Goal: Information Seeking & Learning: Learn about a topic

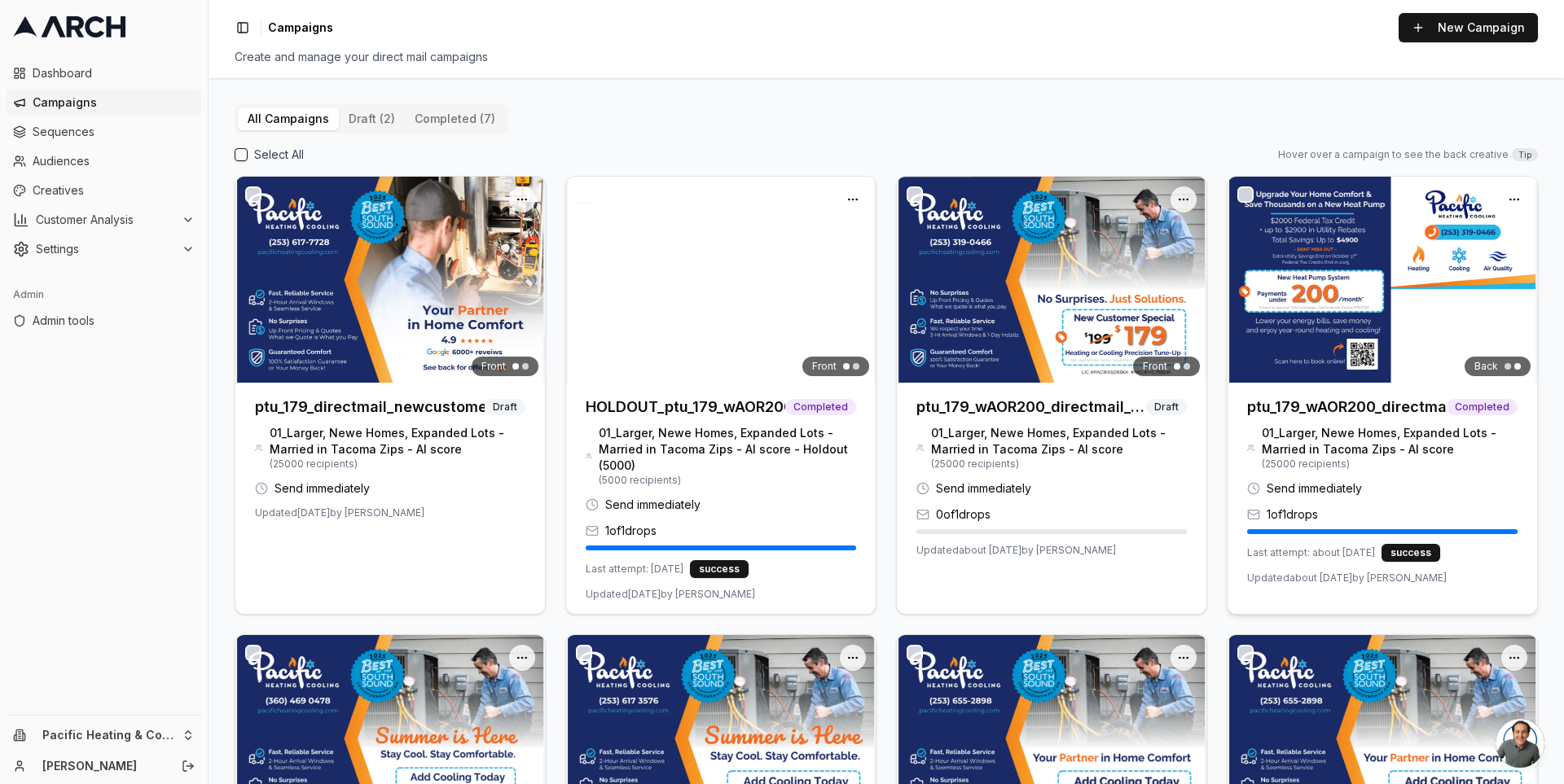
click at [1287, 405] on h3 "ptu_179_wAOR200_directmail_tacoma_sept2025" at bounding box center [1348, 407] width 200 height 23
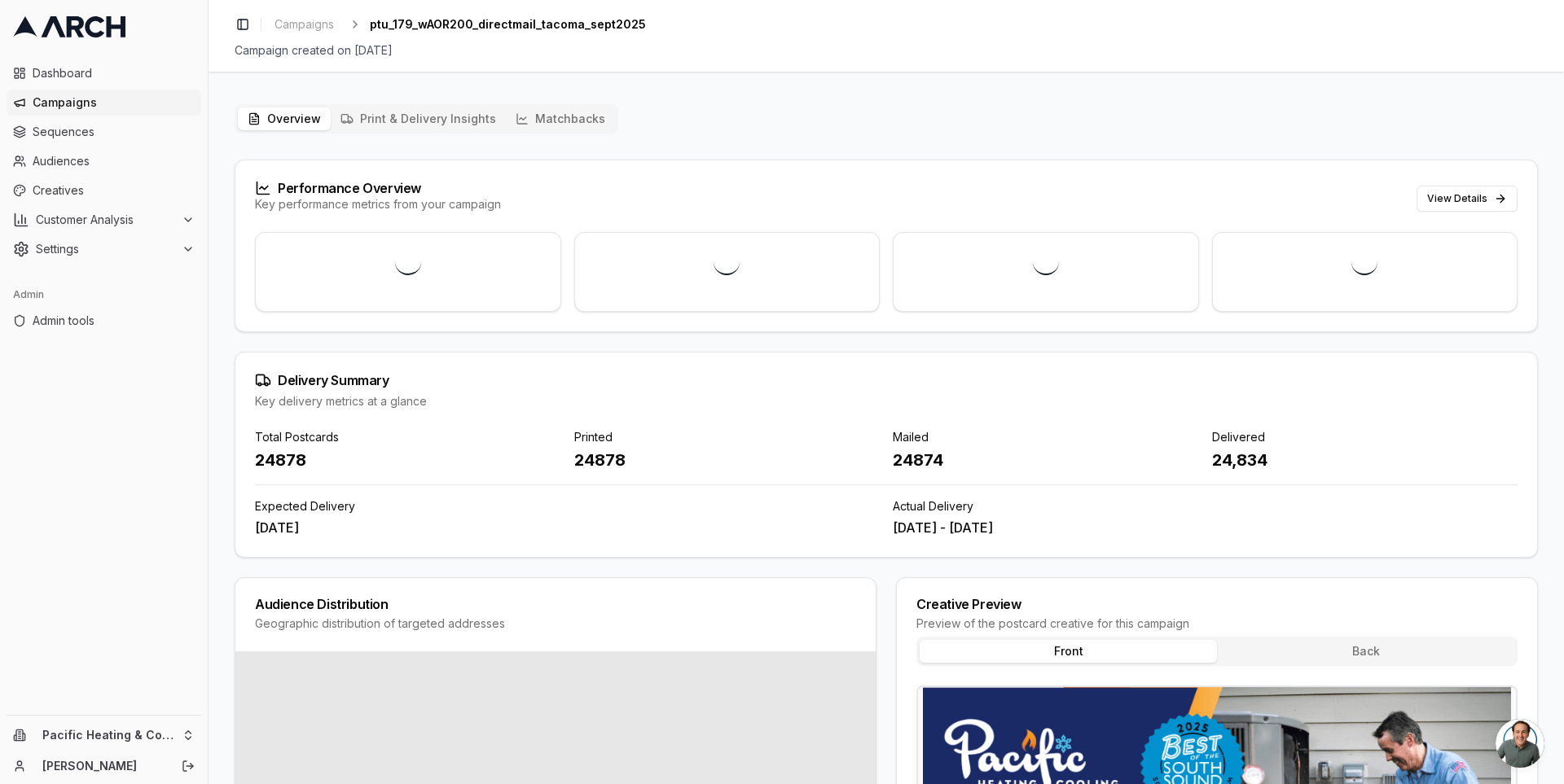
click at [63, 104] on span "Campaigns" at bounding box center [113, 103] width 162 height 17
click at [563, 117] on button "Matchbacks" at bounding box center [561, 119] width 110 height 23
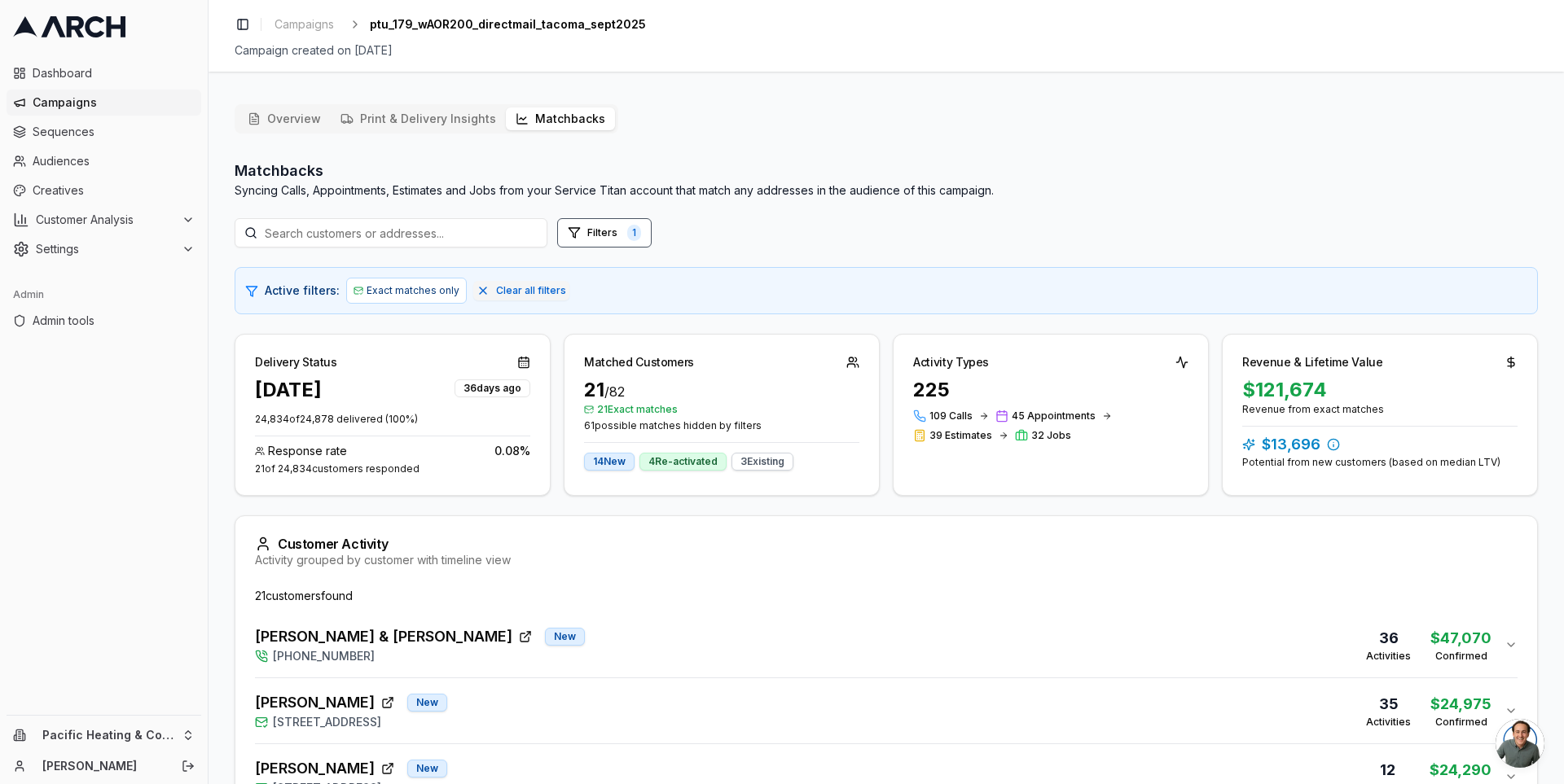
click at [749, 192] on p "Syncing Calls, Appointments, Estimates and Jobs from your Service Titan account…" at bounding box center [614, 190] width 759 height 17
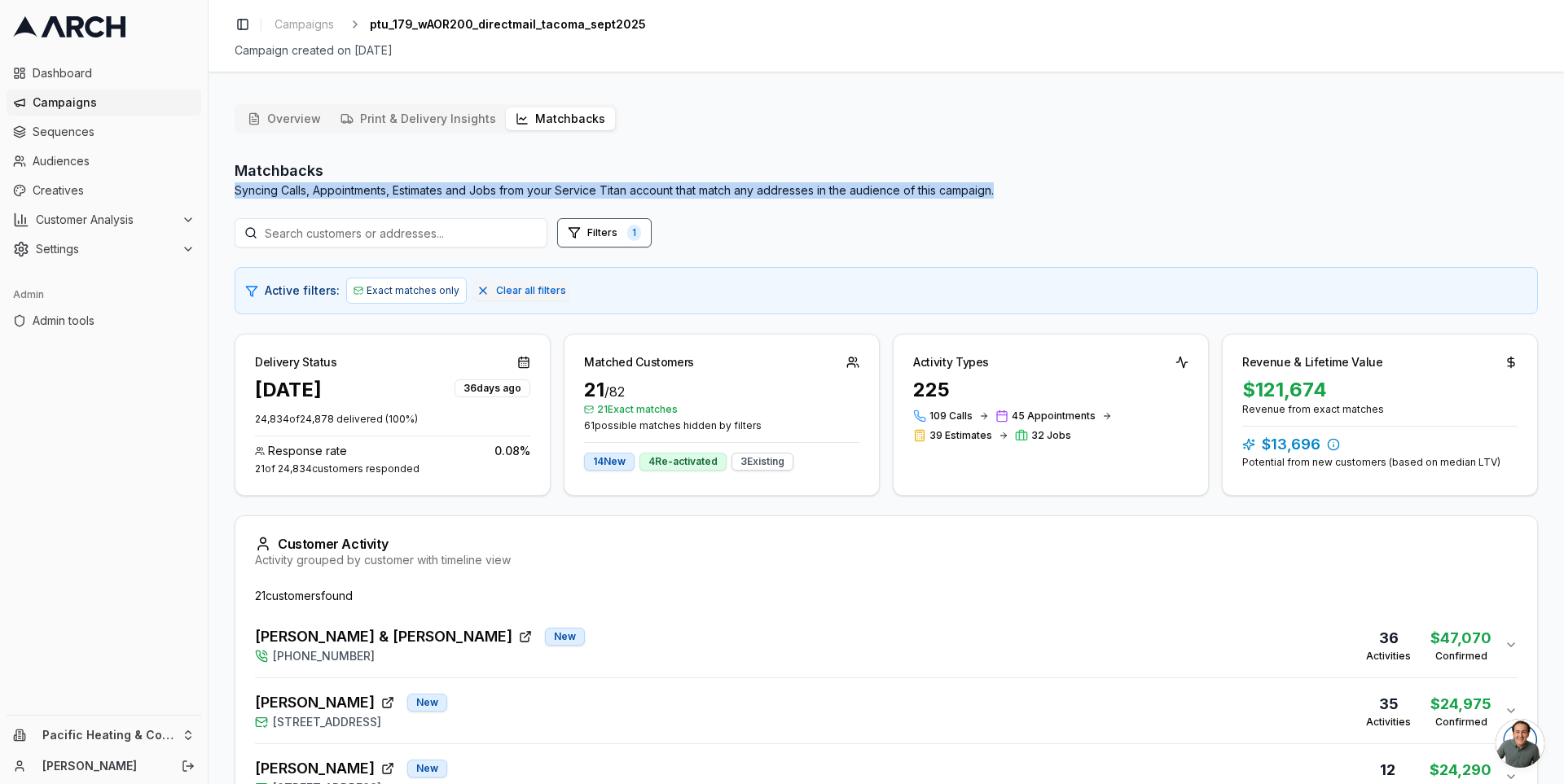
click at [749, 192] on p "Syncing Calls, Appointments, Estimates and Jobs from your Service Titan account…" at bounding box center [614, 190] width 759 height 17
click at [759, 193] on p "Syncing Calls, Appointments, Estimates and Jobs from your Service Titan account…" at bounding box center [614, 190] width 759 height 17
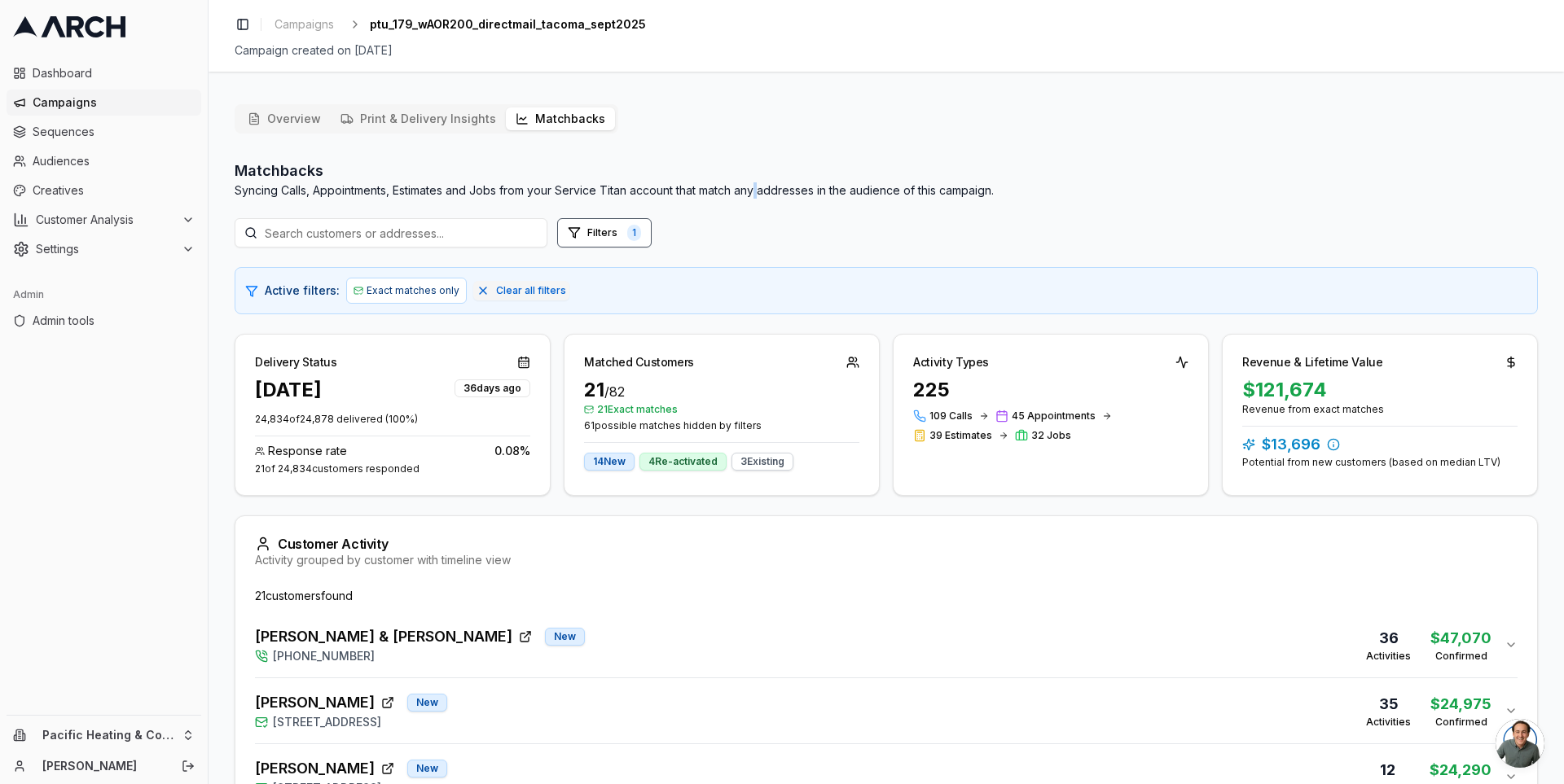
click at [759, 193] on p "Syncing Calls, Appointments, Estimates and Jobs from your Service Titan account…" at bounding box center [614, 190] width 759 height 17
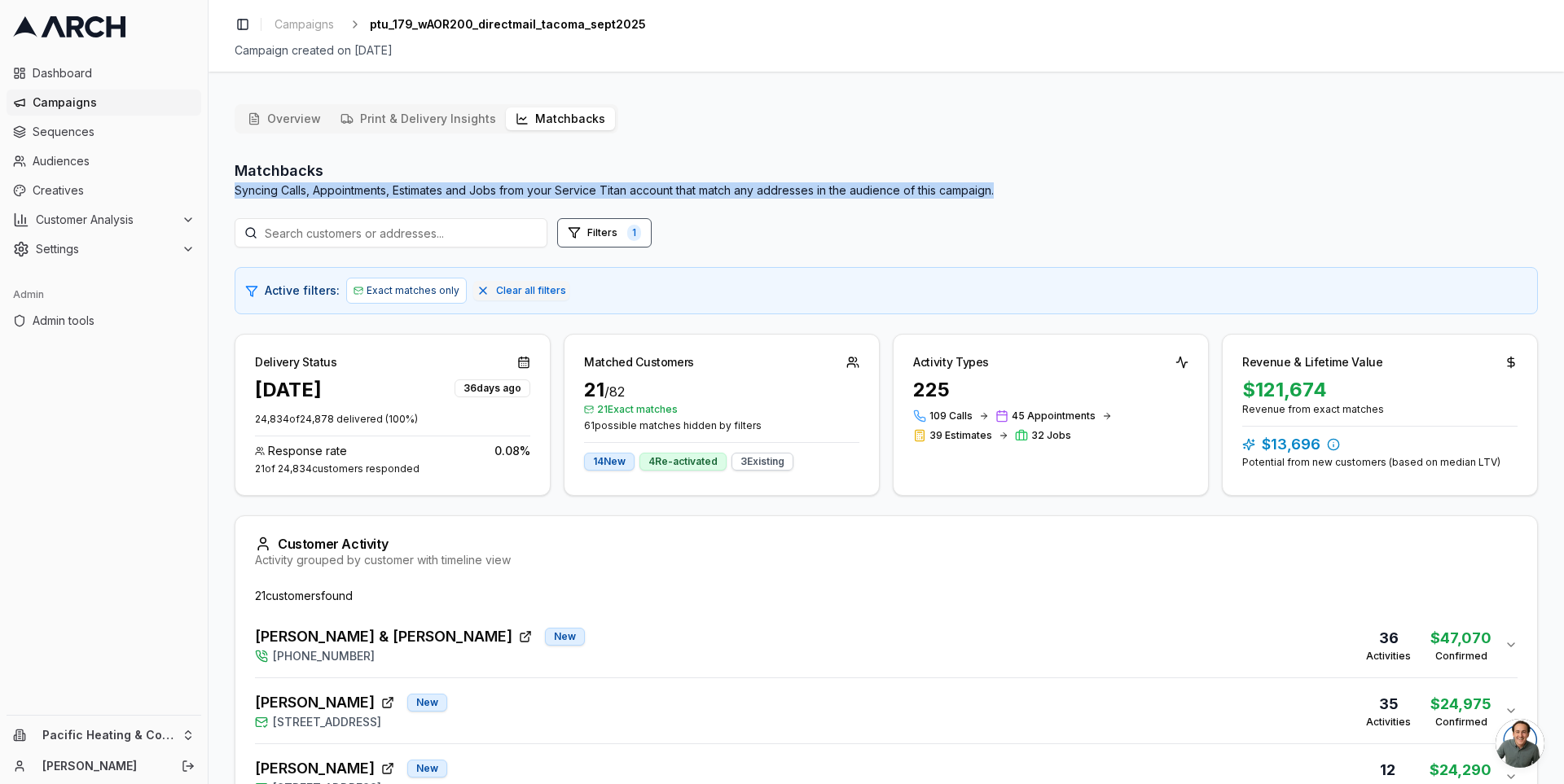
click at [759, 193] on p "Syncing Calls, Appointments, Estimates and Jobs from your Service Titan account…" at bounding box center [614, 190] width 759 height 17
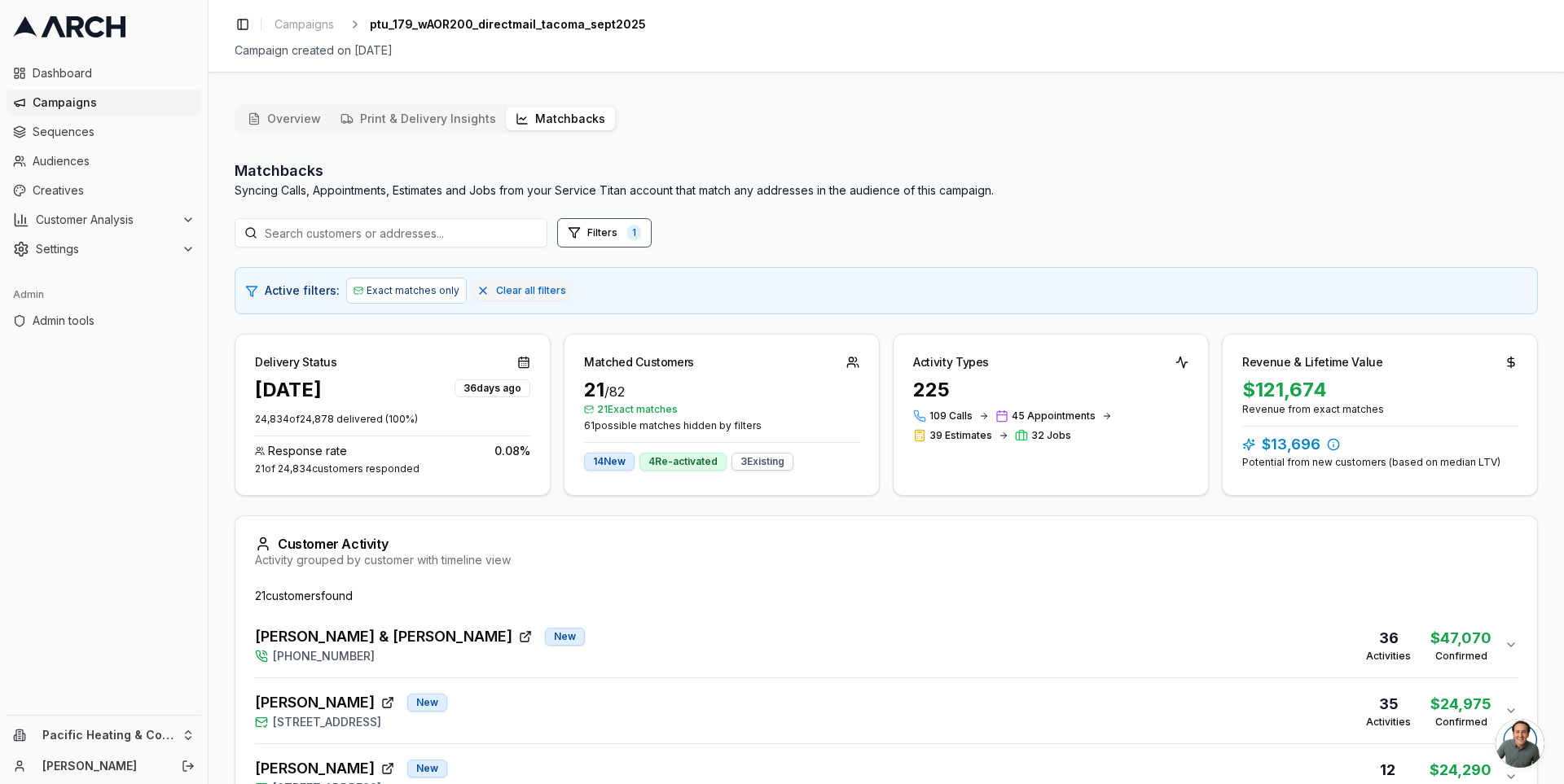
click at [555, 392] on div "Delivery Status Sep 4, 2025 36 days ago 24,834 of 24,878 delivered ( 100 %) Res…" at bounding box center [886, 415] width 1303 height 162
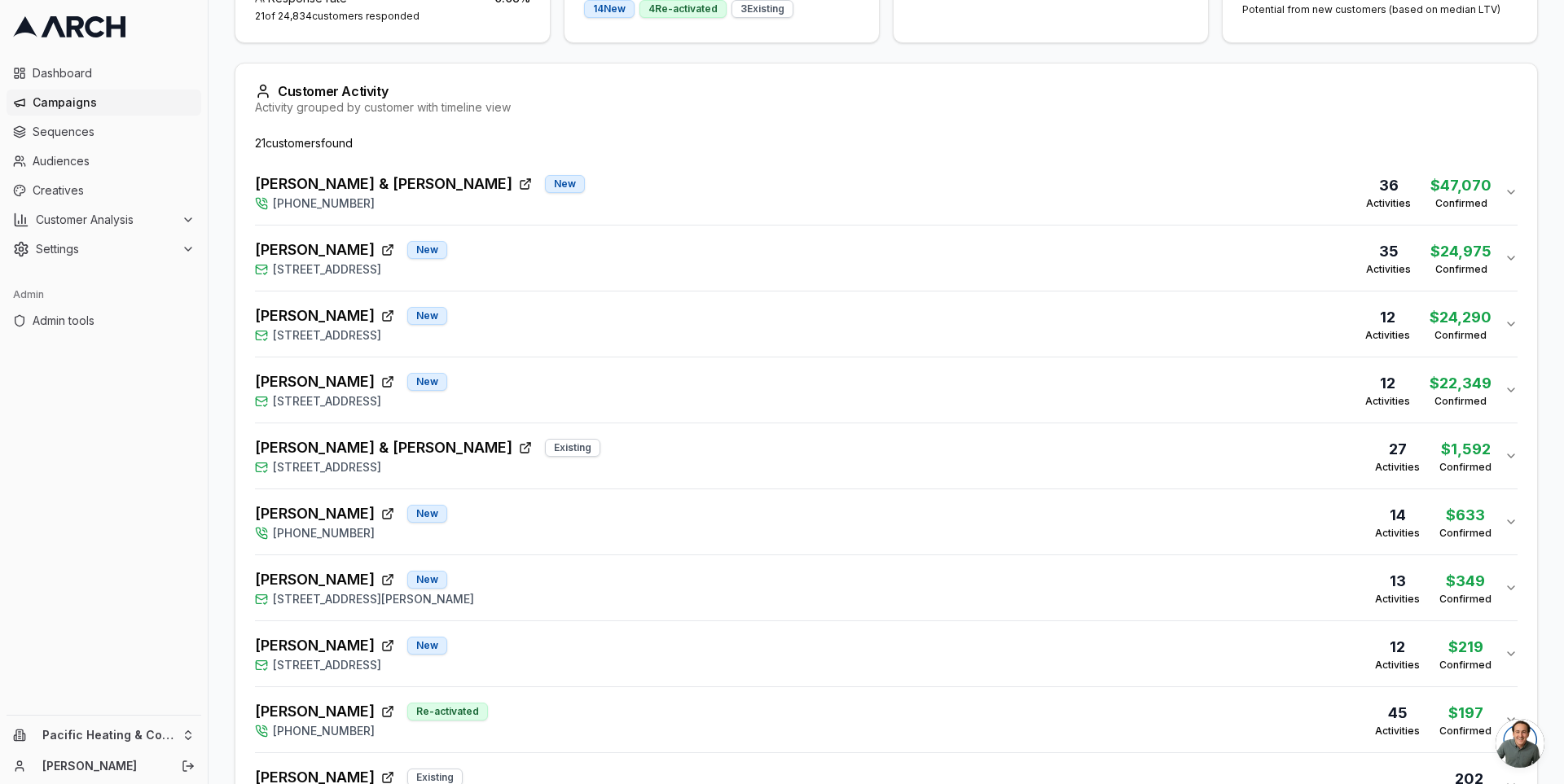
scroll to position [485, 0]
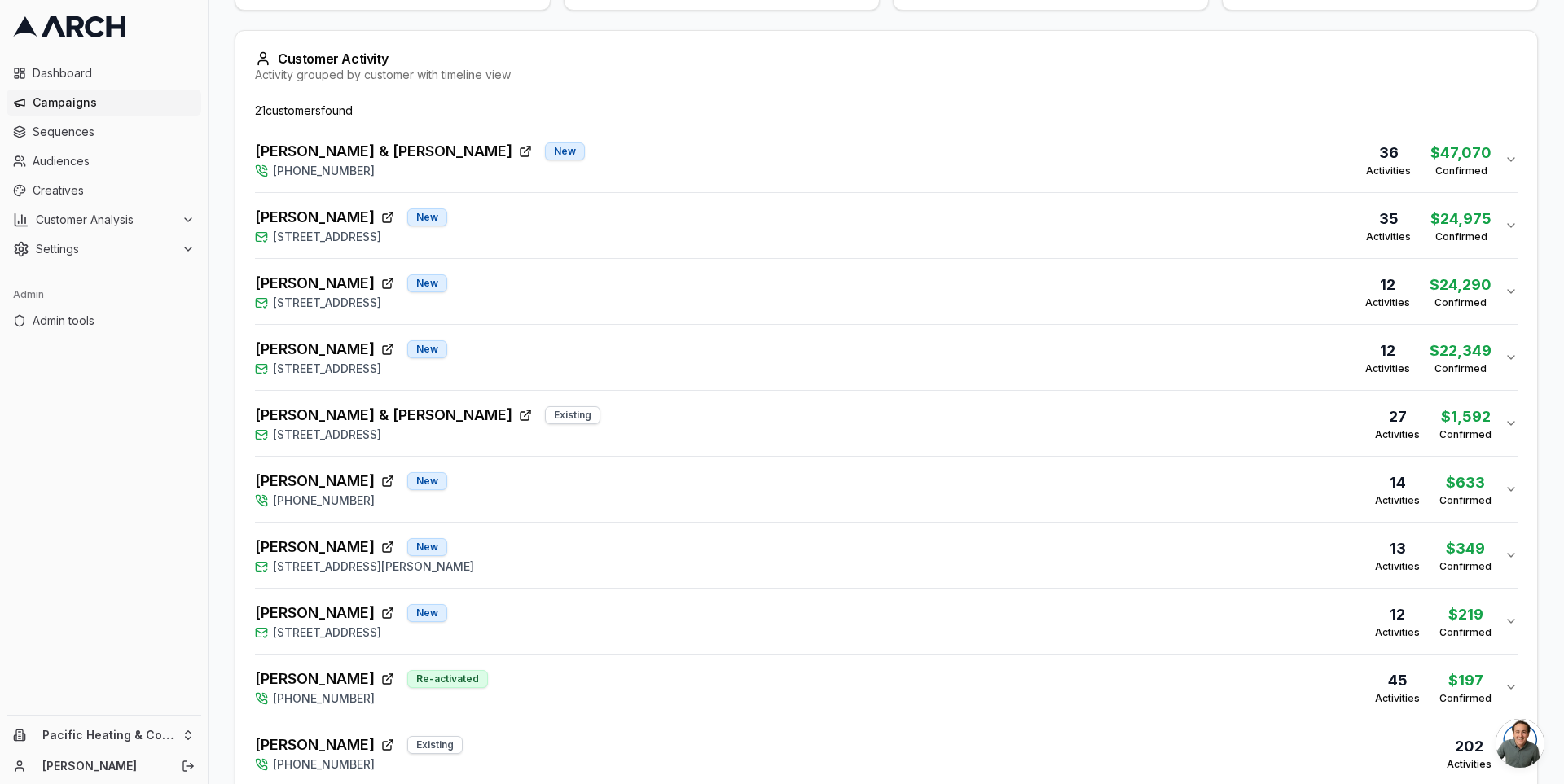
click at [230, 232] on div "Overview Print & Delivery Insights Matchbacks Matchbacks Syncing Calls, Appoint…" at bounding box center [886, 622] width 1355 height 2035
click at [447, 283] on div "Heidi Miller New 1530 Cherry Avenue, Fircrest, WA 98466" at bounding box center [350, 291] width 192 height 39
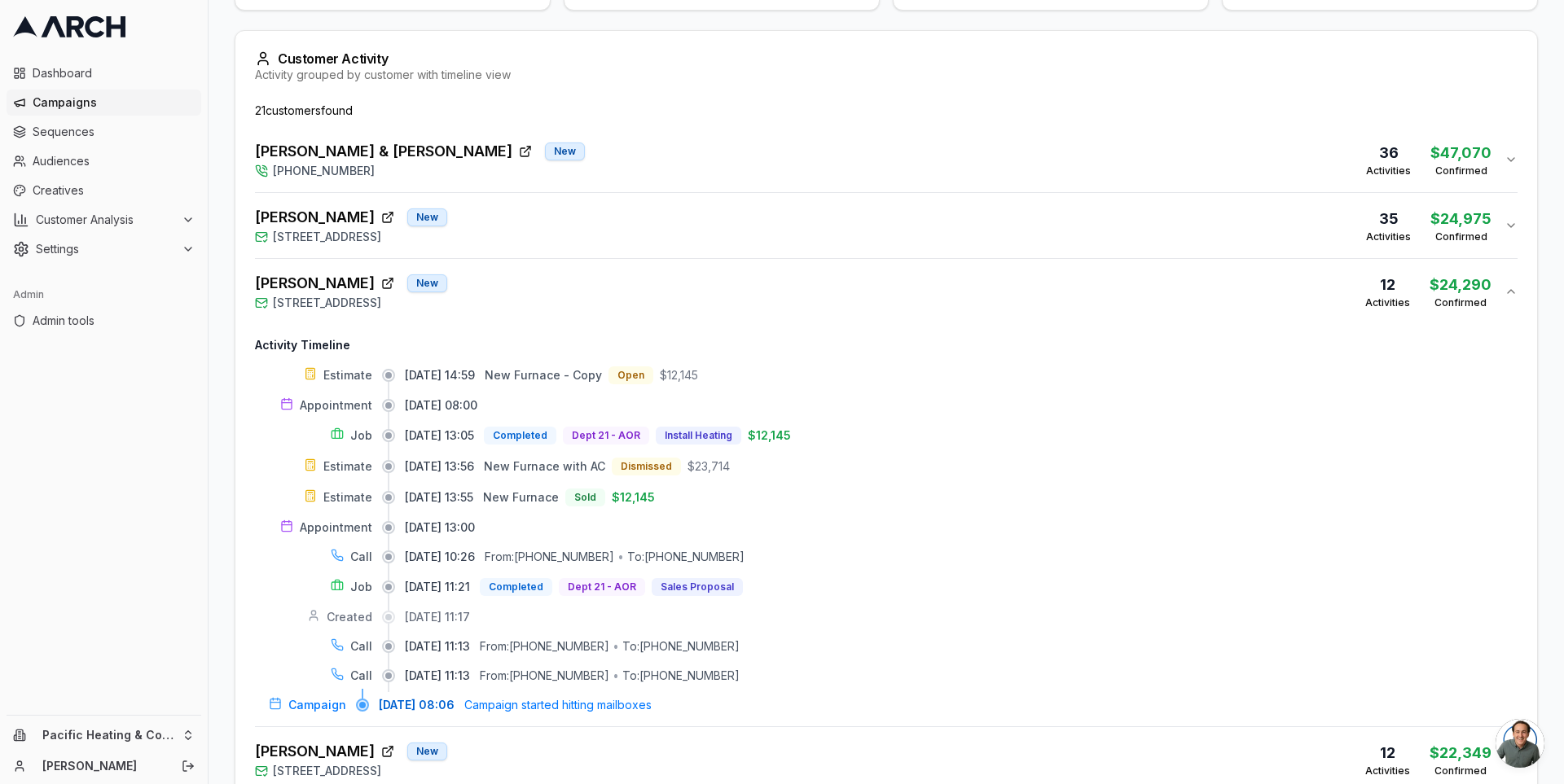
click at [533, 298] on div "Heidi Miller New 1530 Cherry Avenue, Fircrest, WA 98466 12 Activities $24,290 C…" at bounding box center [879, 291] width 1249 height 39
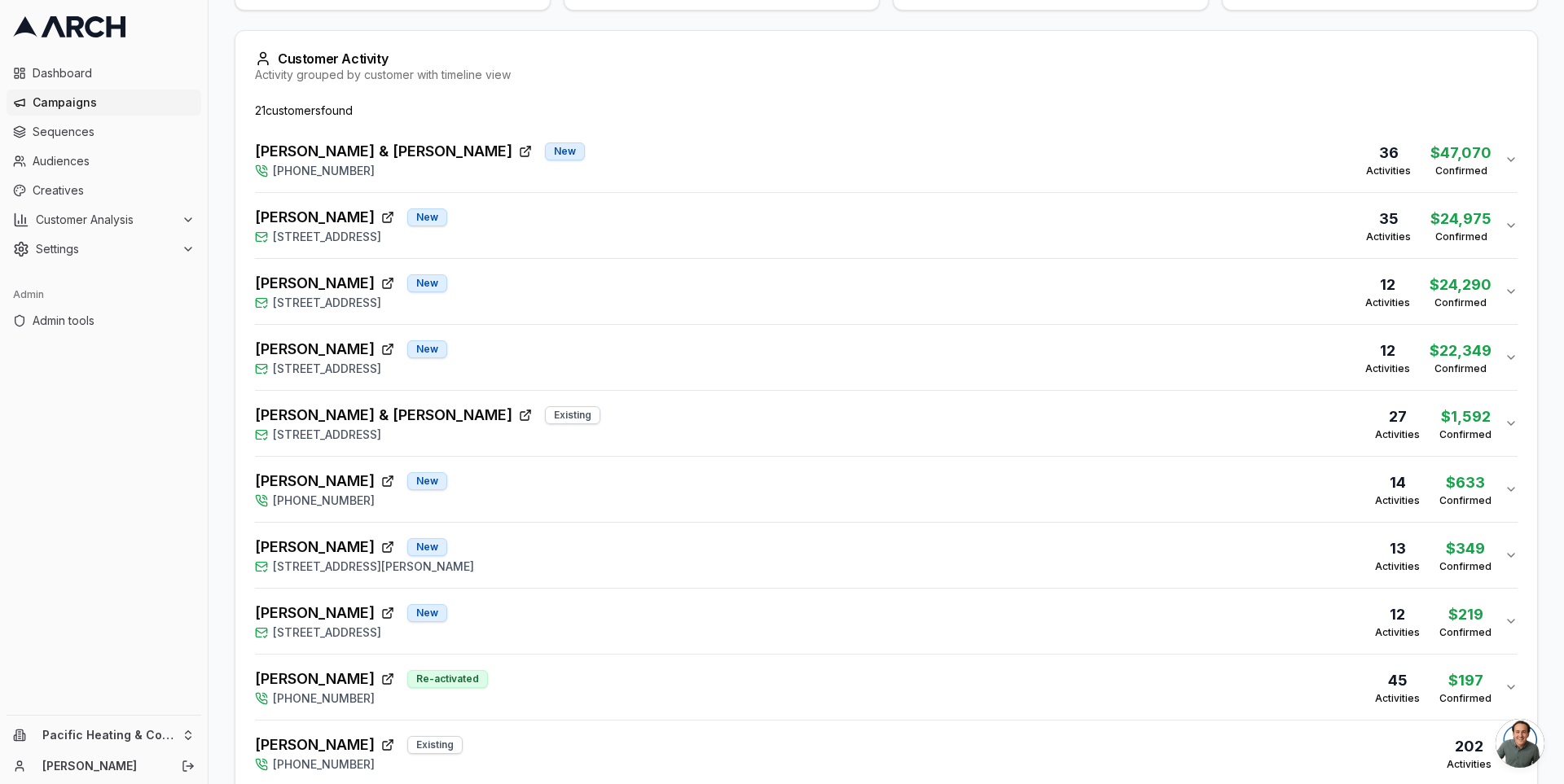
click at [225, 376] on div "Overview Print & Delivery Insights Matchbacks Matchbacks Syncing Calls, Appoint…" at bounding box center [886, 622] width 1355 height 2035
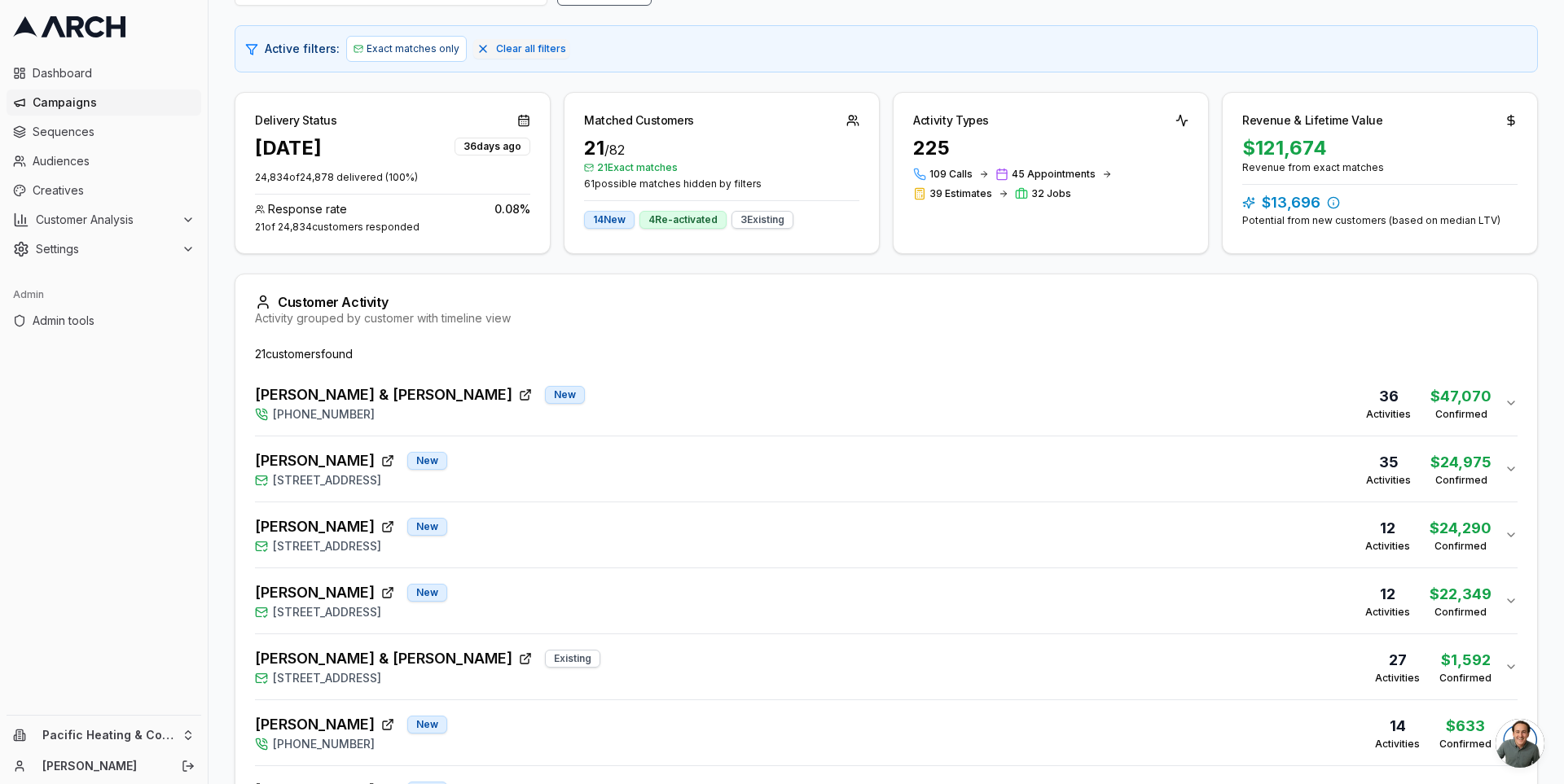
scroll to position [229, 0]
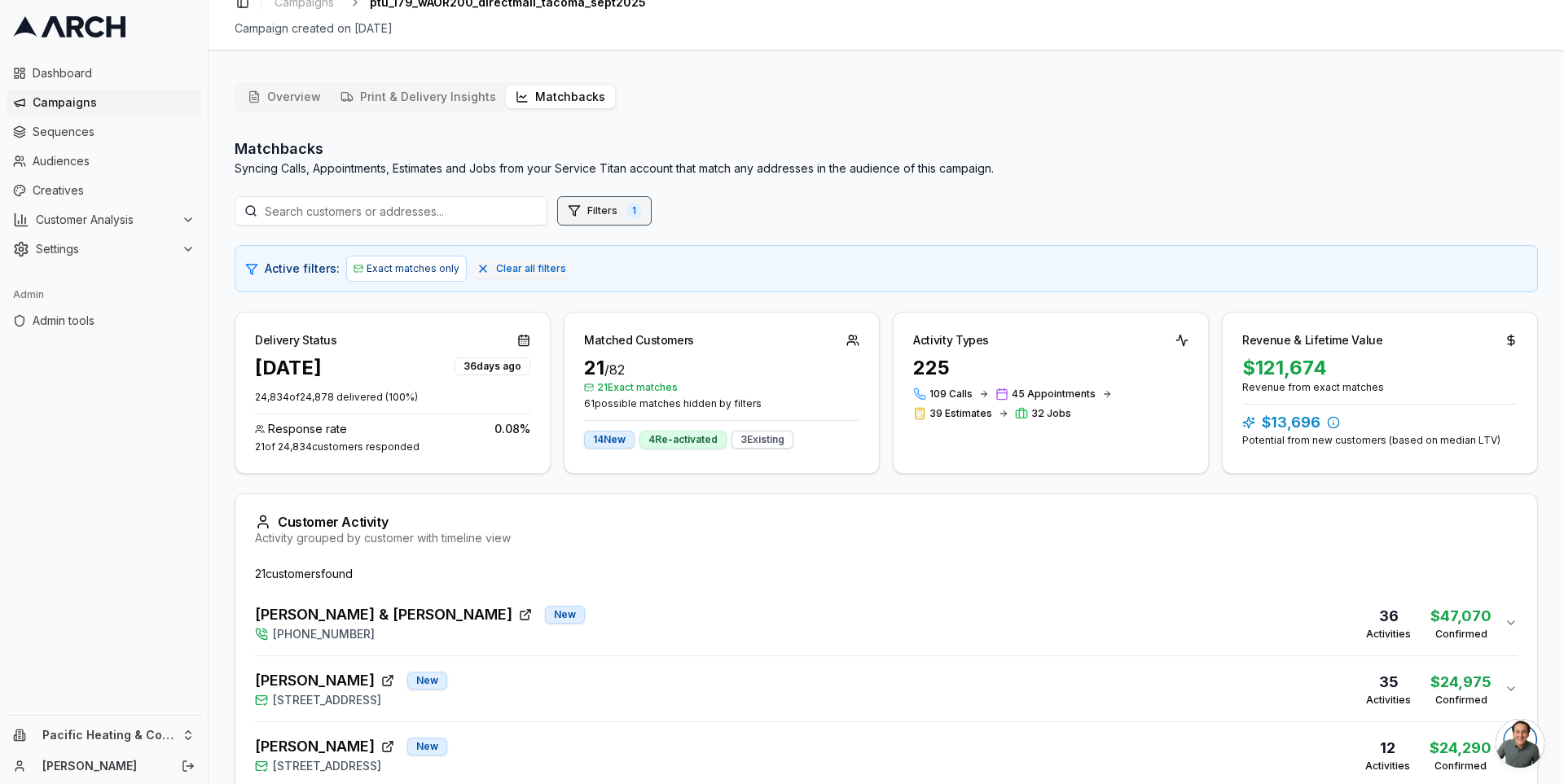
scroll to position [0, 0]
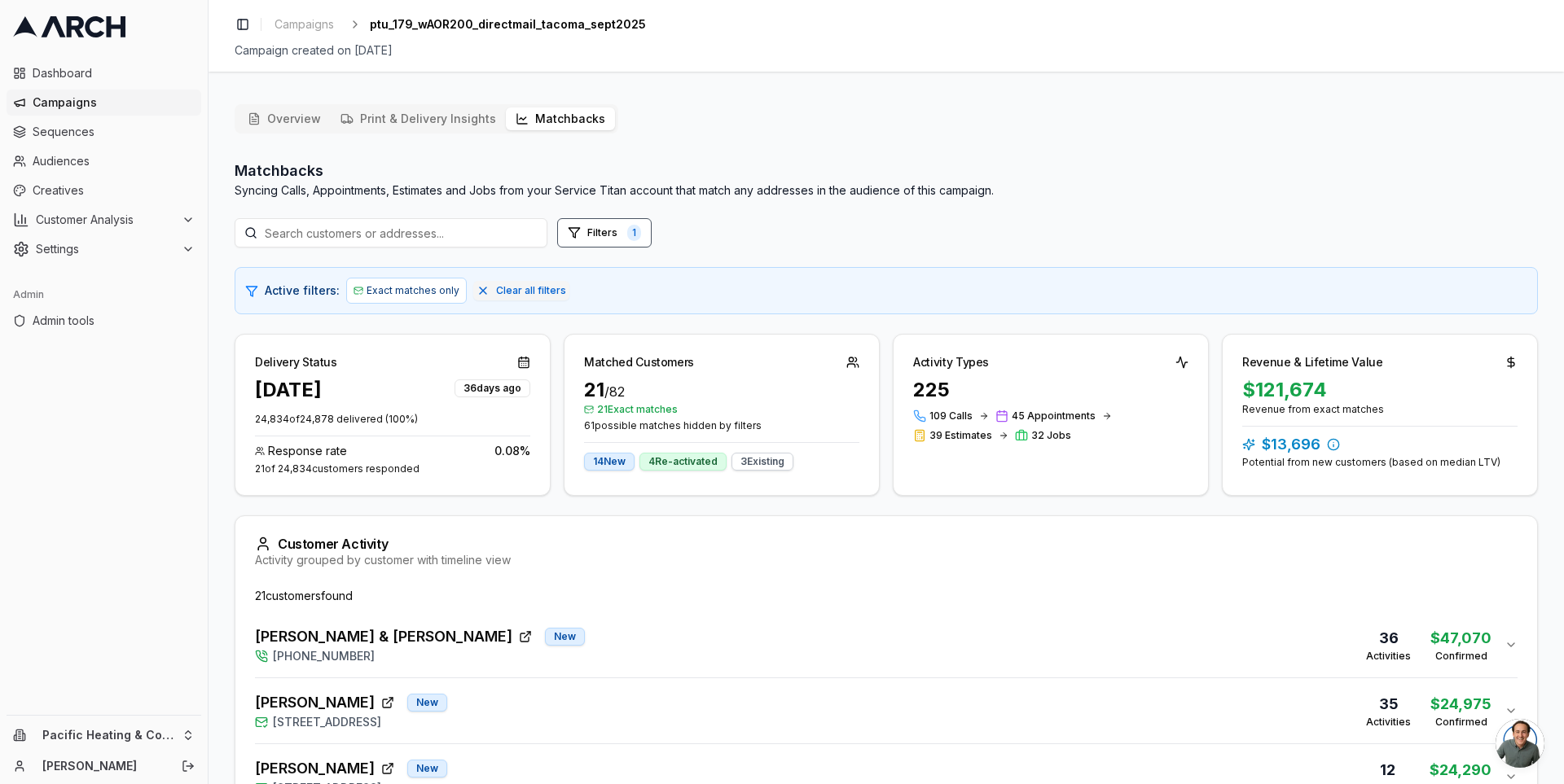
click at [275, 124] on button "Overview" at bounding box center [284, 119] width 93 height 23
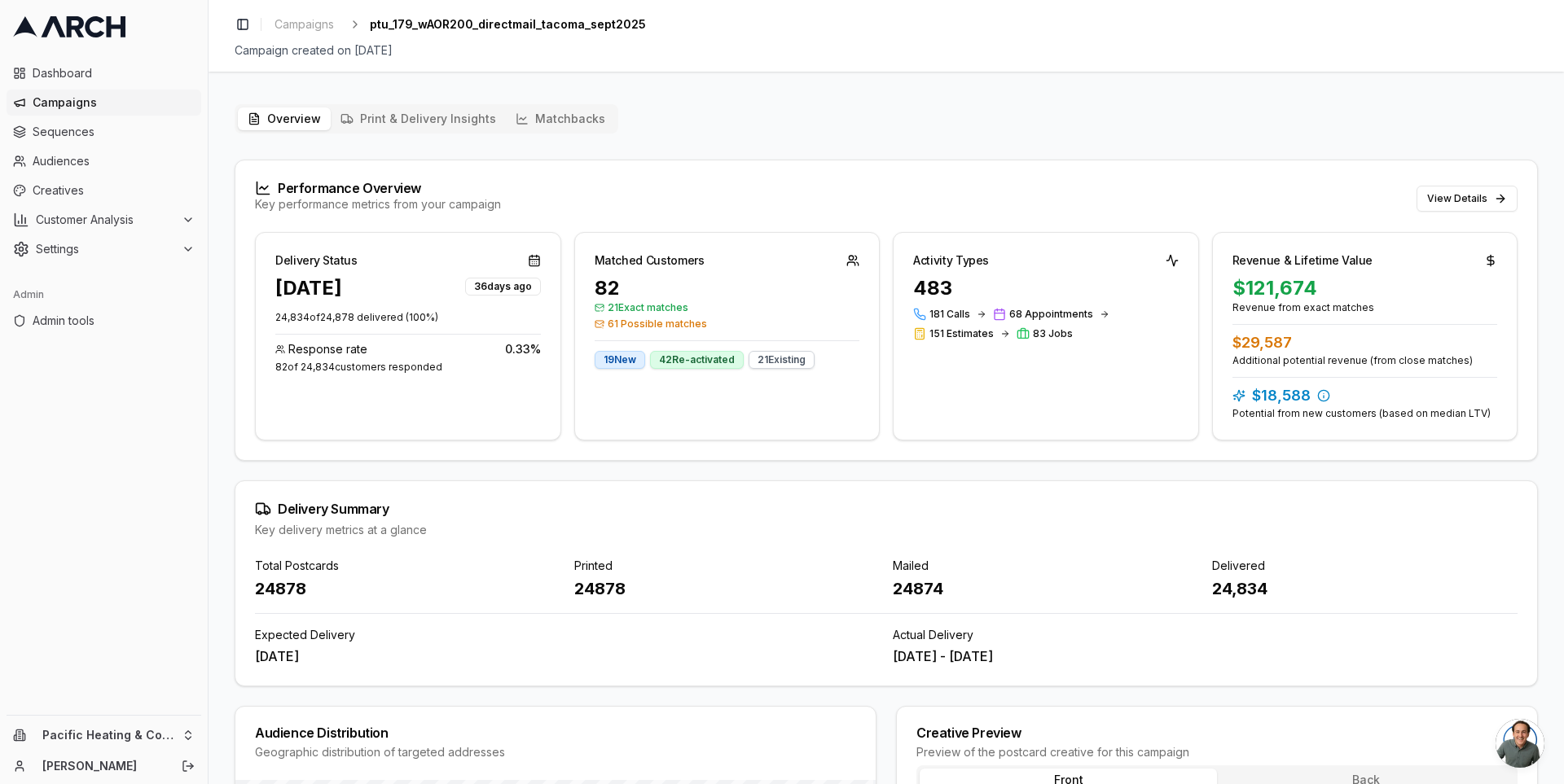
click at [463, 21] on span "ptu_179_wAOR200_directmail_tacoma_sept2025" at bounding box center [508, 24] width 276 height 17
click at [80, 96] on span "Campaigns" at bounding box center [113, 103] width 162 height 17
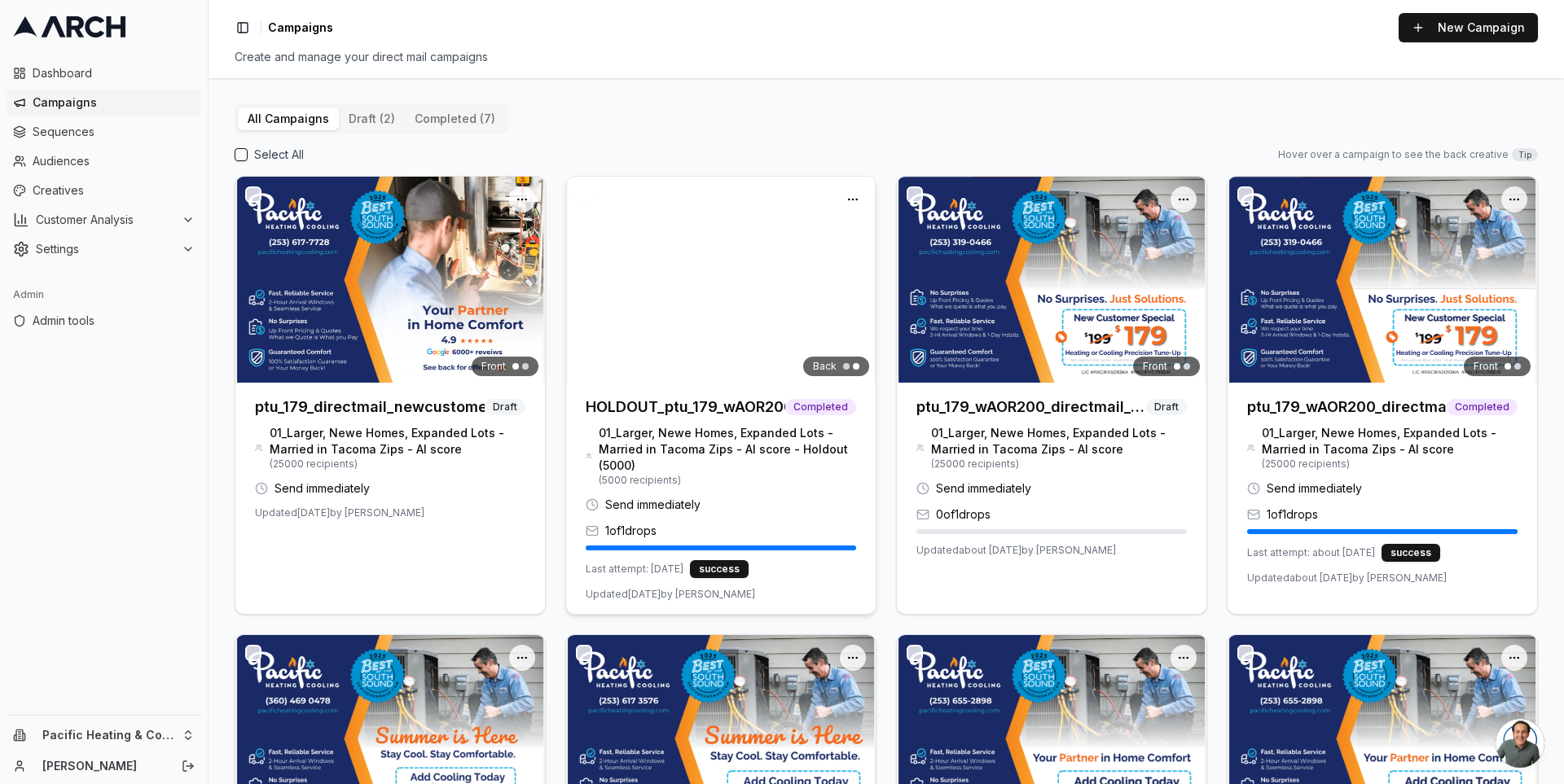
click at [755, 329] on img at bounding box center [721, 279] width 309 height 206
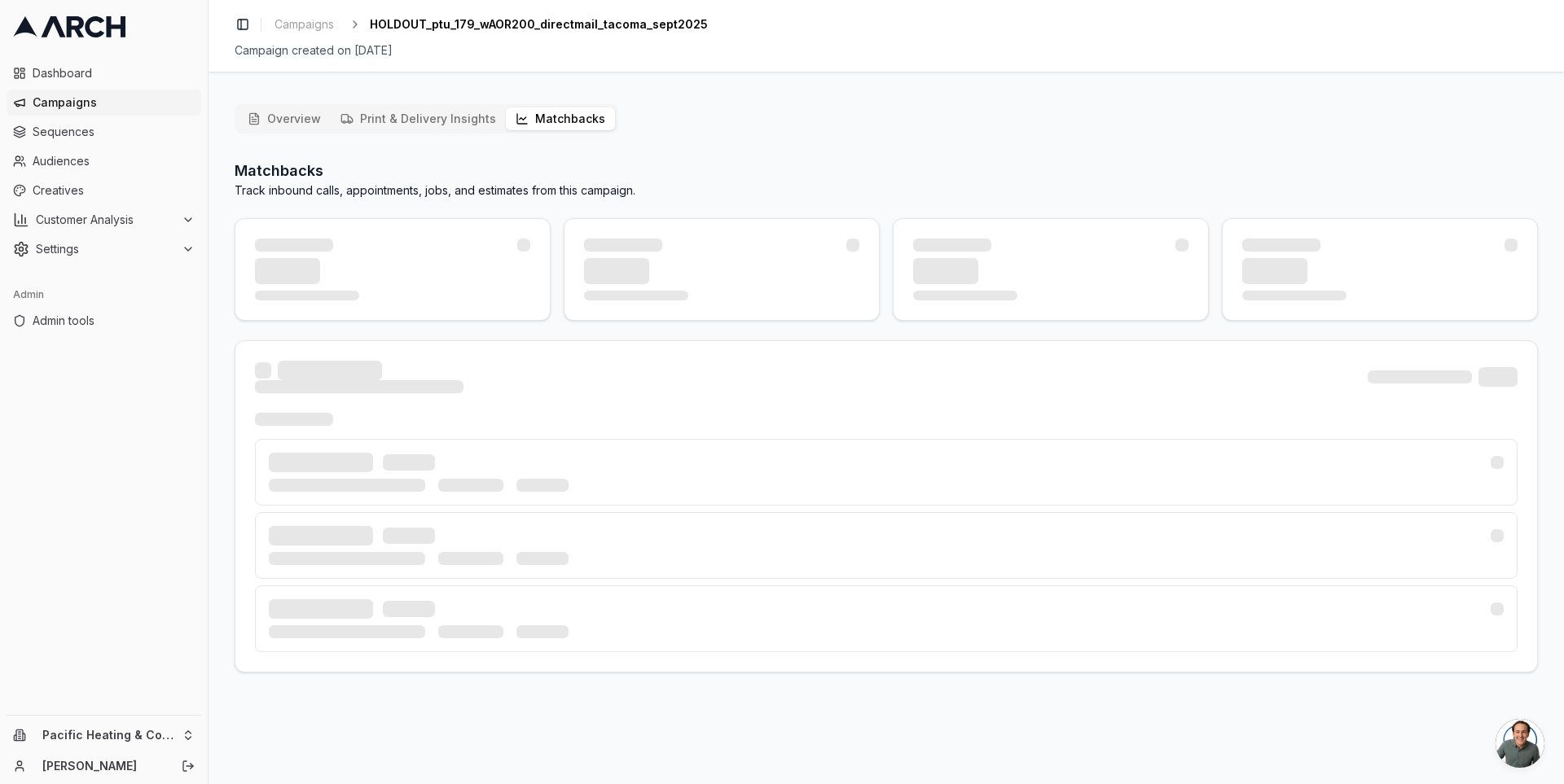
click at [521, 108] on button "Matchbacks" at bounding box center [561, 119] width 110 height 23
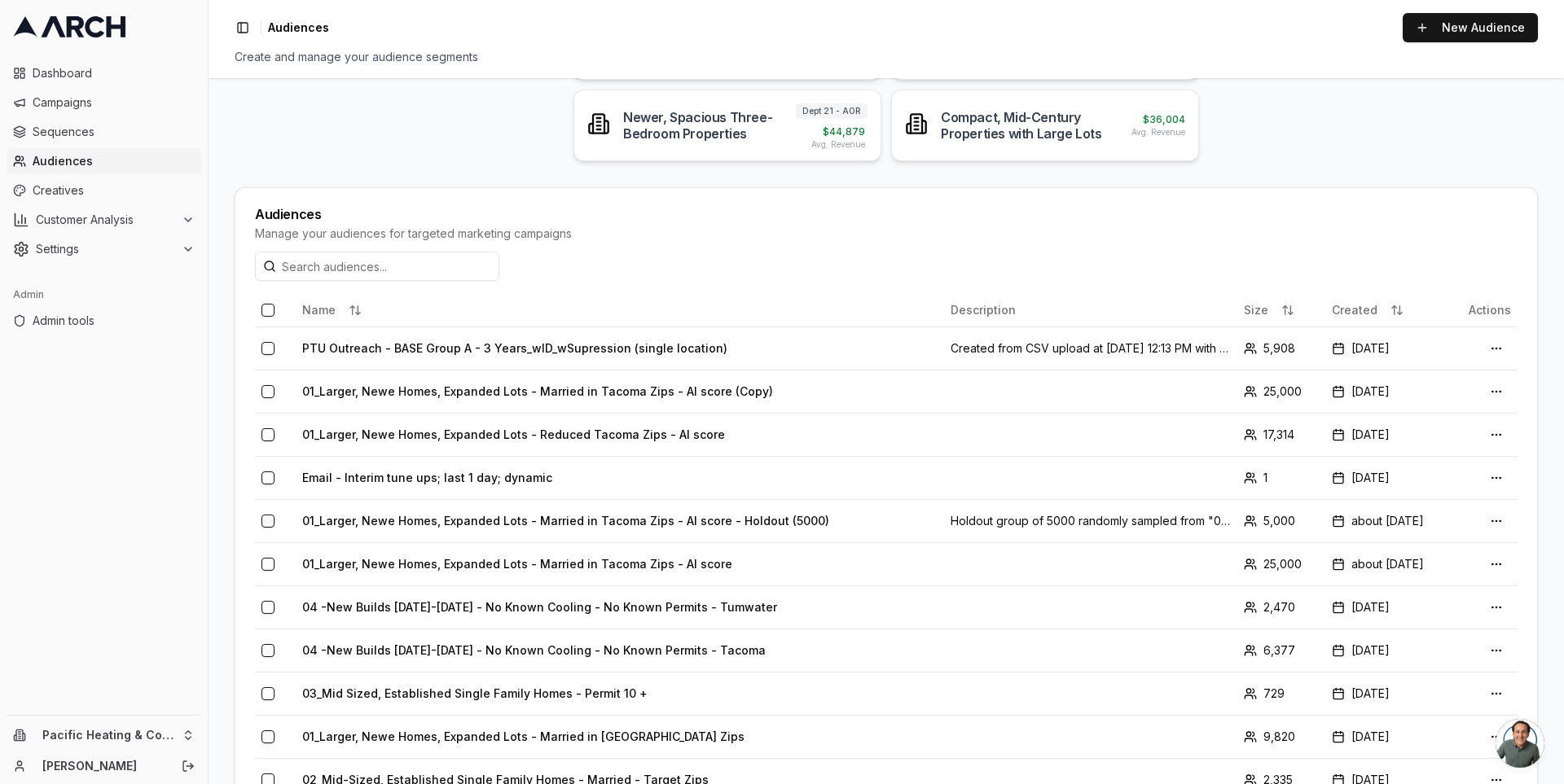
scroll to position [279, 0]
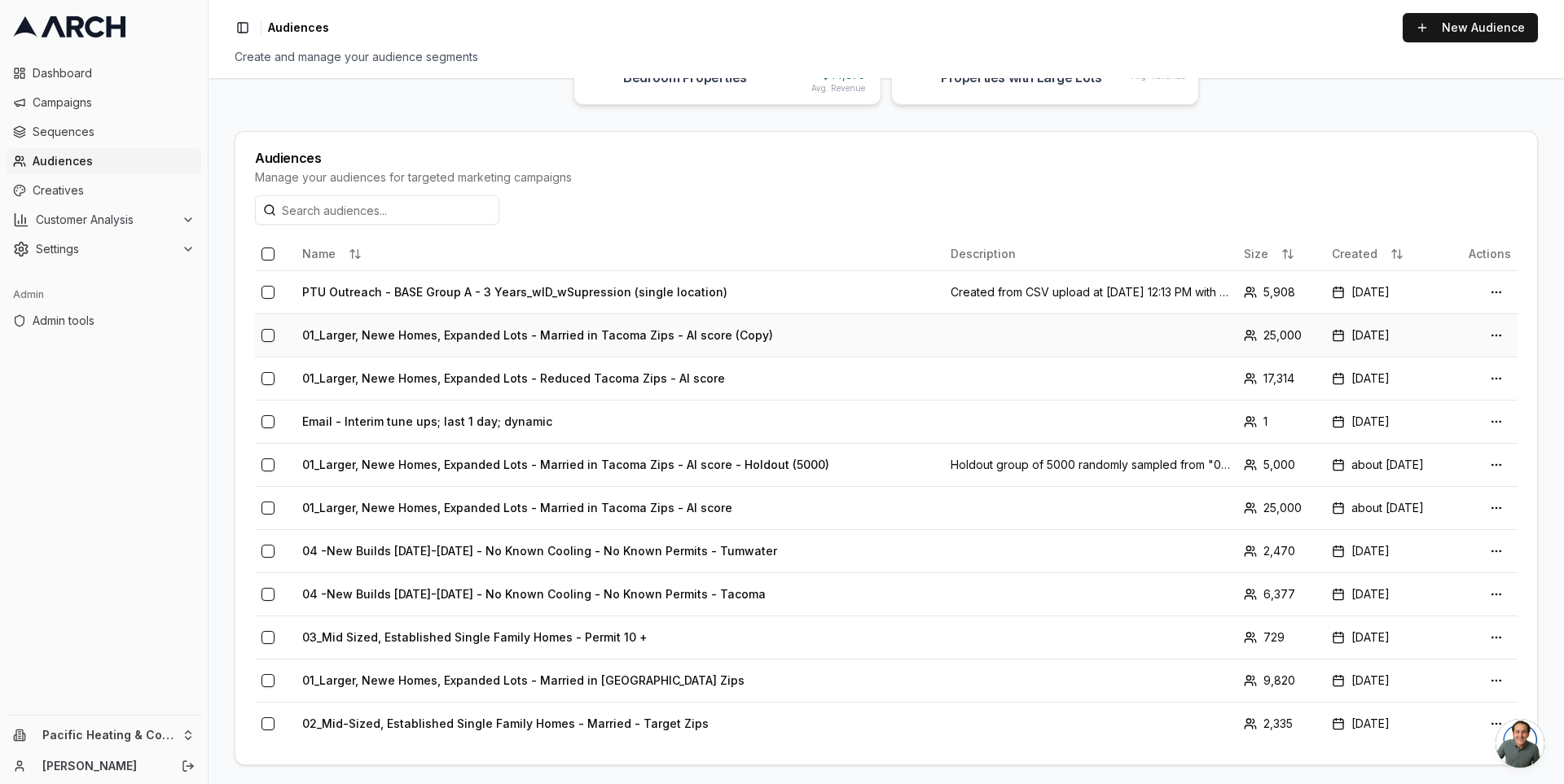
click at [407, 332] on td "01_Larger, Newe Homes, Expanded Lots - Married in Tacoma Zips - AI score (Copy)" at bounding box center [620, 336] width 649 height 43
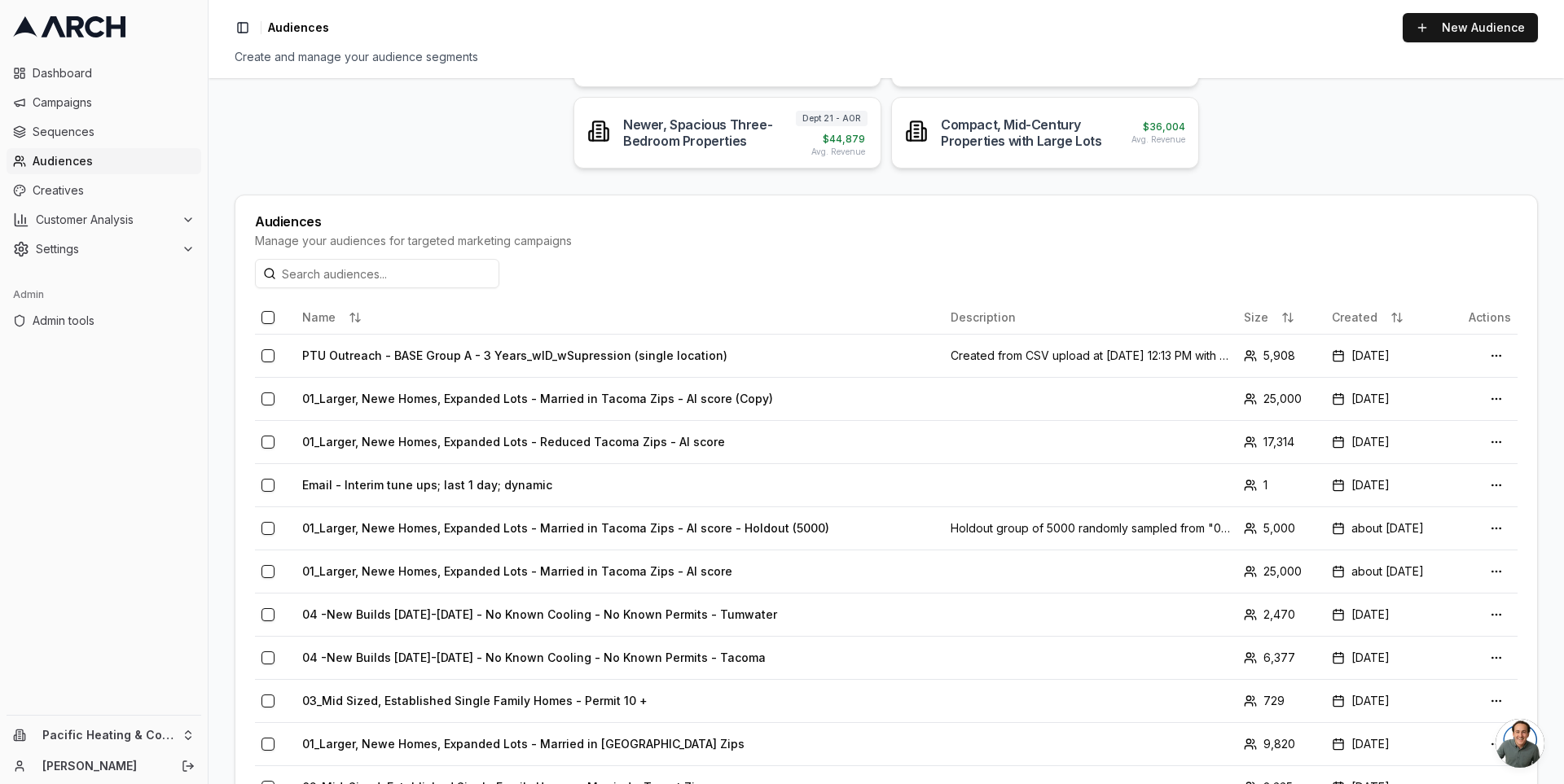
scroll to position [216, 0]
click at [565, 563] on td "01_Larger, Newe Homes, Expanded Lots - Married in Tacoma Zips - AI score" at bounding box center [620, 571] width 649 height 43
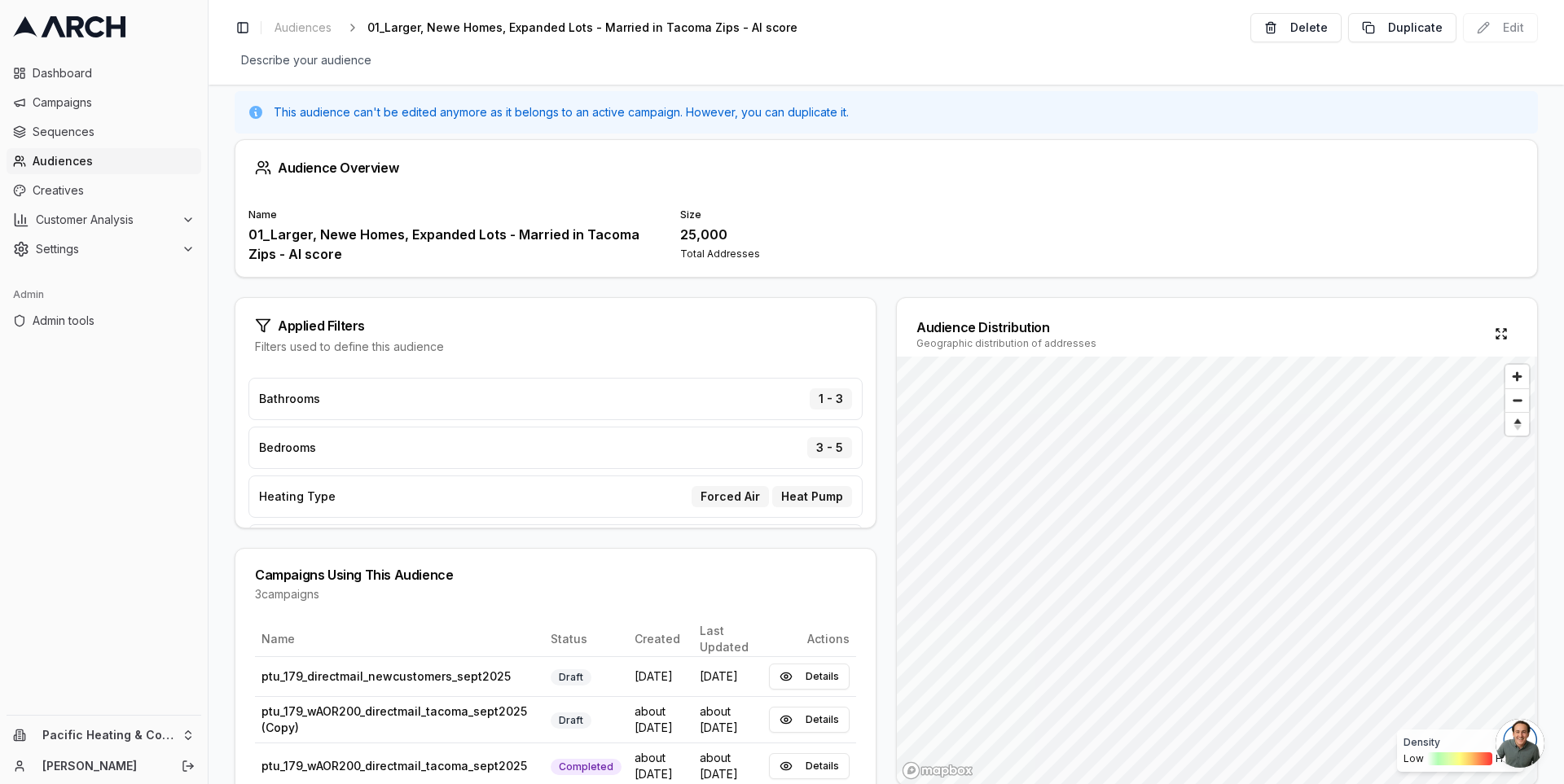
scroll to position [17, 0]
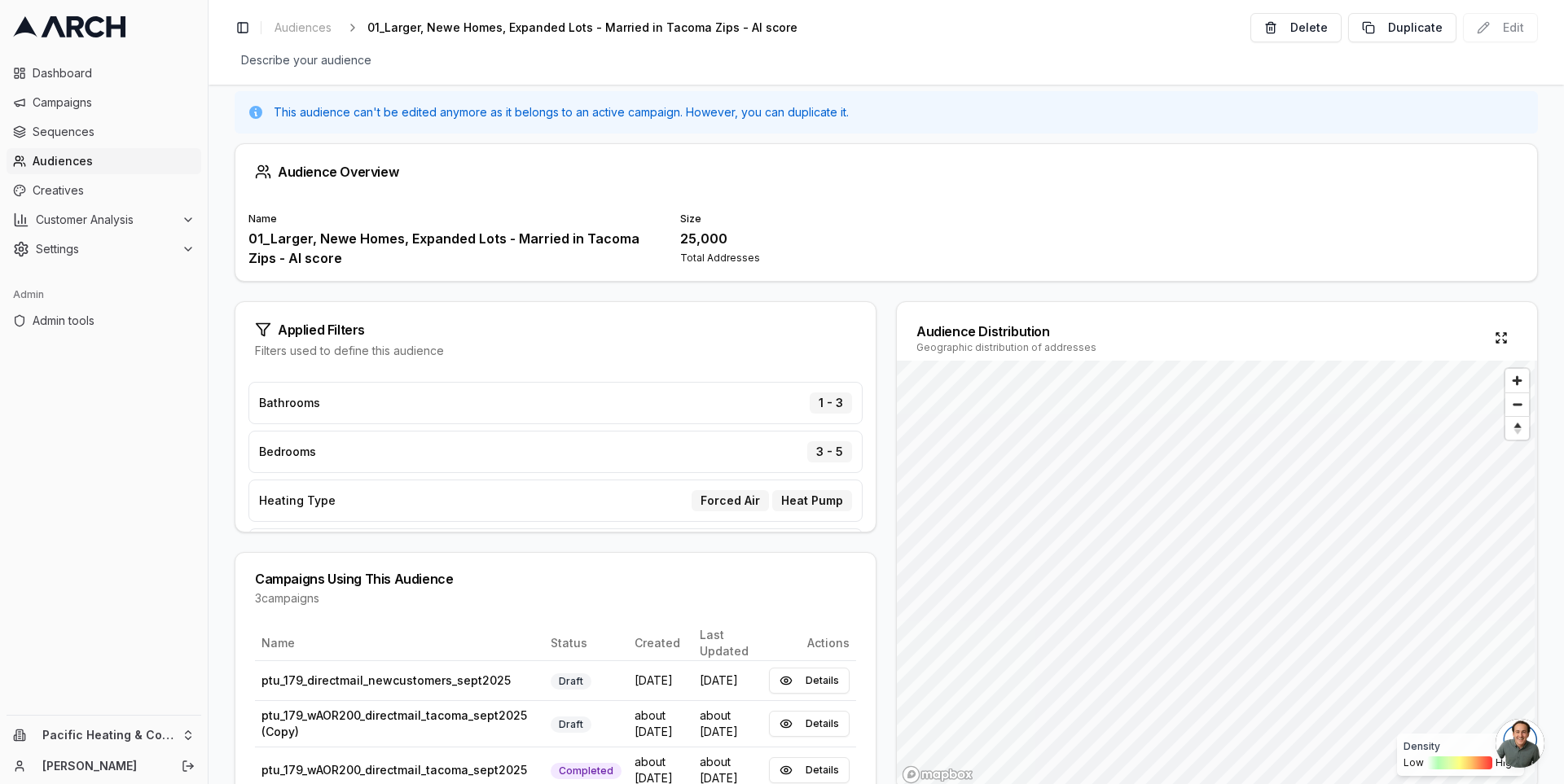
click at [604, 239] on div "01_Larger, Newe Homes, Expanded Lots - Married in Tacoma Zips - AI score" at bounding box center [455, 248] width 412 height 39
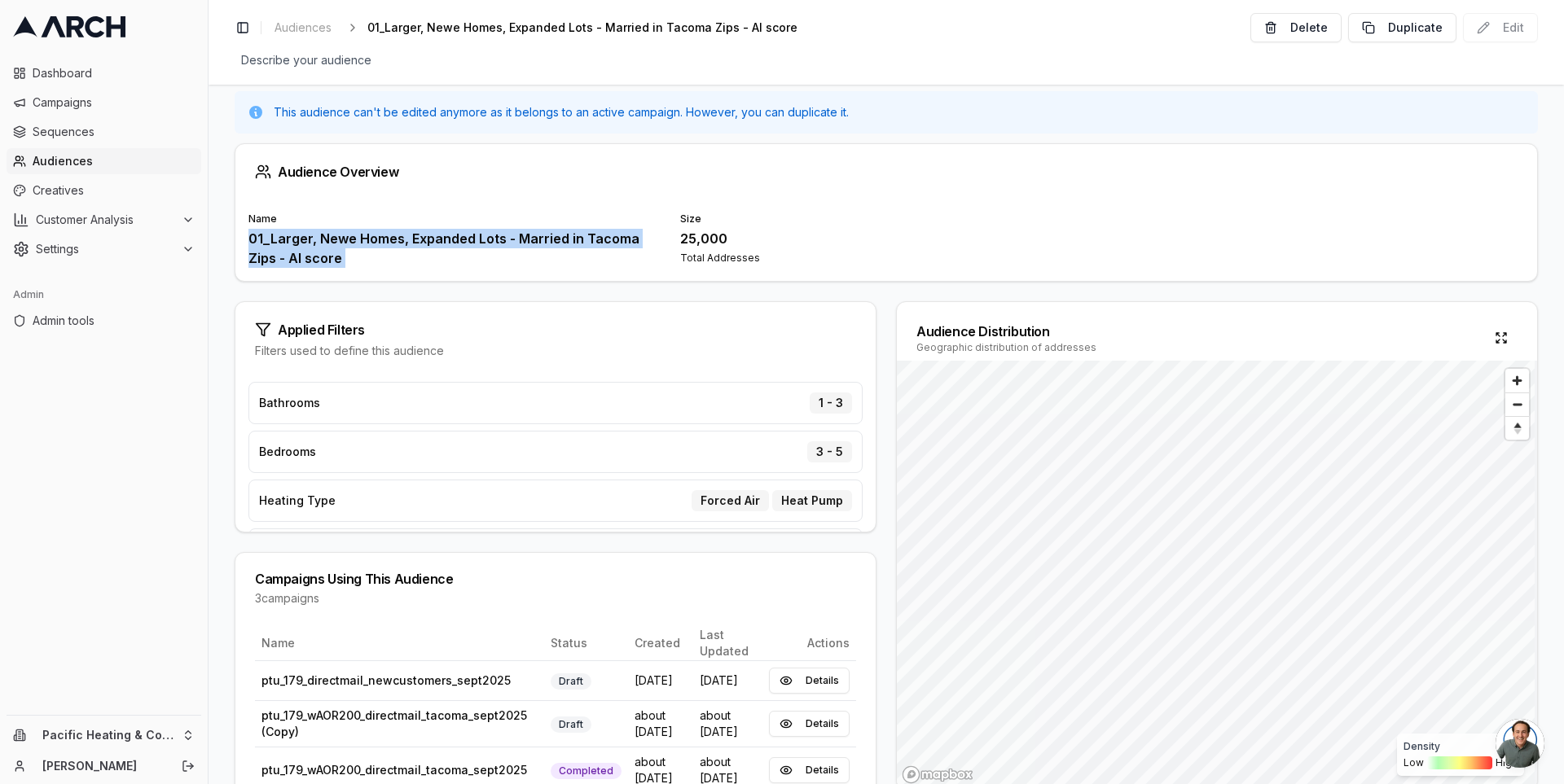
click at [604, 239] on div "01_Larger, Newe Homes, Expanded Lots - Married in Tacoma Zips - AI score" at bounding box center [455, 248] width 412 height 39
click at [590, 241] on div "01_Larger, Newe Homes, Expanded Lots - Married in Tacoma Zips - AI score" at bounding box center [455, 248] width 412 height 39
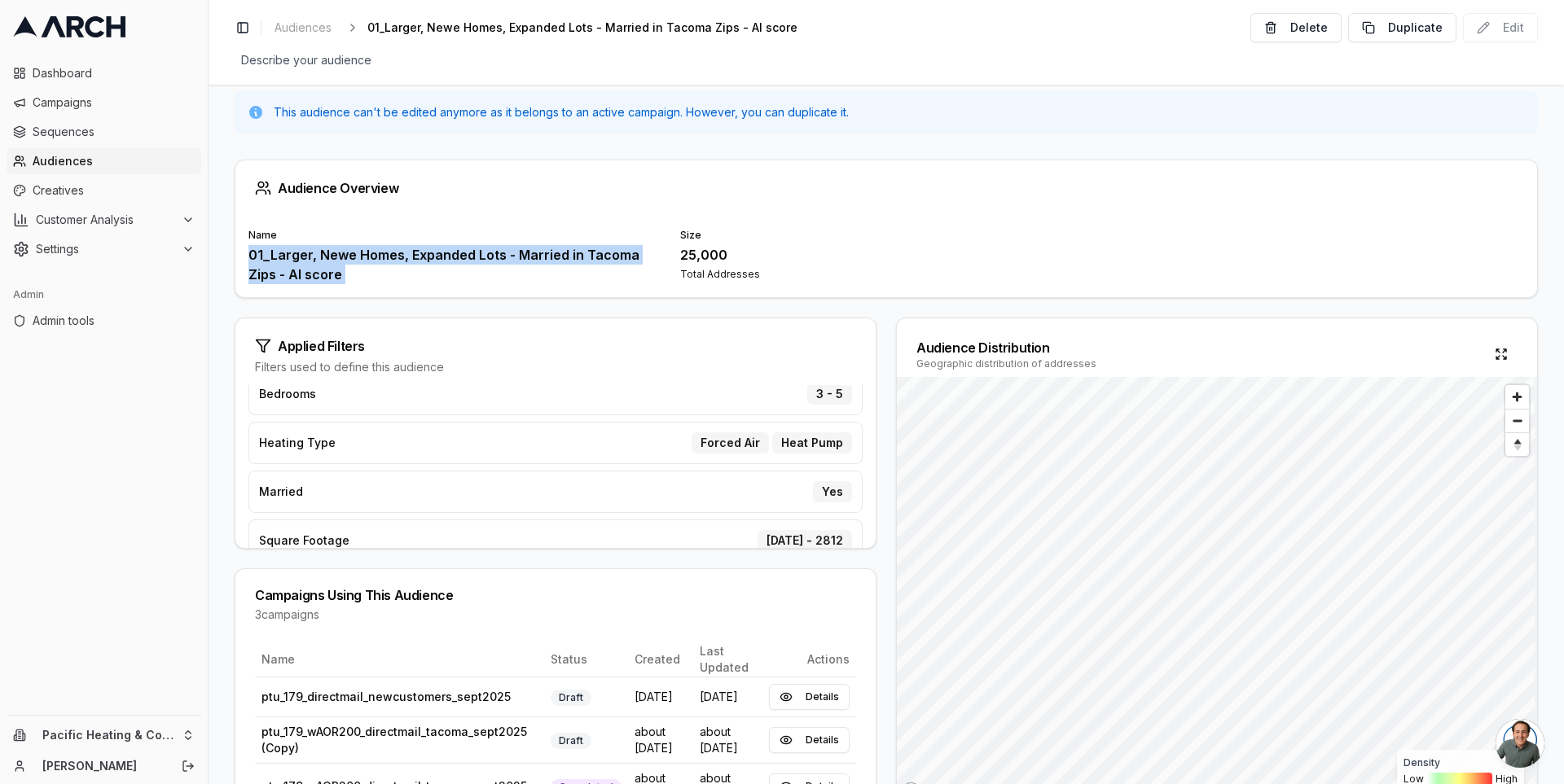
scroll to position [0, 0]
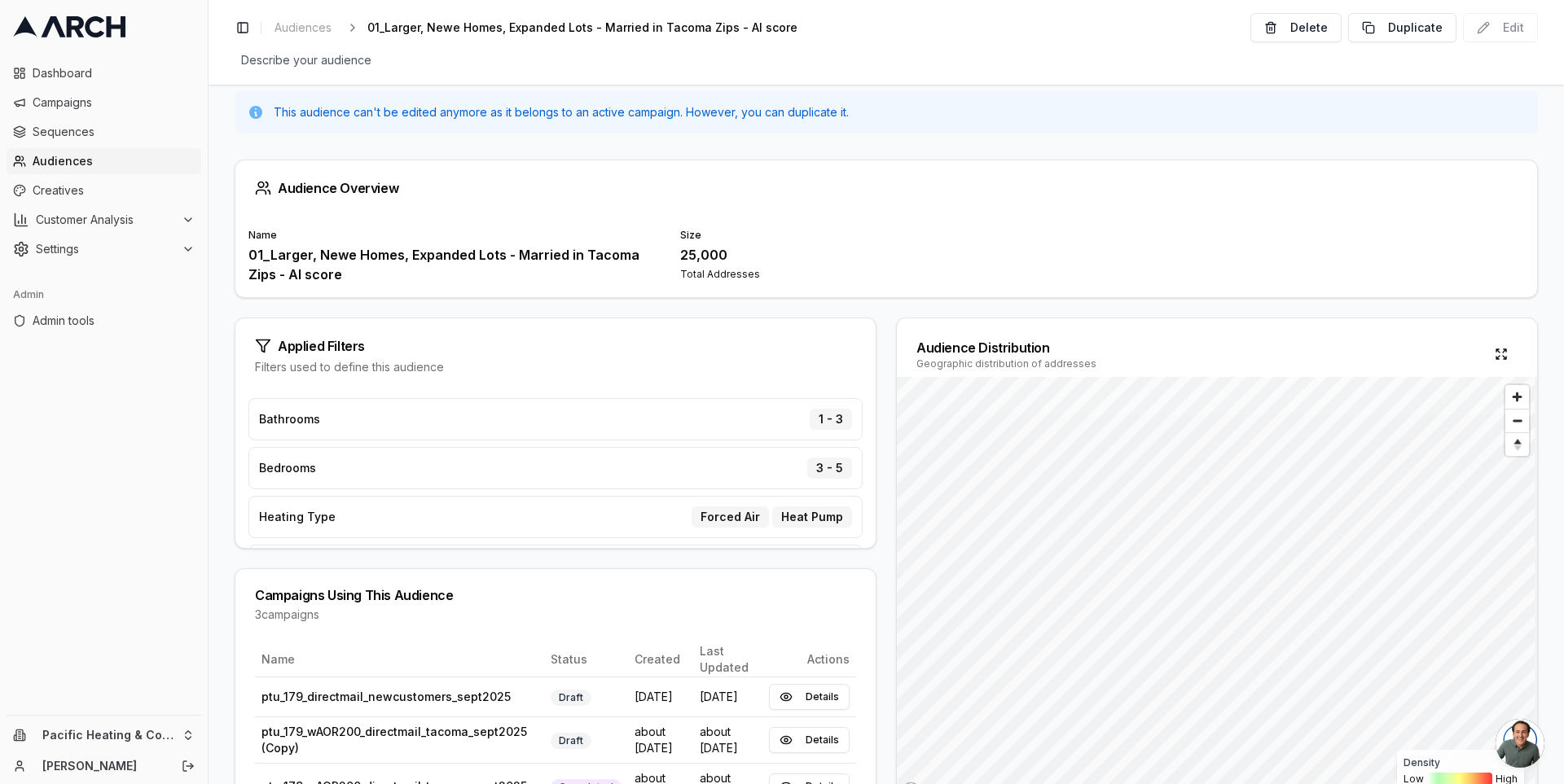
click at [876, 349] on div "Applied Filters Filters used to define this audience Bathrooms 1 - 3 Bedrooms 3…" at bounding box center [886, 573] width 1303 height 512
click at [884, 328] on div "Applied Filters Filters used to define this audience Bathrooms 1 - 3 Bedrooms 3…" at bounding box center [886, 573] width 1303 height 512
click at [883, 317] on div "Applied Filters Filters used to define this audience Bathrooms 1 - 3 Bedrooms 3…" at bounding box center [886, 573] width 1303 height 512
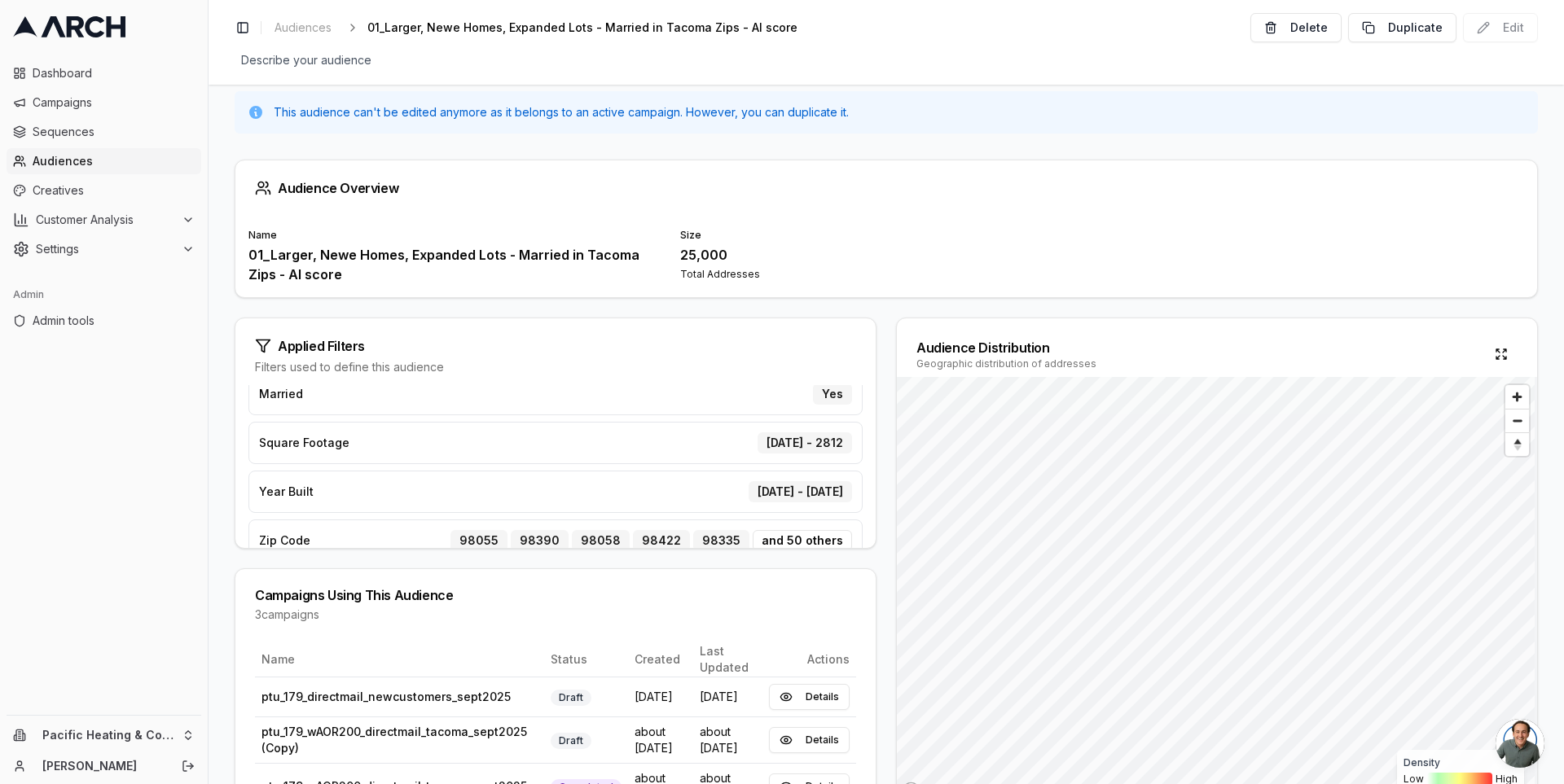
scroll to position [188, 0]
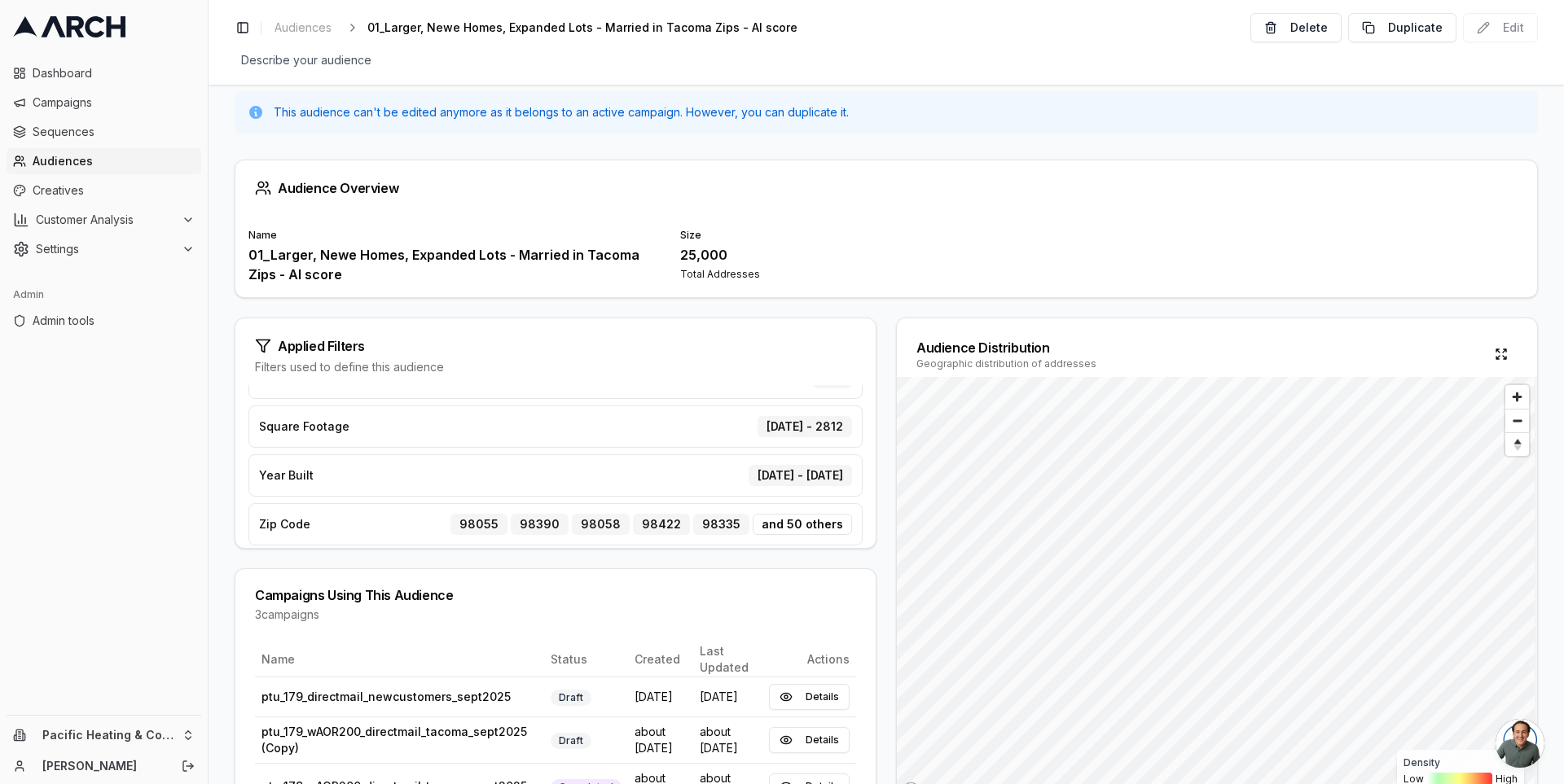
click at [882, 338] on div "Applied Filters Filters used to define this audience Bathrooms 1 - 3 Bedrooms 3…" at bounding box center [886, 573] width 1303 height 512
click at [881, 321] on div "Applied Filters Filters used to define this audience Bathrooms 1 - 3 Bedrooms 3…" at bounding box center [886, 573] width 1303 height 512
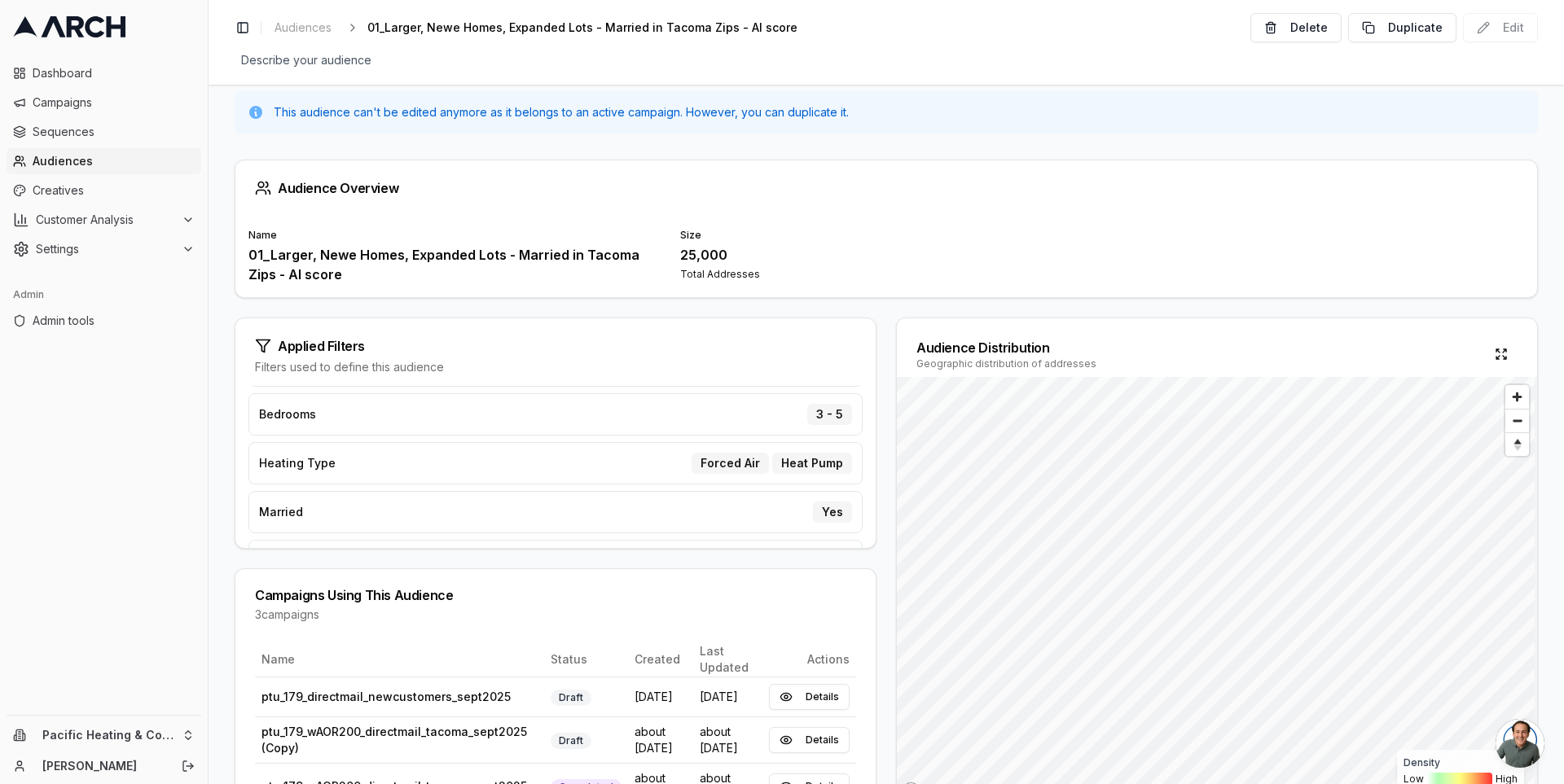
scroll to position [0, 0]
click at [691, 303] on div "Audience Overview Name 01_Larger, Newe Homes, Expanded Lots - Married in Tacoma…" at bounding box center [886, 459] width 1355 height 651
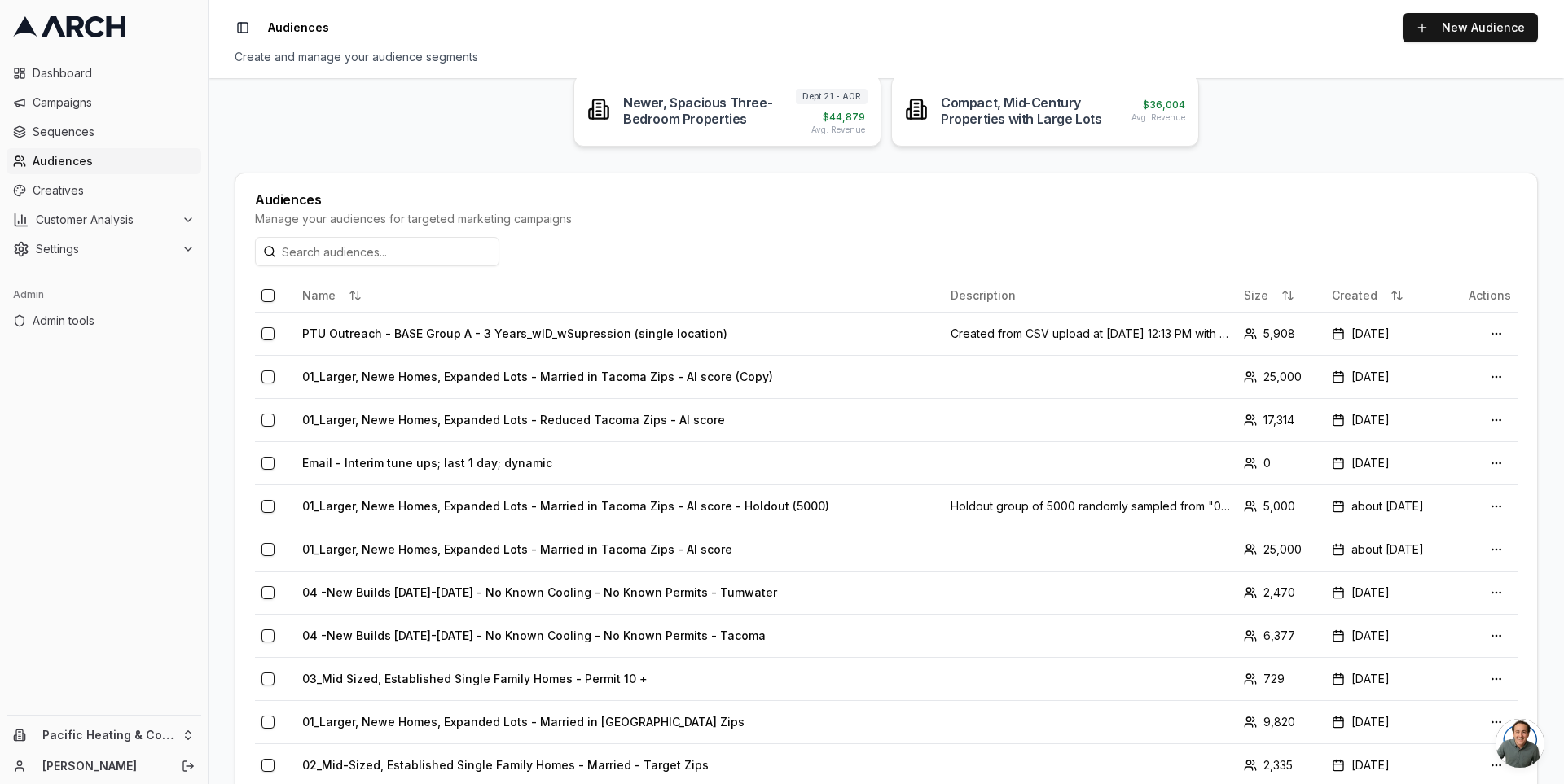
scroll to position [279, 0]
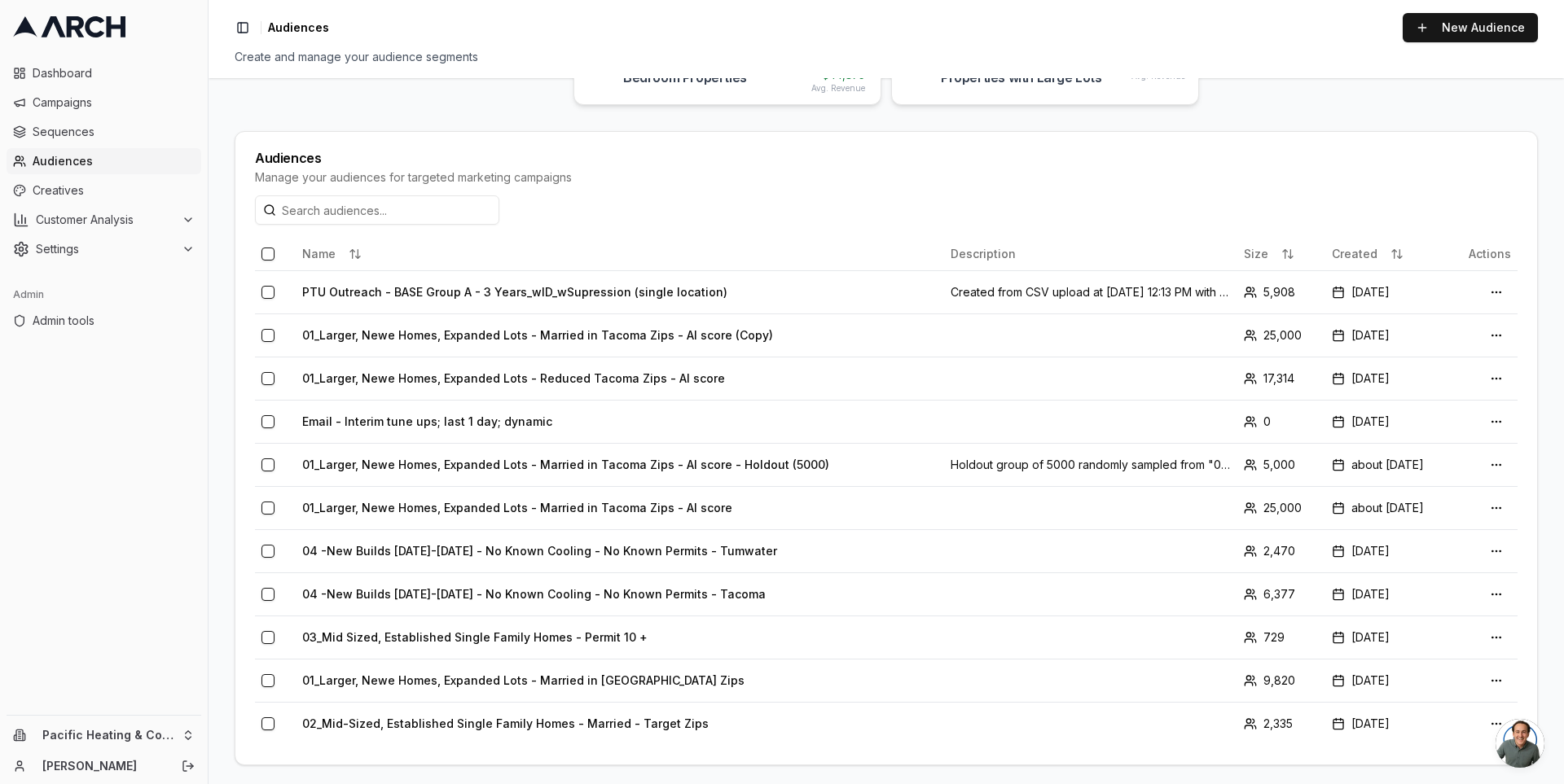
click at [216, 493] on main "What homes are you looking for? Or, get started with one of your customer profi…" at bounding box center [886, 431] width 1355 height 706
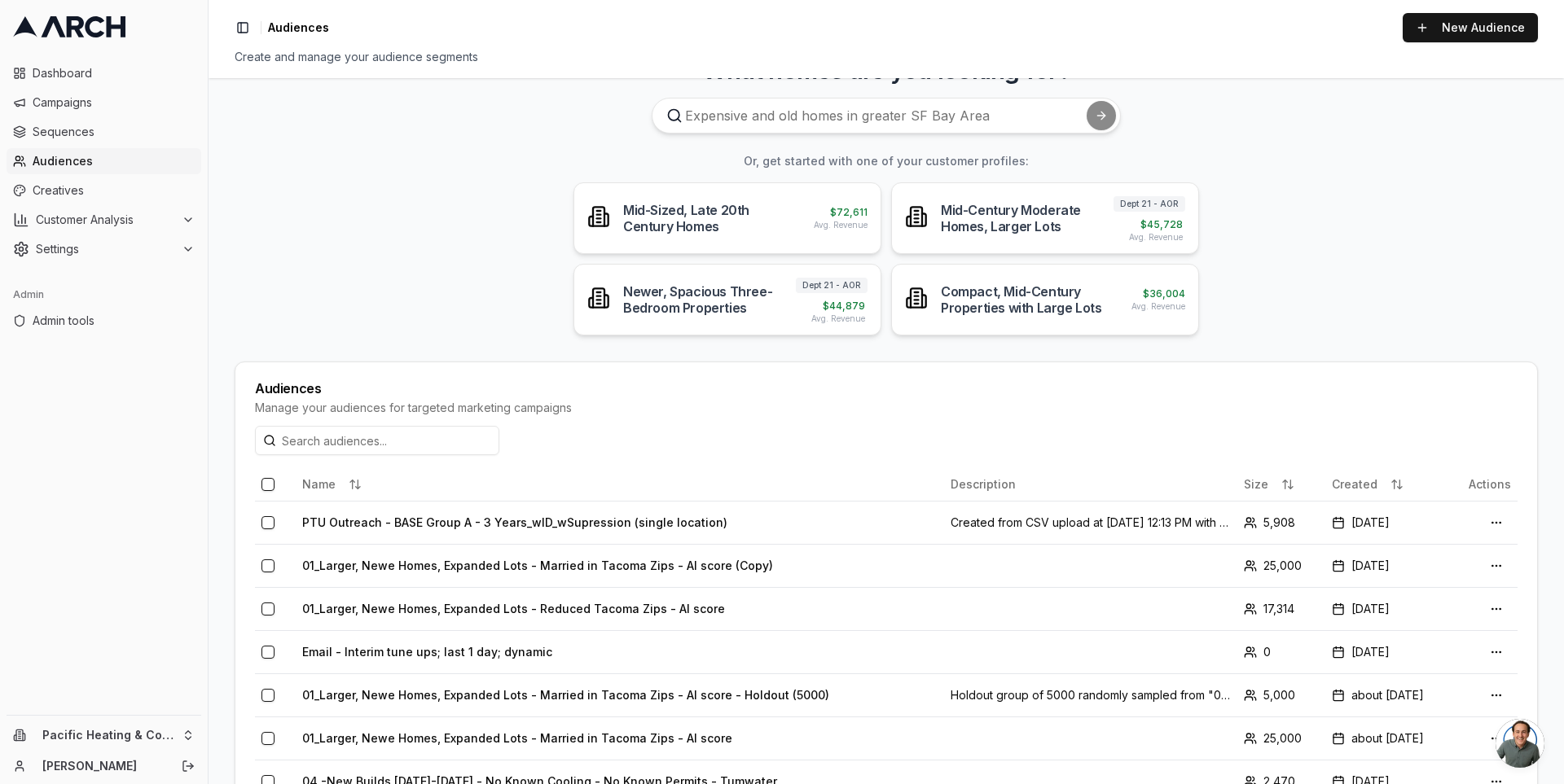
scroll to position [0, 0]
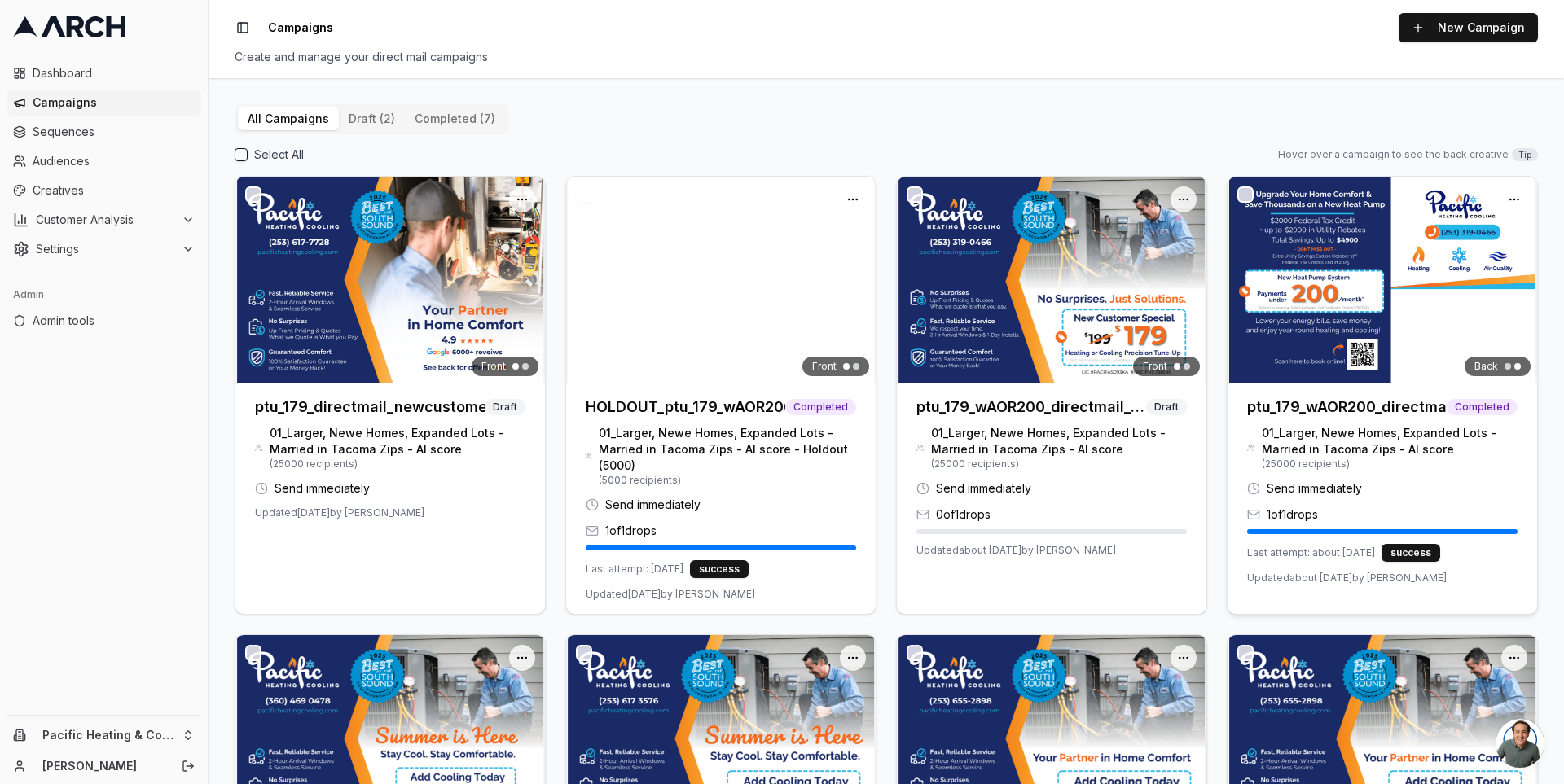
click at [1257, 254] on div at bounding box center [1382, 279] width 309 height 206
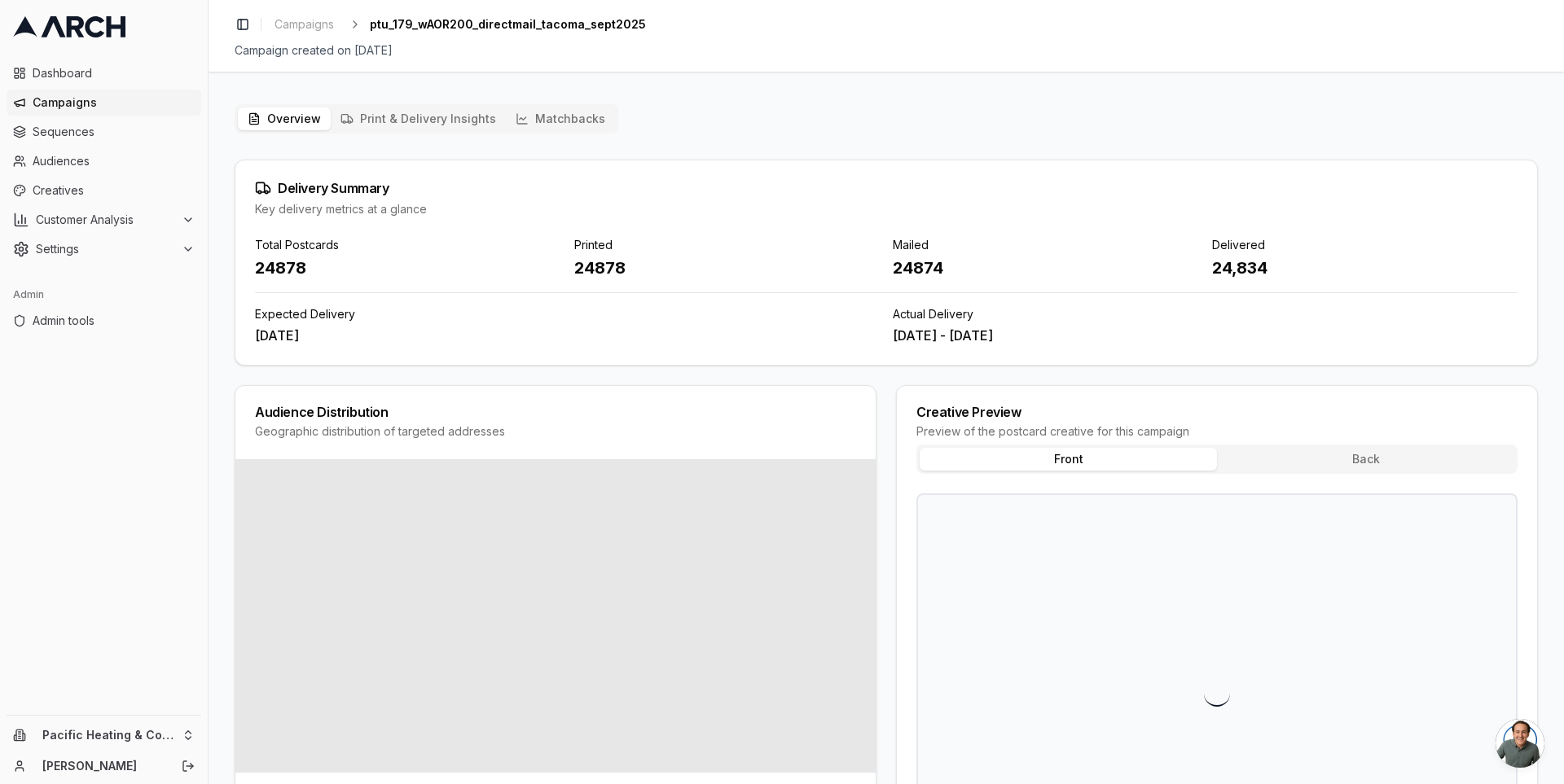
click at [533, 123] on button "Matchbacks" at bounding box center [561, 119] width 110 height 23
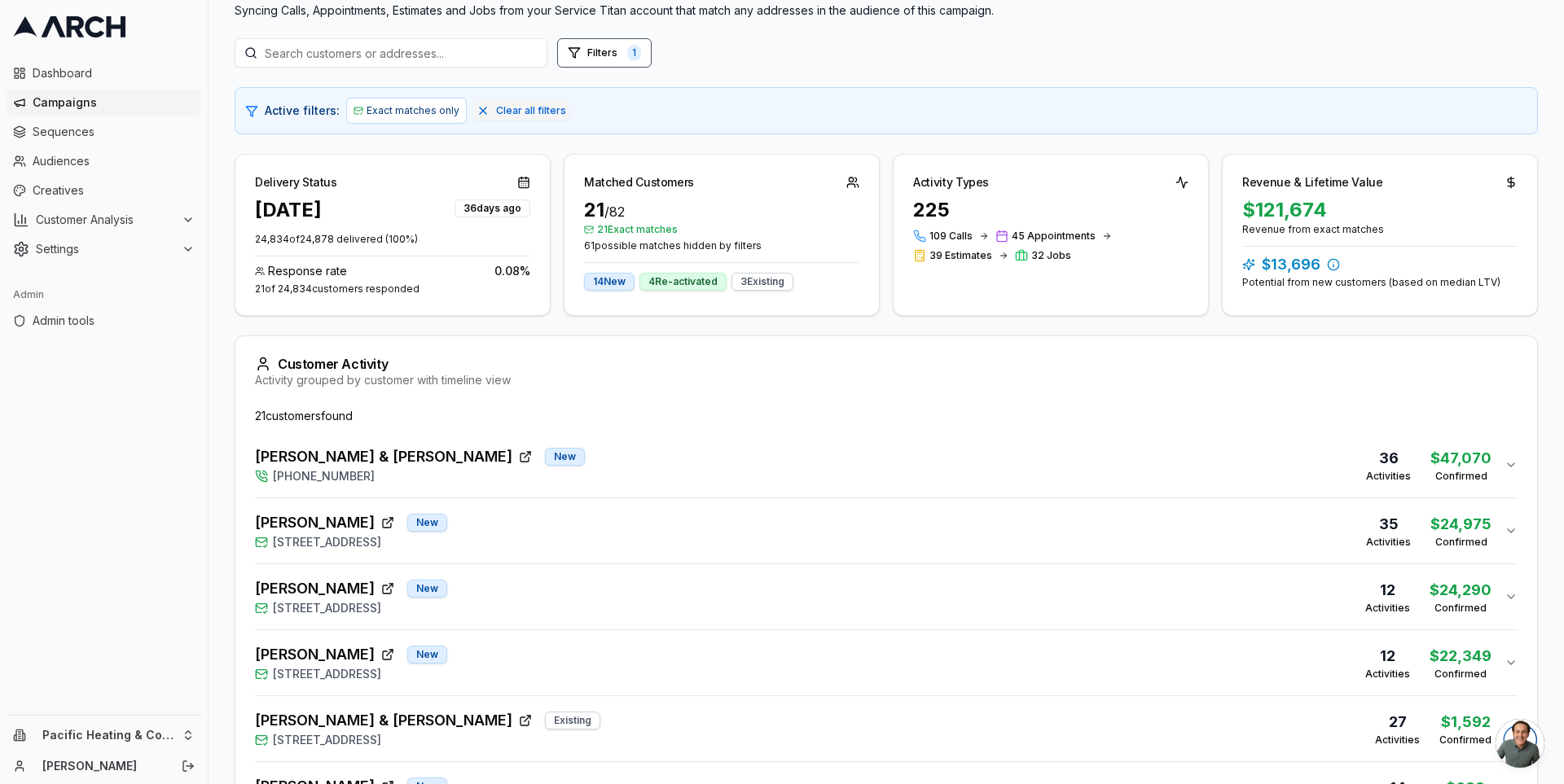
scroll to position [192, 0]
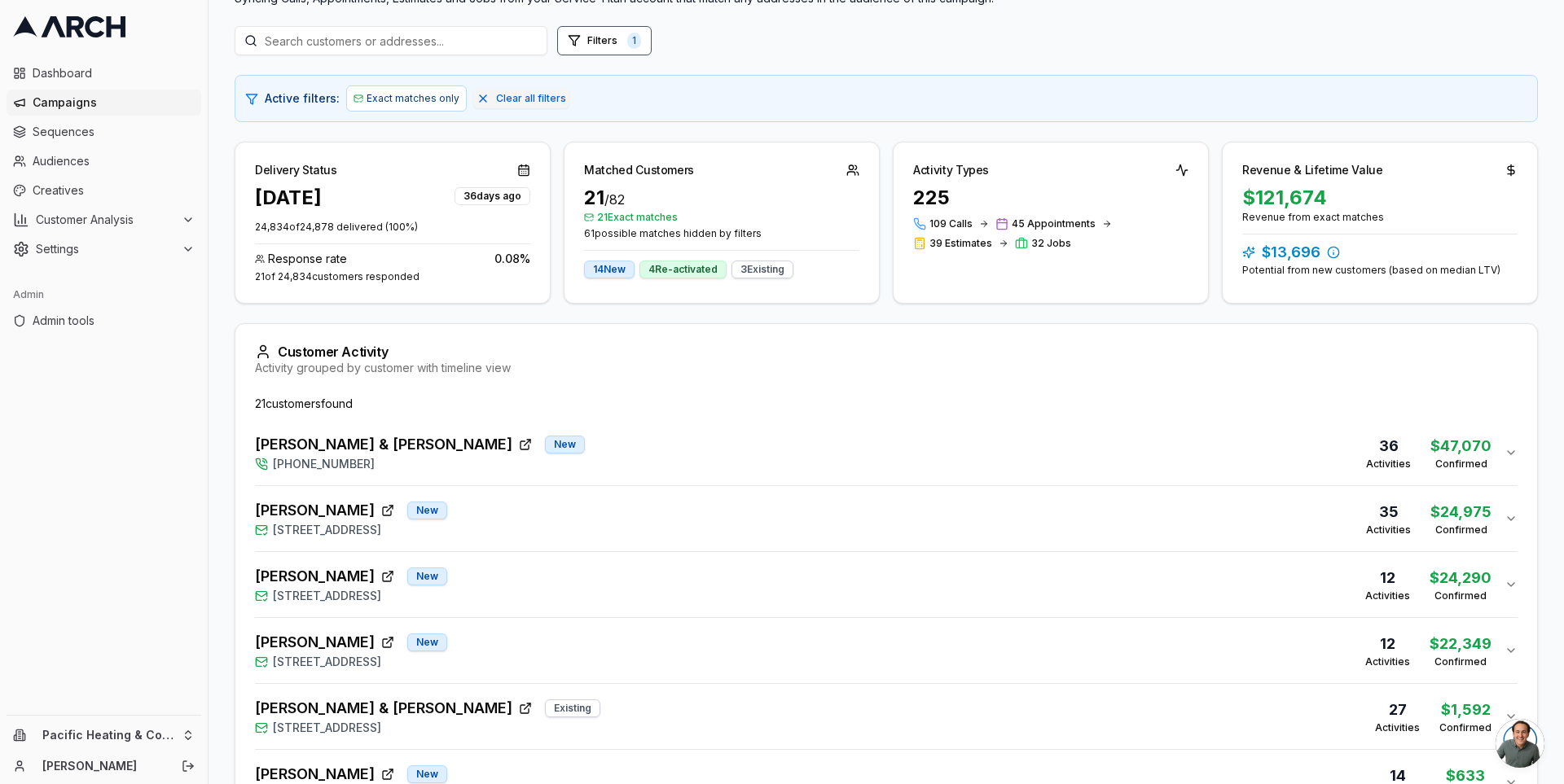
drag, startPoint x: 1243, startPoint y: 201, endPoint x: 1360, endPoint y: 200, distance: 117.0
click at [1360, 200] on div "$121,674" at bounding box center [1380, 198] width 276 height 26
click at [1328, 201] on div "$121,674" at bounding box center [1380, 198] width 276 height 26
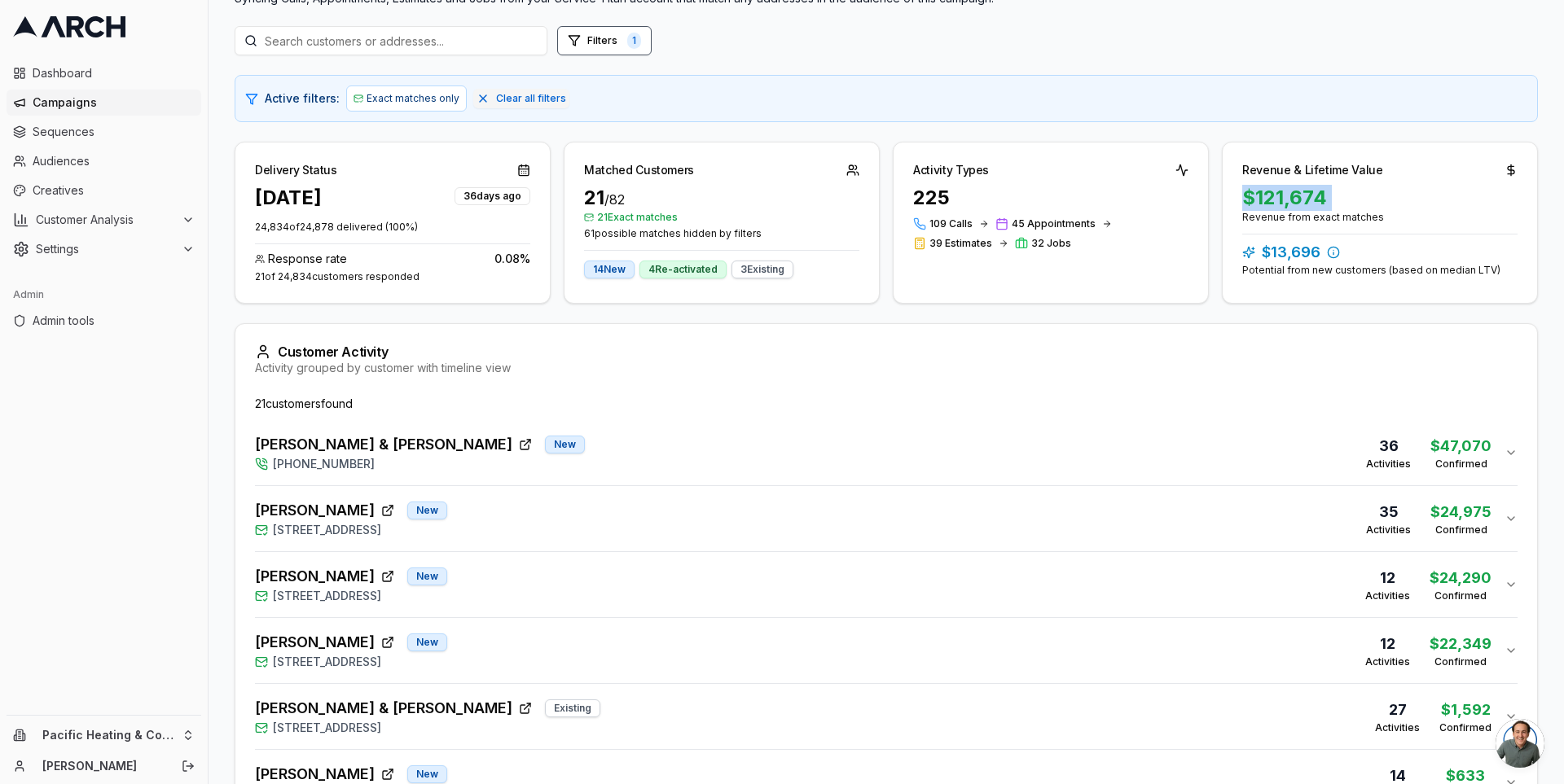
click at [1328, 201] on div "$121,674" at bounding box center [1380, 198] width 276 height 26
click at [1358, 201] on div "$121,674" at bounding box center [1380, 198] width 276 height 26
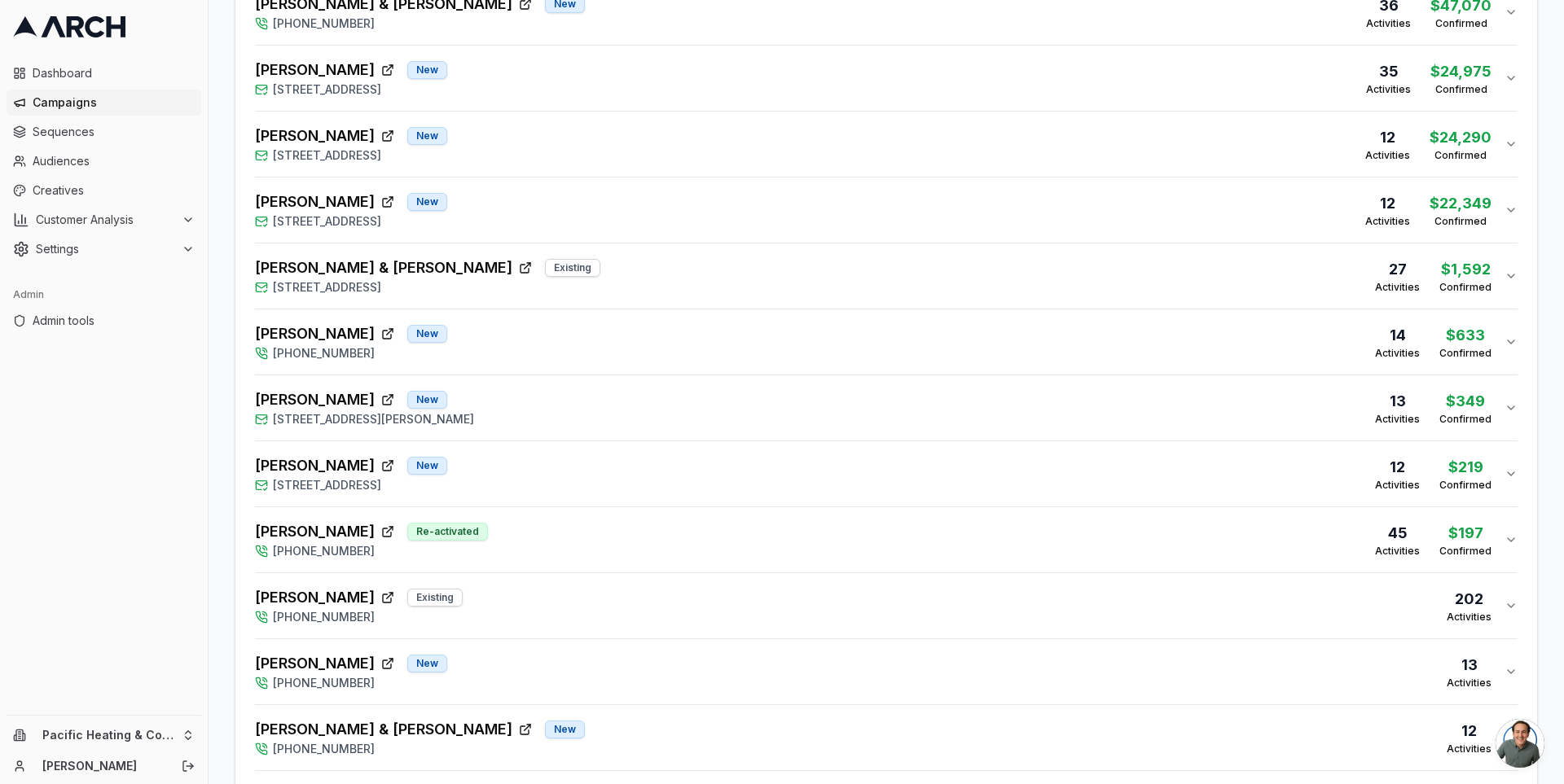
scroll to position [641, 0]
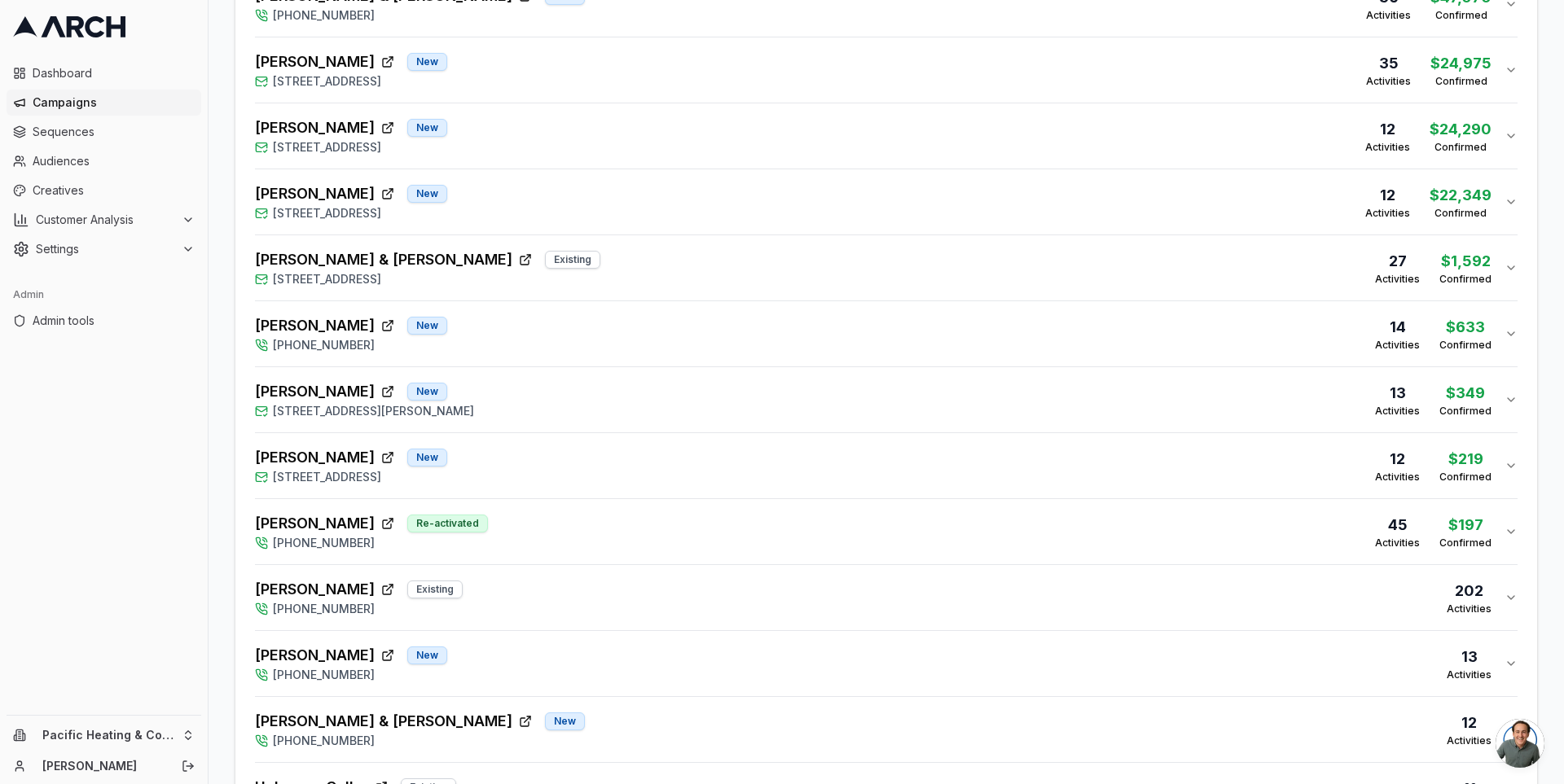
click at [1545, 339] on div "Overview Print & Delivery Insights Matchbacks Matchbacks Syncing Calls, Appoint…" at bounding box center [886, 468] width 1355 height 2035
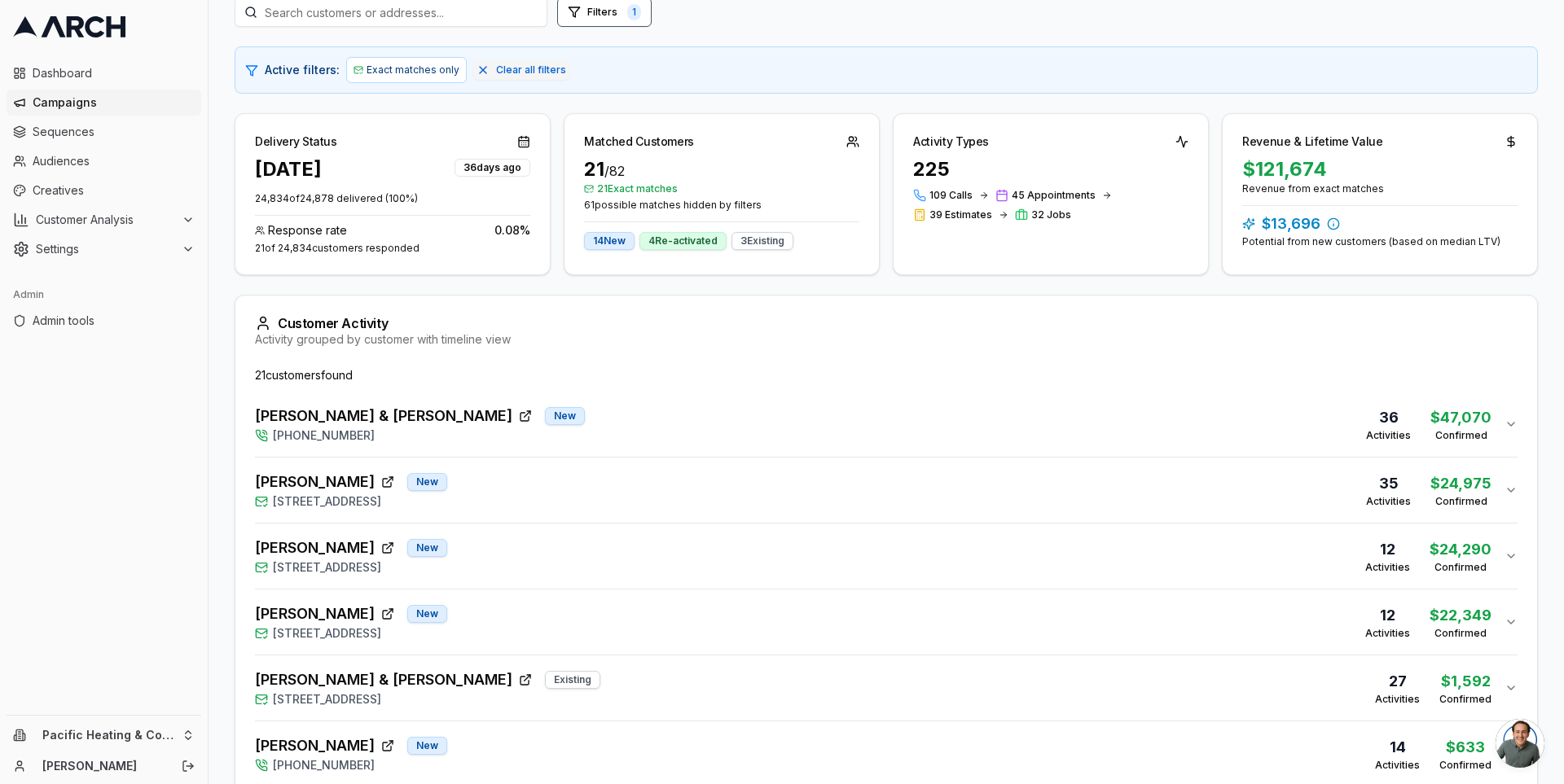
scroll to position [189, 0]
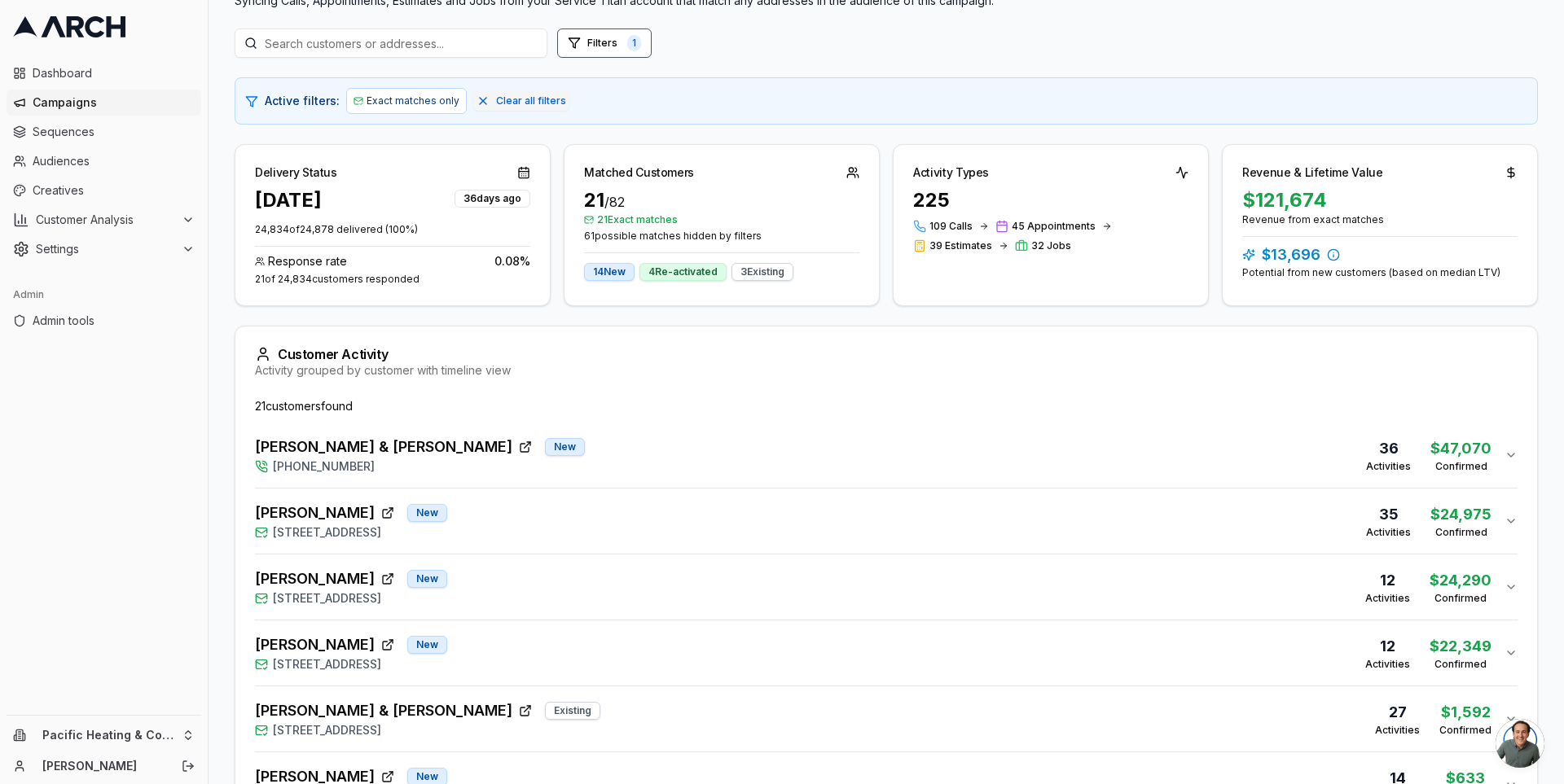
click at [1287, 201] on div "$121,674" at bounding box center [1380, 201] width 276 height 26
click at [1312, 200] on div "$121,674" at bounding box center [1380, 201] width 276 height 26
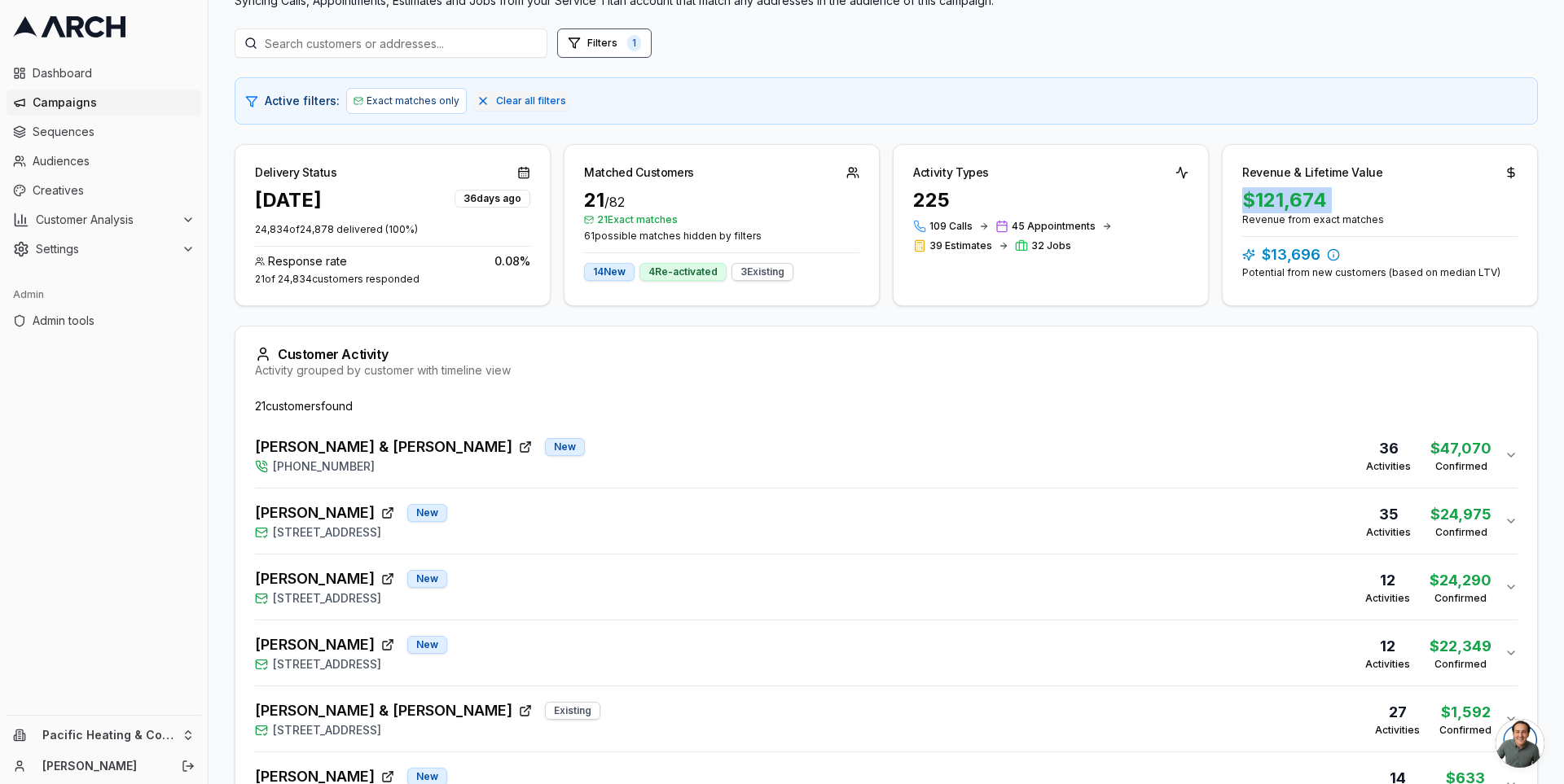
click at [1312, 200] on div "$121,674" at bounding box center [1380, 201] width 276 height 26
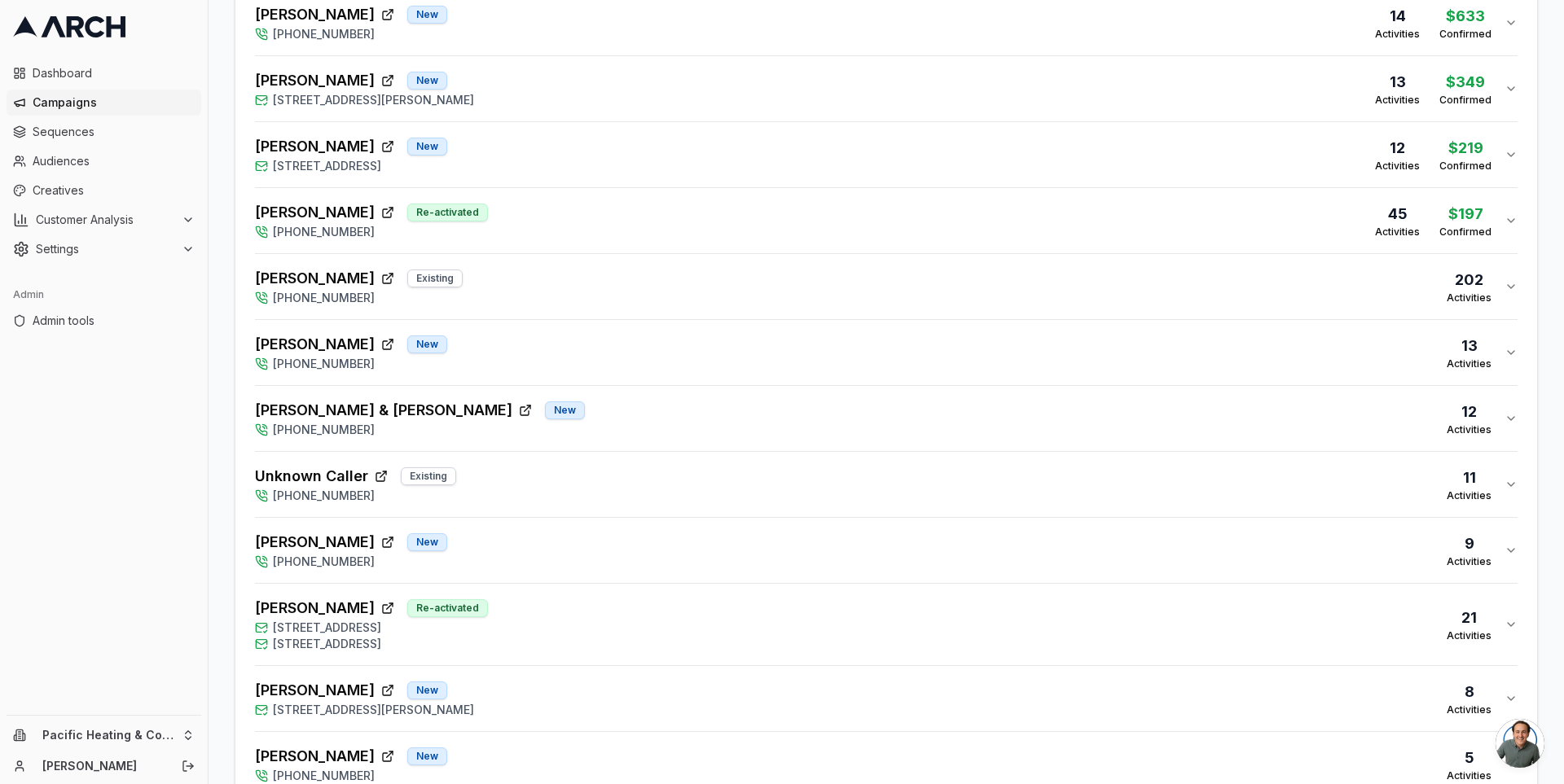
scroll to position [969, 0]
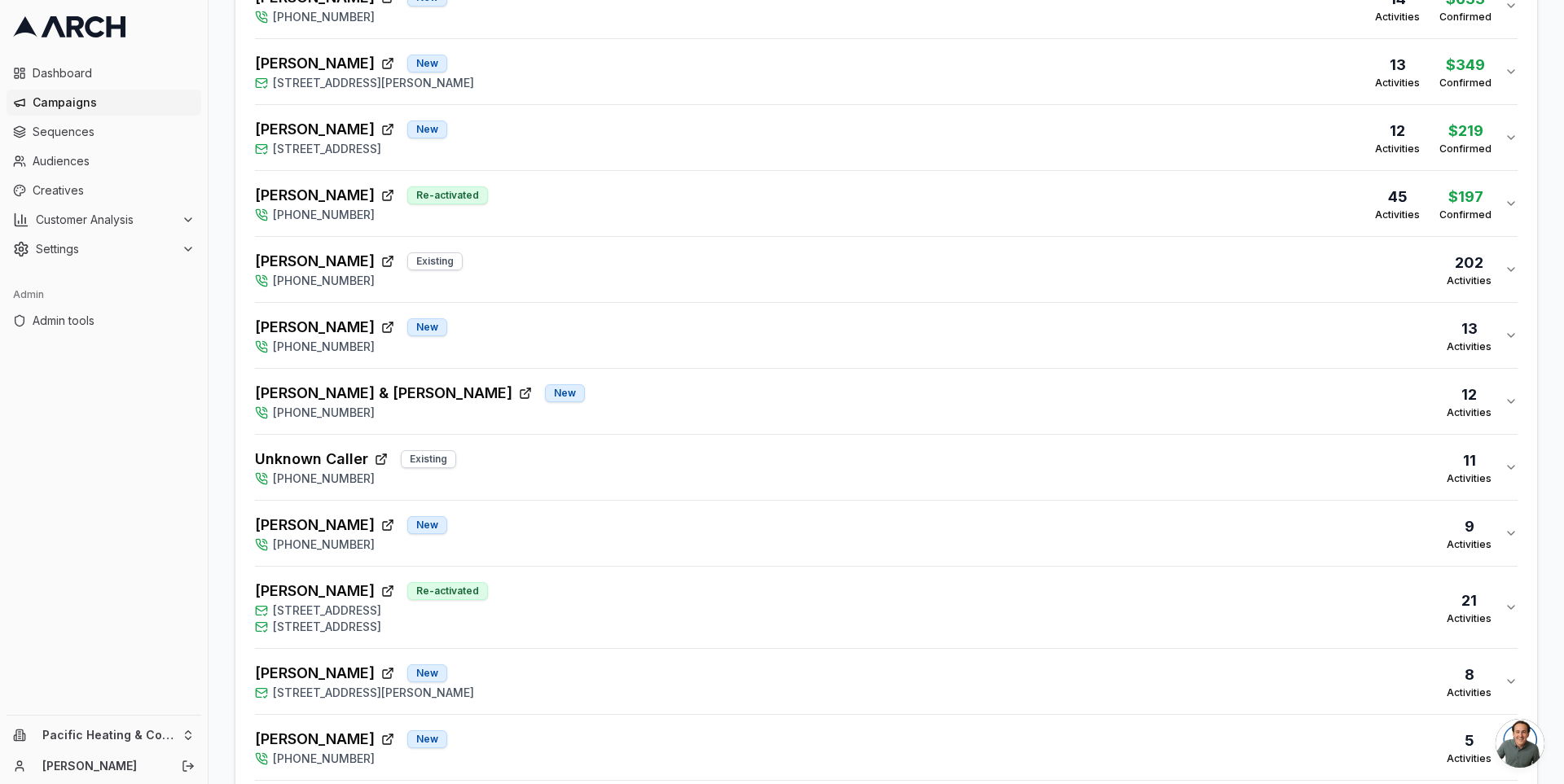
click at [912, 201] on div "[PERSON_NAME] Re-activated [PHONE_NUMBER] 45 Activities $197 Confirmed" at bounding box center [879, 203] width 1249 height 39
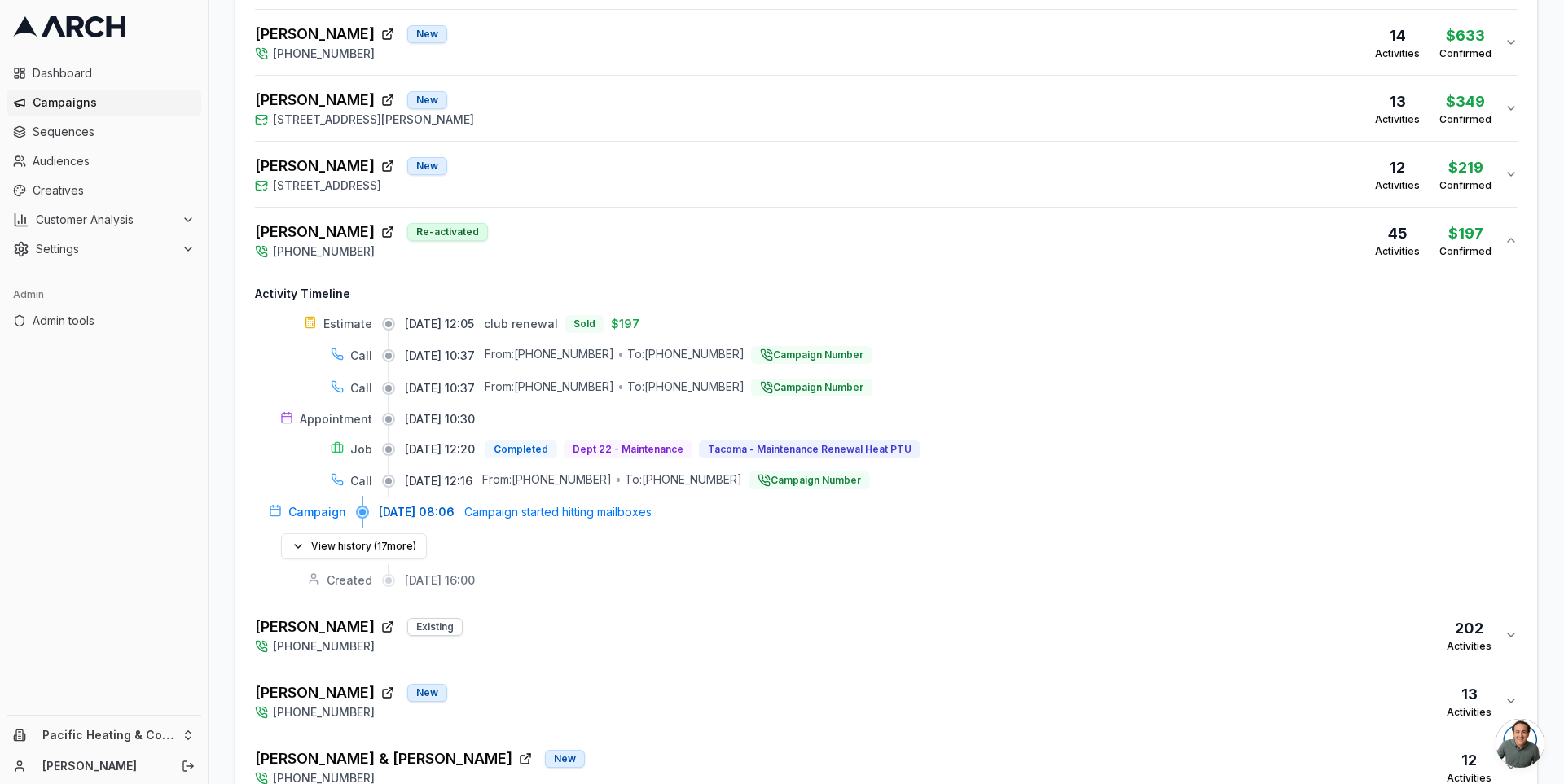
click at [875, 226] on div "[PERSON_NAME] Re-activated [PHONE_NUMBER] 45 Activities $197 Confirmed" at bounding box center [879, 240] width 1249 height 39
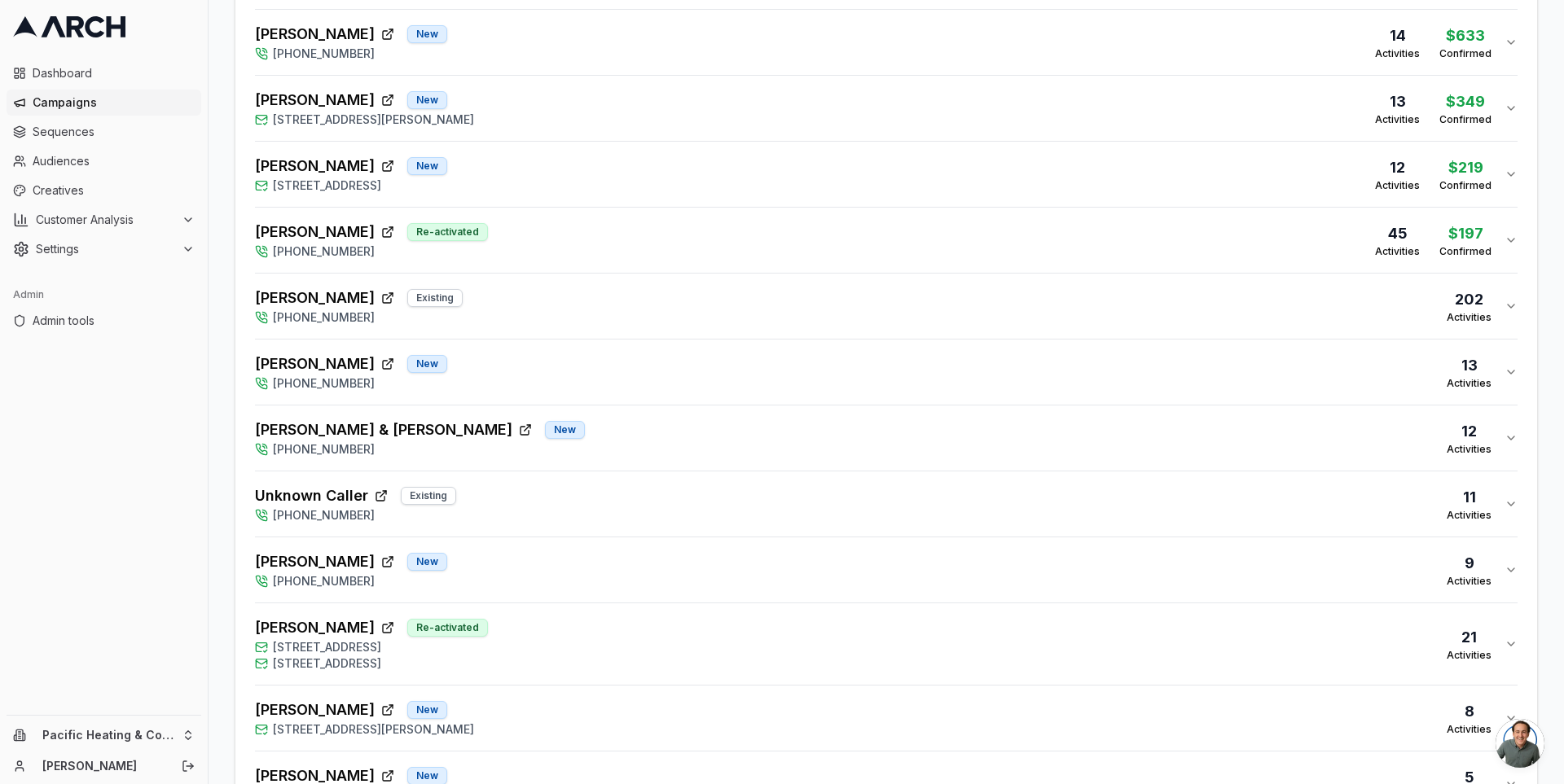
scroll to position [605, 0]
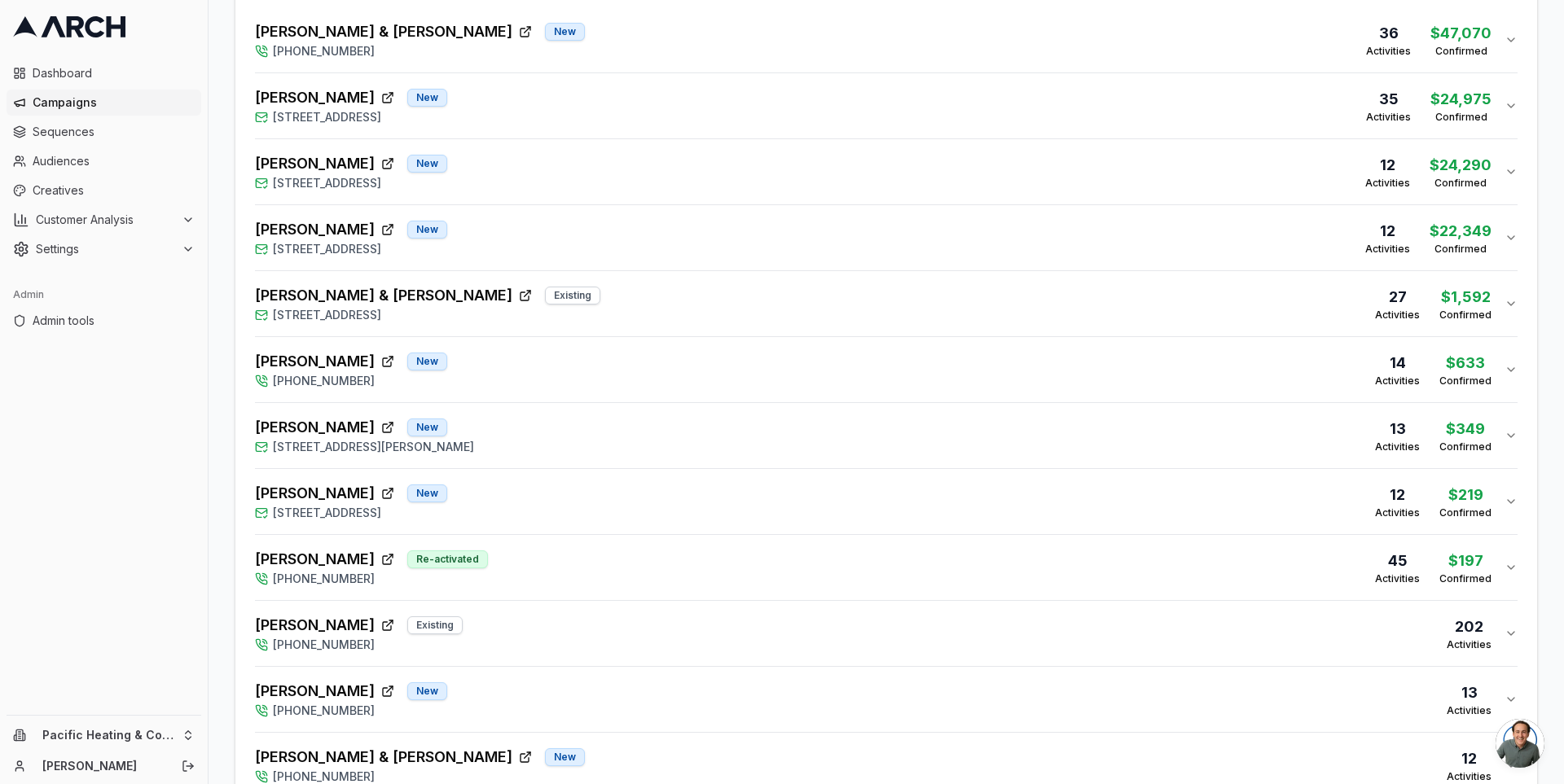
click at [228, 502] on div "Overview Print & Delivery Insights Matchbacks Matchbacks Syncing Calls, Appoint…" at bounding box center [886, 503] width 1355 height 2035
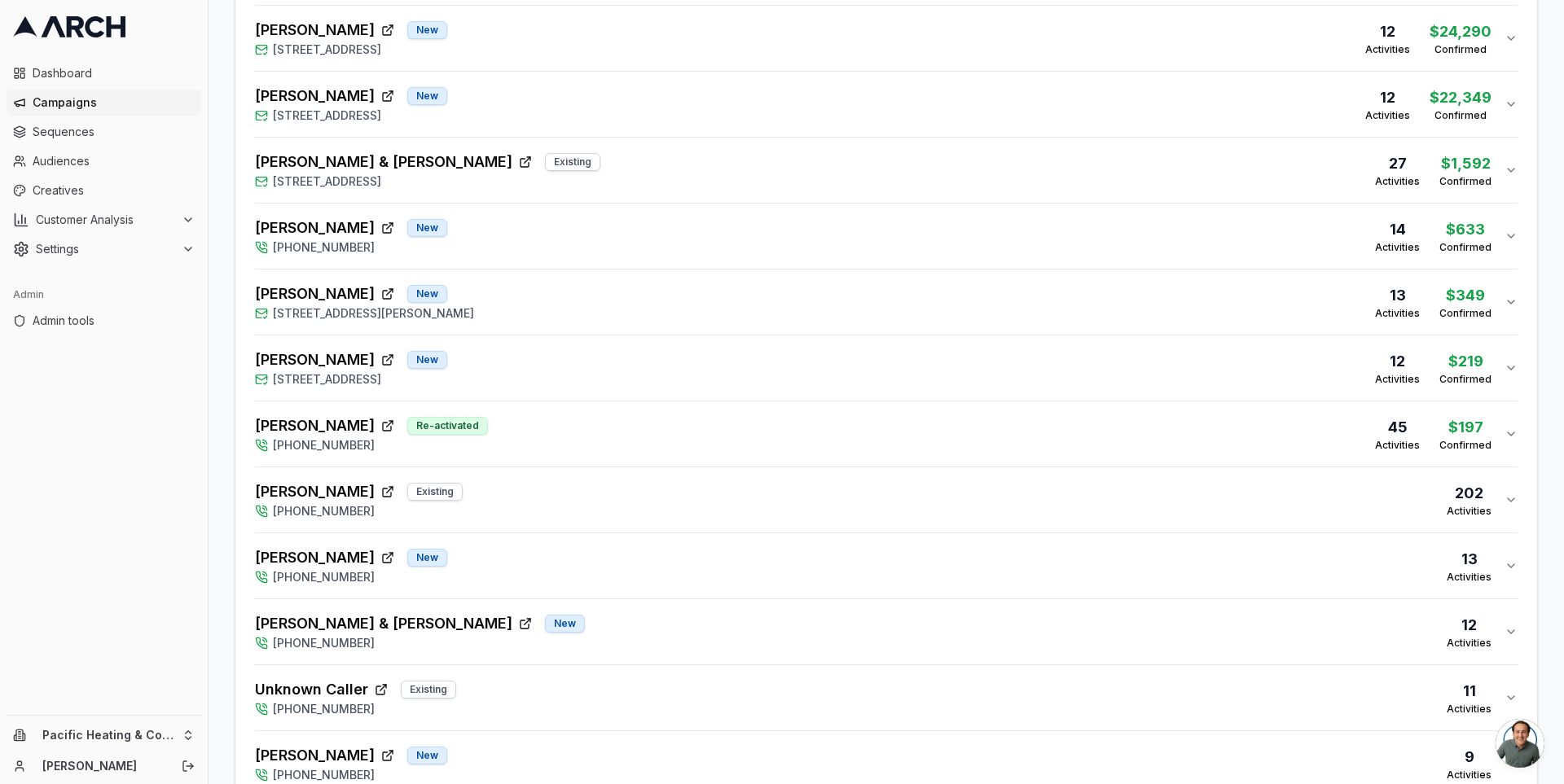
scroll to position [0, 0]
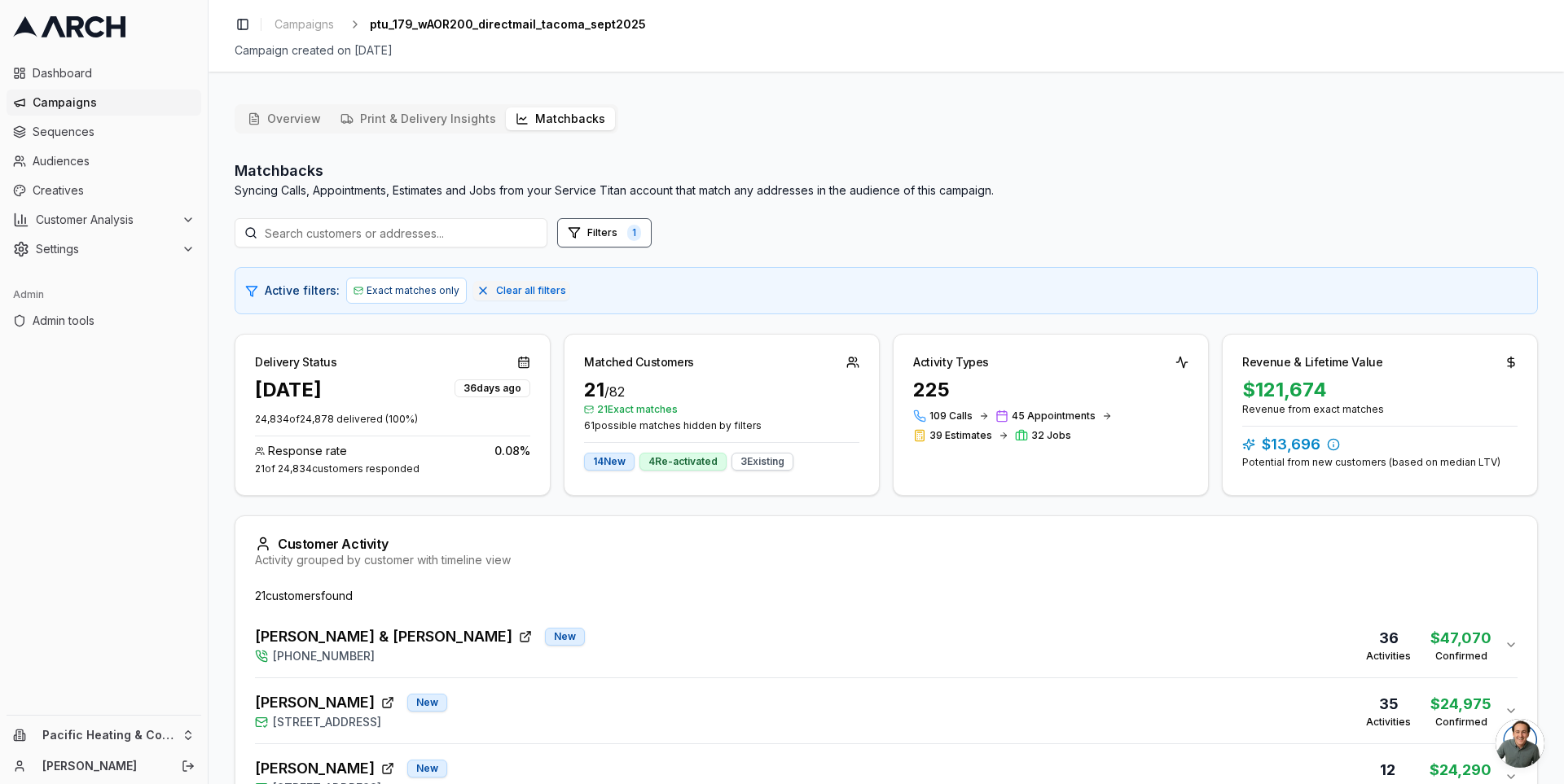
drag, startPoint x: 277, startPoint y: 468, endPoint x: 309, endPoint y: 471, distance: 32.1
click at [309, 471] on div "21 of 24,834 customers responded" at bounding box center [392, 468] width 276 height 13
click at [295, 467] on div "21 of 24,834 customers responded" at bounding box center [392, 468] width 276 height 13
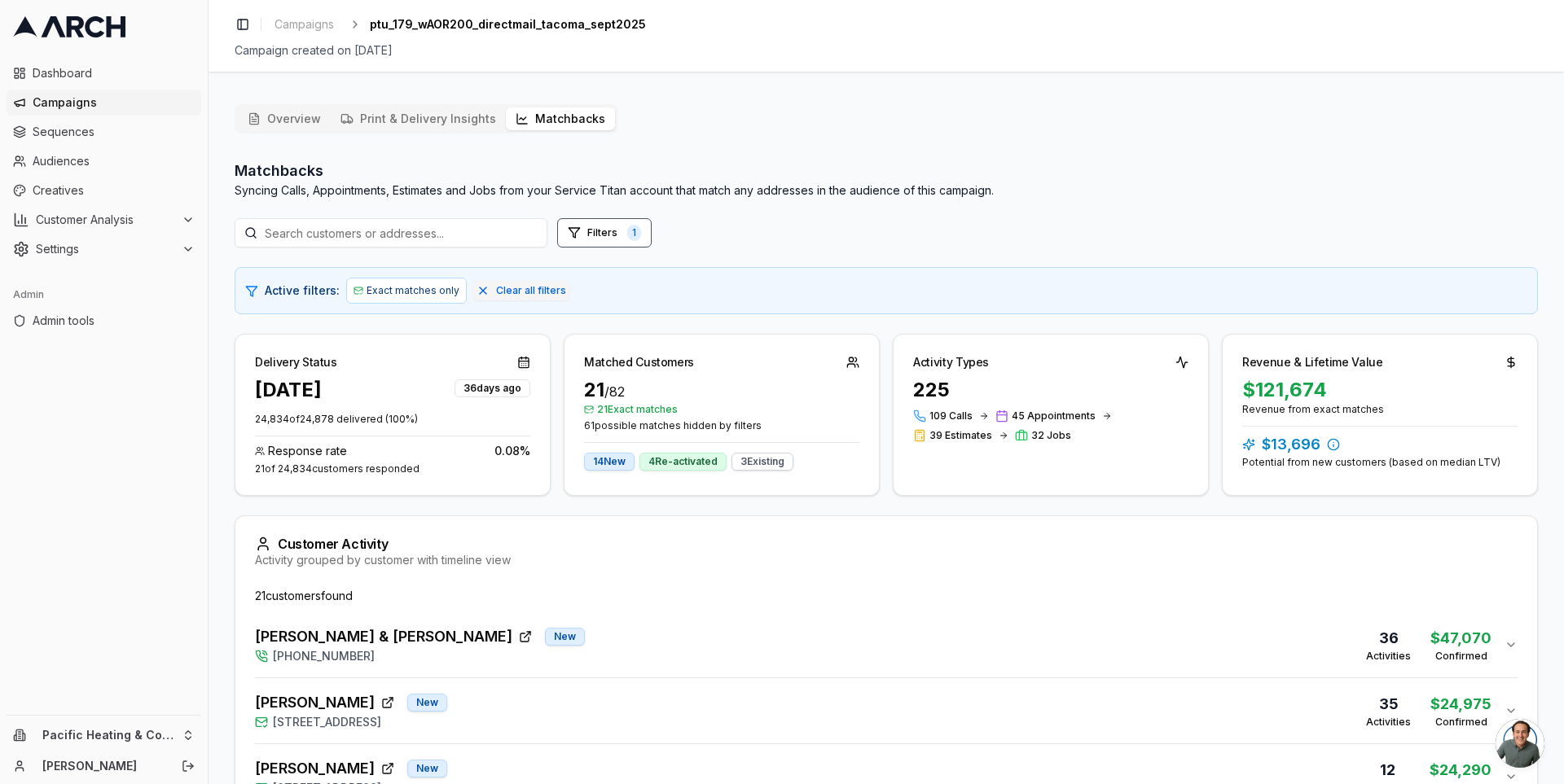
click at [255, 459] on div "Response rate 0.08 % 21 of 24,834 customers responded" at bounding box center [392, 455] width 276 height 40
click at [283, 467] on div "21 of 24,834 customers responded" at bounding box center [392, 468] width 276 height 13
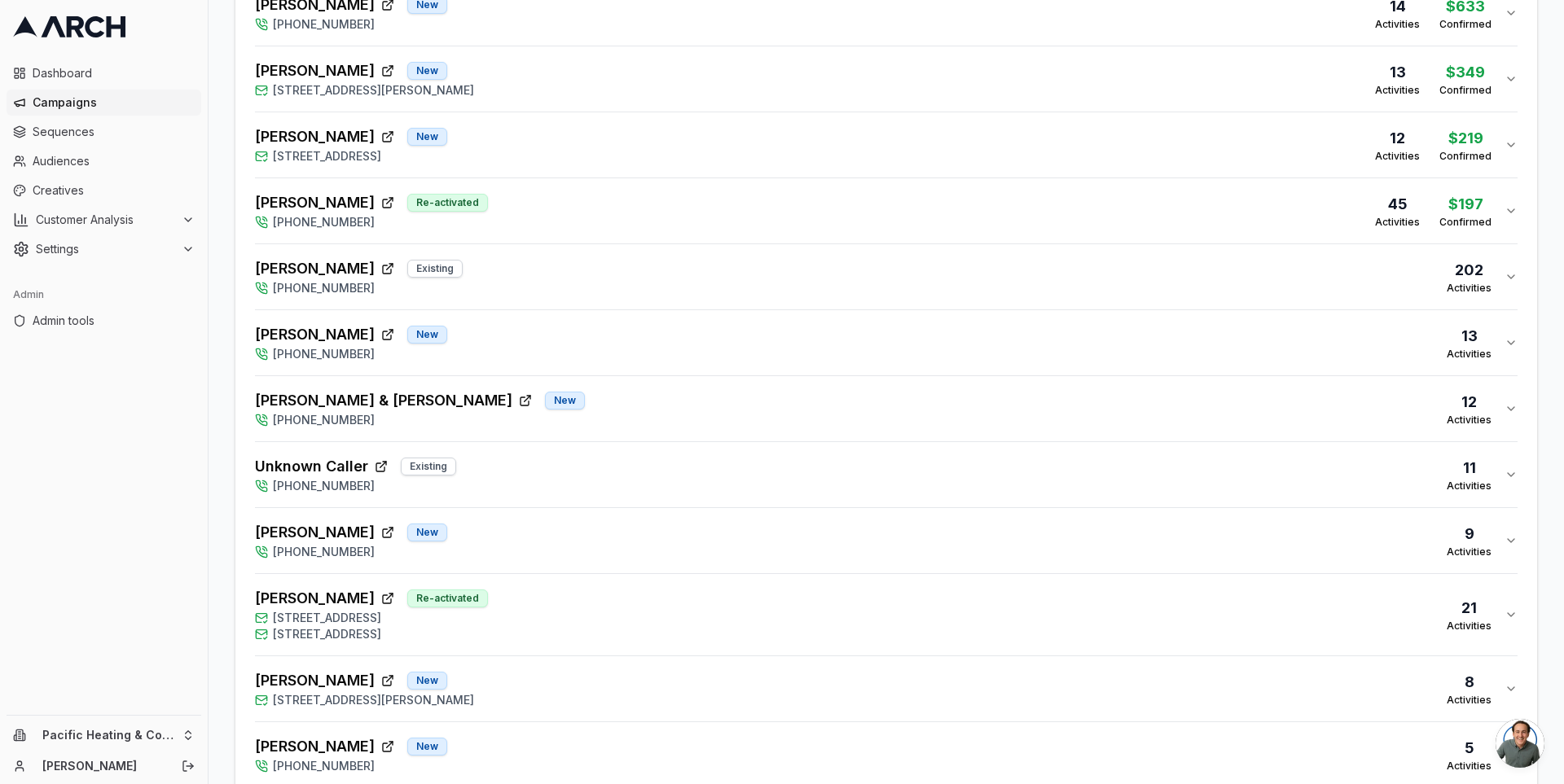
scroll to position [987, 0]
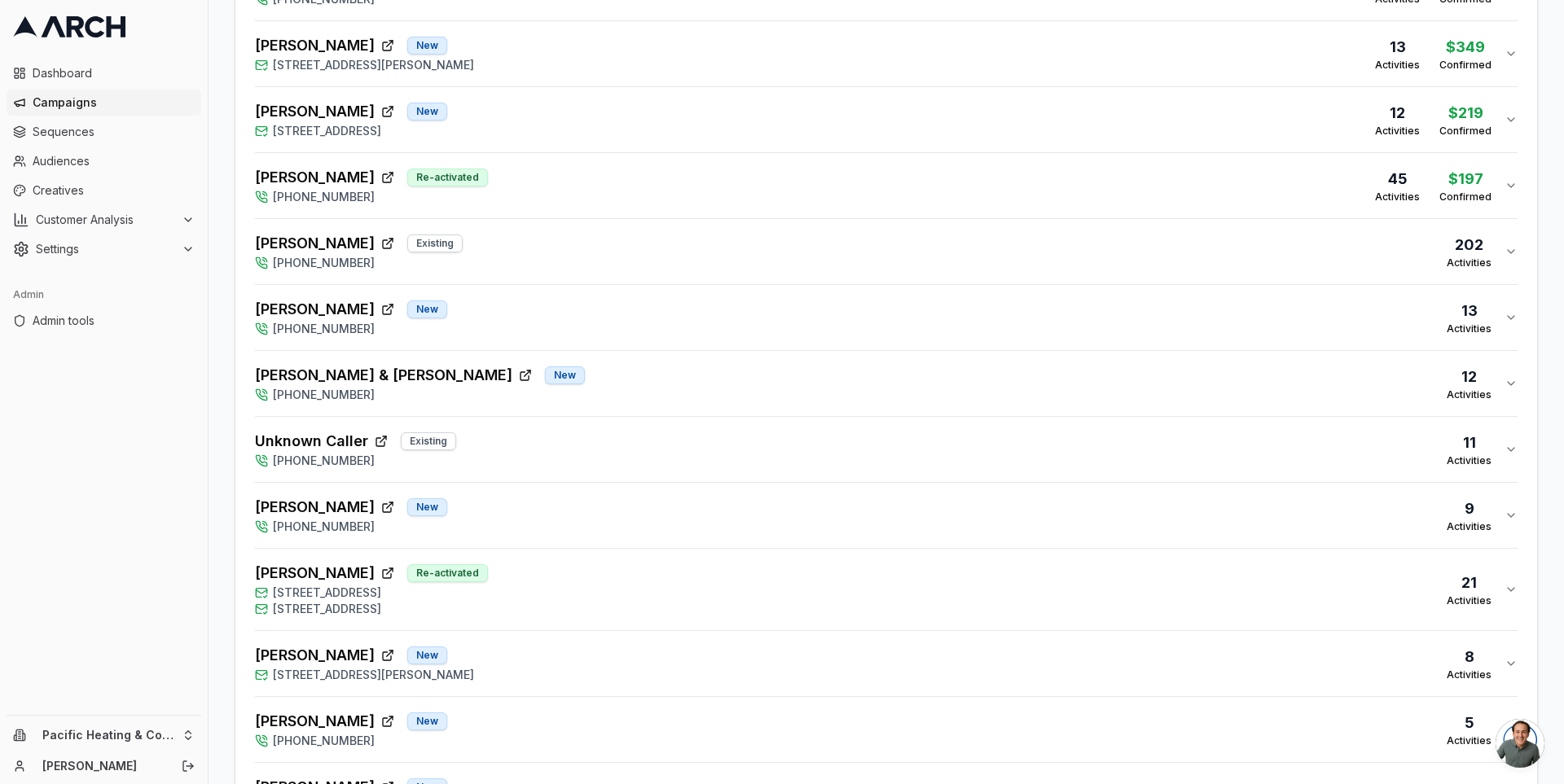
click at [511, 250] on div "[PERSON_NAME] Existing [PHONE_NUMBER] 202 Activities" at bounding box center [879, 251] width 1249 height 39
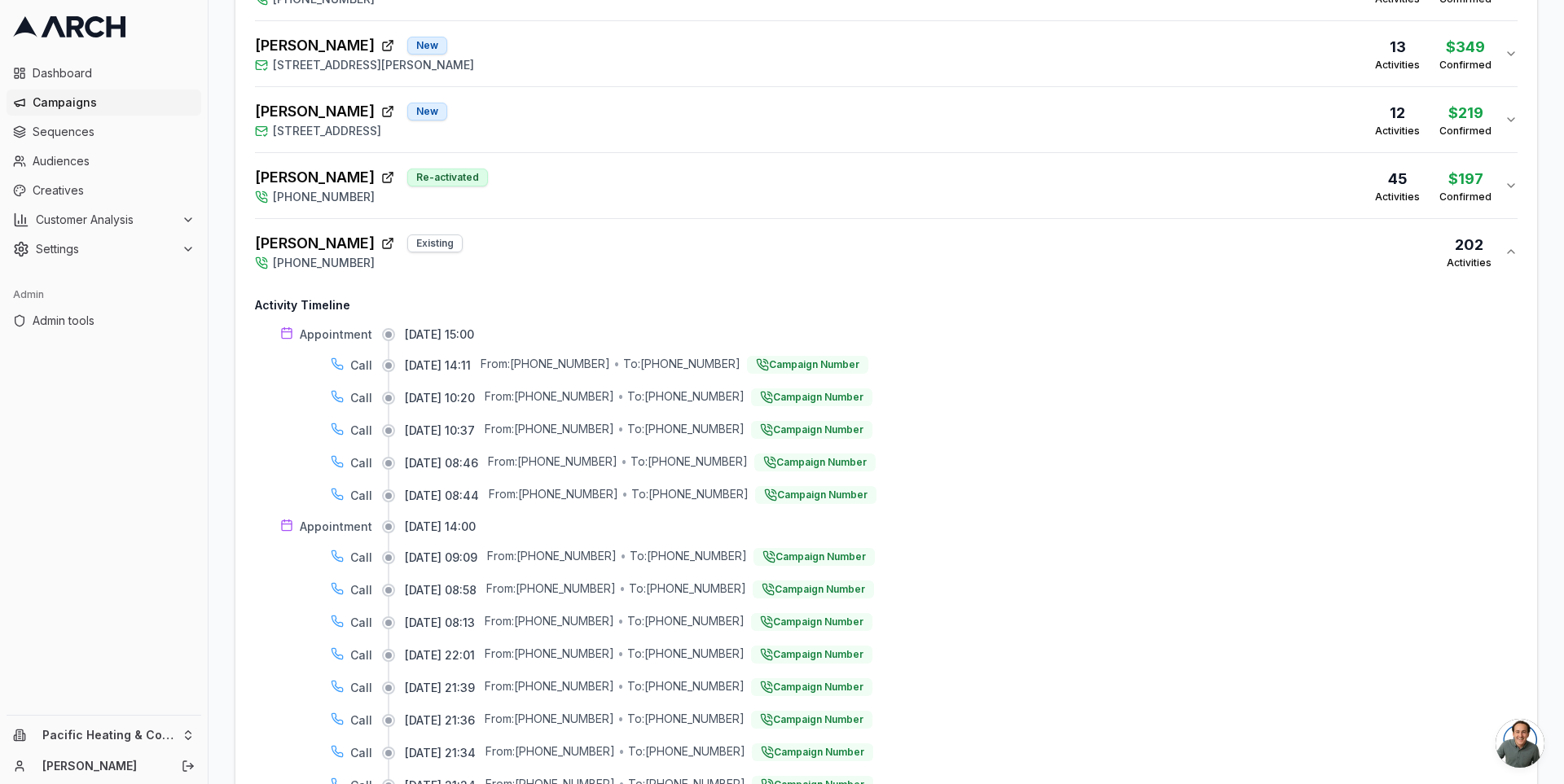
click at [600, 232] on div "[PERSON_NAME] Existing [PHONE_NUMBER] 202 Activities" at bounding box center [879, 251] width 1249 height 39
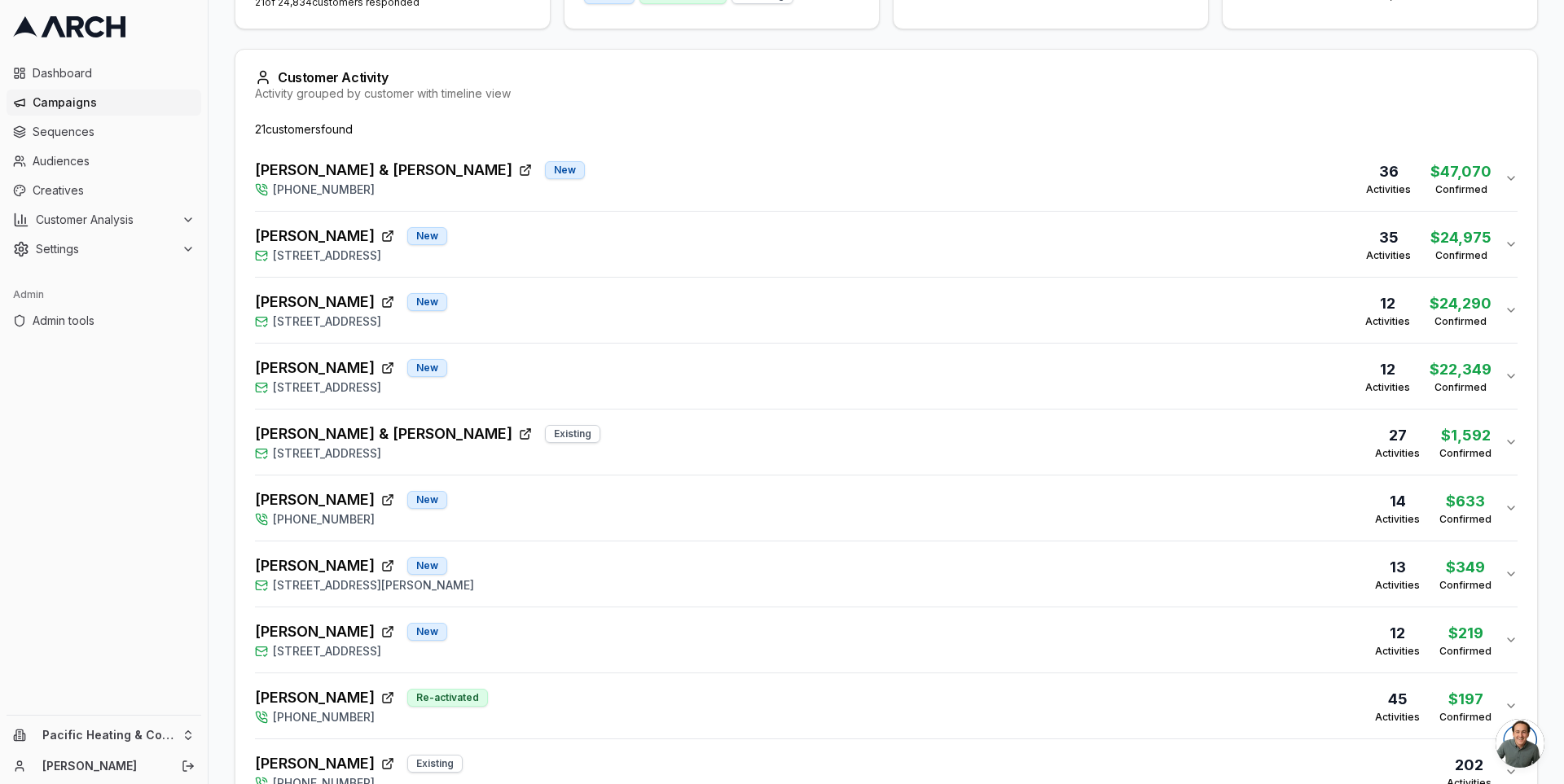
scroll to position [465, 0]
click at [223, 243] on div "Overview Print & Delivery Insights Matchbacks Matchbacks Syncing Calls, Appoint…" at bounding box center [886, 643] width 1355 height 2035
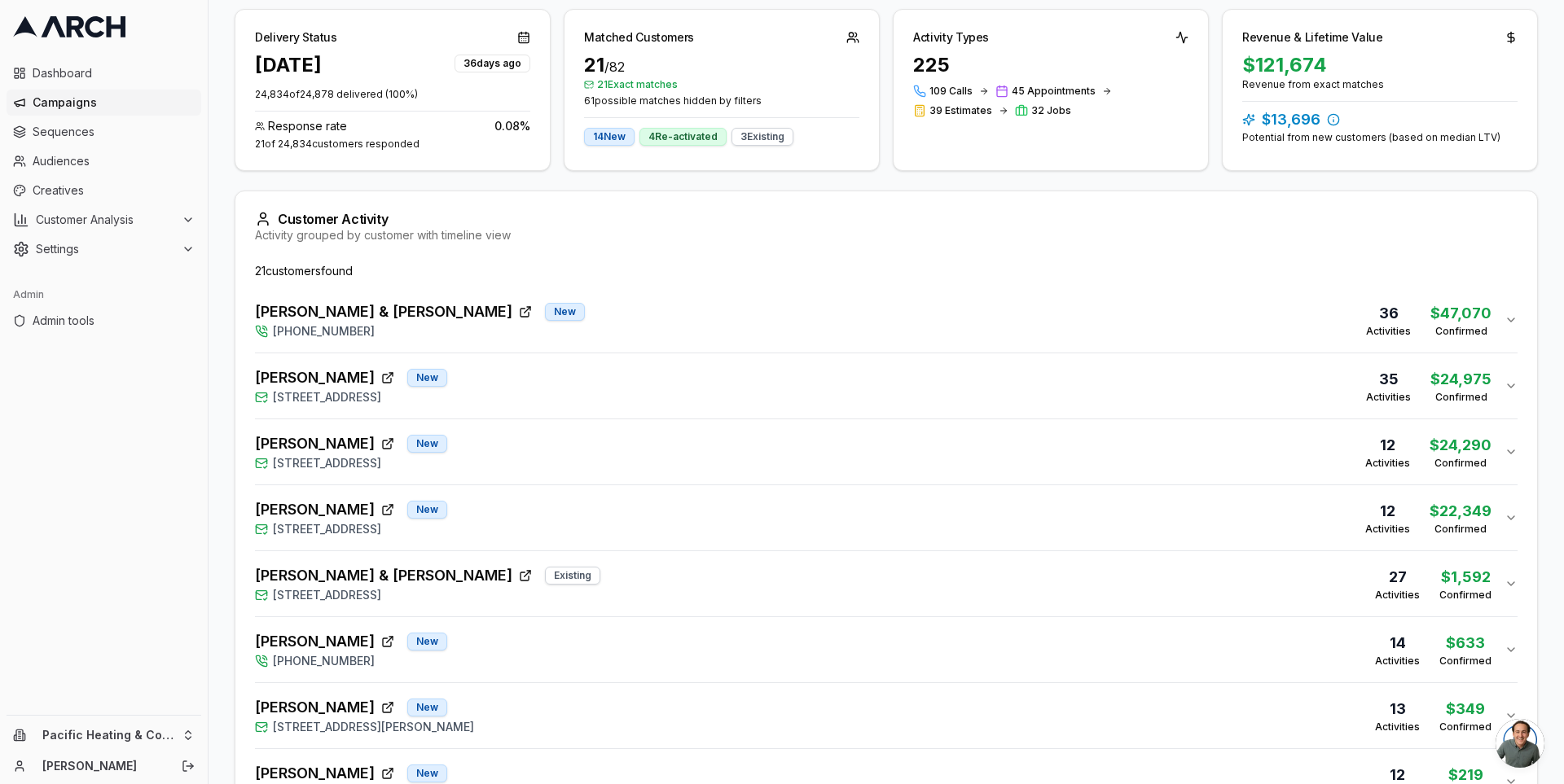
scroll to position [327, 0]
click at [526, 382] on div "[PERSON_NAME] [GEOGRAPHIC_DATA][STREET_ADDRESS] 35 Activities $24,975 Confirmed" at bounding box center [879, 384] width 1249 height 39
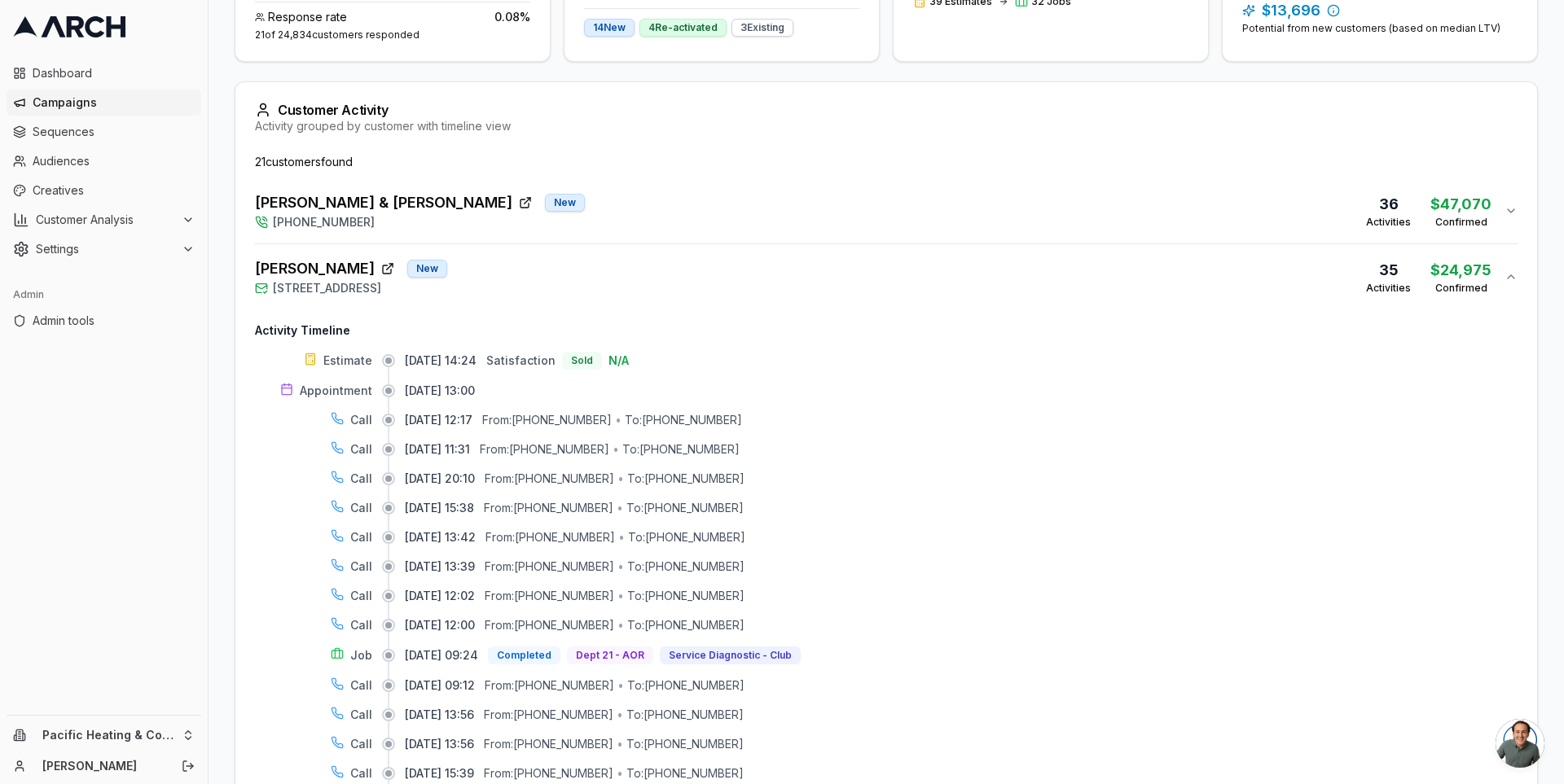
scroll to position [428, 0]
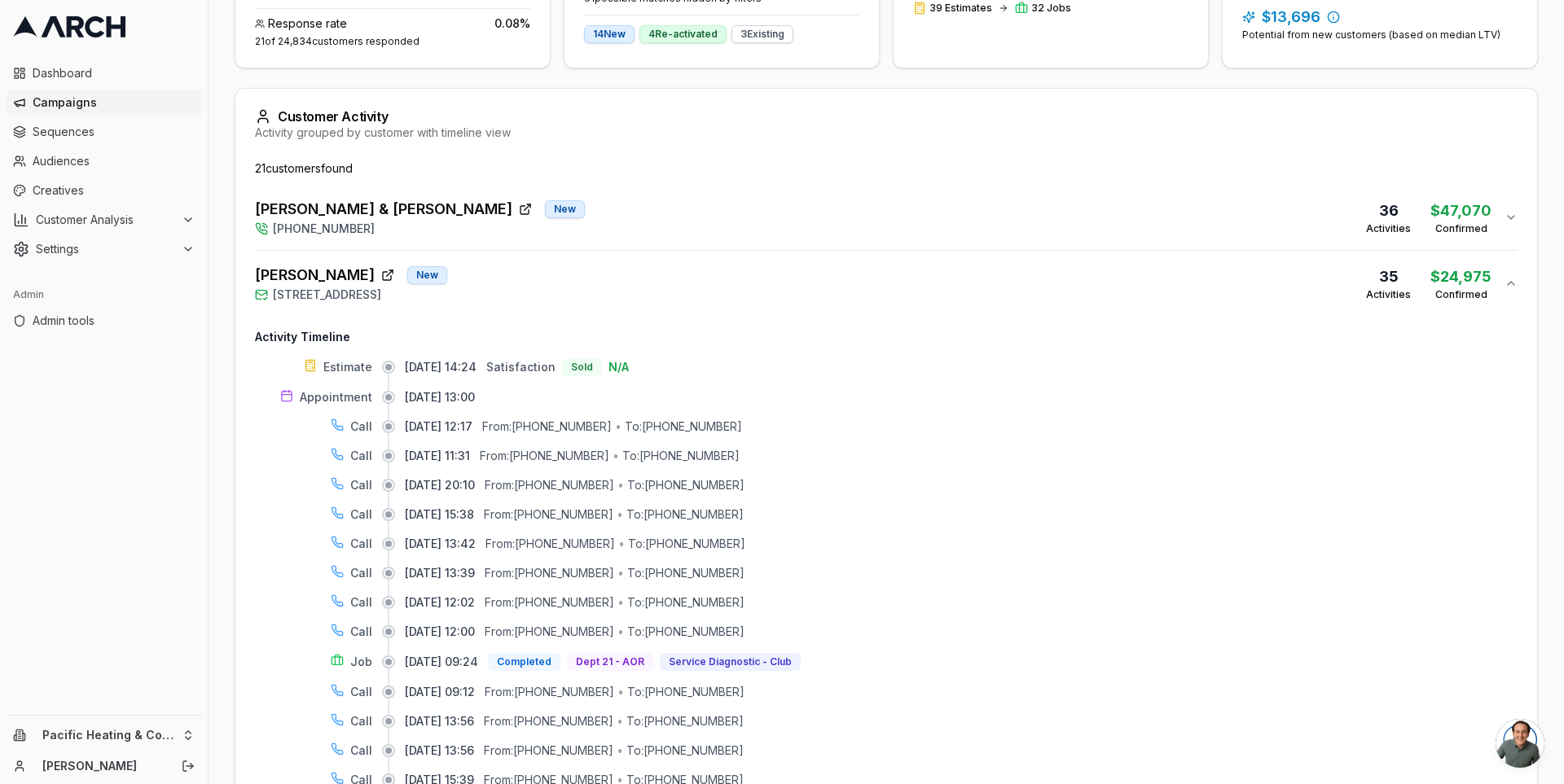
click at [541, 284] on div "[PERSON_NAME] [GEOGRAPHIC_DATA][STREET_ADDRESS] 35 Activities $24,975 Confirmed" at bounding box center [879, 283] width 1249 height 39
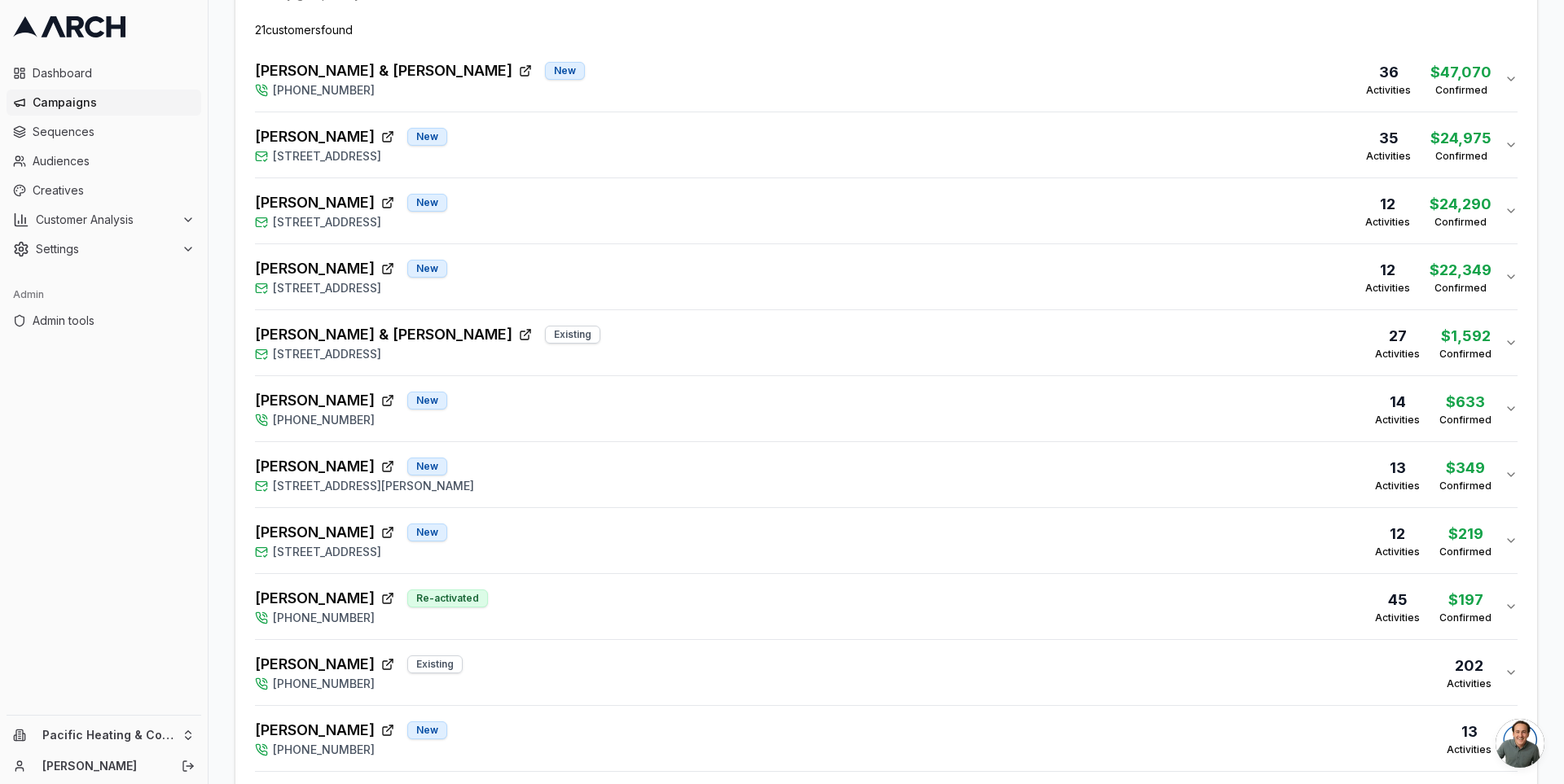
scroll to position [476, 0]
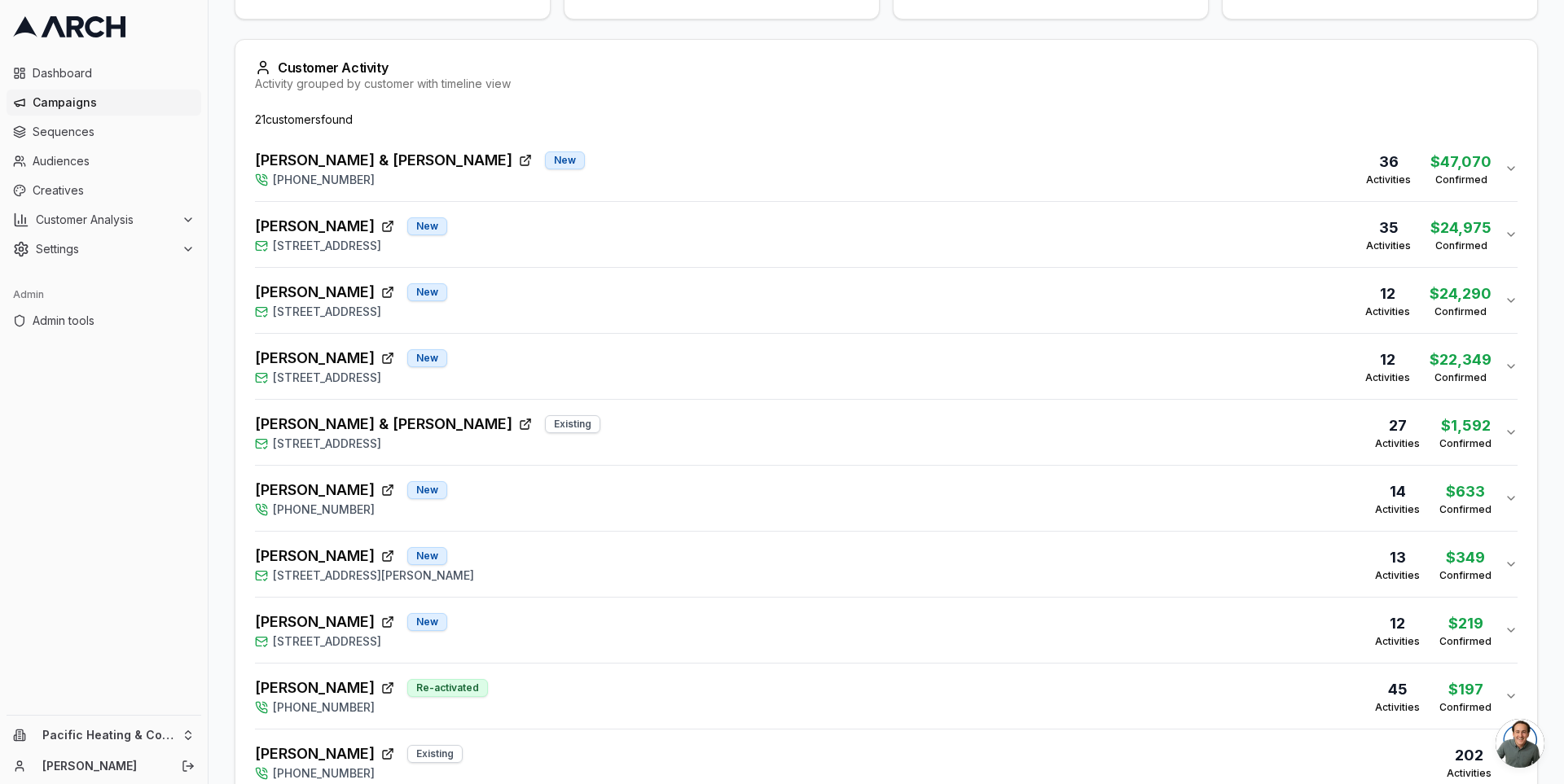
click at [736, 162] on div "Mark & [PERSON_NAME] New [PHONE_NUMBER] 36 Activities $47,070 Confirmed" at bounding box center [879, 168] width 1249 height 39
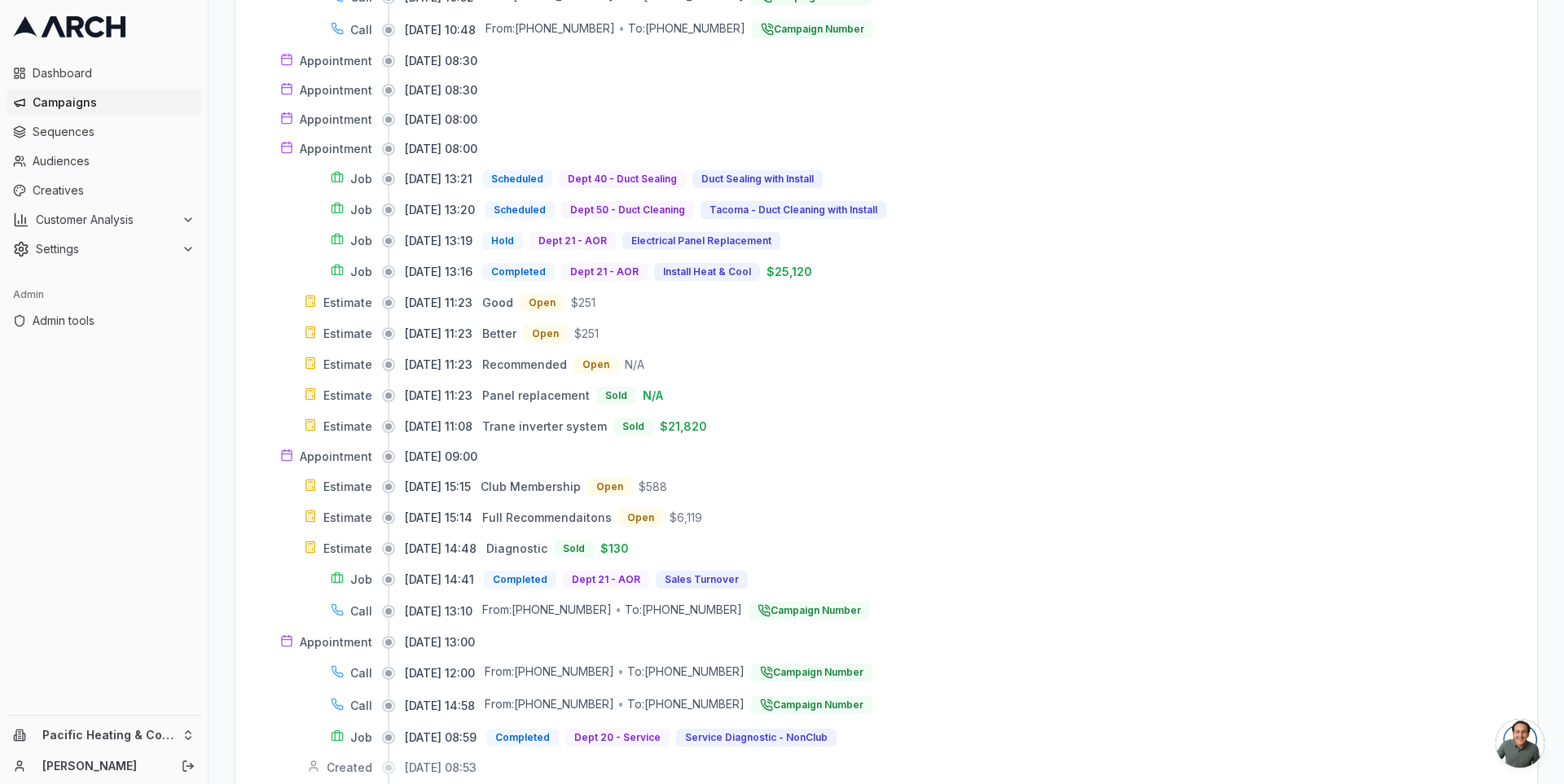
scroll to position [767, 0]
drag, startPoint x: 511, startPoint y: 418, endPoint x: 620, endPoint y: 418, distance: 109.0
click at [607, 418] on span "Trane inverter system" at bounding box center [544, 425] width 124 height 14
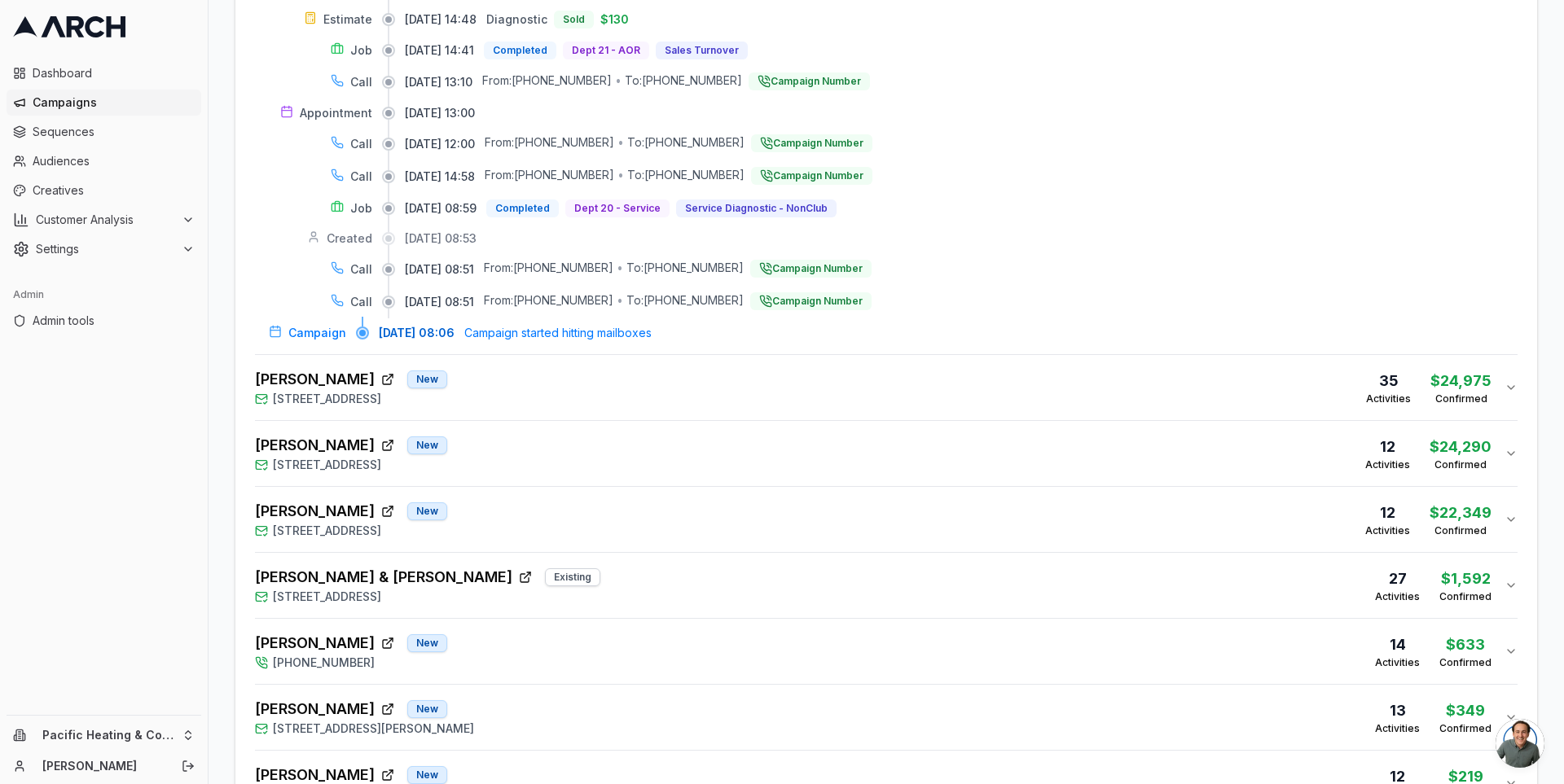
scroll to position [1297, 0]
click at [1091, 367] on div "[PERSON_NAME] [GEOGRAPHIC_DATA][STREET_ADDRESS] 35 Activities $24,975 Confirmed" at bounding box center [879, 385] width 1249 height 39
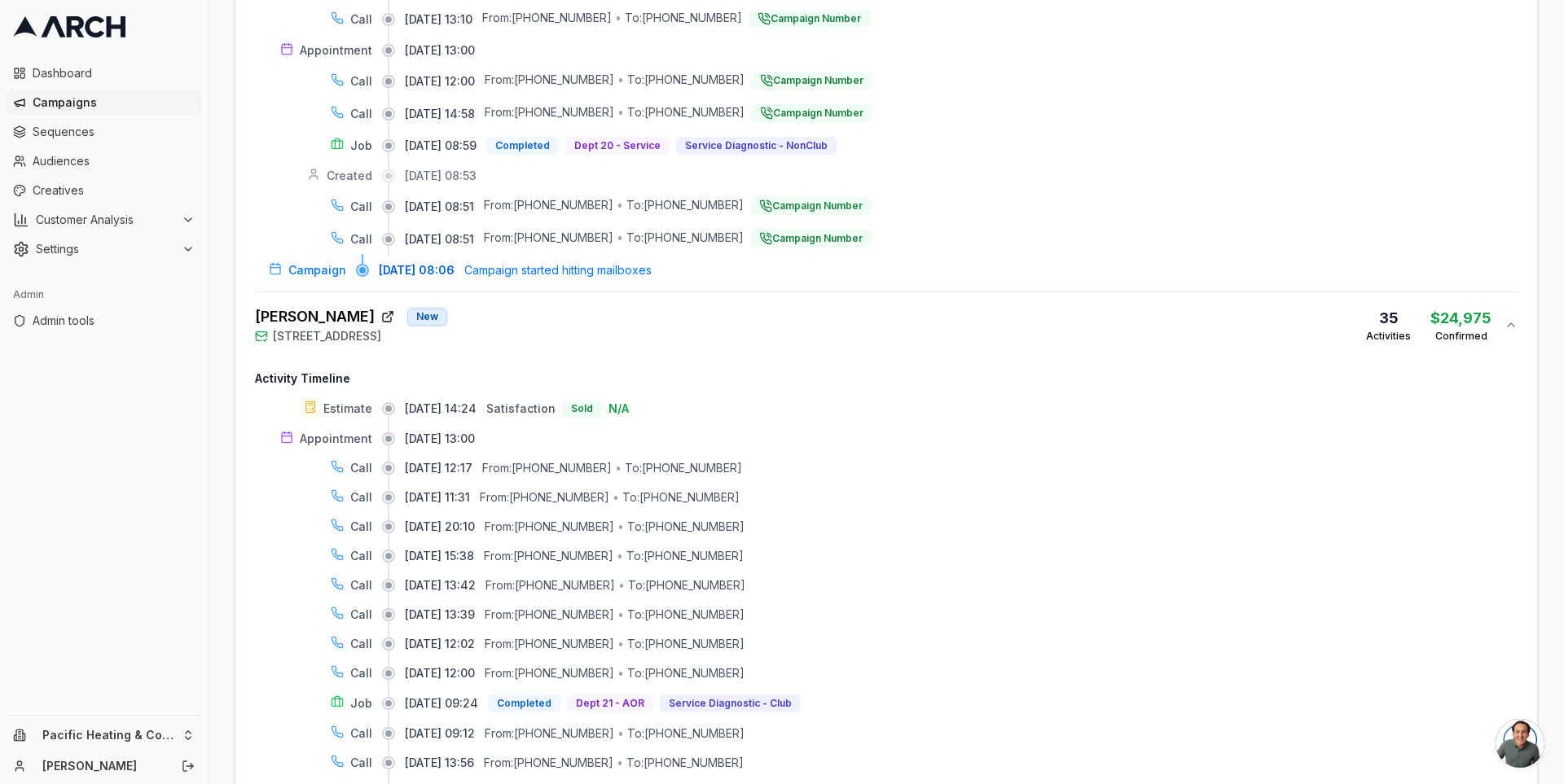
click at [1089, 306] on div "[PERSON_NAME] [GEOGRAPHIC_DATA][STREET_ADDRESS] 35 Activities $24,975 Confirmed" at bounding box center [879, 324] width 1249 height 39
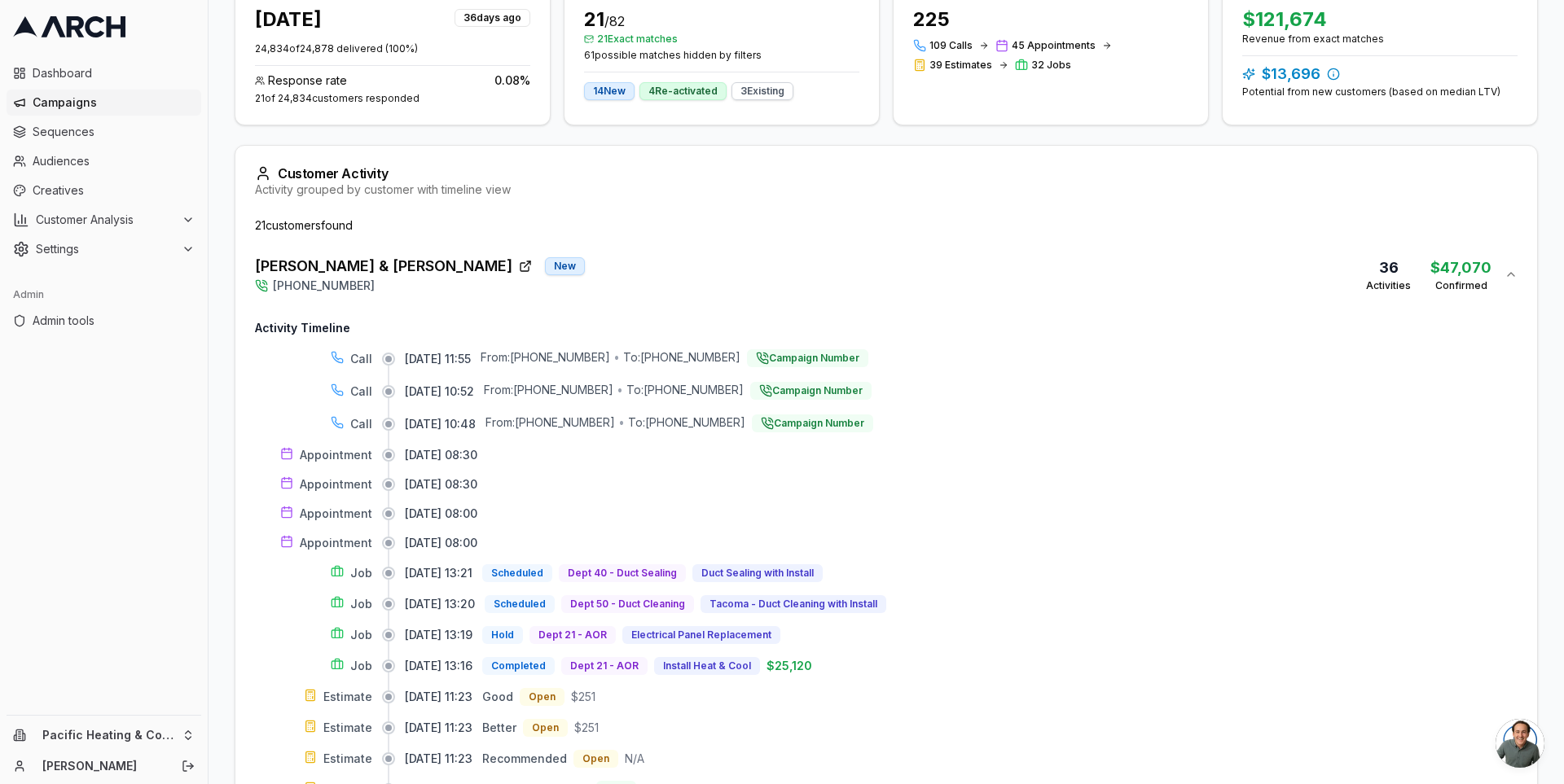
scroll to position [336, 0]
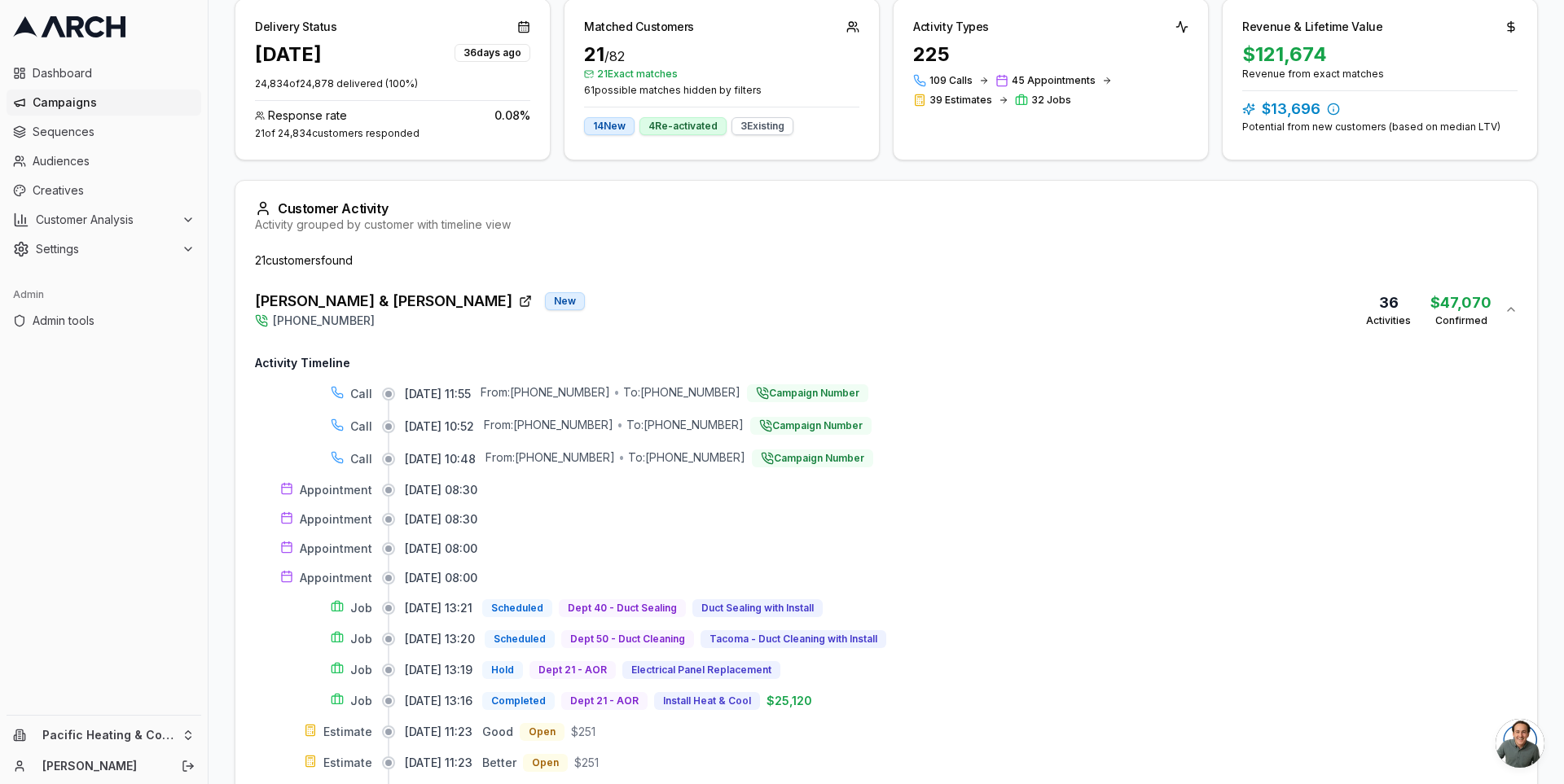
click at [1083, 290] on div "Mark & [PERSON_NAME] New [PHONE_NUMBER] 36 Activities $47,070 Confirmed" at bounding box center [879, 309] width 1249 height 39
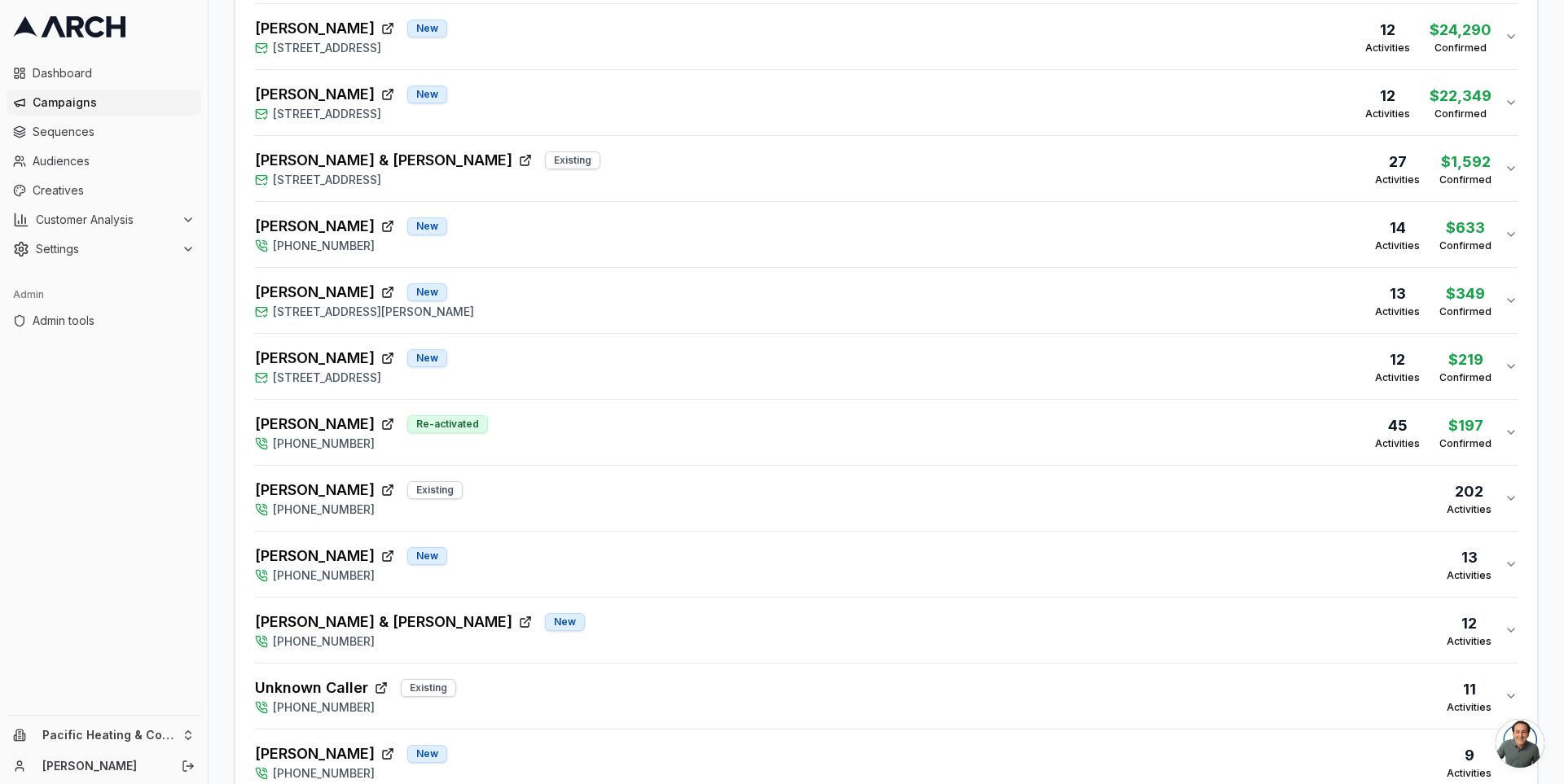
scroll to position [895, 0]
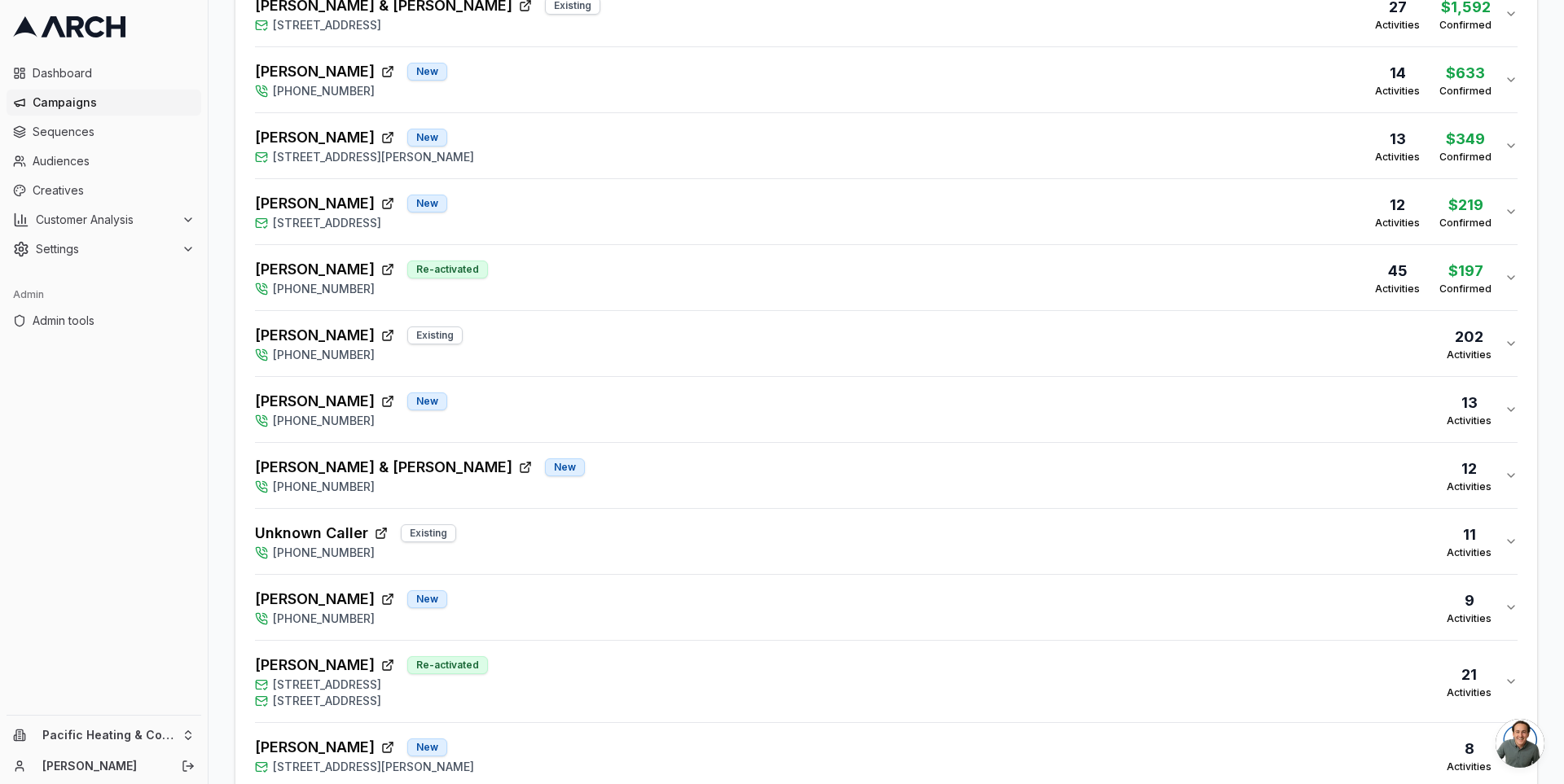
click at [947, 345] on div "[PERSON_NAME] Existing [PHONE_NUMBER] 202 Activities" at bounding box center [879, 343] width 1249 height 39
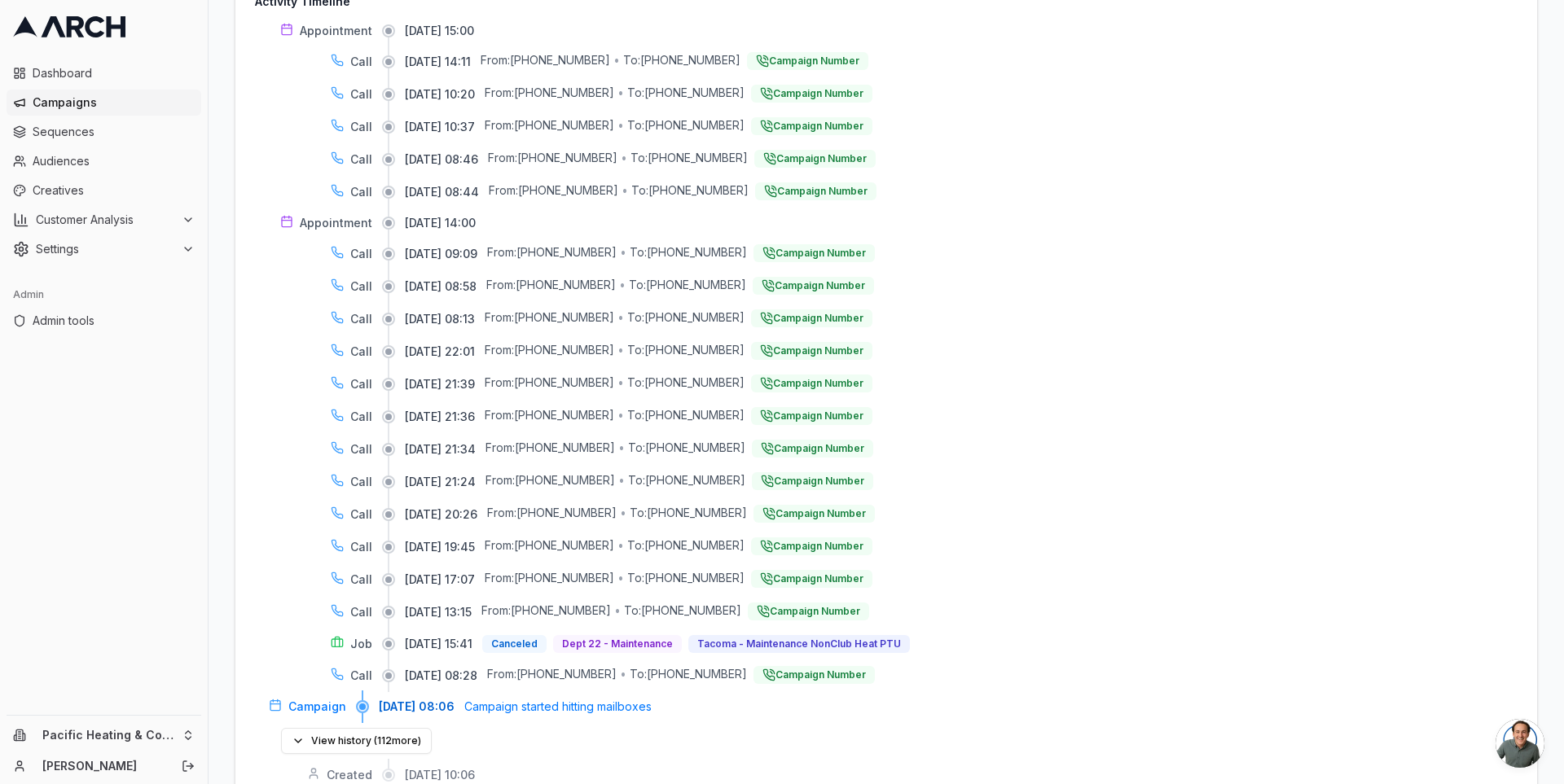
scroll to position [1272, 0]
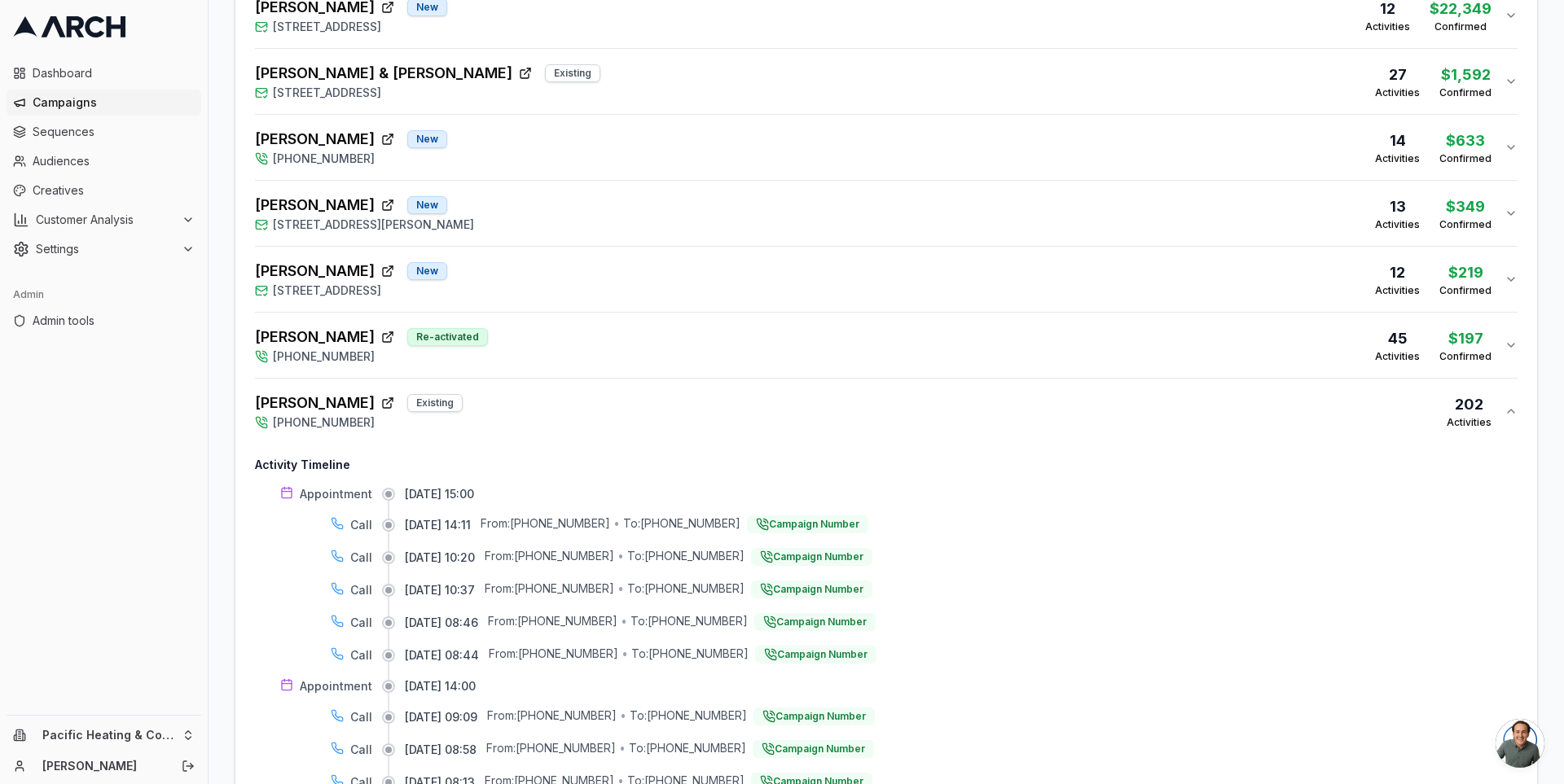
click at [940, 415] on div "[PERSON_NAME] Existing [PHONE_NUMBER] 202 Activities" at bounding box center [879, 411] width 1249 height 39
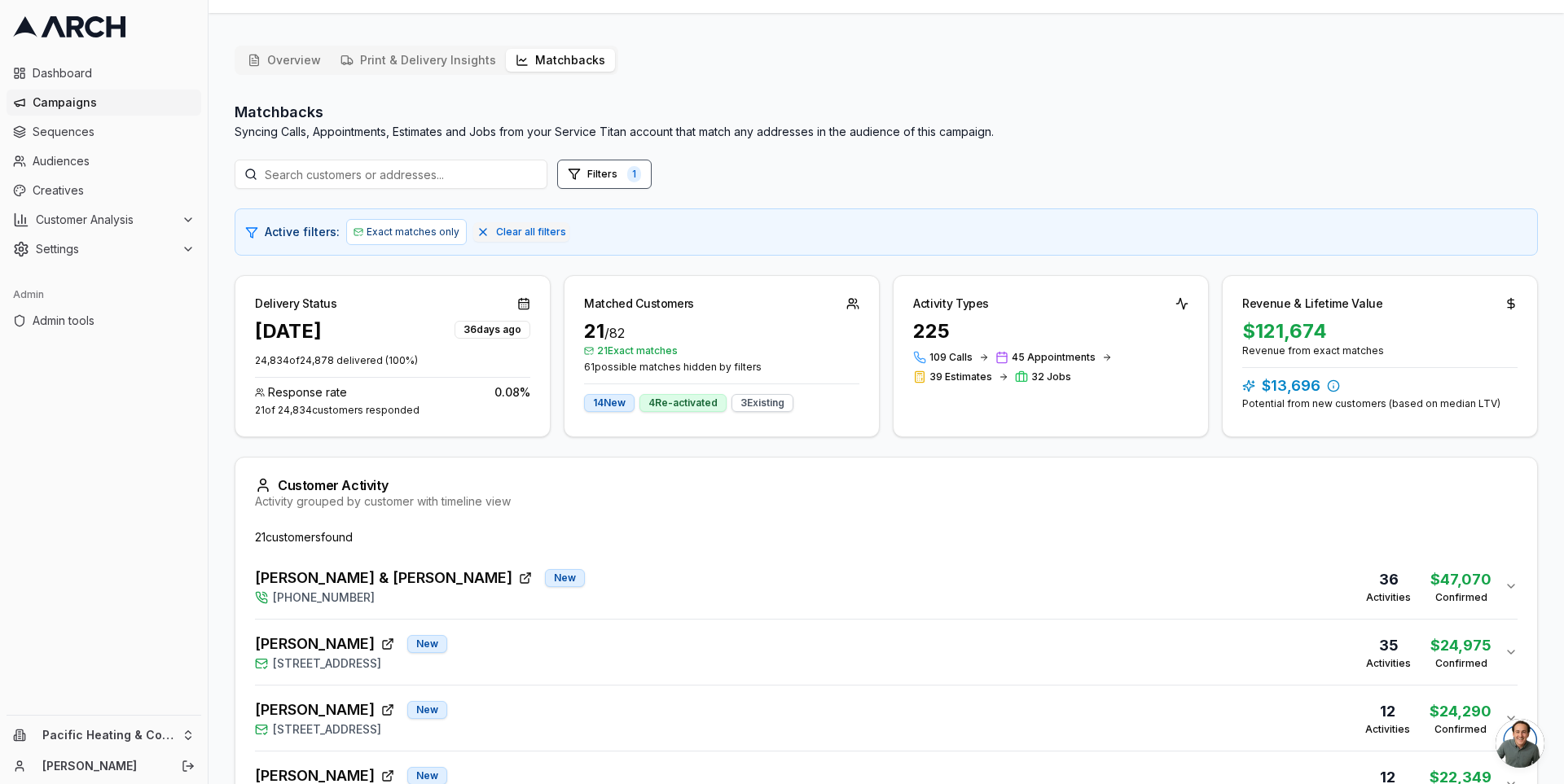
scroll to position [17, 0]
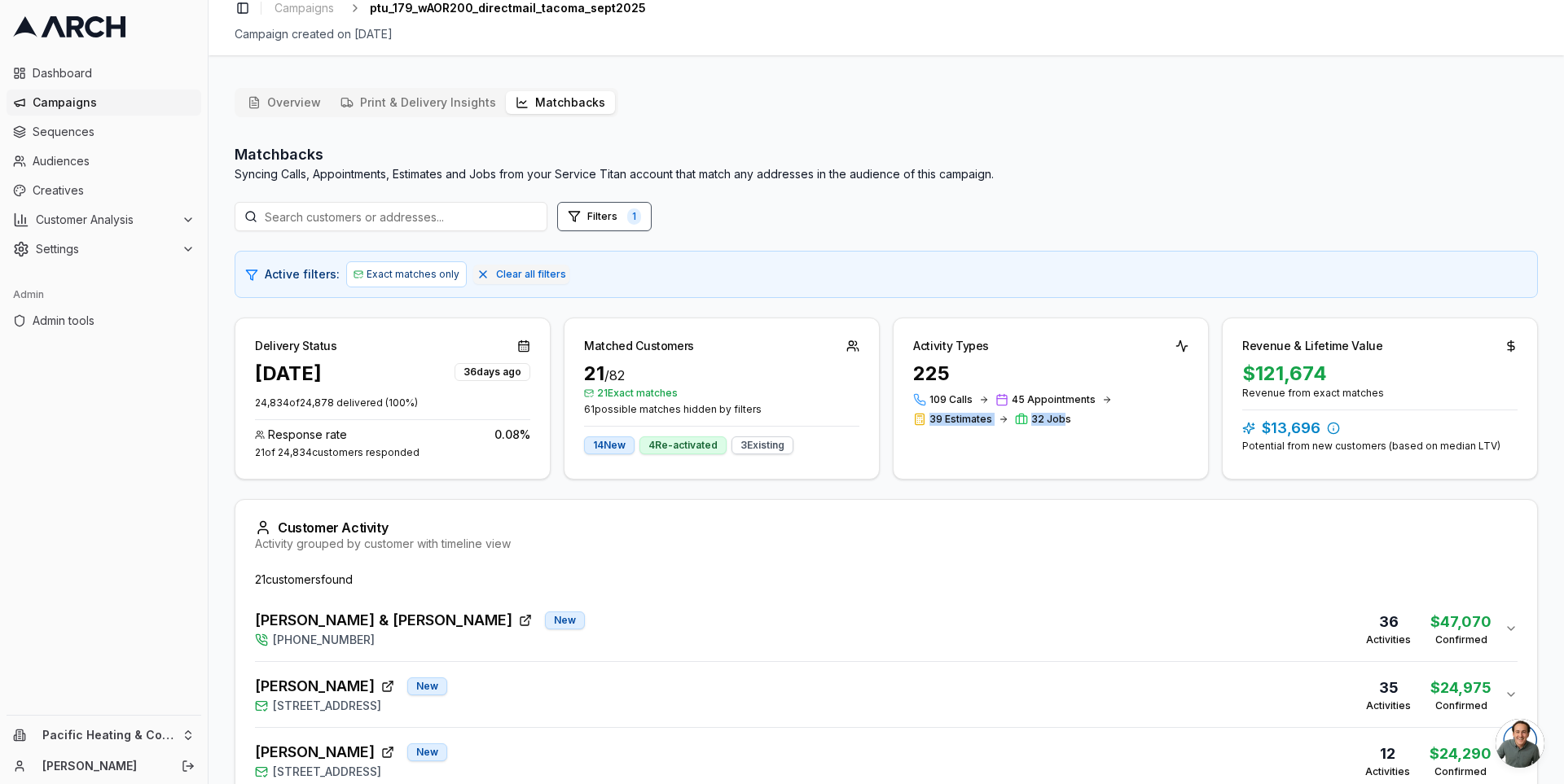
drag, startPoint x: 1081, startPoint y: 422, endPoint x: 1056, endPoint y: 417, distance: 25.5
click at [1056, 417] on div "109 Calls 45 Appointments 39 Estimates 32 Jobs" at bounding box center [1050, 409] width 276 height 32
click at [1088, 416] on div "109 Calls 45 Appointments 39 Estimates 32 Jobs" at bounding box center [1050, 409] width 276 height 32
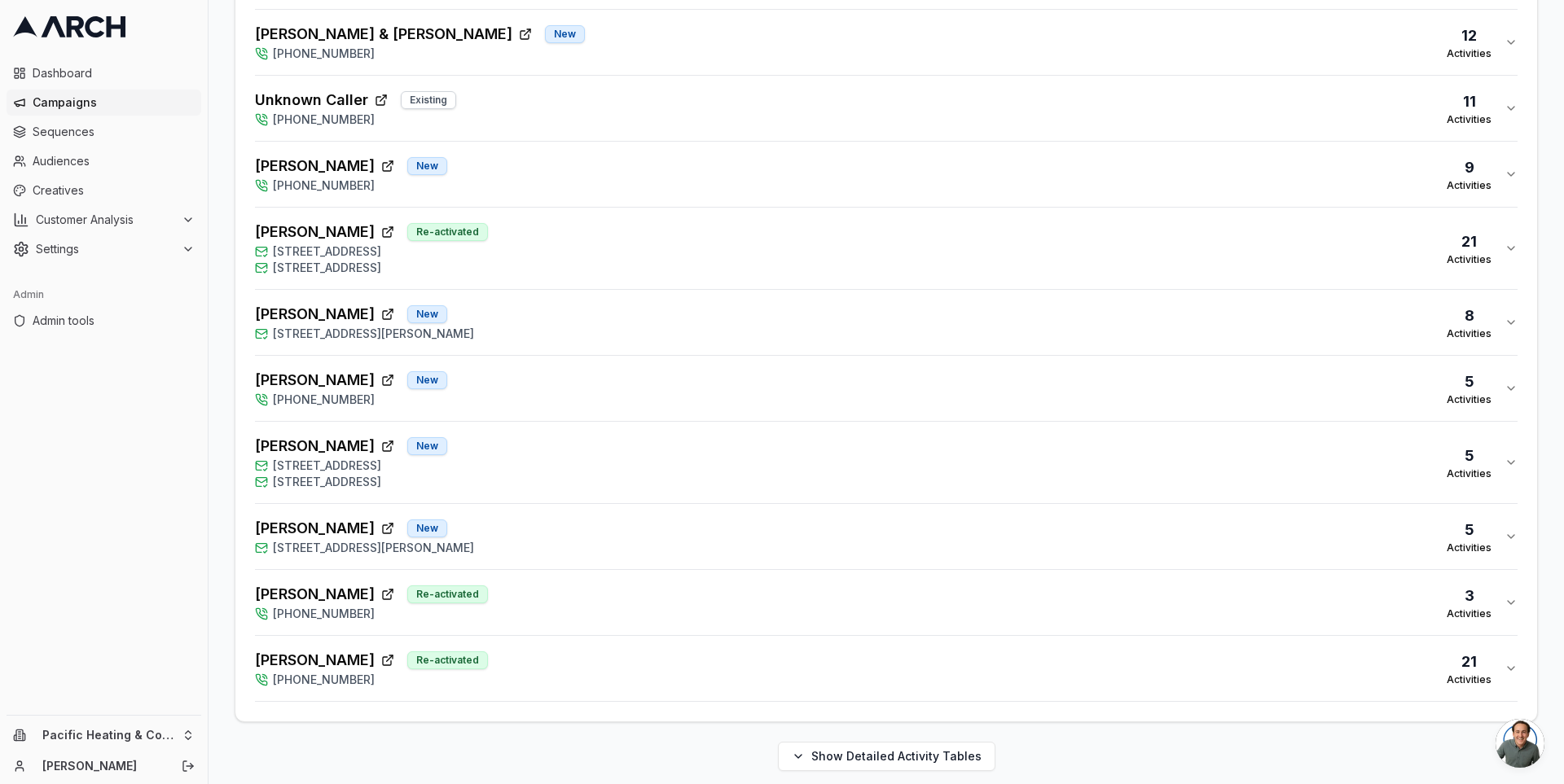
scroll to position [1330, 0]
click at [657, 658] on div "[PERSON_NAME] Re-activated [PHONE_NUMBER] 21 Activities" at bounding box center [879, 667] width 1249 height 39
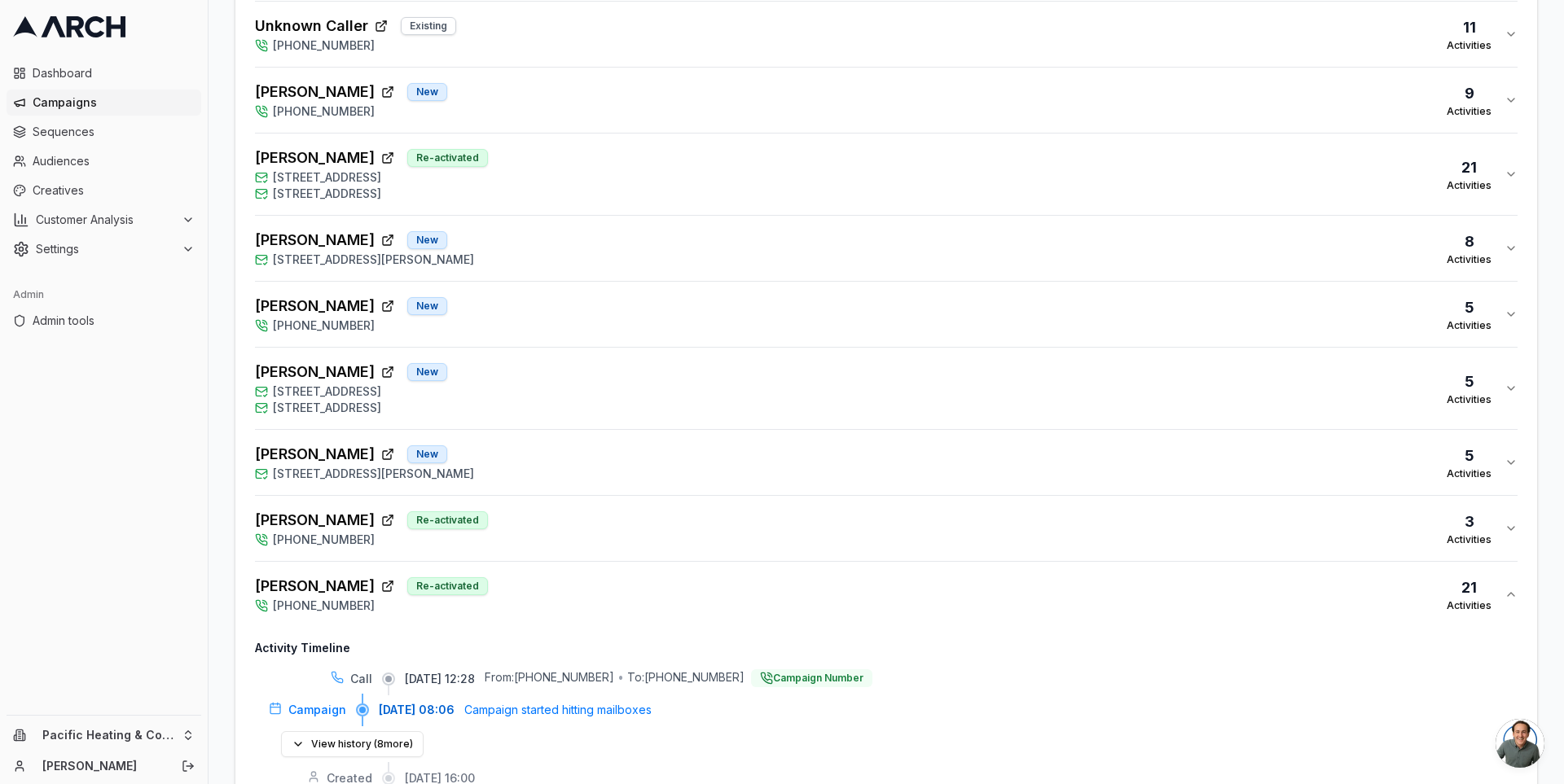
scroll to position [1503, 0]
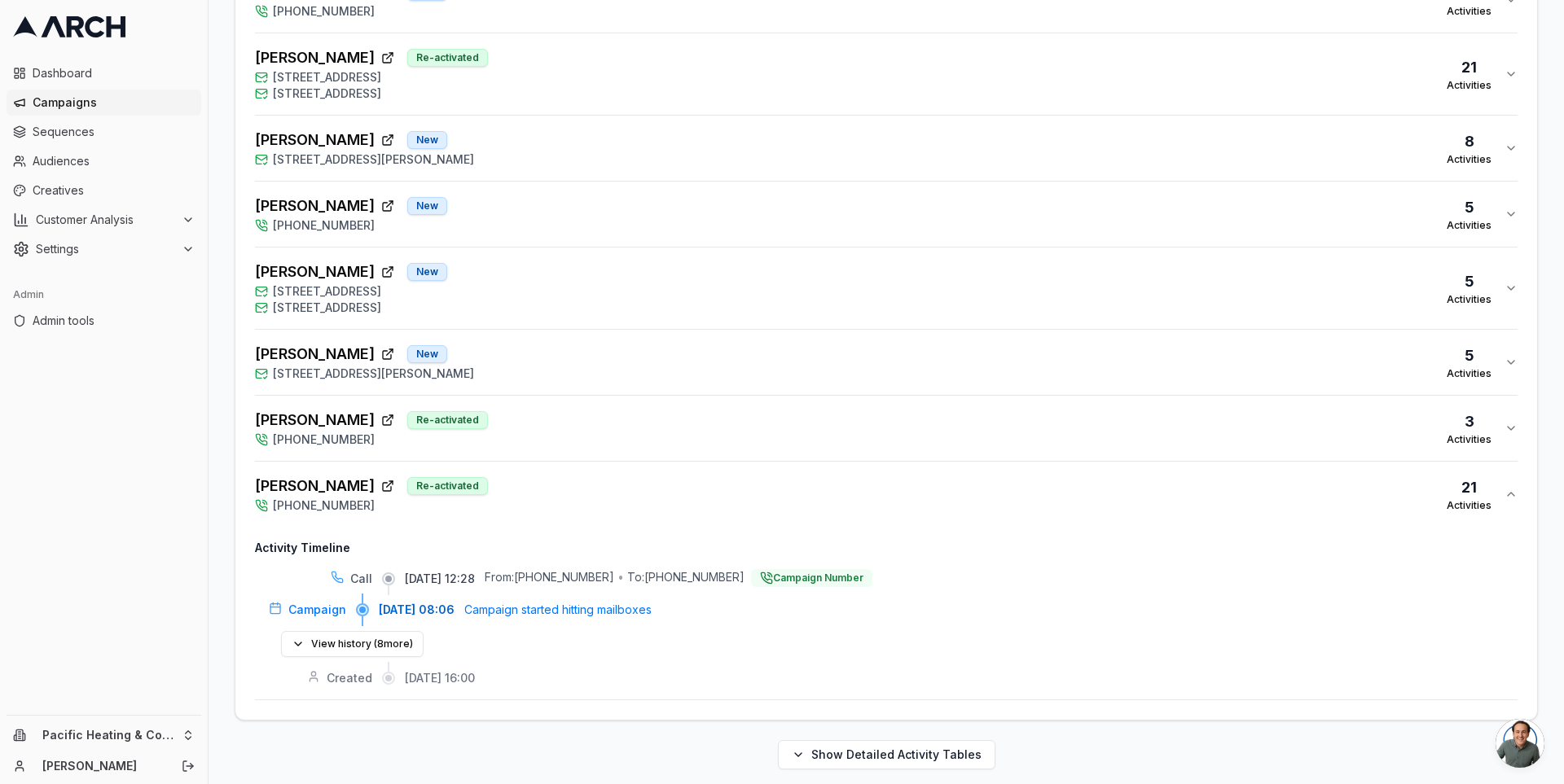
click at [653, 409] on div "[PERSON_NAME] Re-activated [PHONE_NUMBER] 3 Activities" at bounding box center [879, 428] width 1249 height 39
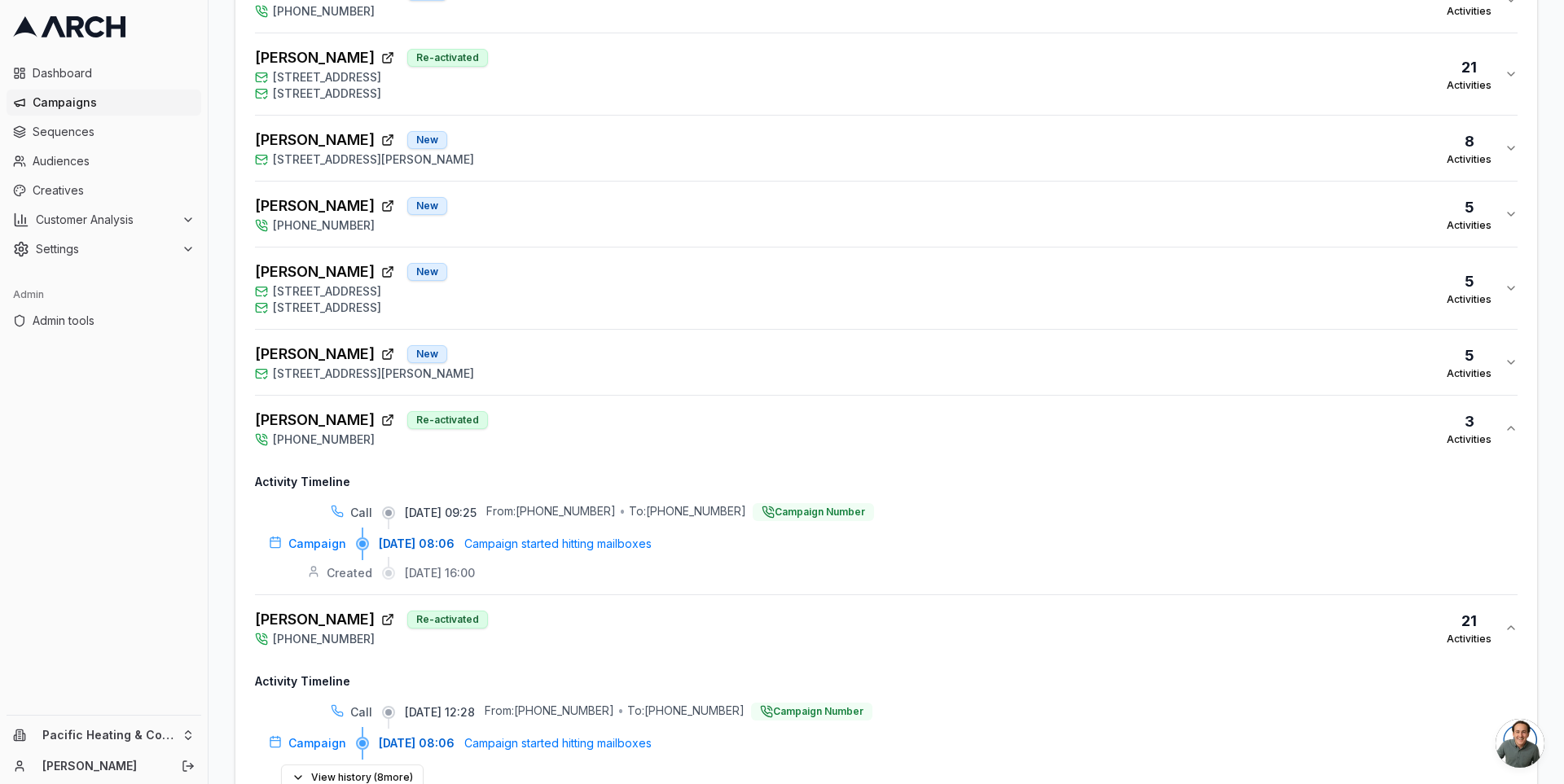
scroll to position [1394, 0]
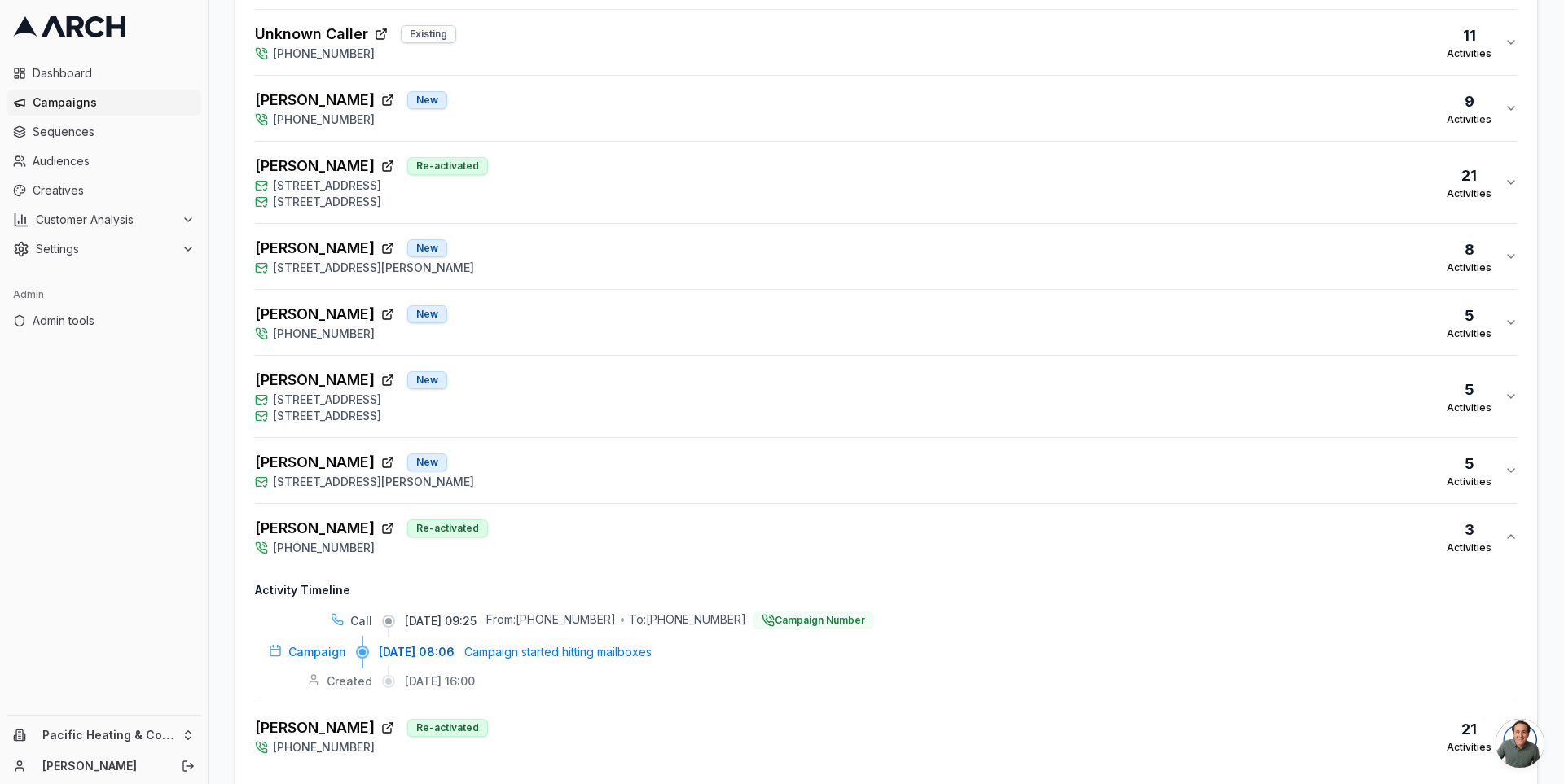
click at [650, 463] on div "[PERSON_NAME] New [STREET_ADDRESS][PERSON_NAME] Activities" at bounding box center [879, 470] width 1249 height 39
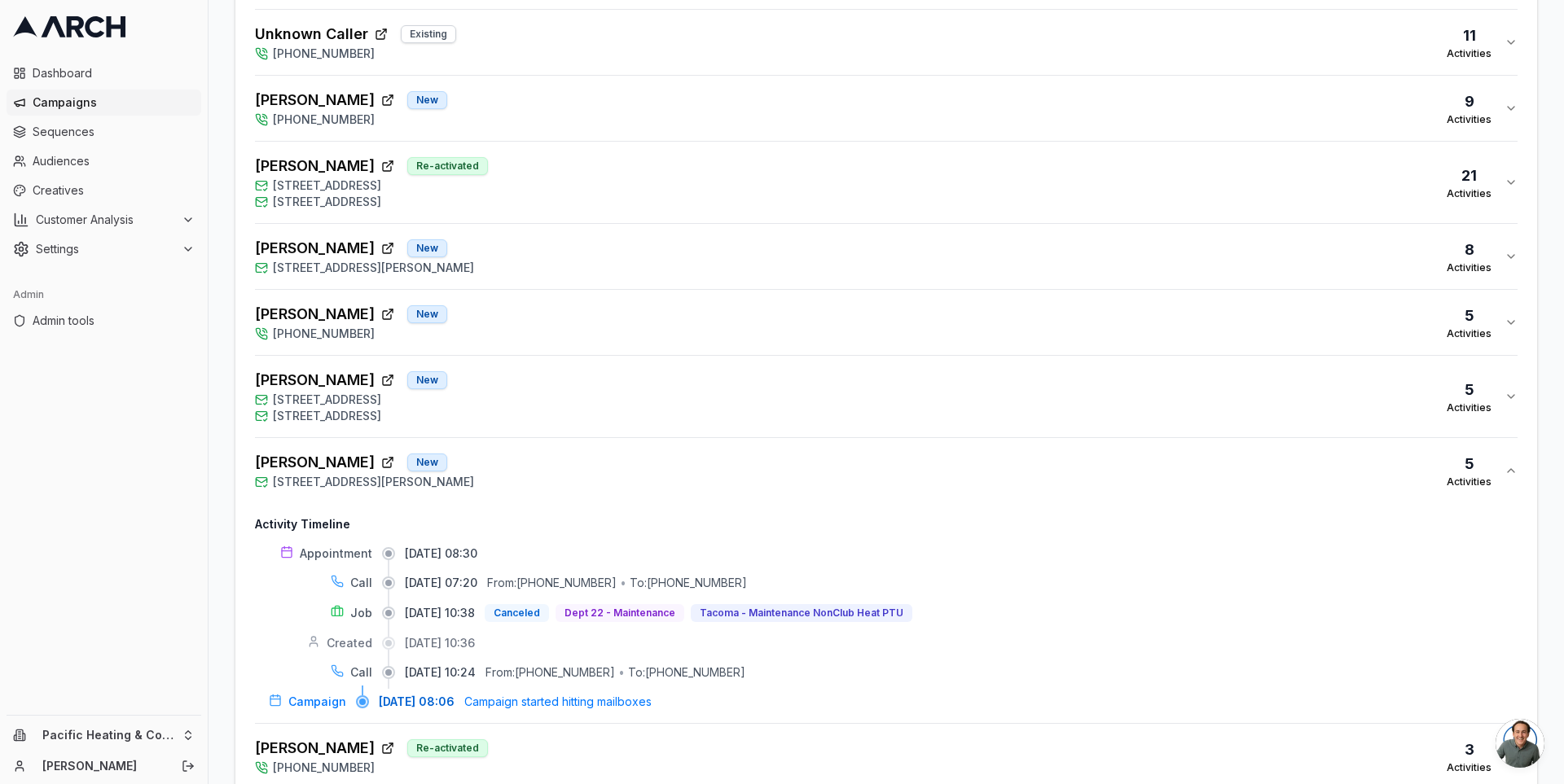
click at [659, 409] on div "[PERSON_NAME] [GEOGRAPHIC_DATA][STREET_ADDRESS] [STREET_ADDRESS] 5 Activities" at bounding box center [879, 396] width 1249 height 56
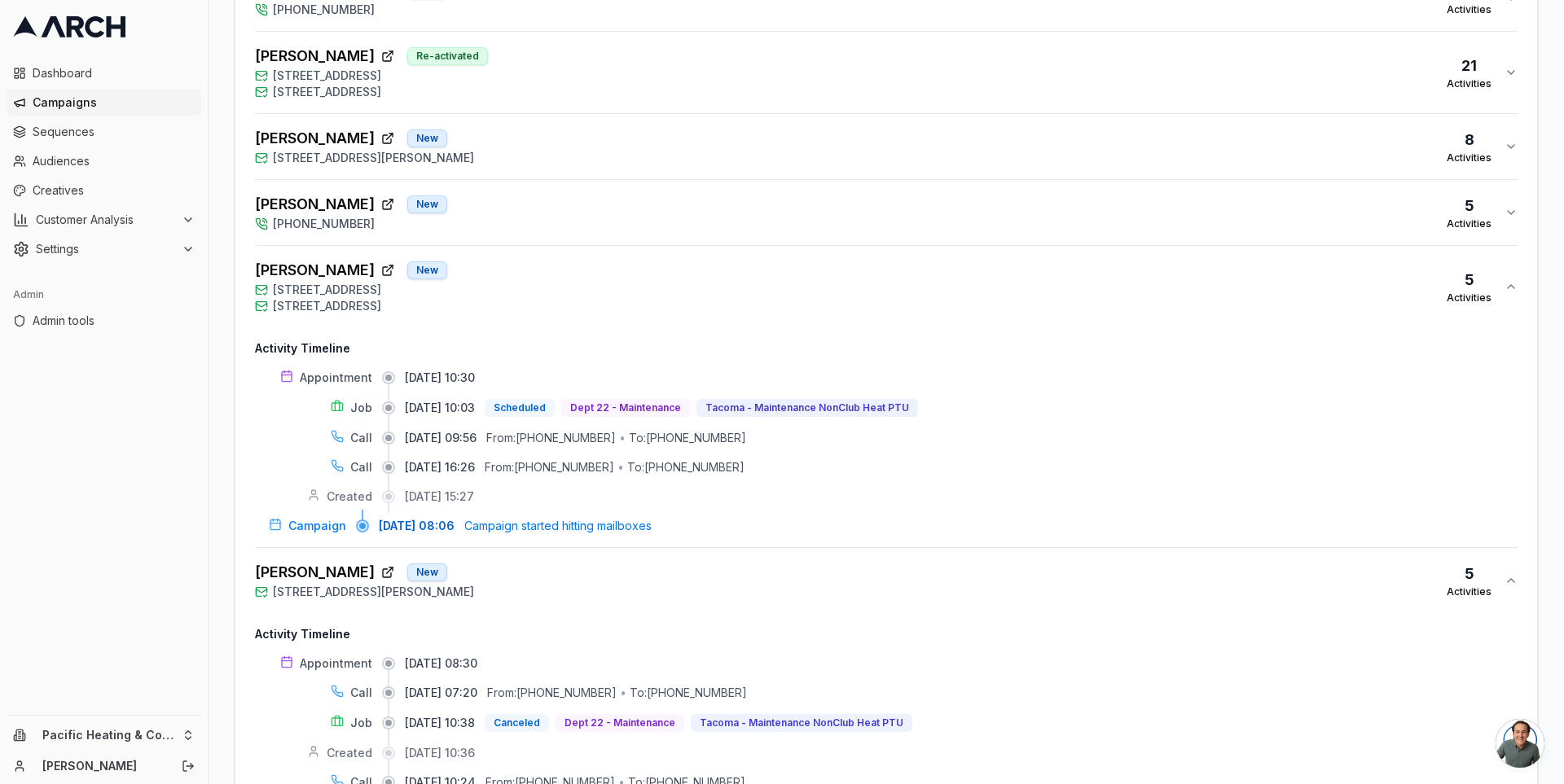
scroll to position [1503, 0]
click at [562, 223] on div "[PERSON_NAME] New [PHONE_NUMBER] 5 Activities" at bounding box center [879, 214] width 1249 height 39
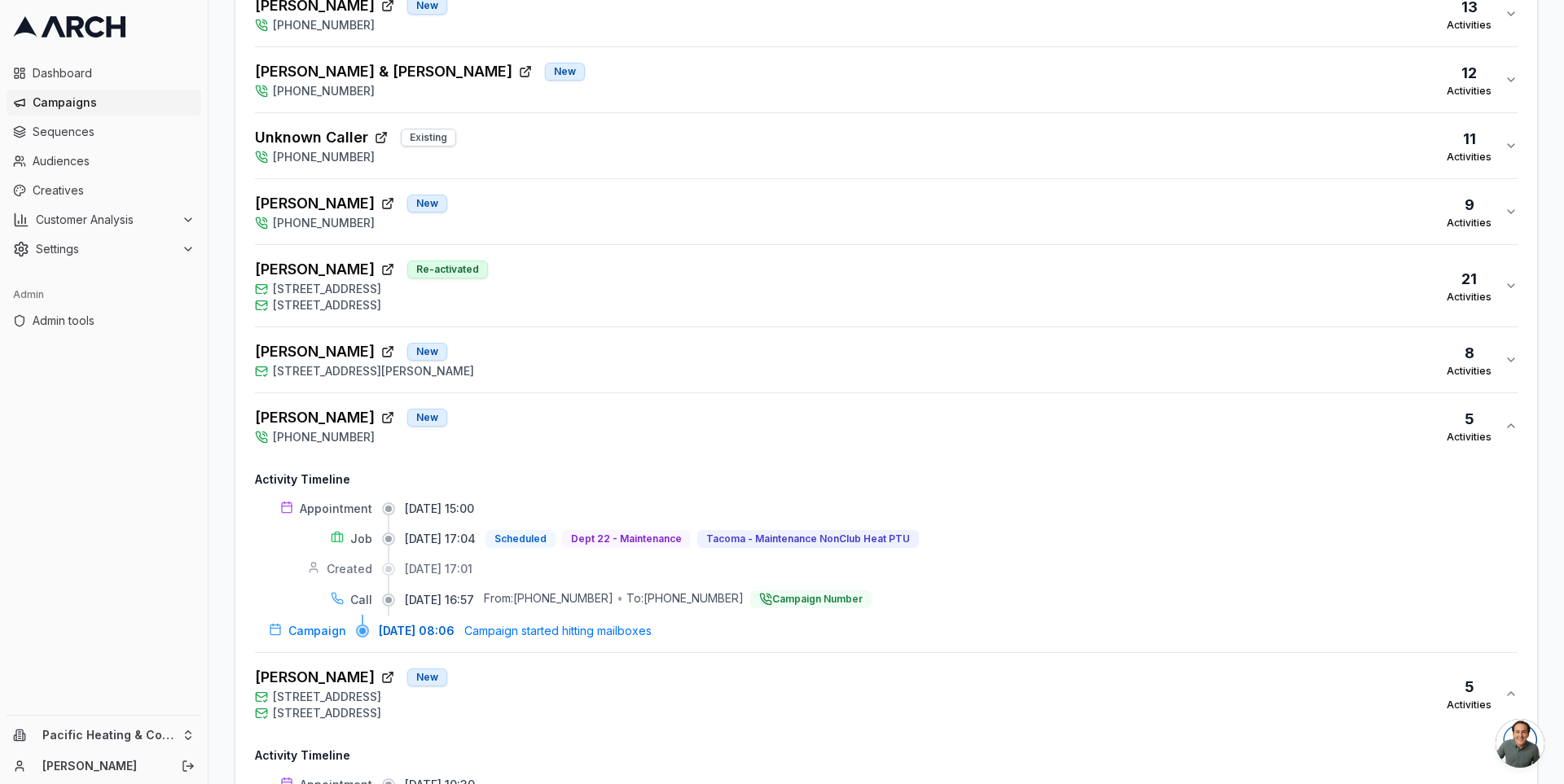
scroll to position [1177, 0]
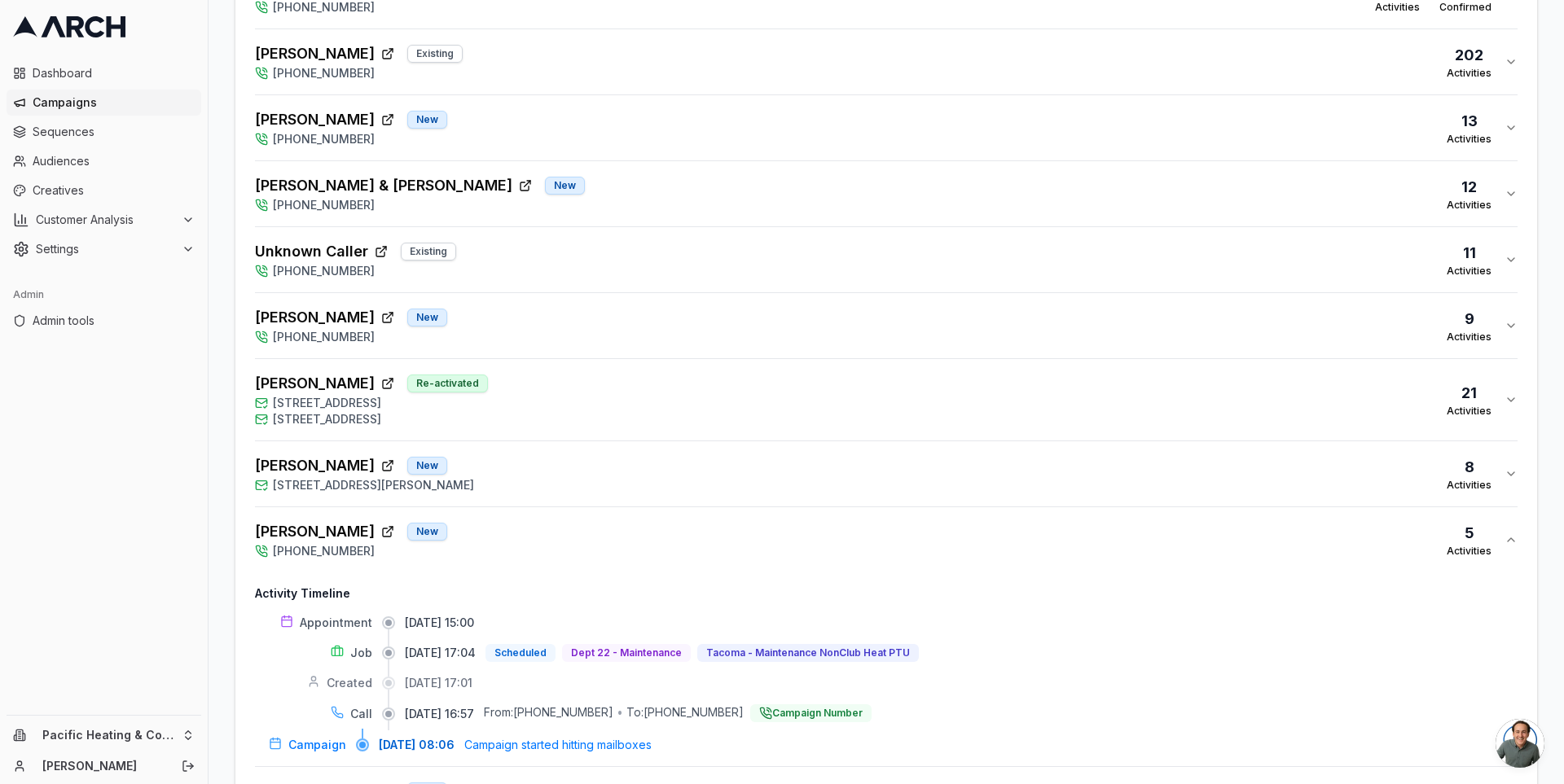
click at [586, 477] on div "[PERSON_NAME] [GEOGRAPHIC_DATA][STREET_ADDRESS][PERSON_NAME] Activities" at bounding box center [879, 474] width 1249 height 39
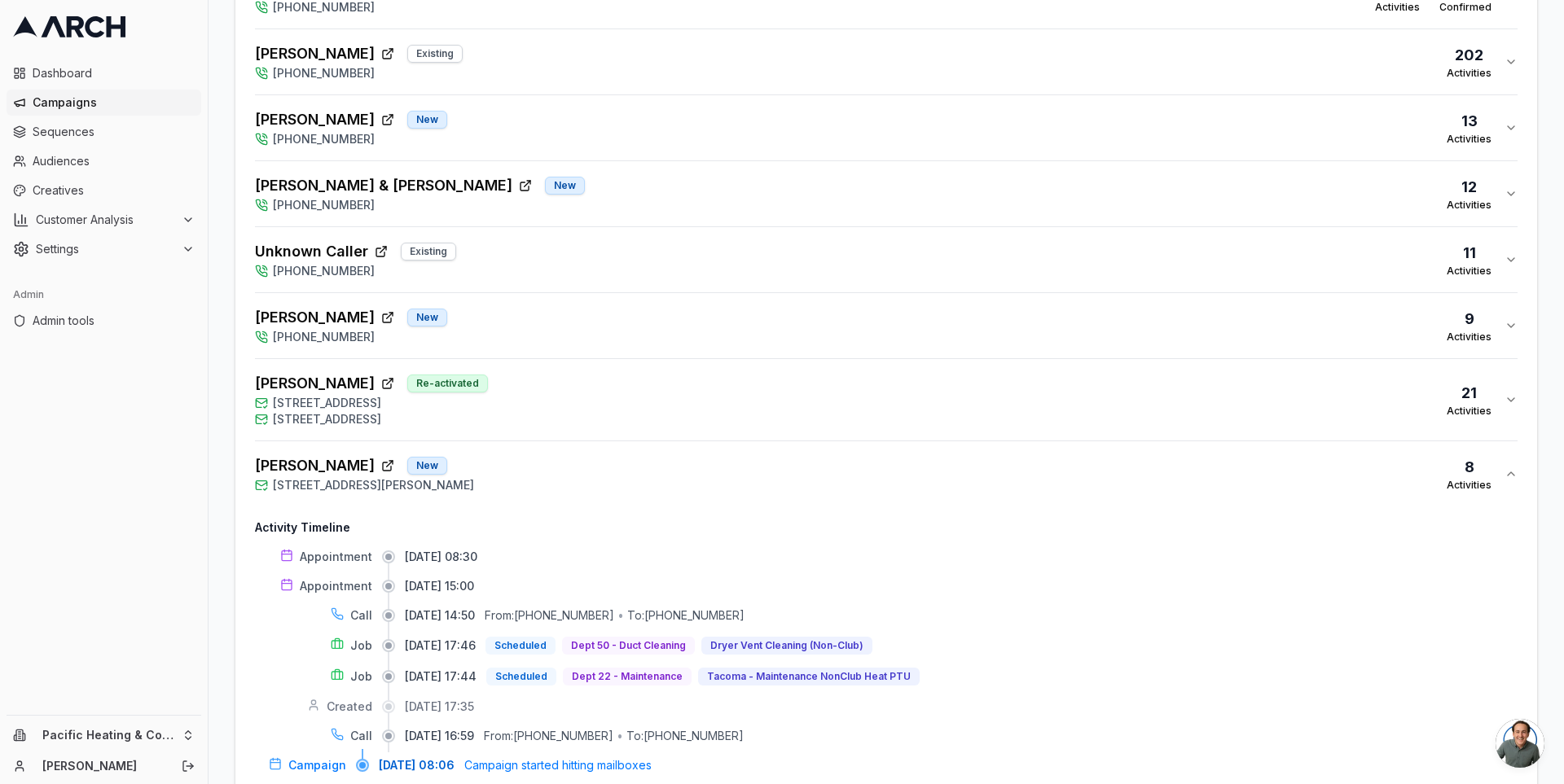
click at [642, 395] on div "[PERSON_NAME] Re-activated [STREET_ADDRESS] [STREET_ADDRESS] 21 Activities" at bounding box center [879, 400] width 1249 height 56
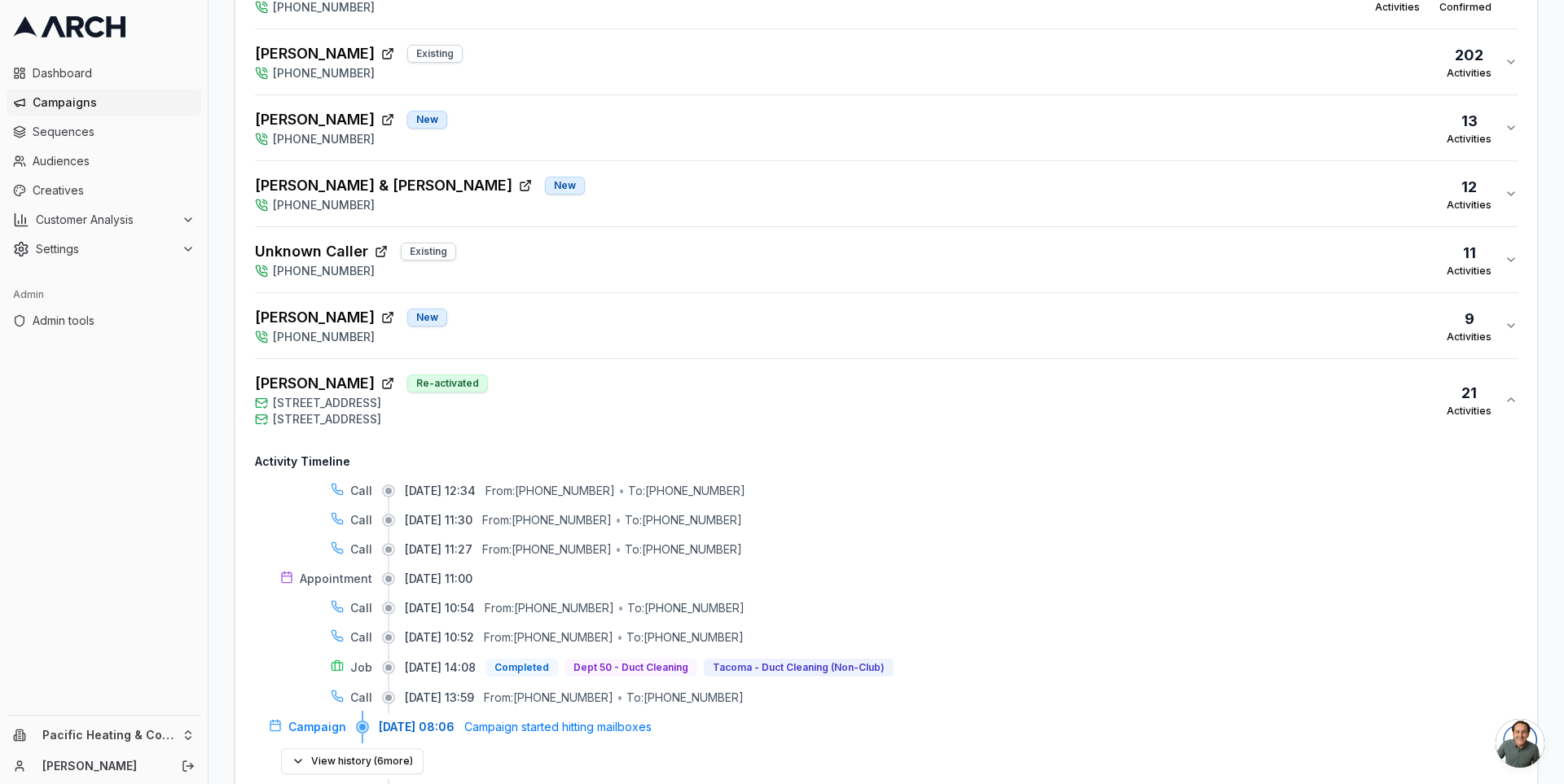
click at [643, 391] on div "[PERSON_NAME] Re-activated [STREET_ADDRESS] [STREET_ADDRESS] 21 Activities" at bounding box center [879, 400] width 1249 height 56
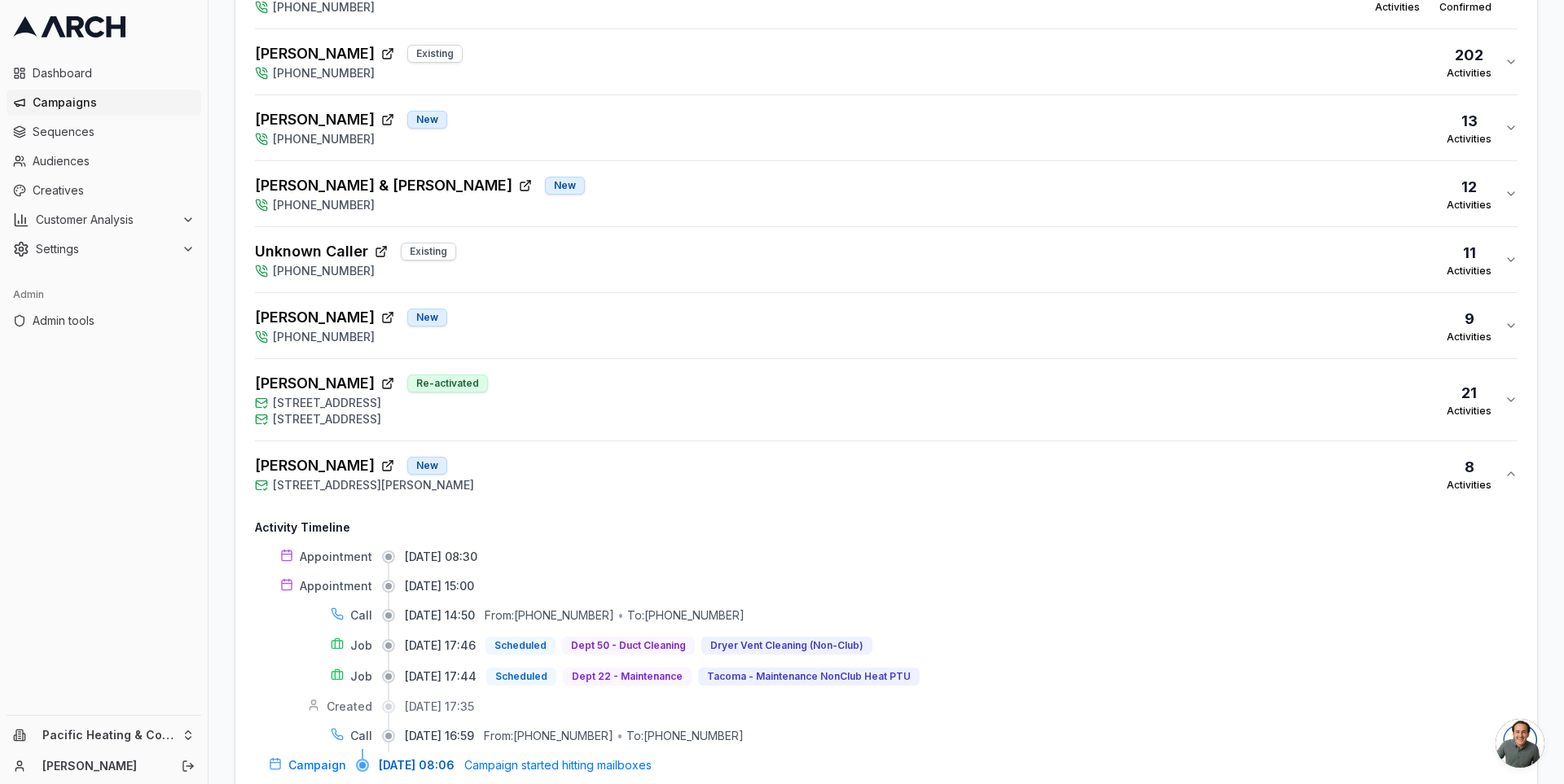
click at [623, 319] on div "[PERSON_NAME] New [PHONE_NUMBER] 9 Activities" at bounding box center [879, 325] width 1249 height 39
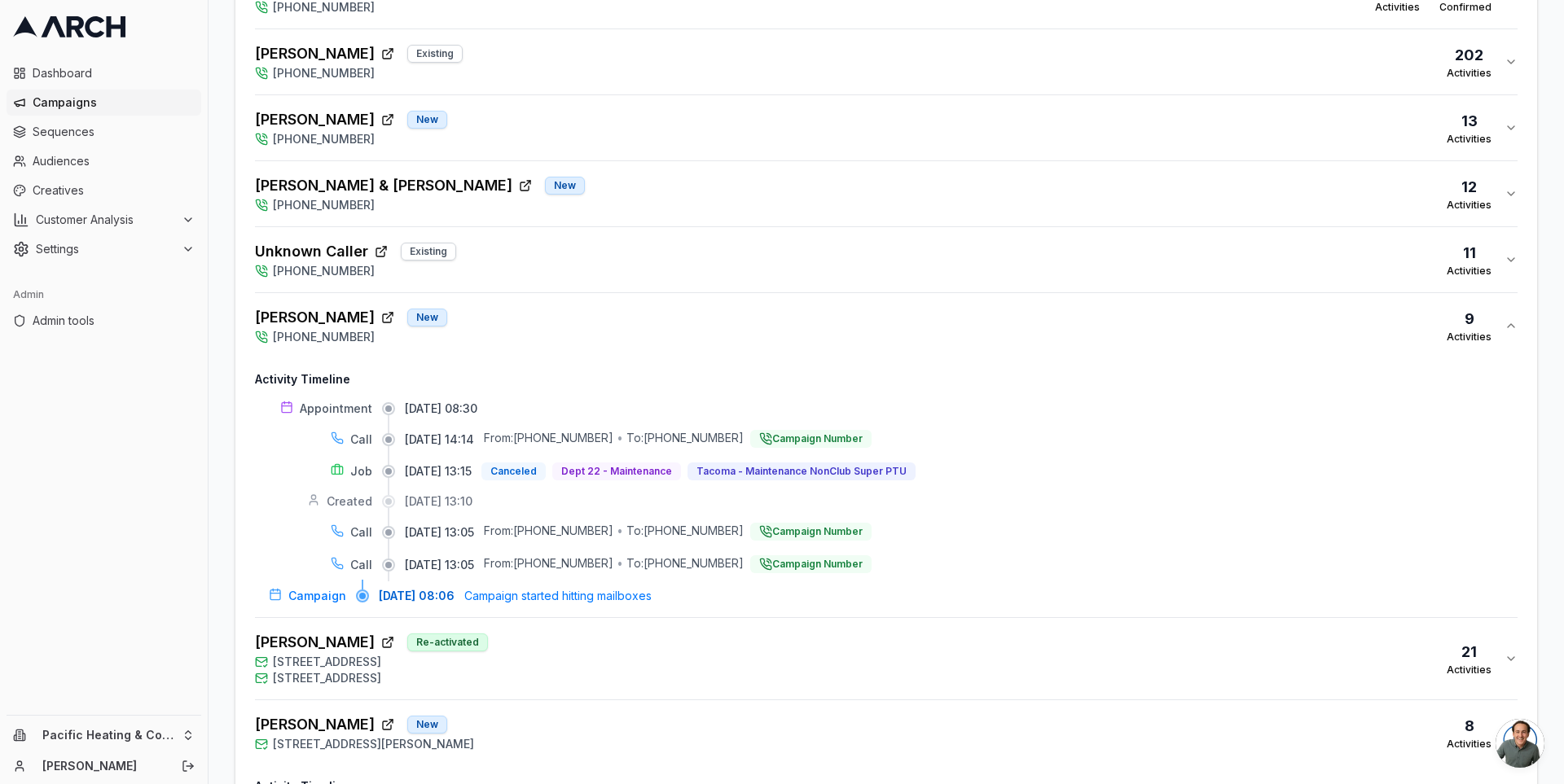
click at [623, 319] on div "[PERSON_NAME] New [PHONE_NUMBER] 9 Activities" at bounding box center [879, 325] width 1249 height 39
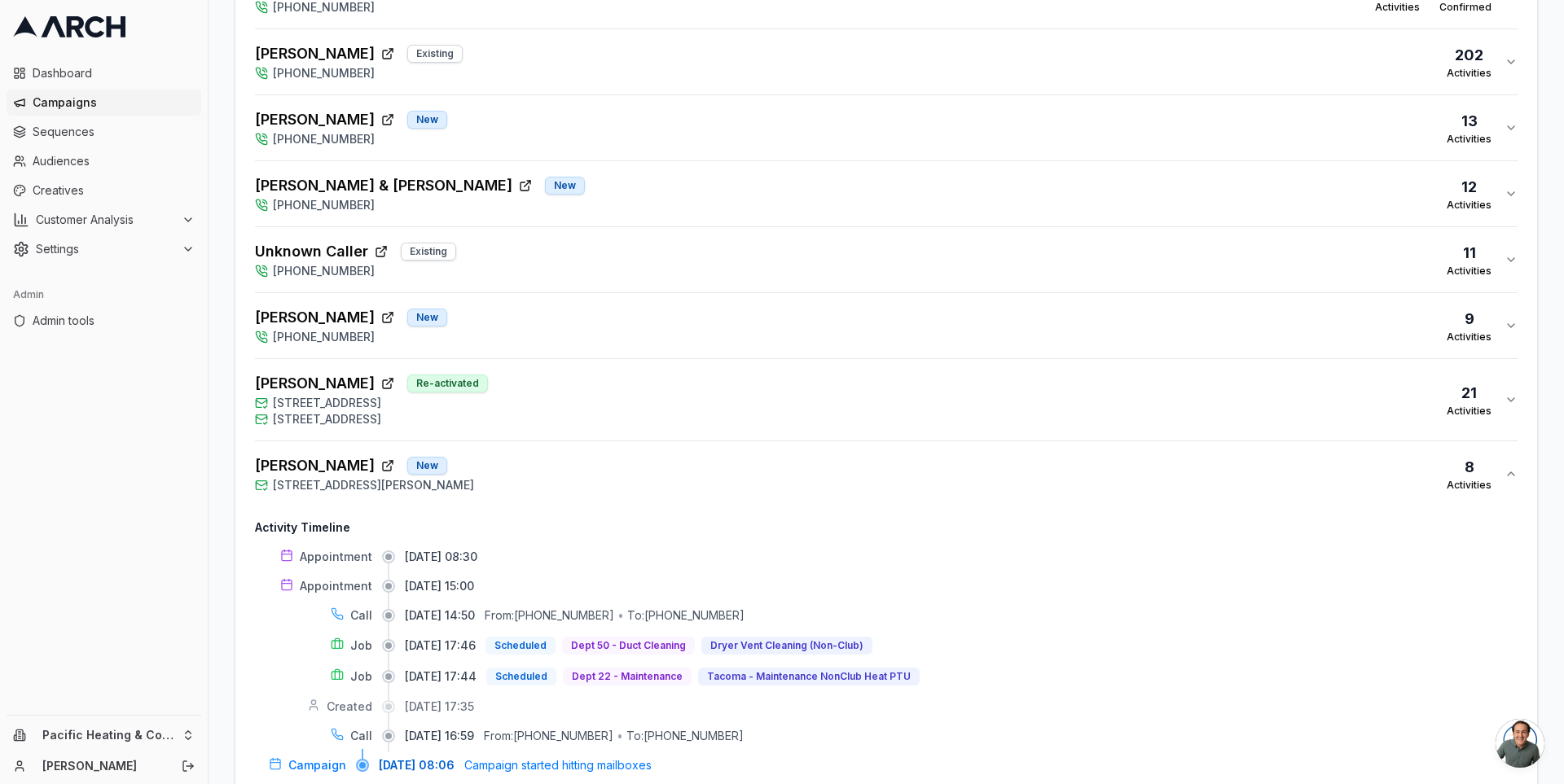
click at [622, 240] on div "Unknown Caller Existing [PHONE_NUMBER] 11 Activities" at bounding box center [879, 259] width 1249 height 39
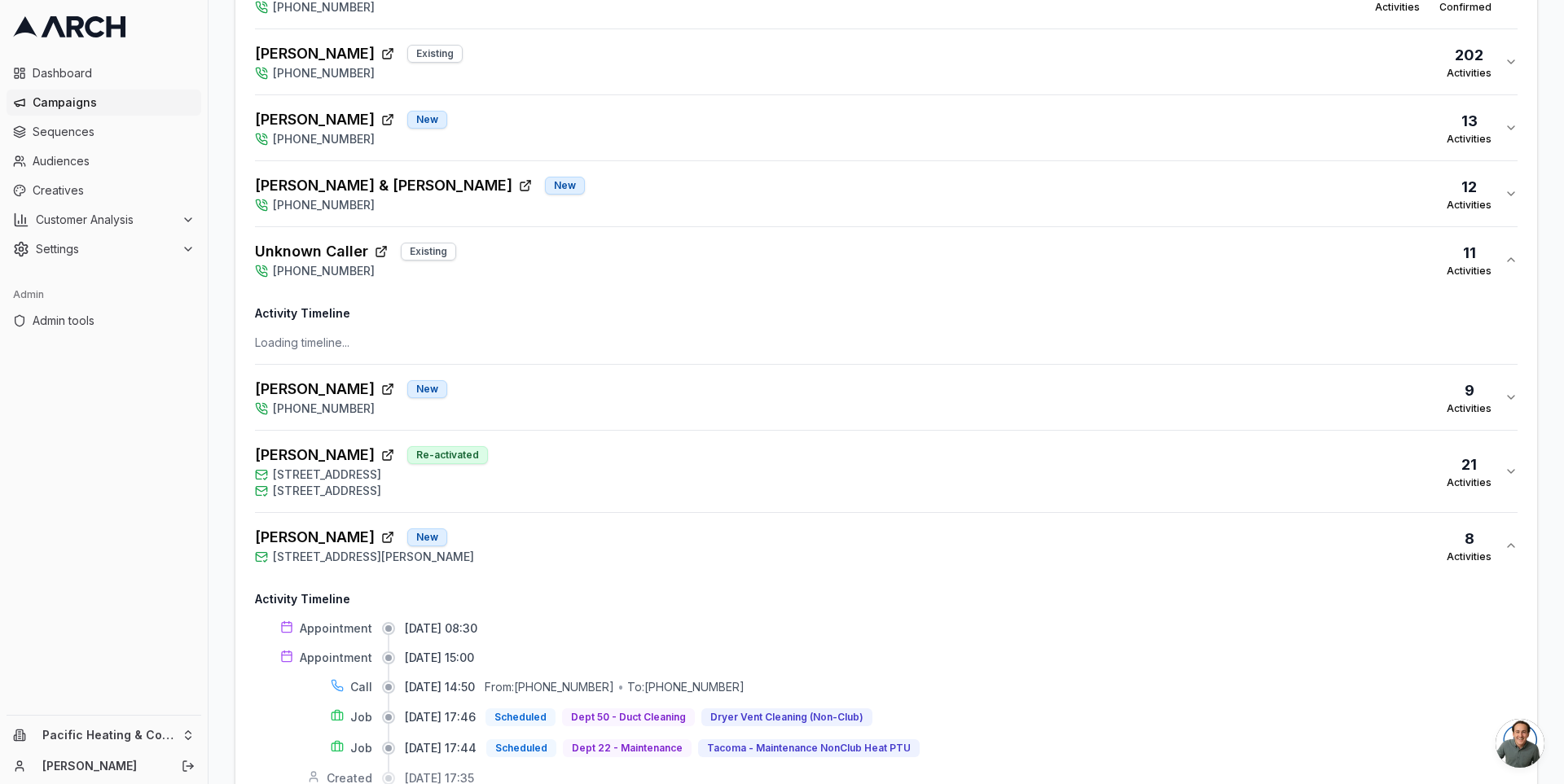
click at [622, 240] on div "Unknown Caller Existing [PHONE_NUMBER] 11 Activities" at bounding box center [879, 259] width 1249 height 39
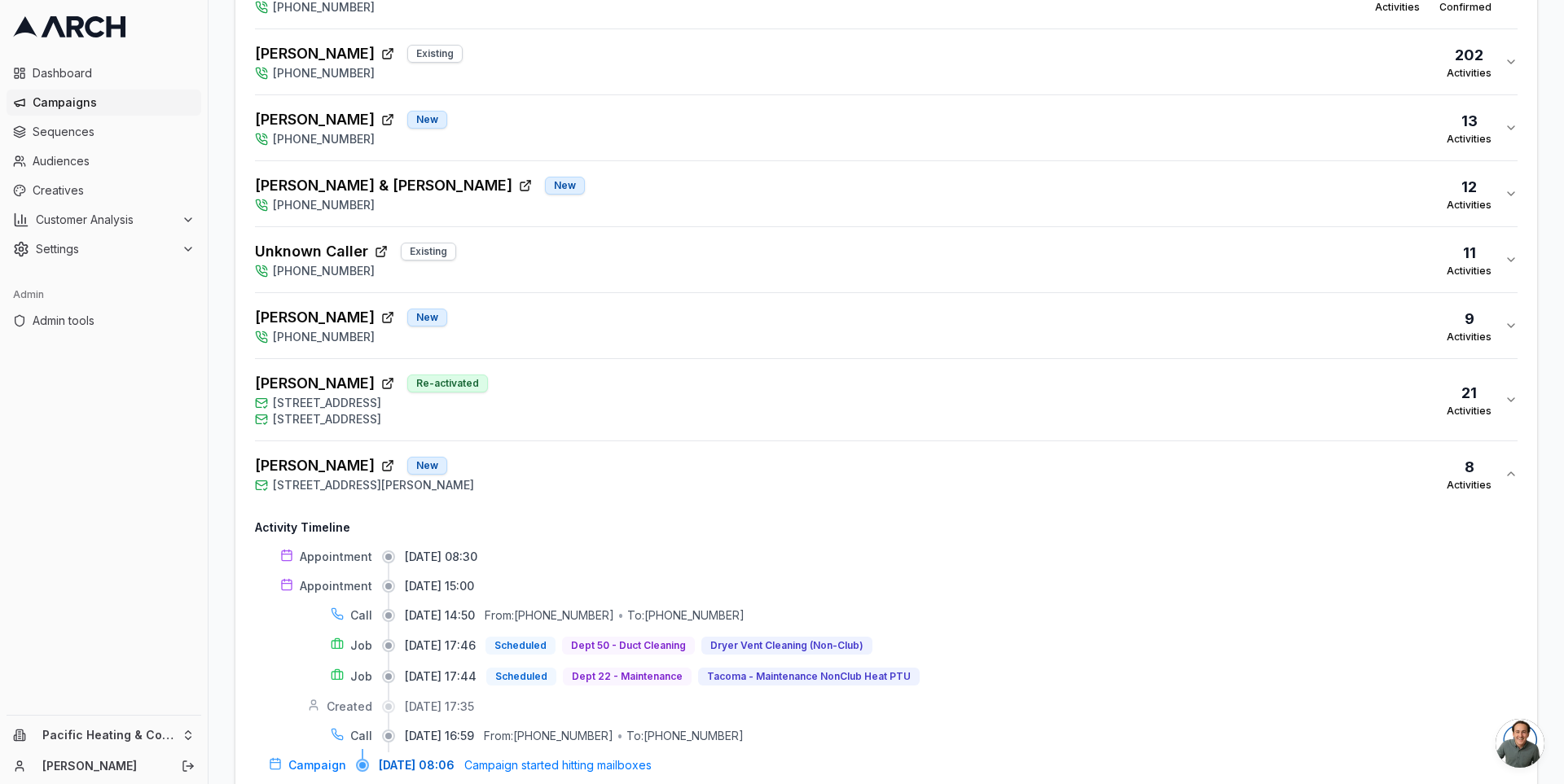
click at [628, 192] on div "[PERSON_NAME] & [PERSON_NAME] New [PHONE_NUMBER] 12 Activities" at bounding box center [879, 194] width 1249 height 39
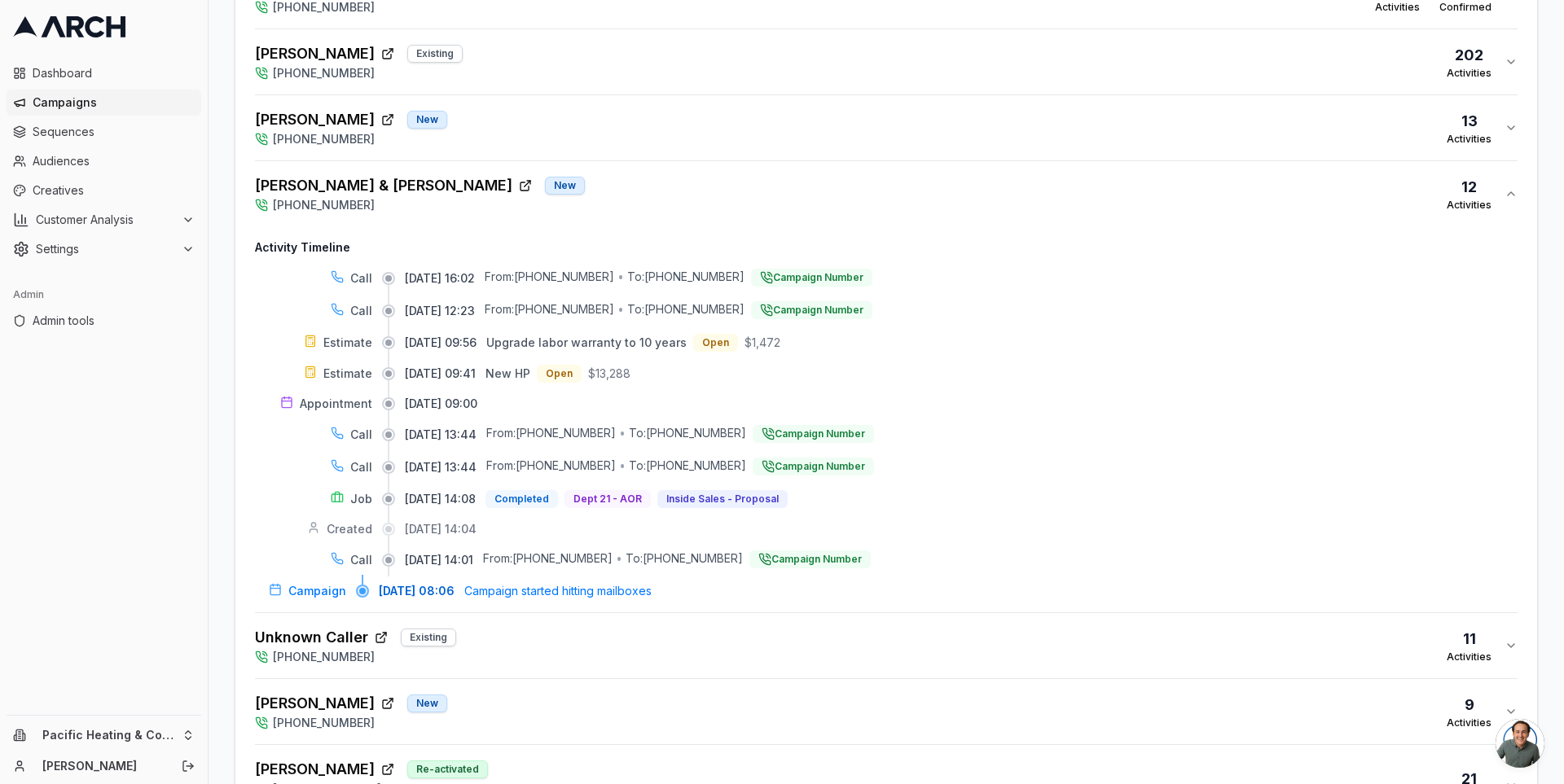
click at [628, 191] on div "[PERSON_NAME] & [PERSON_NAME] New [PHONE_NUMBER] 12 Activities" at bounding box center [879, 194] width 1249 height 39
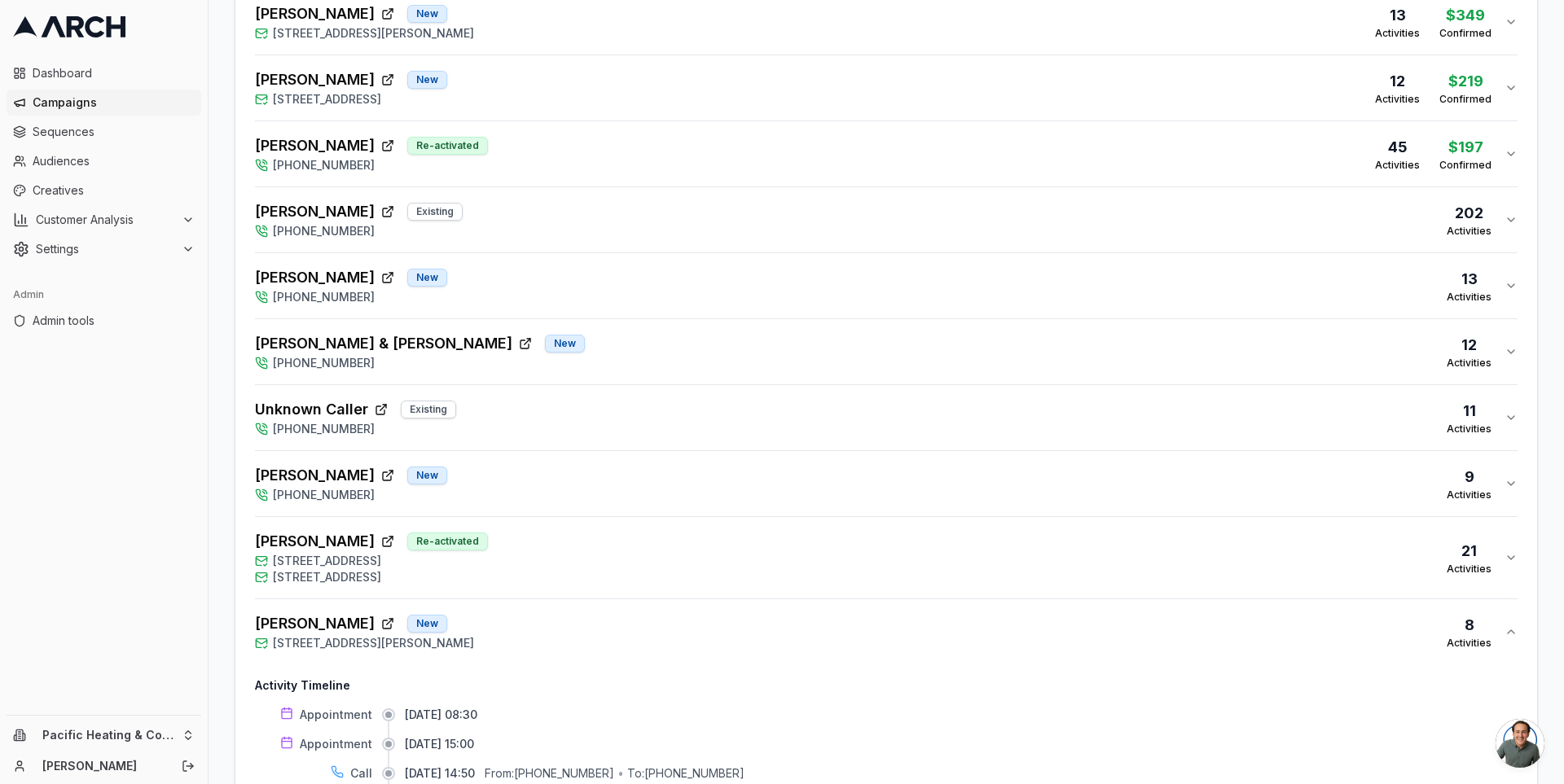
scroll to position [960, 0]
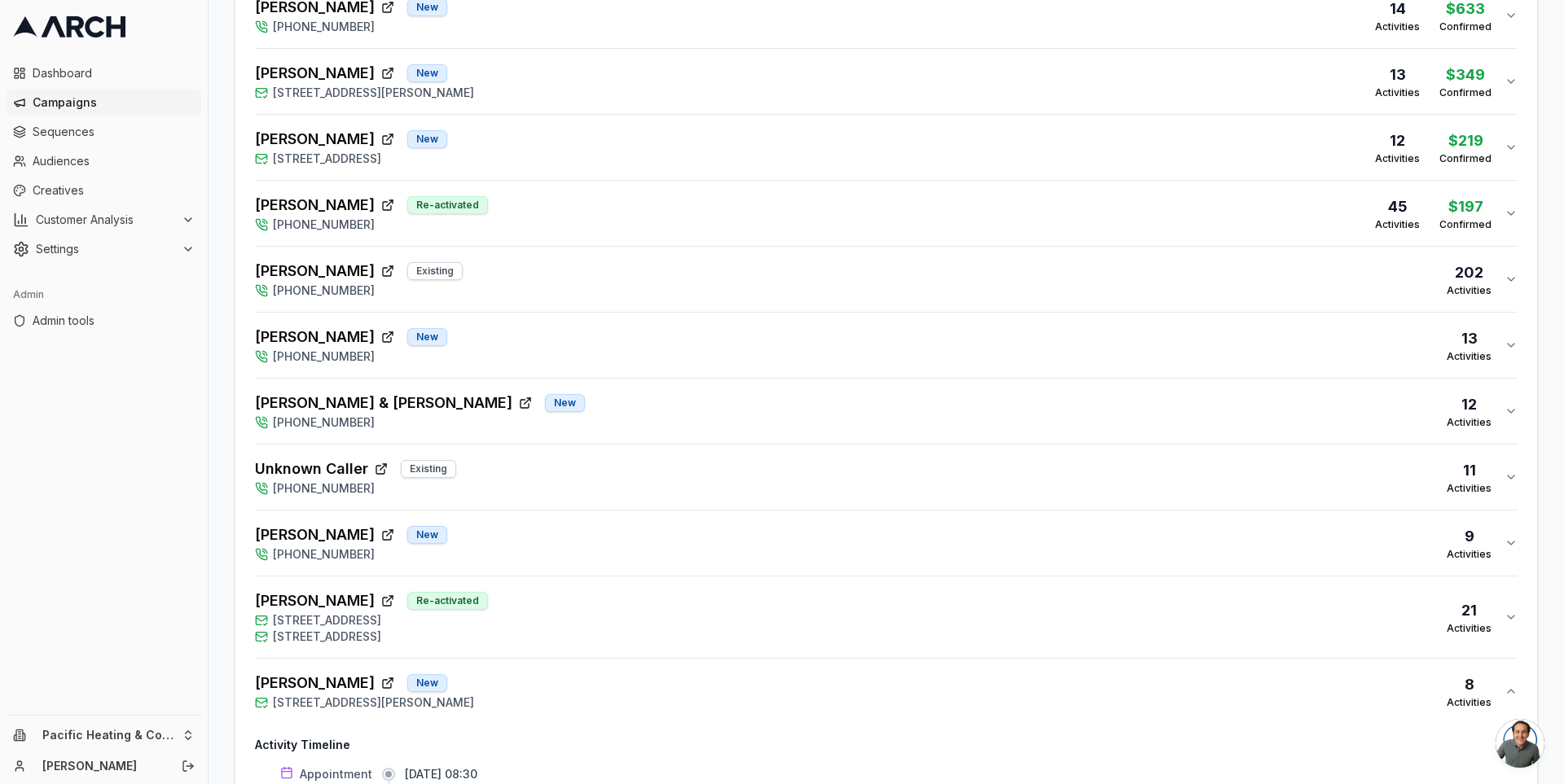
click at [616, 401] on div "[PERSON_NAME] & [PERSON_NAME] New [PHONE_NUMBER] 12 Activities" at bounding box center [879, 411] width 1249 height 39
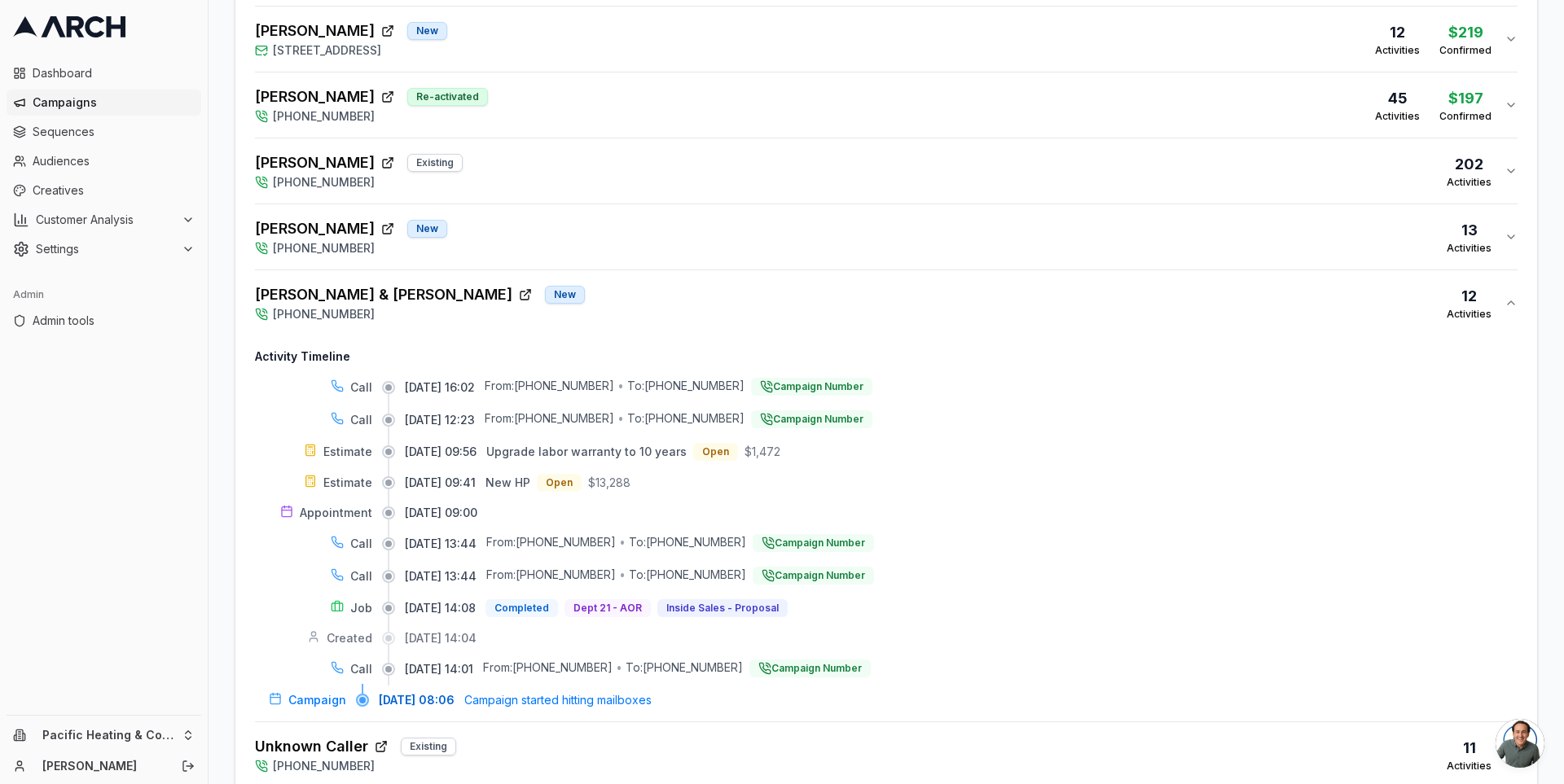
scroll to position [1068, 0]
click at [642, 243] on div "[PERSON_NAME] New [PHONE_NUMBER] 13 Activities" at bounding box center [879, 236] width 1249 height 39
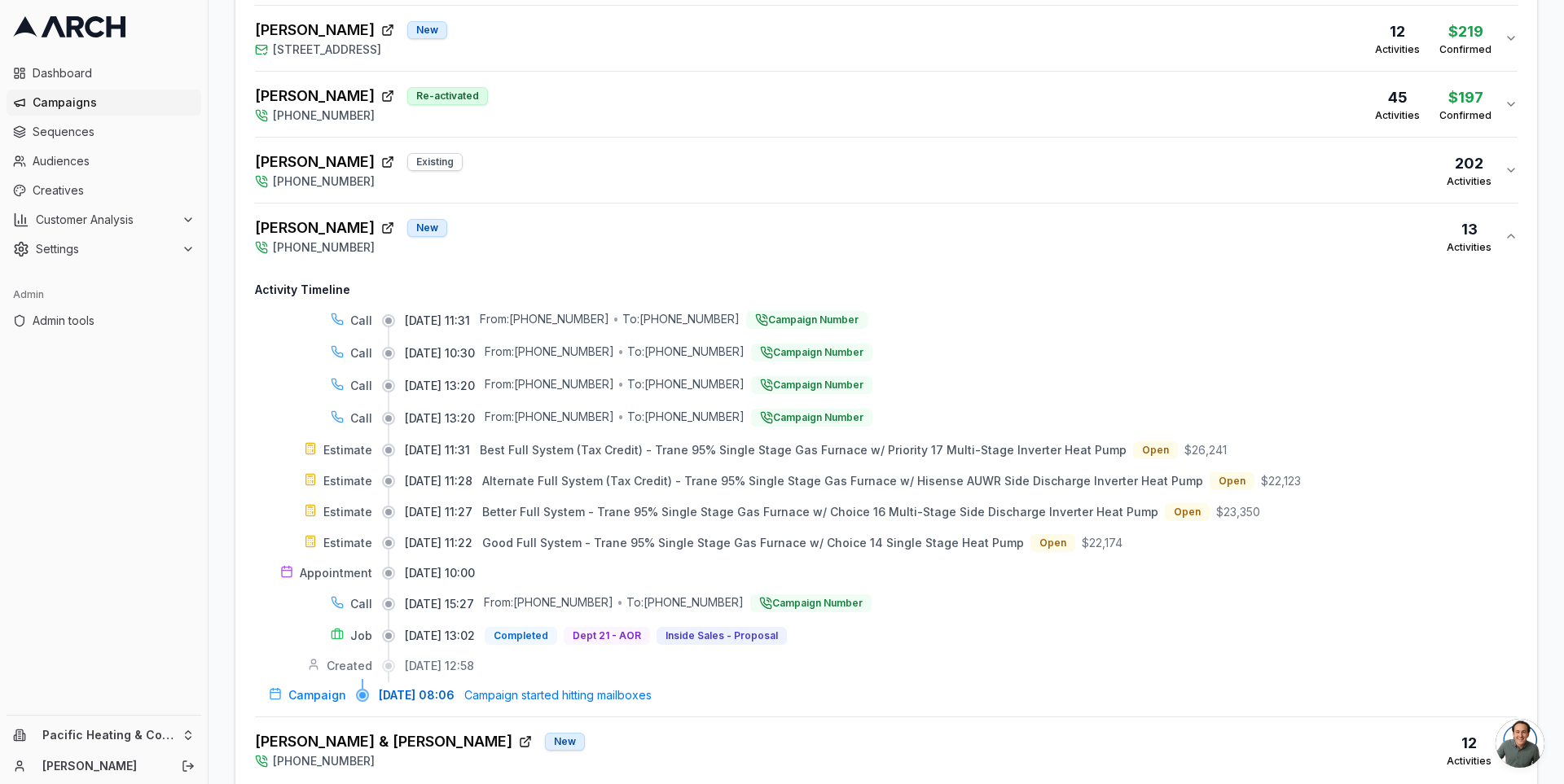
click at [656, 226] on div "[PERSON_NAME] New [PHONE_NUMBER] 13 Activities" at bounding box center [879, 236] width 1249 height 39
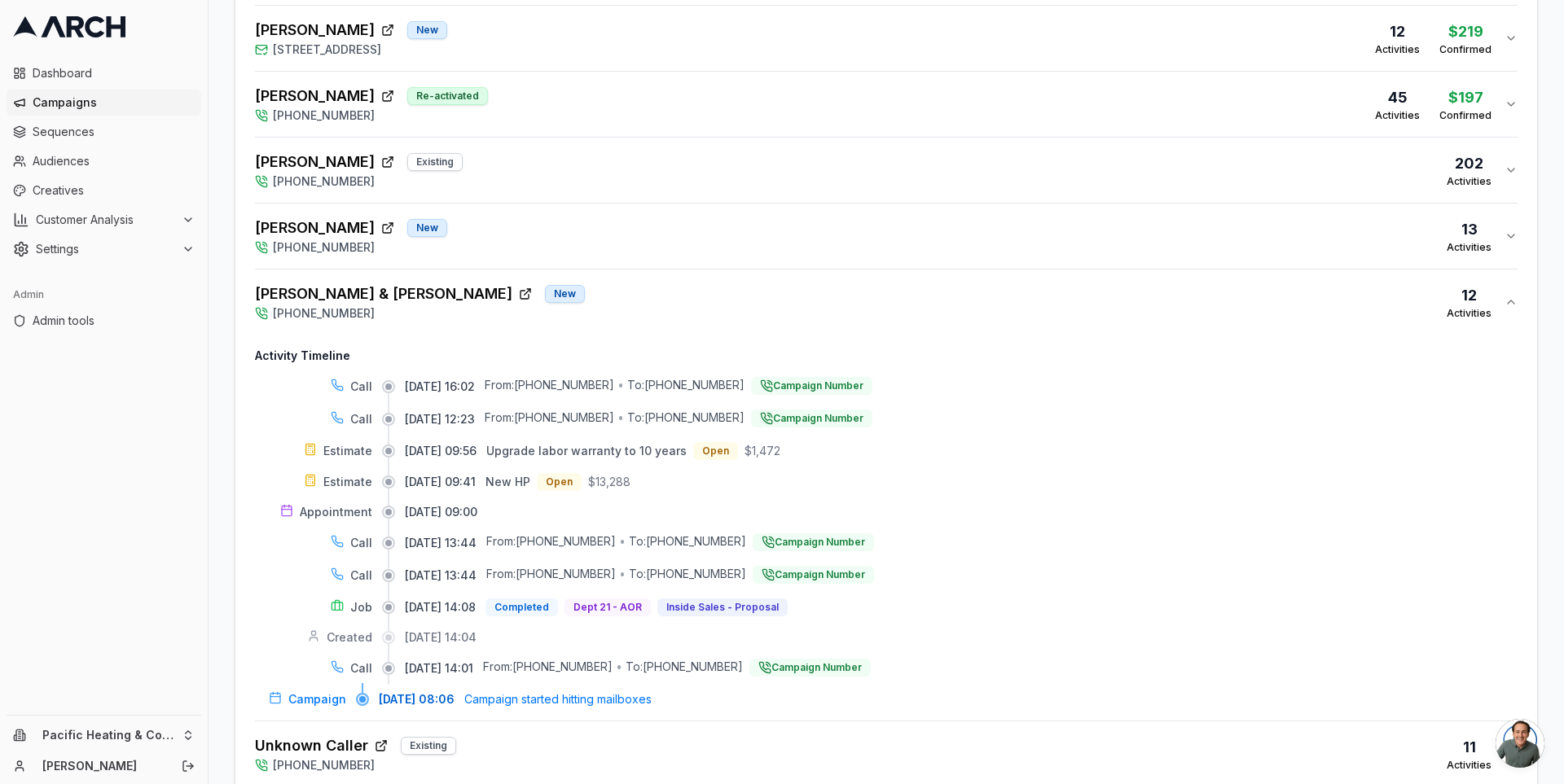
click at [669, 161] on div "[PERSON_NAME] Existing [PHONE_NUMBER] 202 Activities" at bounding box center [879, 169] width 1249 height 39
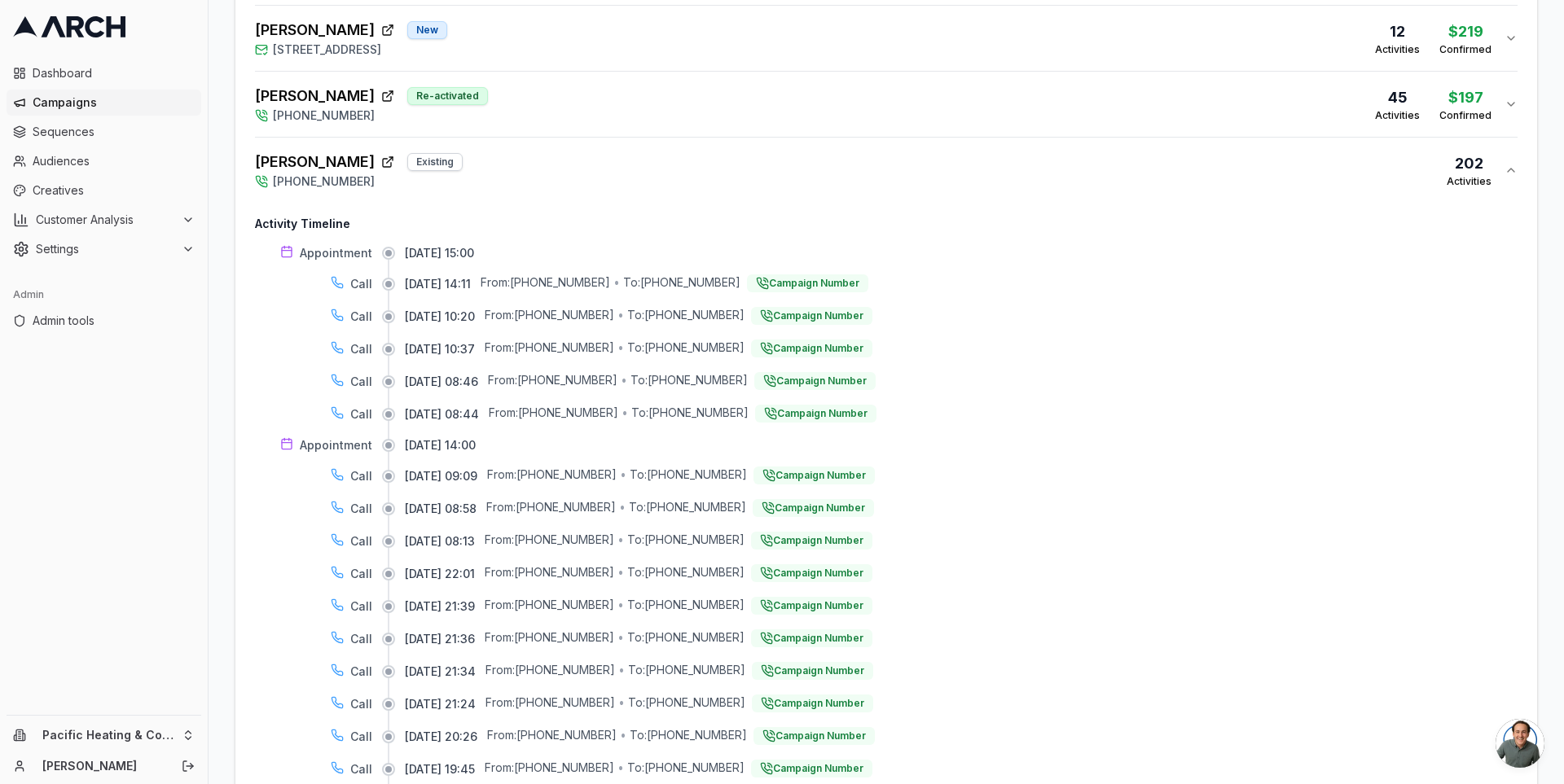
click at [669, 161] on div "[PERSON_NAME] Existing [PHONE_NUMBER] 202 Activities" at bounding box center [879, 169] width 1249 height 39
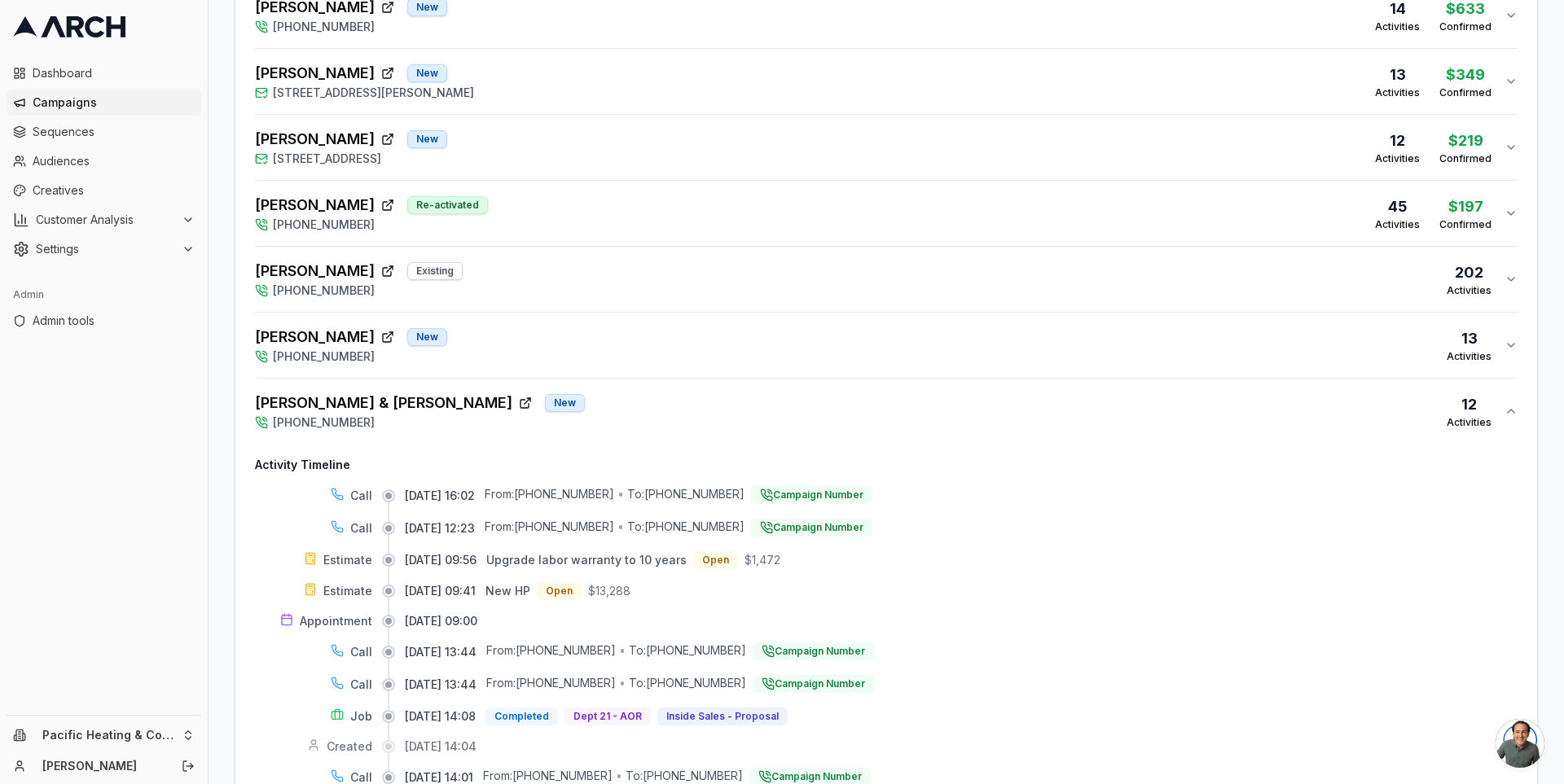
click at [705, 211] on div "[PERSON_NAME] Re-activated [PHONE_NUMBER] 45 Activities $197 Confirmed" at bounding box center [879, 213] width 1249 height 39
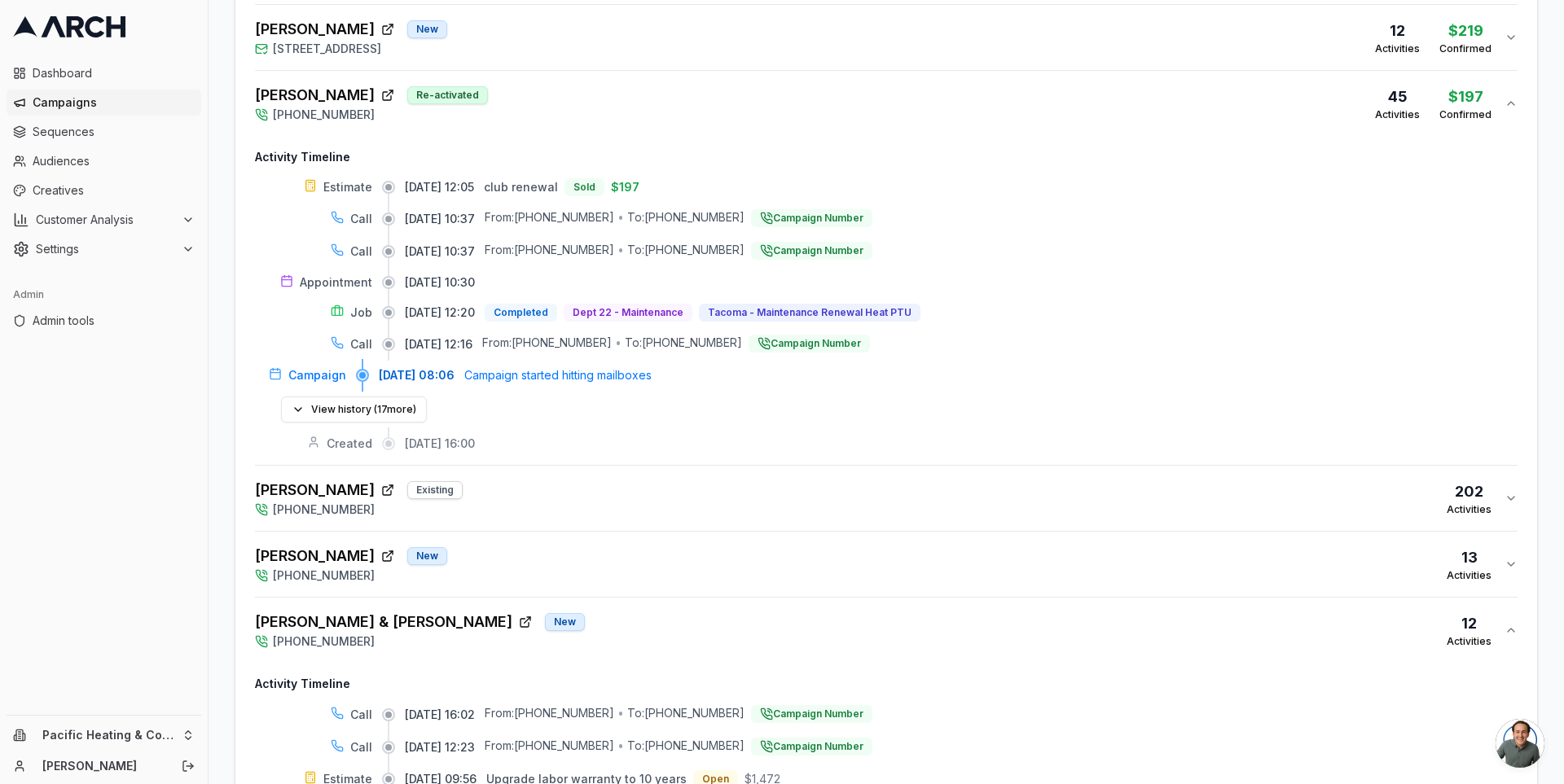
scroll to position [961, 0]
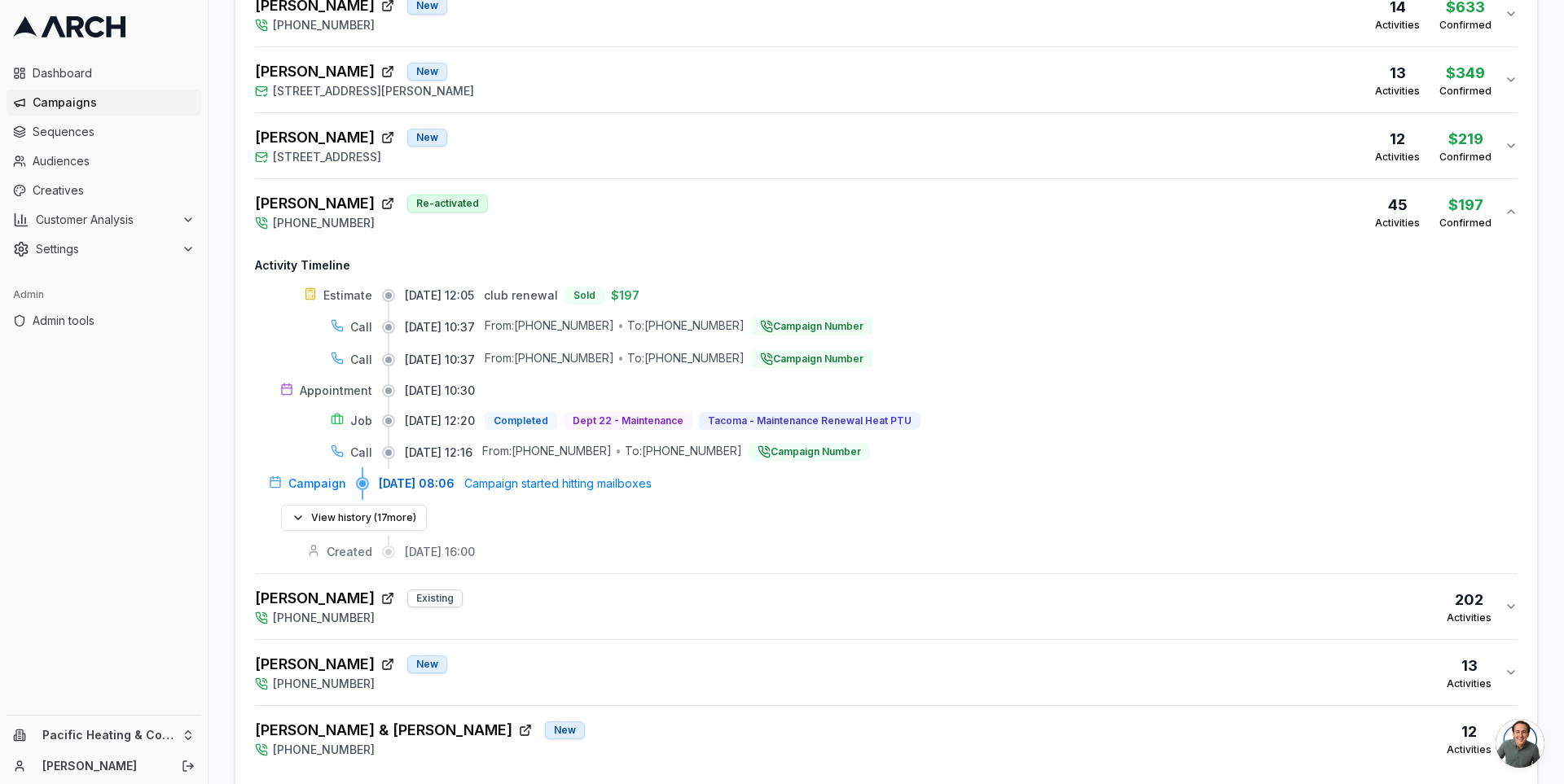
click at [751, 196] on div "[PERSON_NAME] Re-activated [PHONE_NUMBER] 45 Activities $197 Confirmed" at bounding box center [879, 211] width 1249 height 39
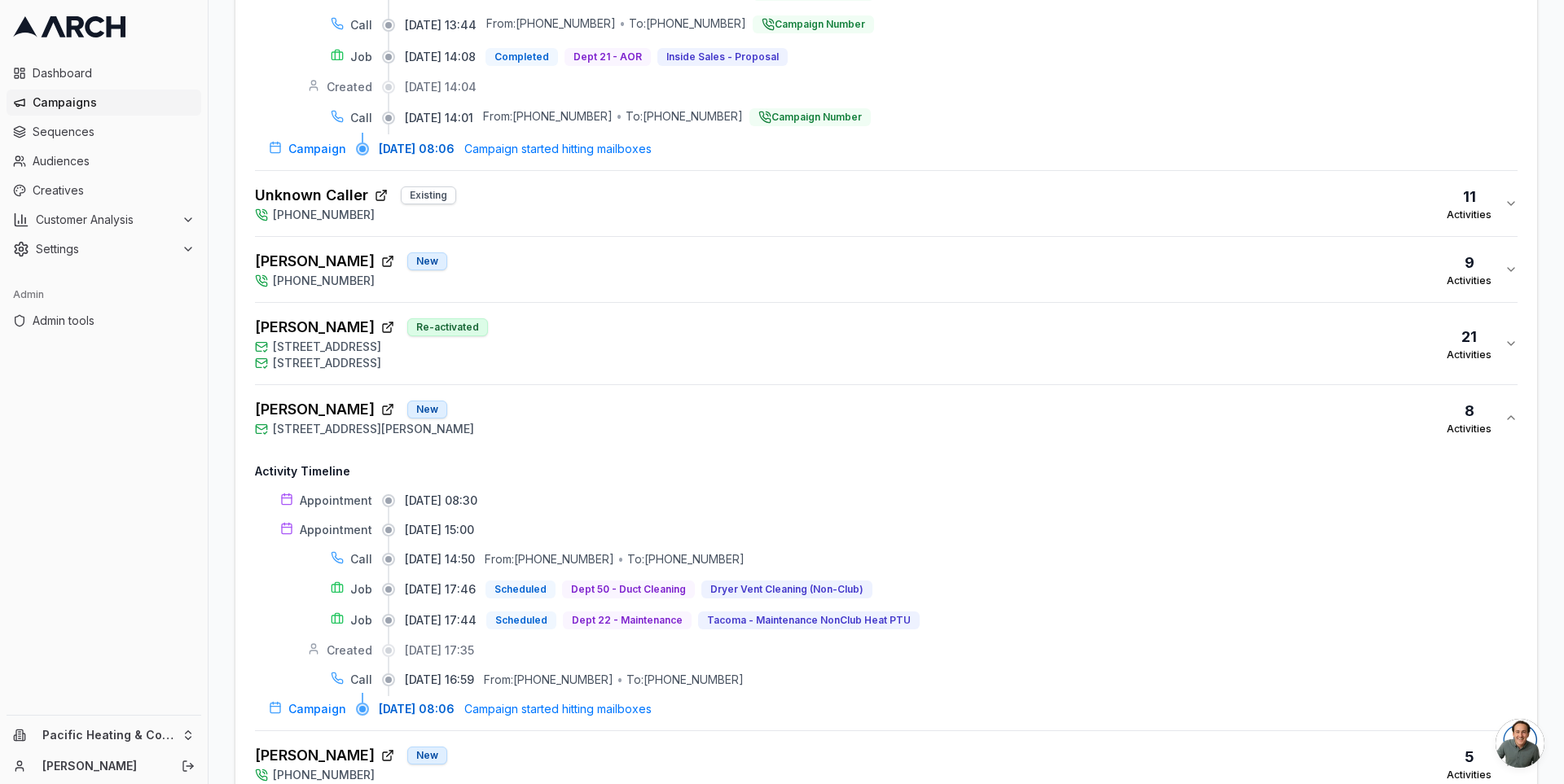
scroll to position [1518, 0]
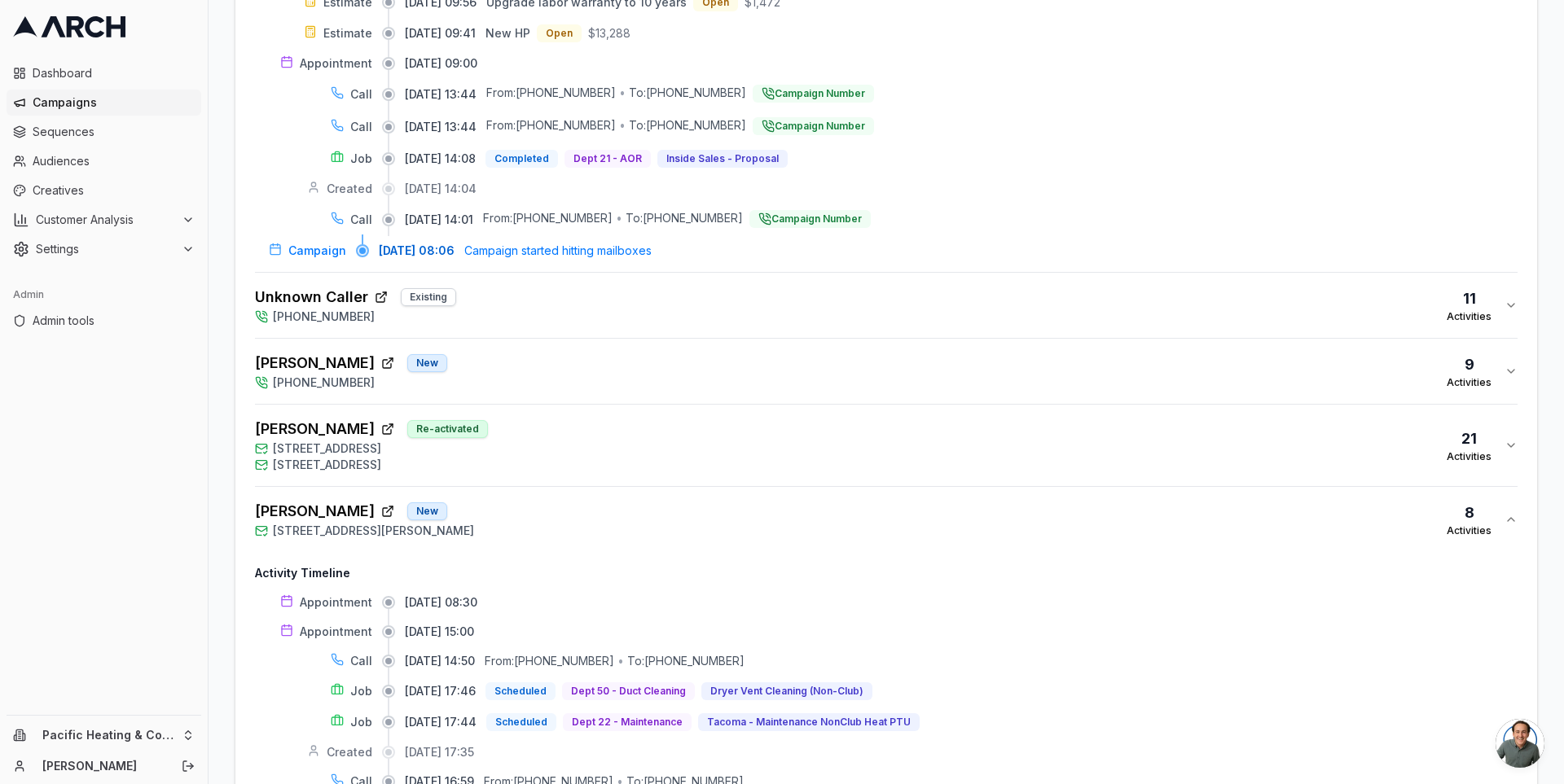
click at [382, 441] on span "[STREET_ADDRESS]" at bounding box center [327, 448] width 109 height 17
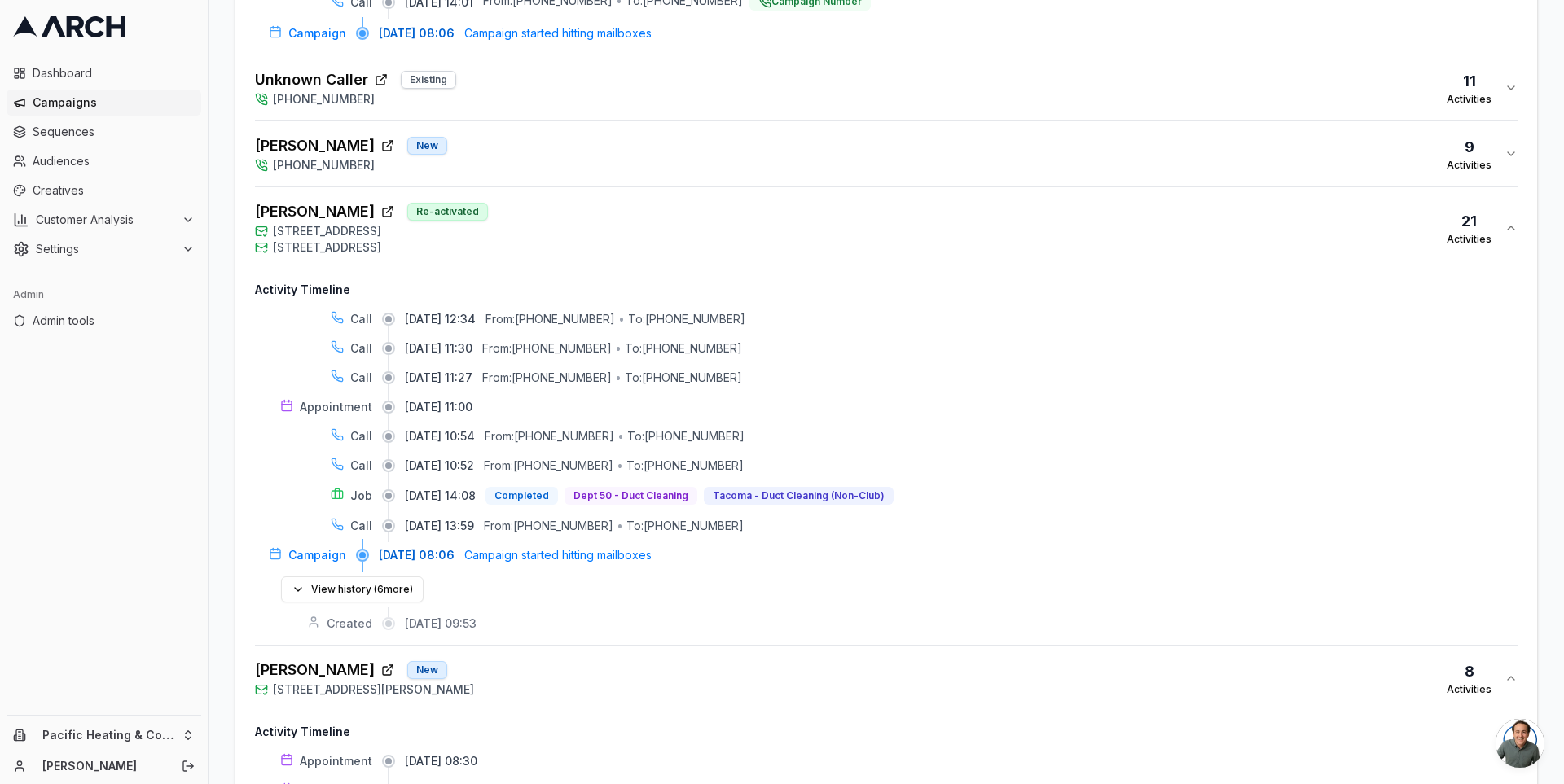
scroll to position [1626, 0]
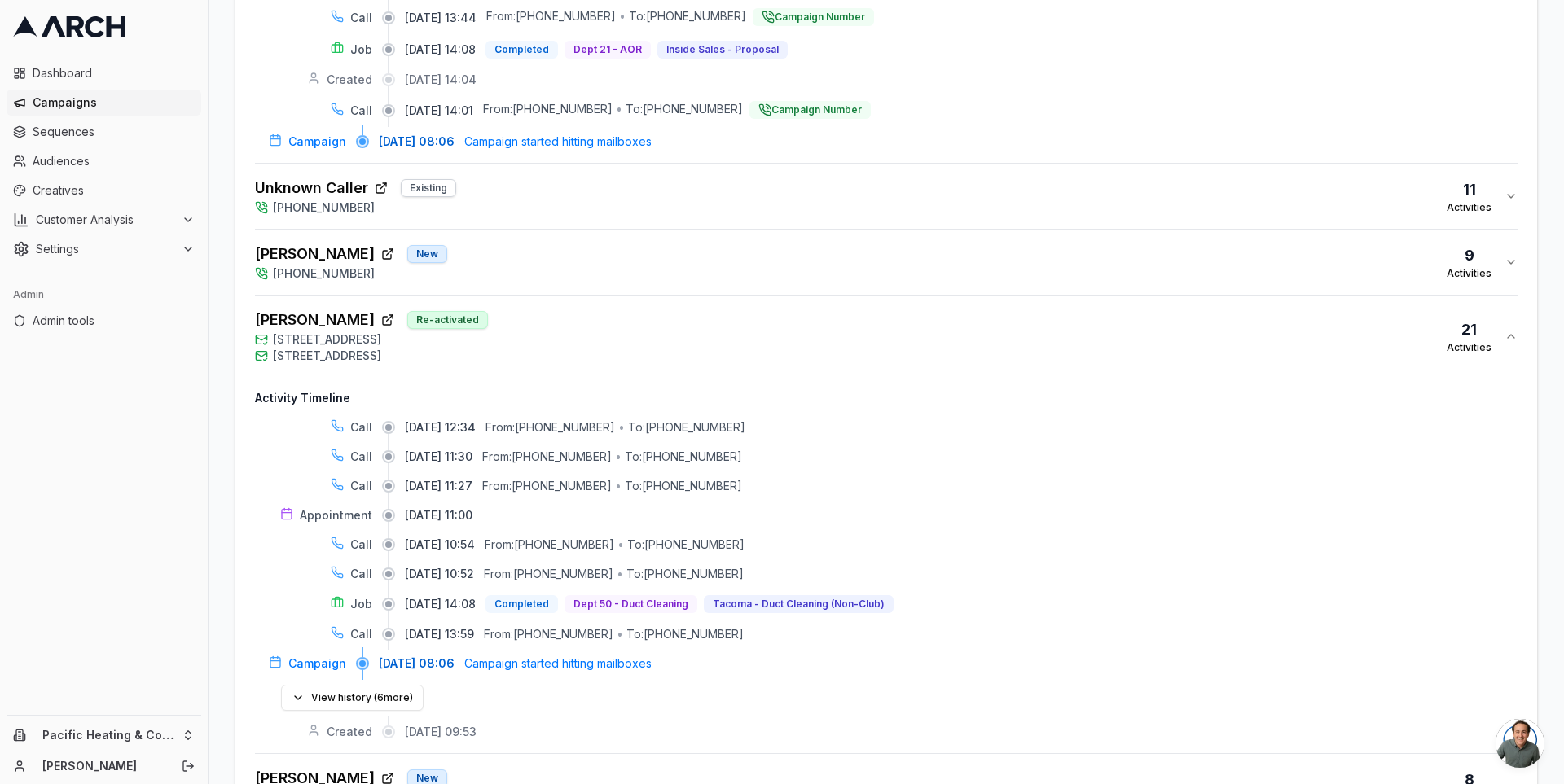
click at [680, 243] on div "[PERSON_NAME] New [PHONE_NUMBER] 9 Activities" at bounding box center [879, 262] width 1249 height 39
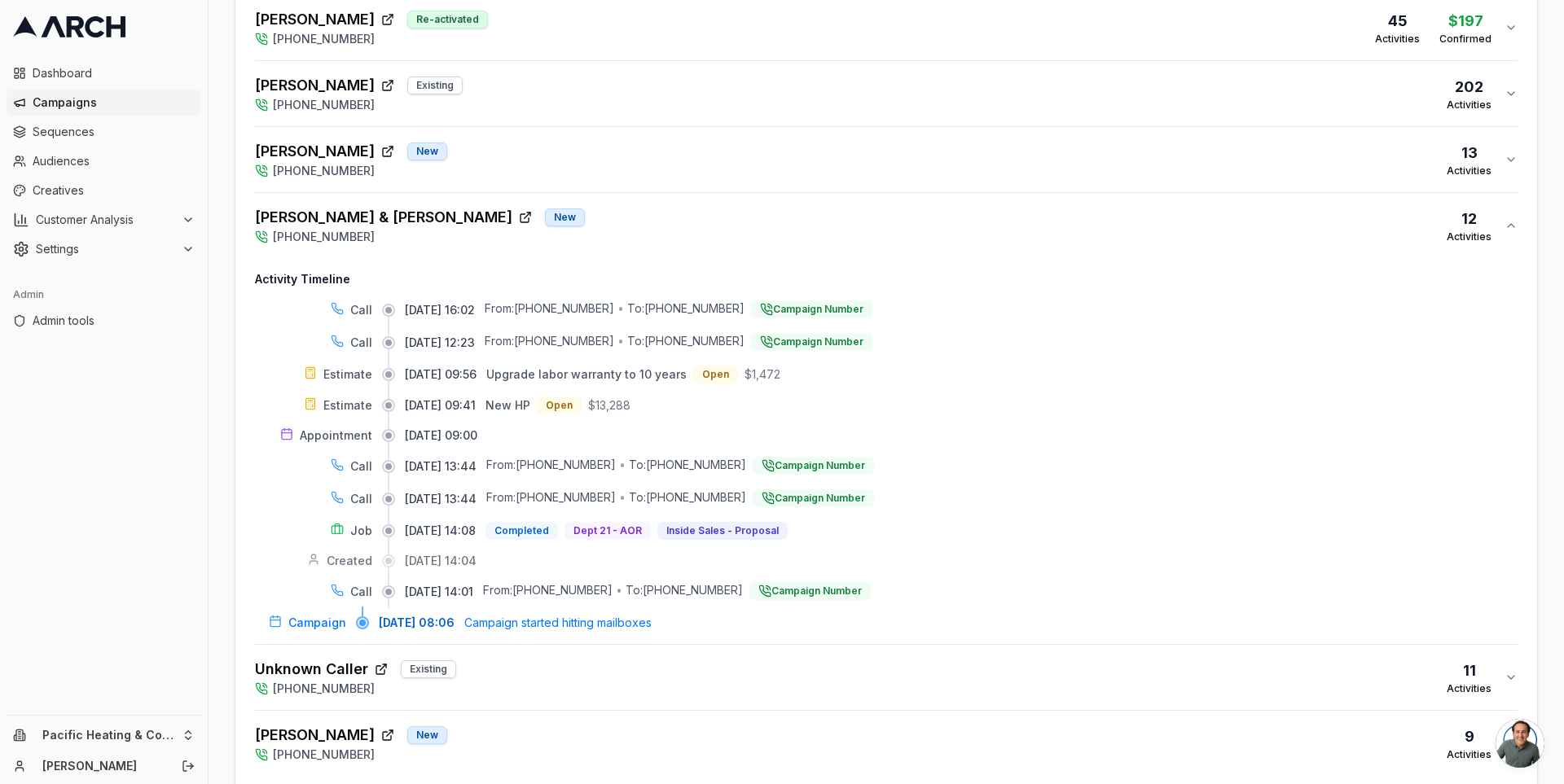
scroll to position [1083, 0]
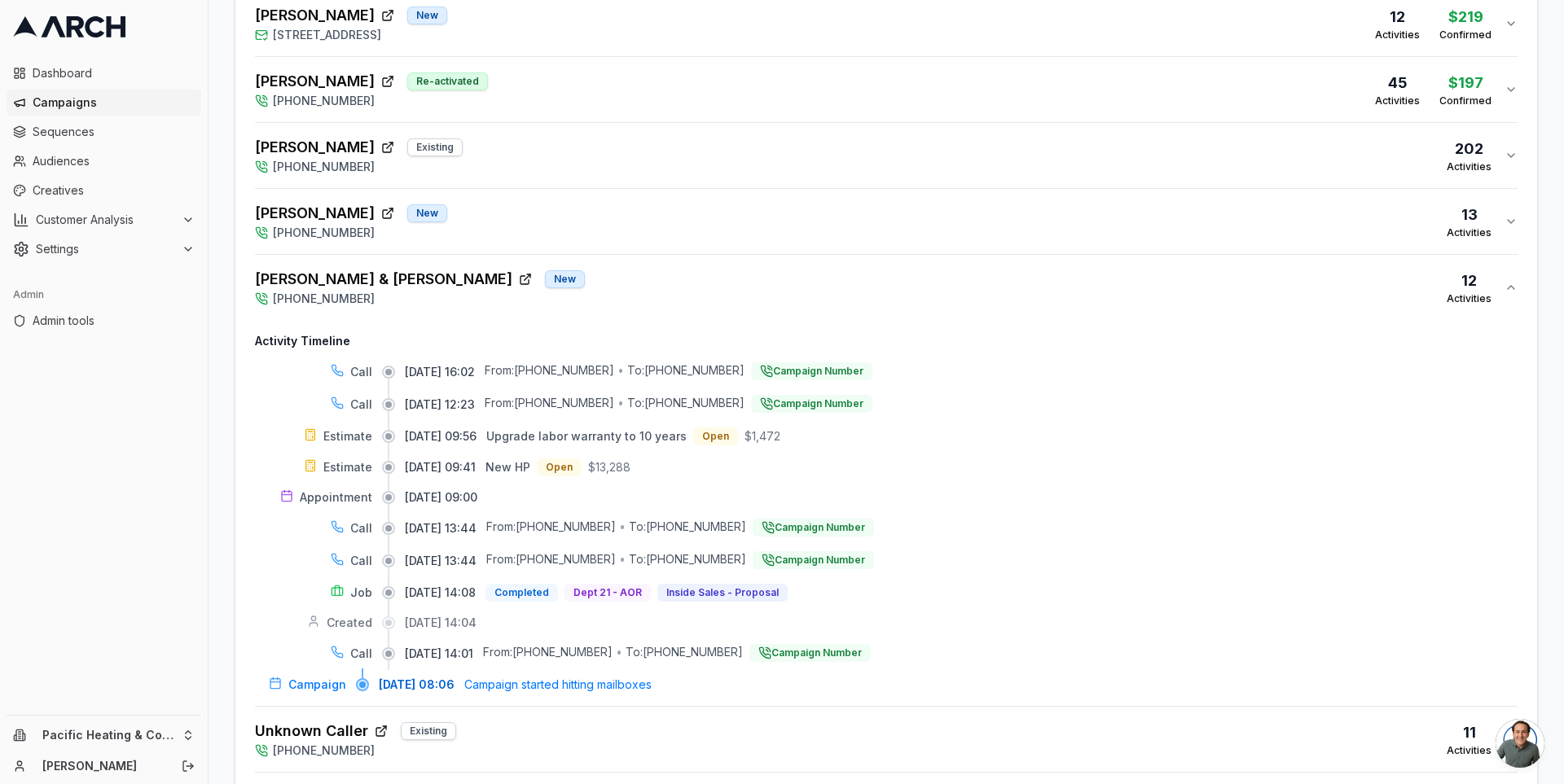
click at [679, 212] on div "[PERSON_NAME] New [PHONE_NUMBER] 13 Activities" at bounding box center [879, 221] width 1249 height 39
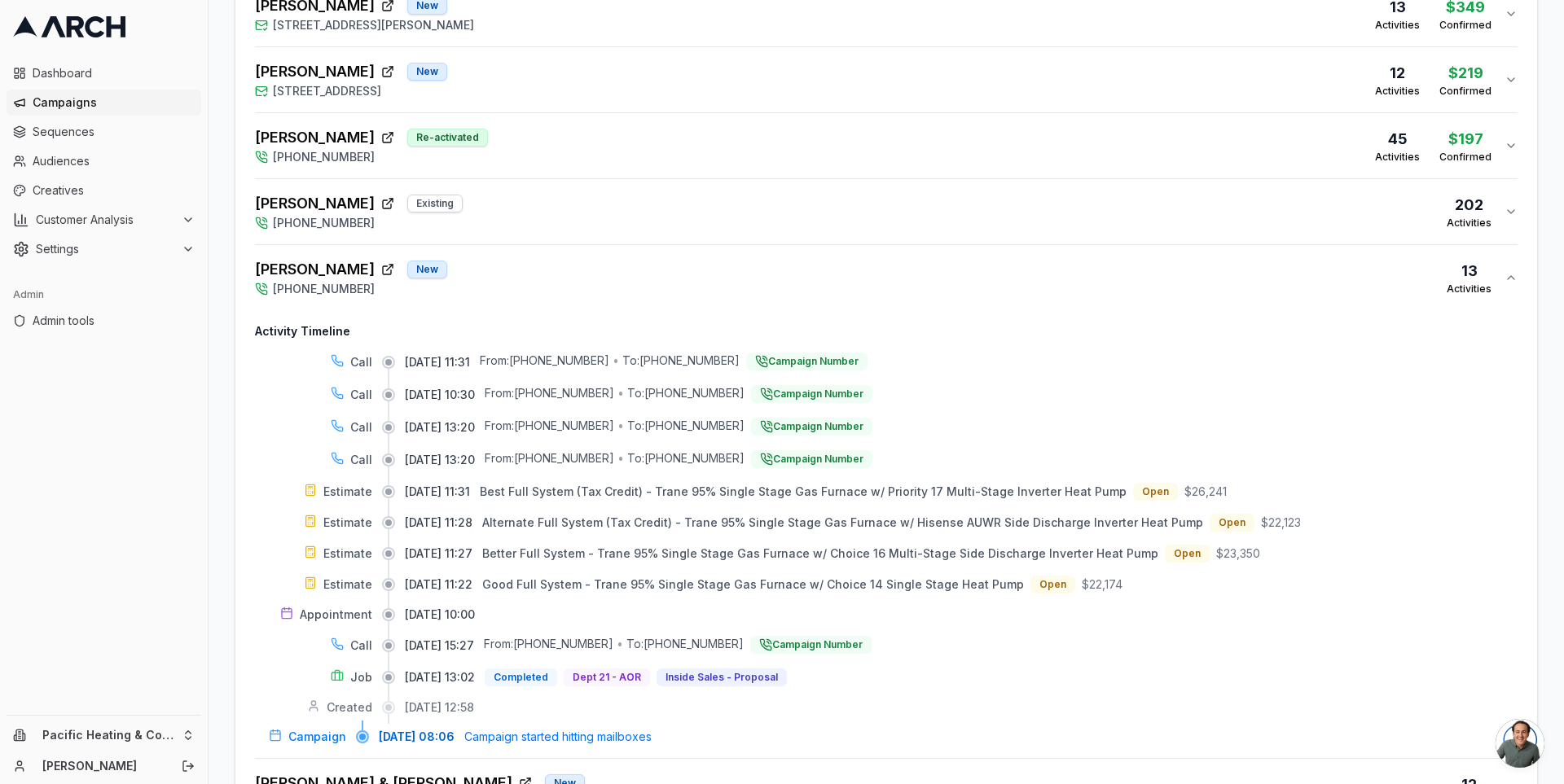
scroll to position [975, 0]
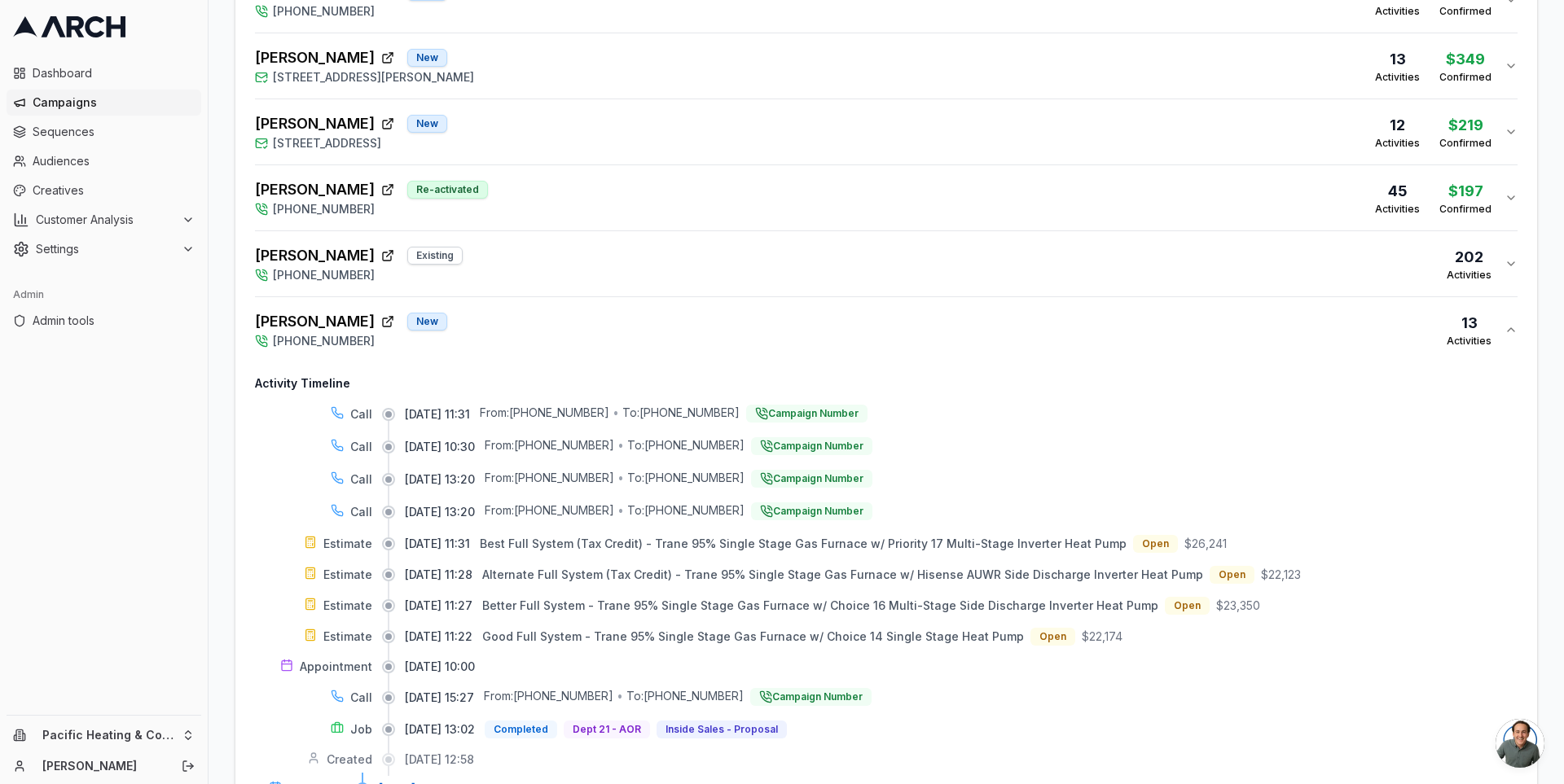
click at [674, 264] on div "[PERSON_NAME] Existing [PHONE_NUMBER] 202 Activities" at bounding box center [879, 263] width 1249 height 39
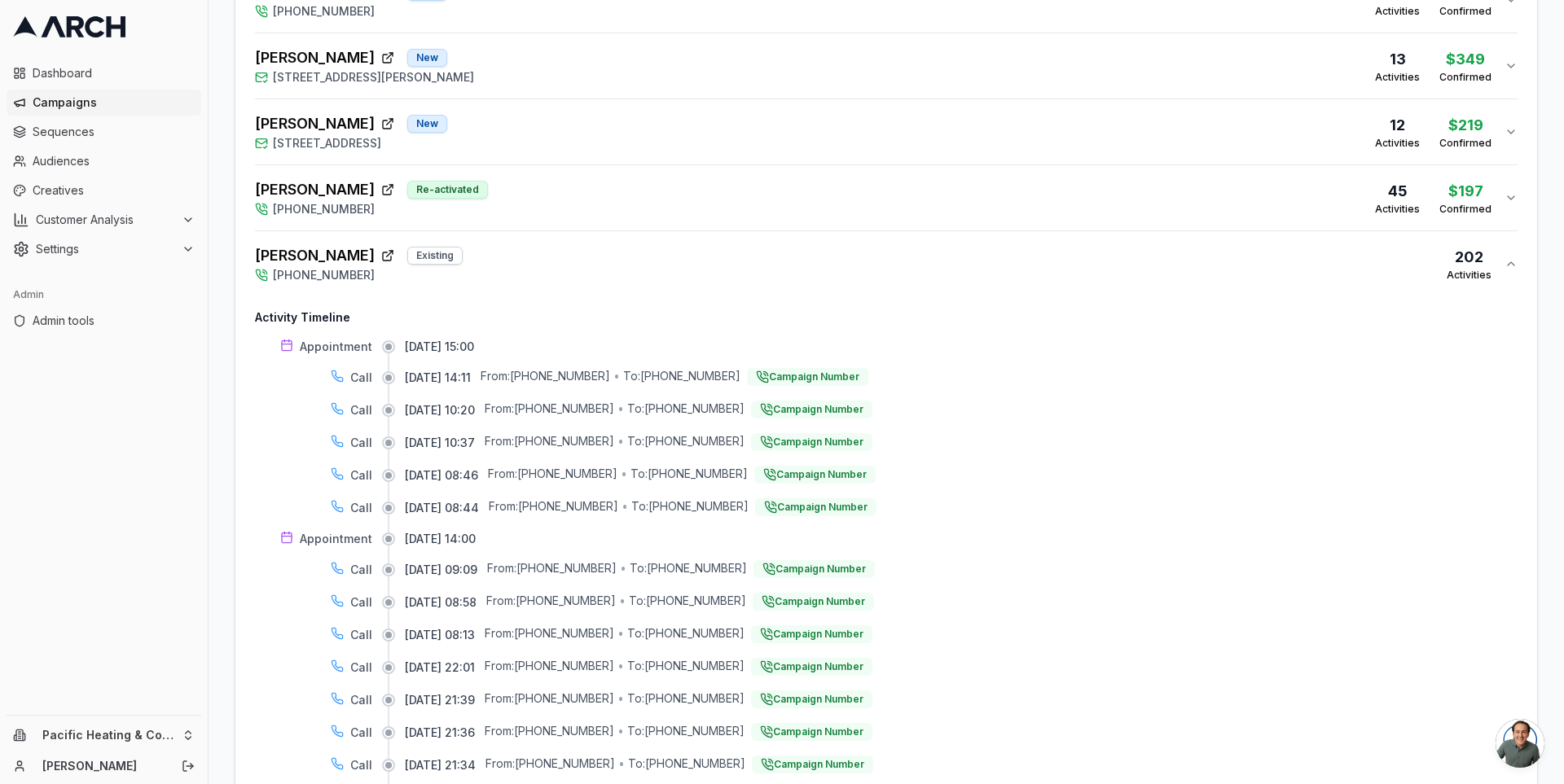
click at [676, 262] on div "[PERSON_NAME] Existing [PHONE_NUMBER] 202 Activities" at bounding box center [879, 263] width 1249 height 39
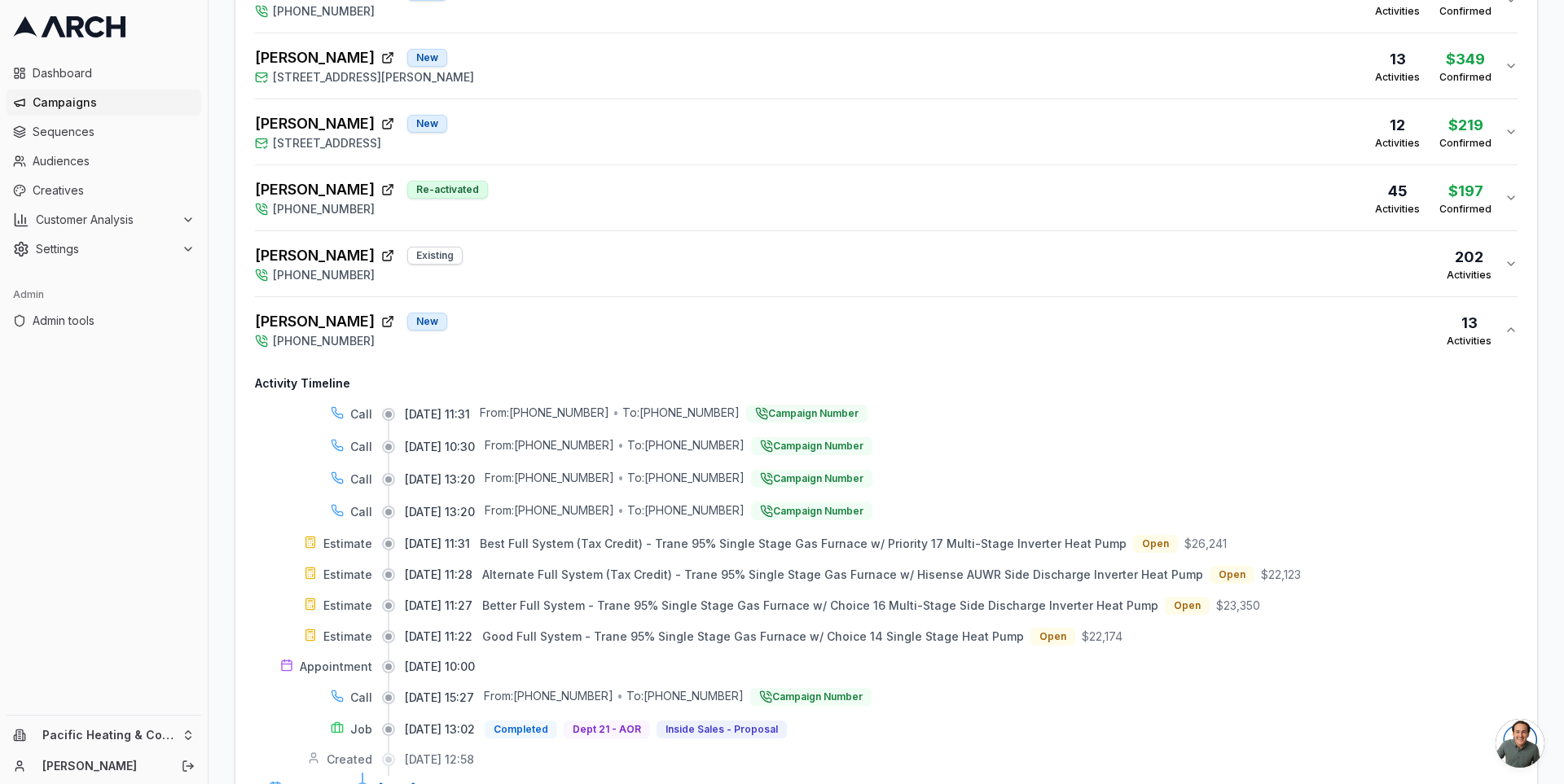
click at [676, 178] on div "[PERSON_NAME] Re-activated [PHONE_NUMBER] 45 Activities $197 Confirmed" at bounding box center [879, 197] width 1249 height 39
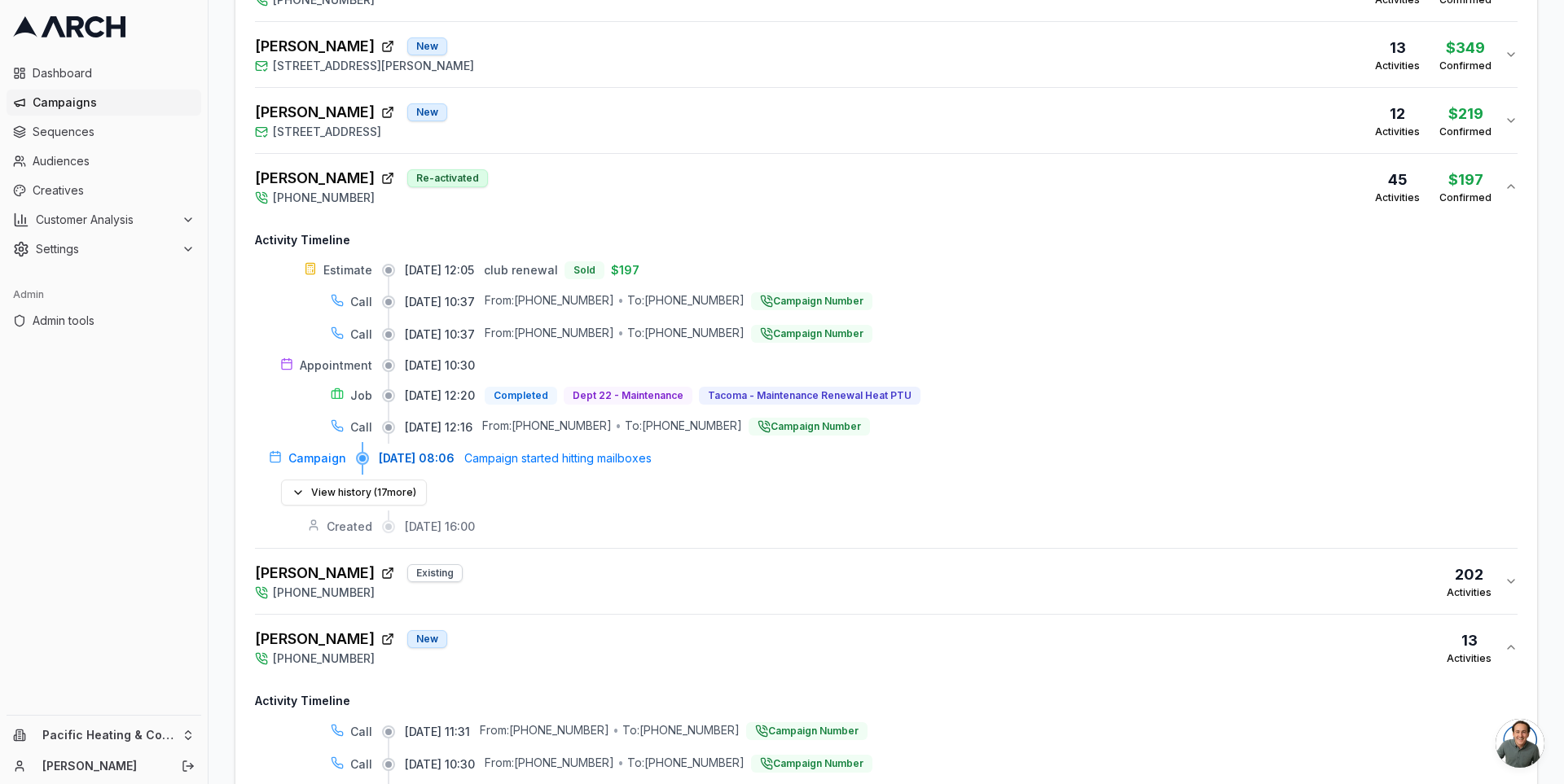
scroll to position [976, 0]
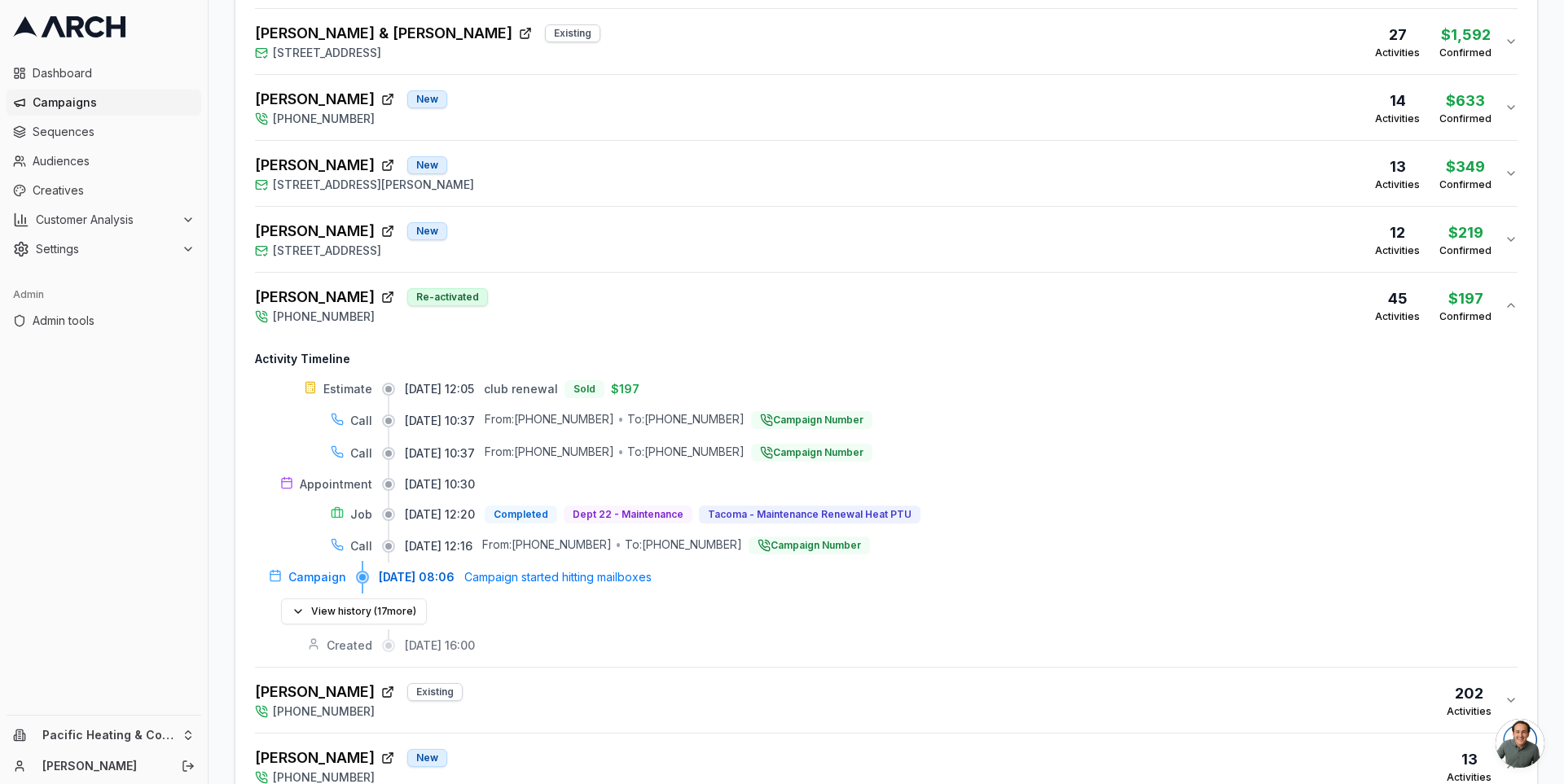
click at [689, 243] on div "[PERSON_NAME] New [STREET_ADDRESS] 12 Activities $219 Confirmed" at bounding box center [879, 239] width 1249 height 39
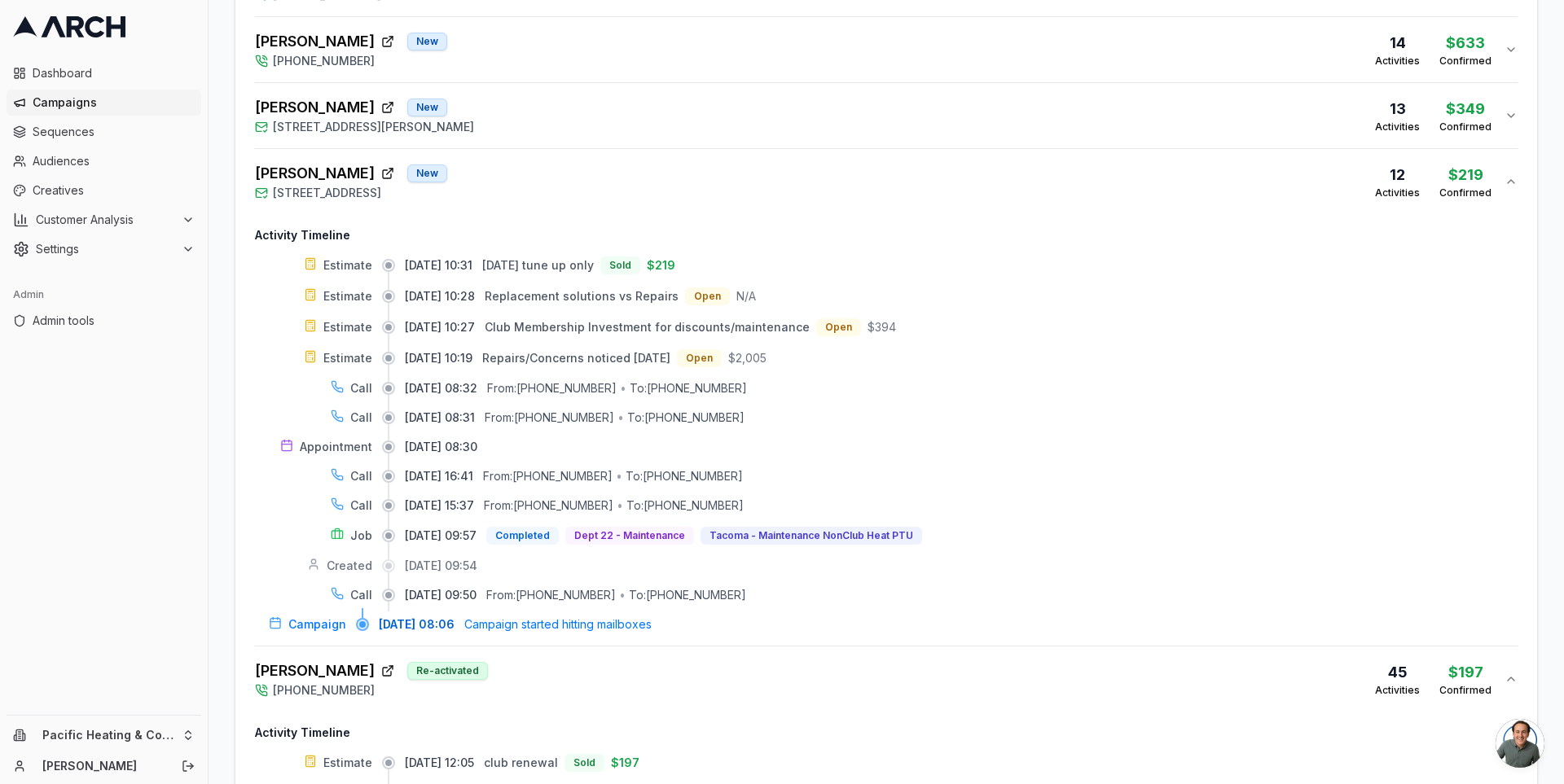
scroll to position [861, 0]
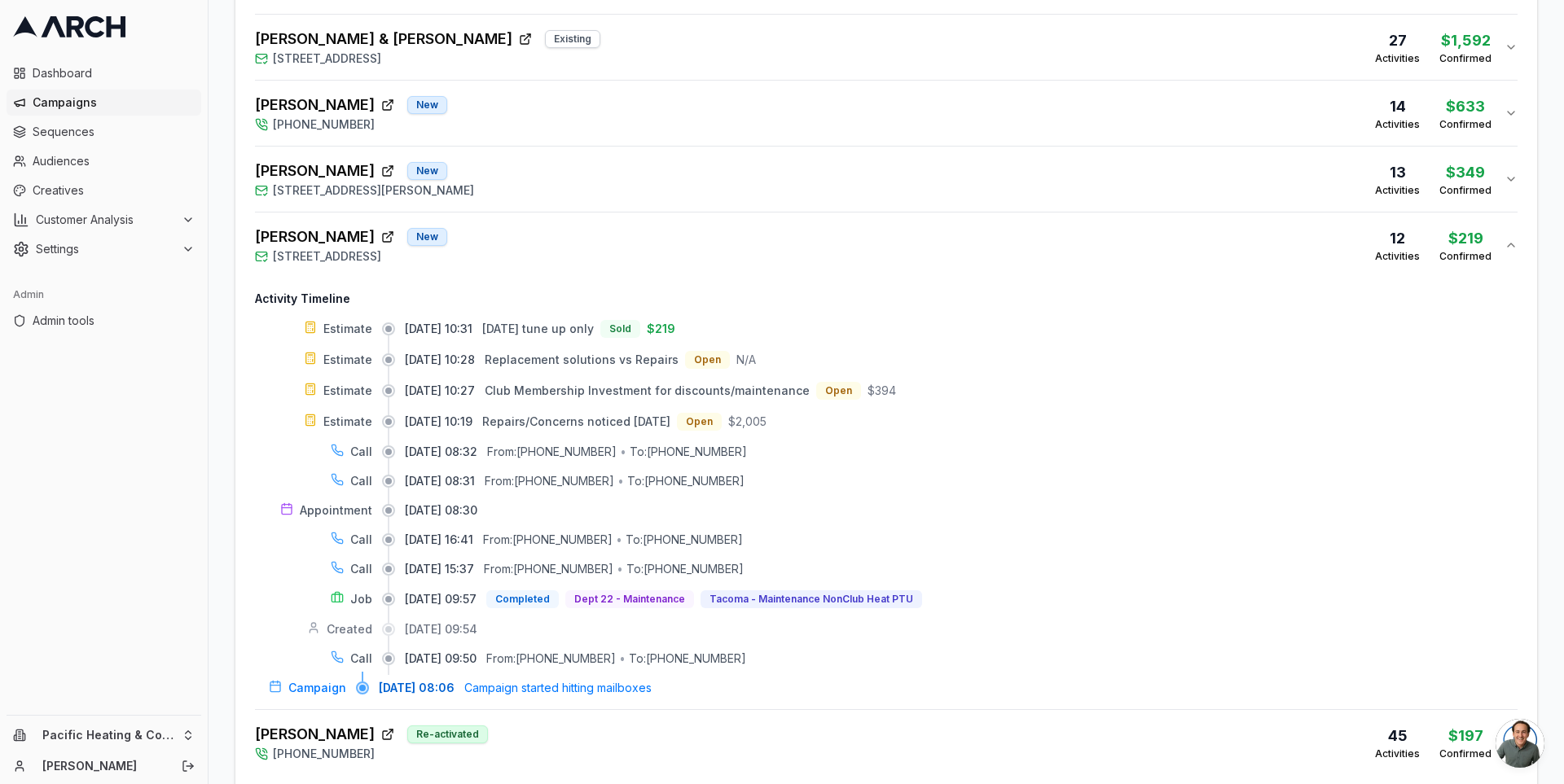
click at [690, 184] on div "[PERSON_NAME] New [STREET_ADDRESS][PERSON_NAME] 13 Activities $349 Confirmed" at bounding box center [879, 179] width 1249 height 39
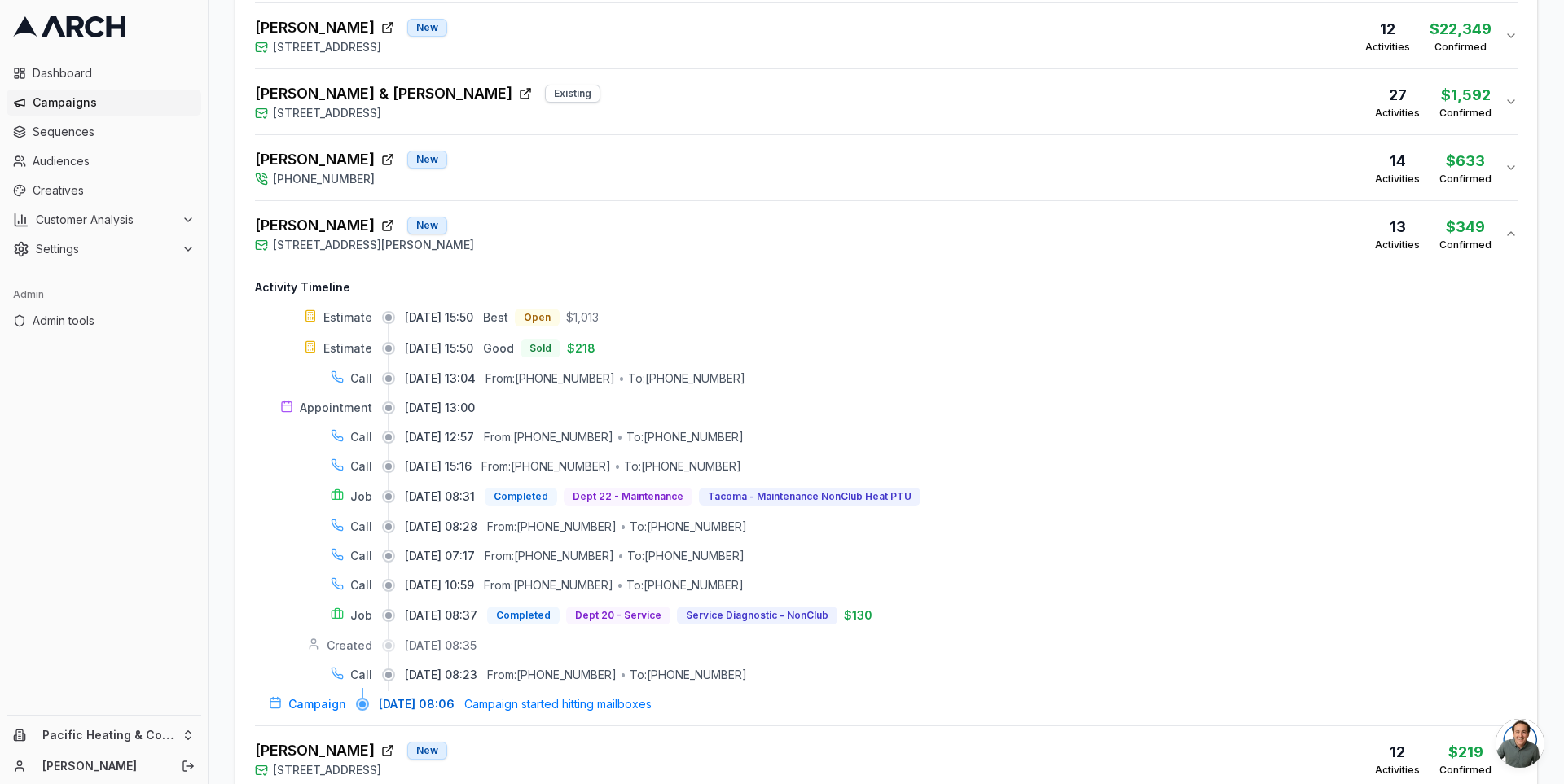
scroll to position [754, 0]
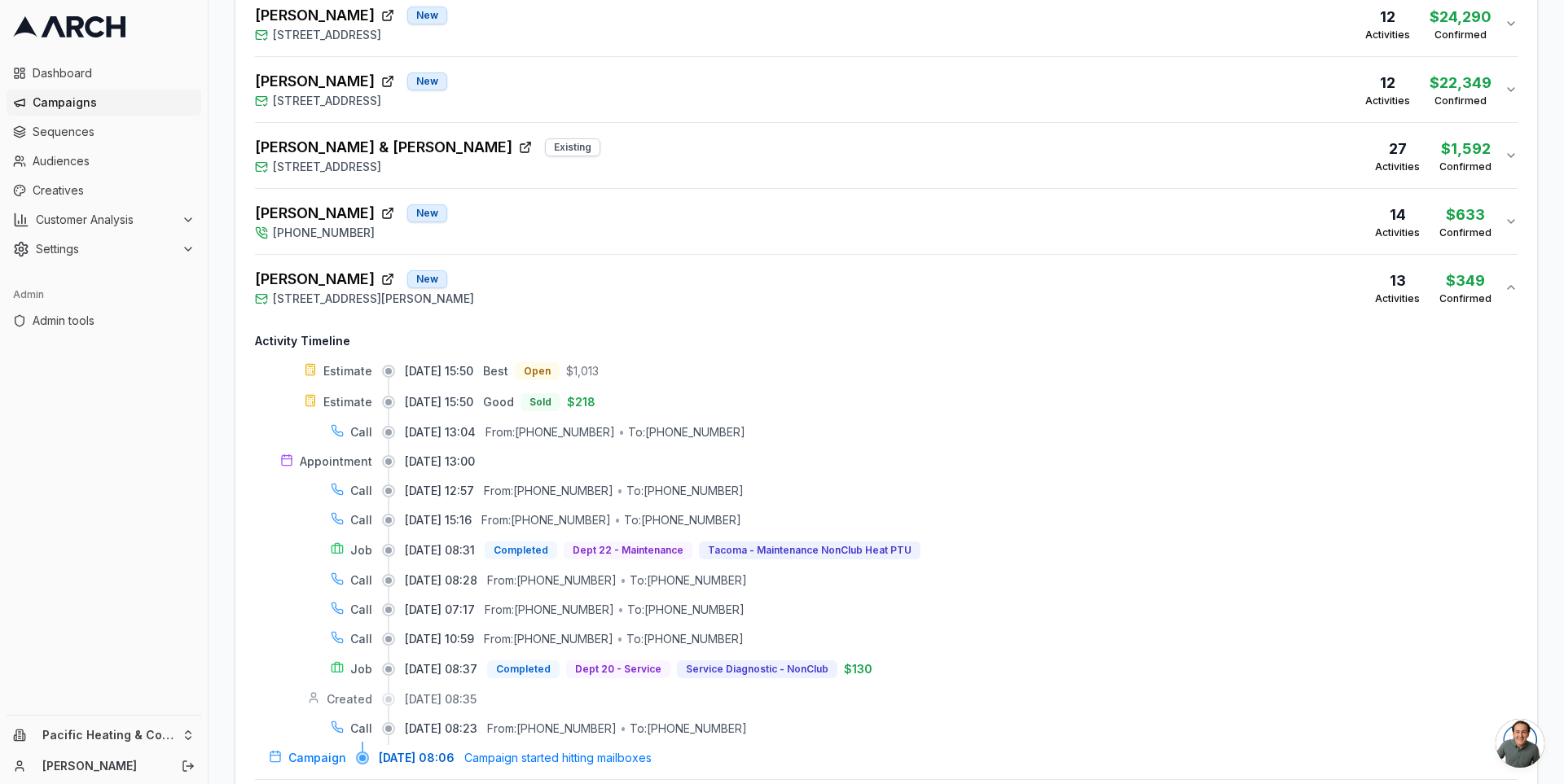
click at [667, 281] on div "[PERSON_NAME] New [STREET_ADDRESS][PERSON_NAME] 13 Activities $349 Confirmed" at bounding box center [879, 287] width 1249 height 39
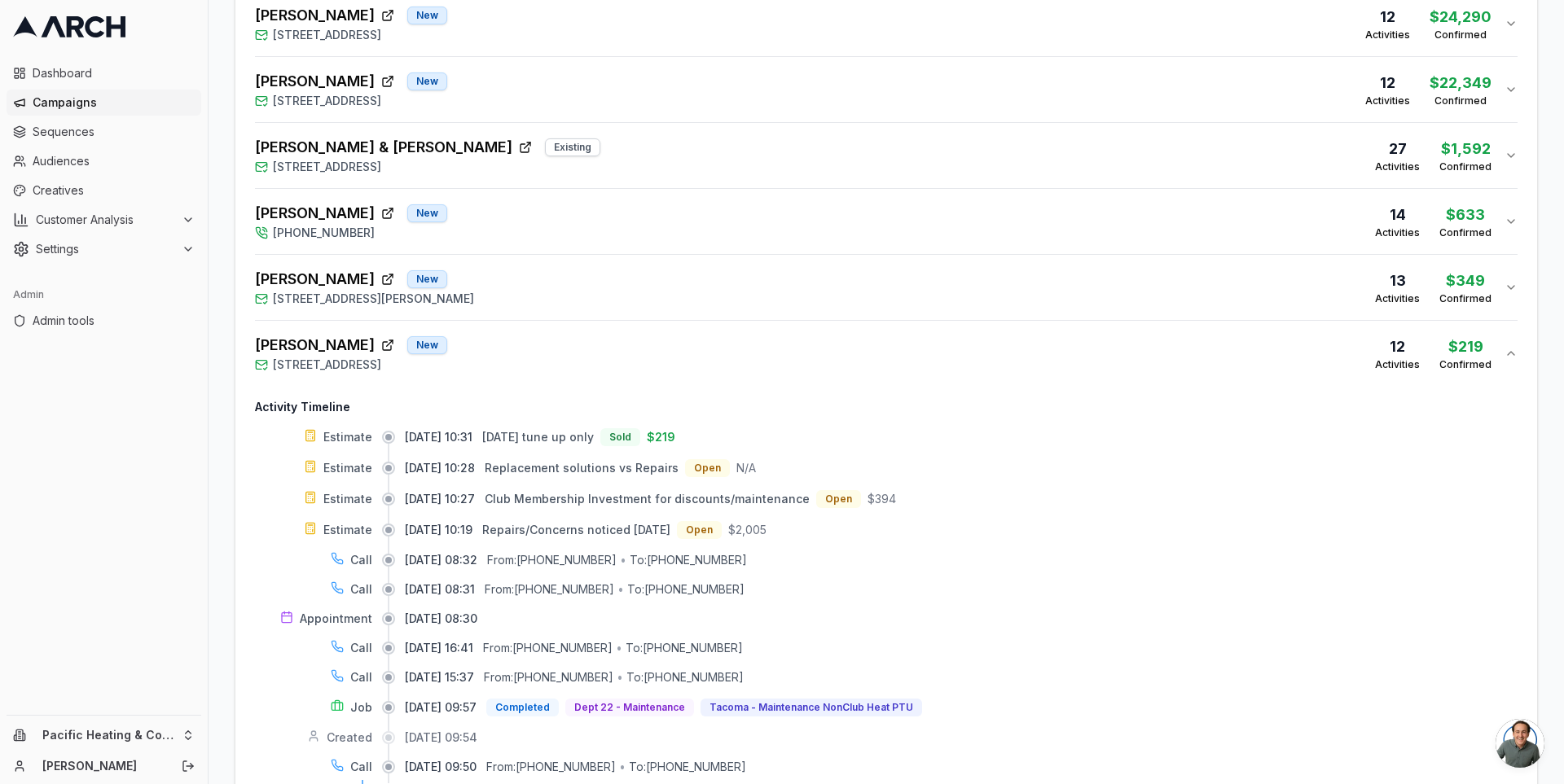
scroll to position [971, 0]
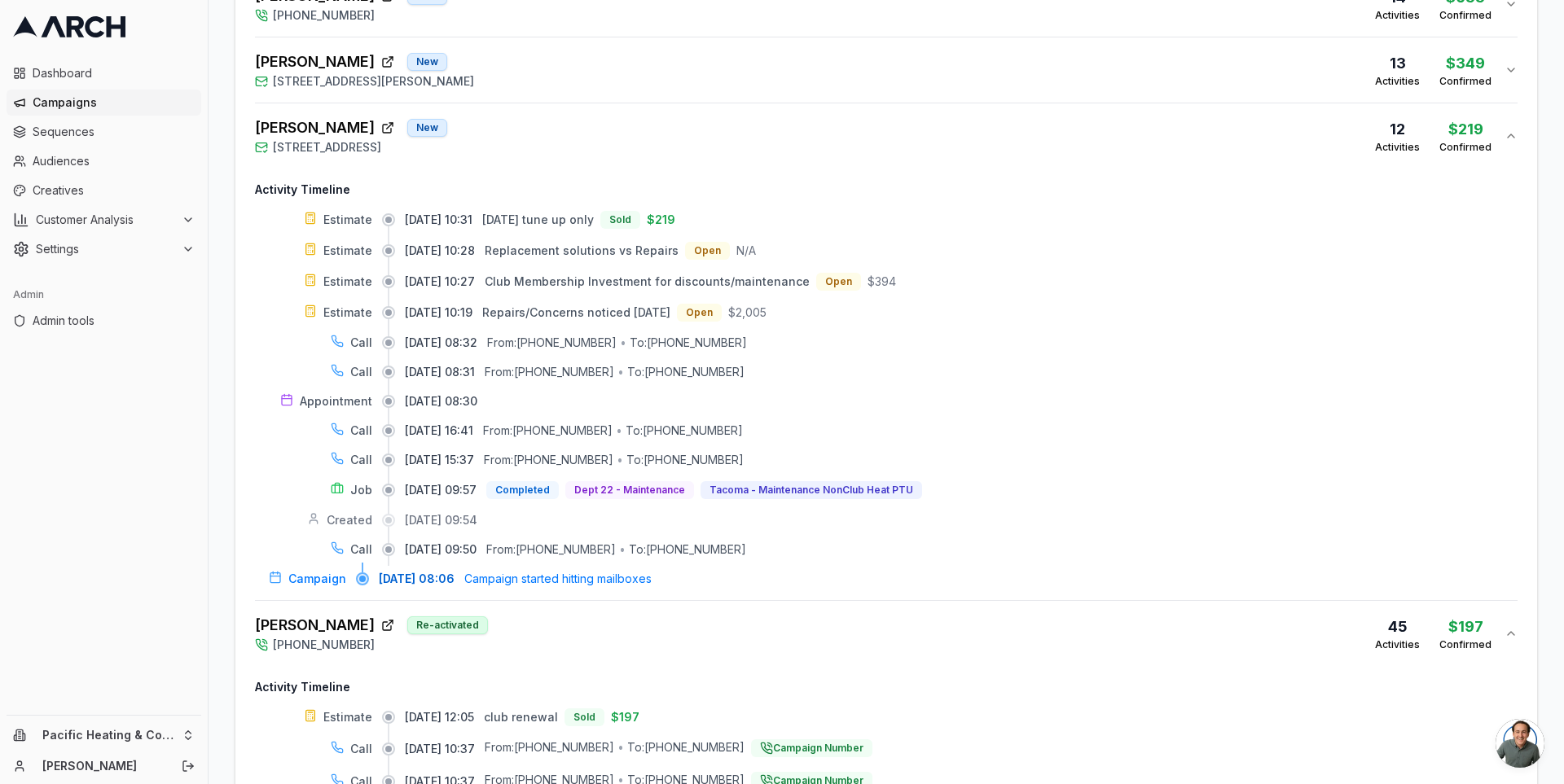
click at [671, 135] on div "[PERSON_NAME] New [STREET_ADDRESS] 12 Activities $219 Confirmed" at bounding box center [879, 136] width 1249 height 39
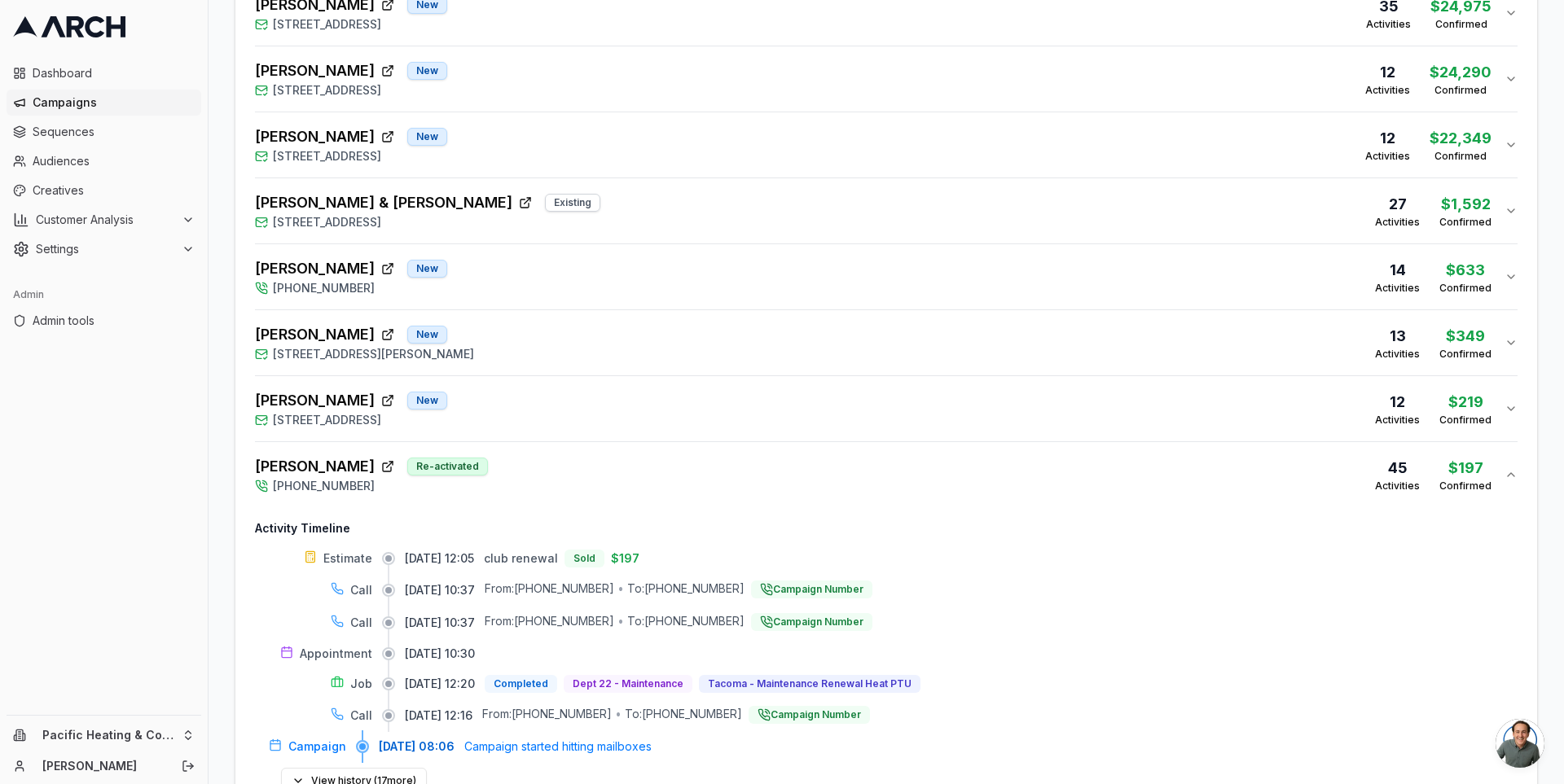
scroll to position [645, 0]
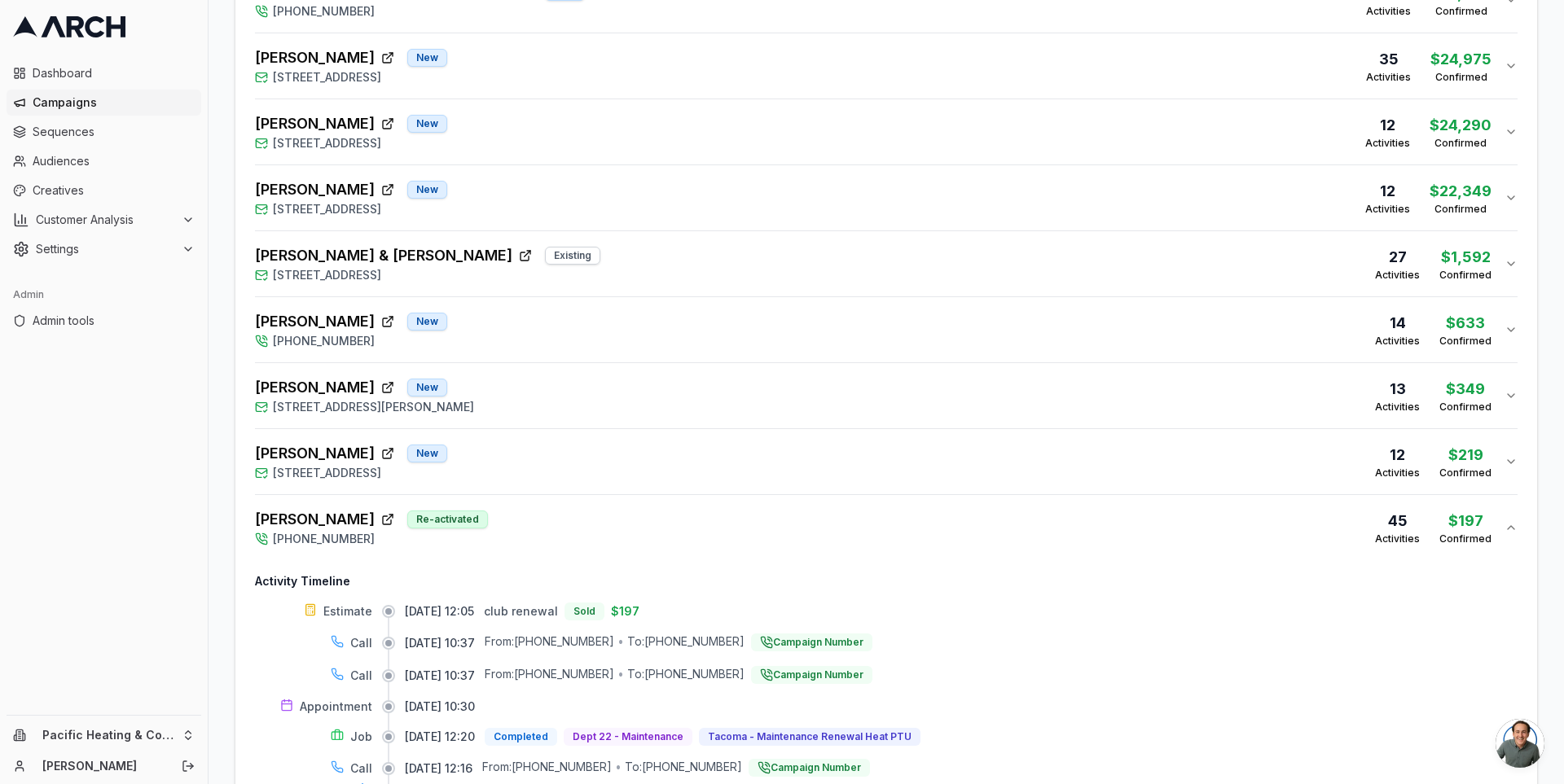
click at [656, 329] on div "[PERSON_NAME] New [PHONE_NUMBER] 14 Activities $633 Confirmed" at bounding box center [879, 329] width 1249 height 39
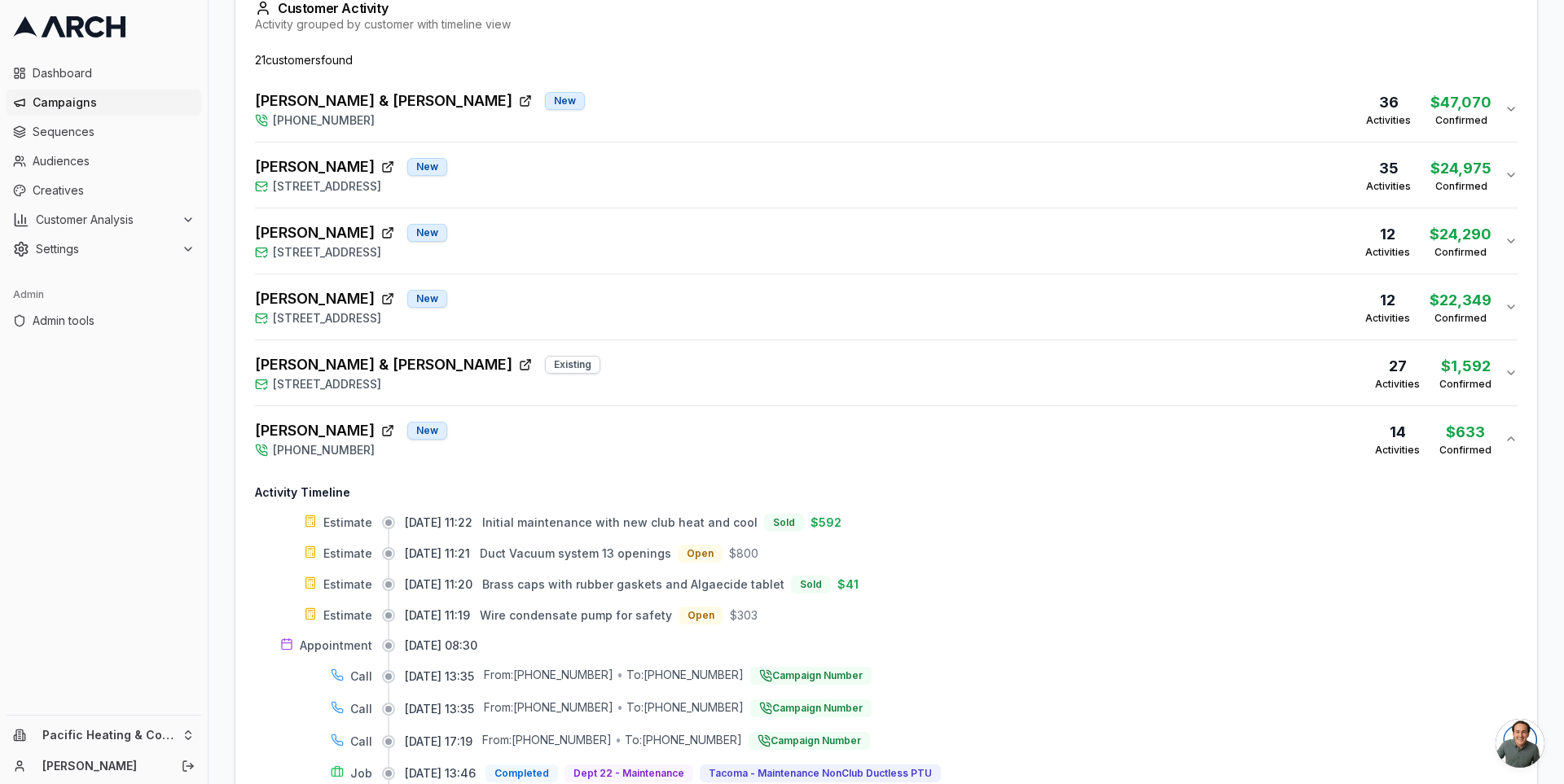
scroll to position [428, 0]
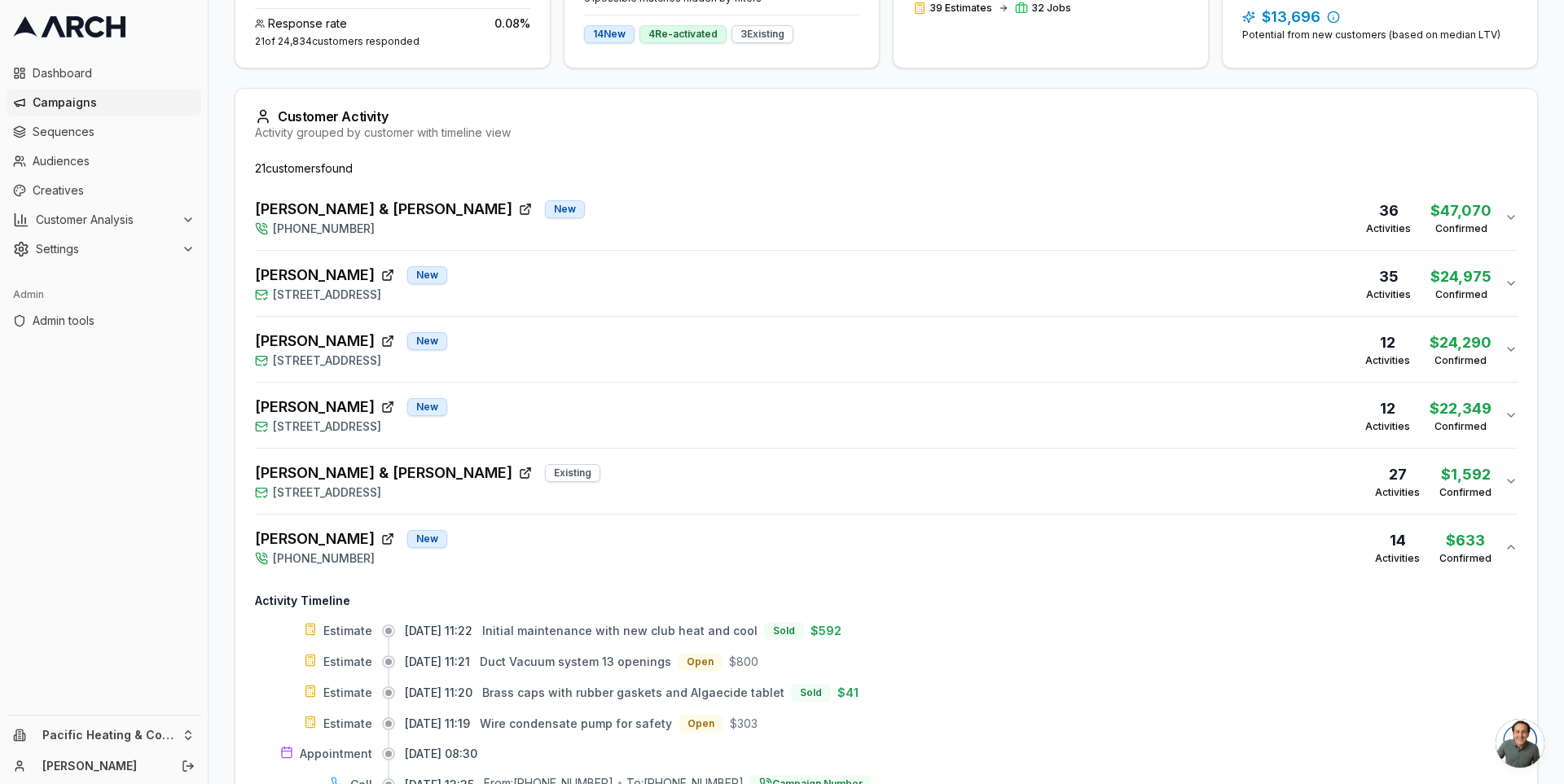
click at [626, 223] on div "Mark & [PERSON_NAME] New [PHONE_NUMBER] 36 Activities $47,070 Confirmed" at bounding box center [879, 217] width 1249 height 39
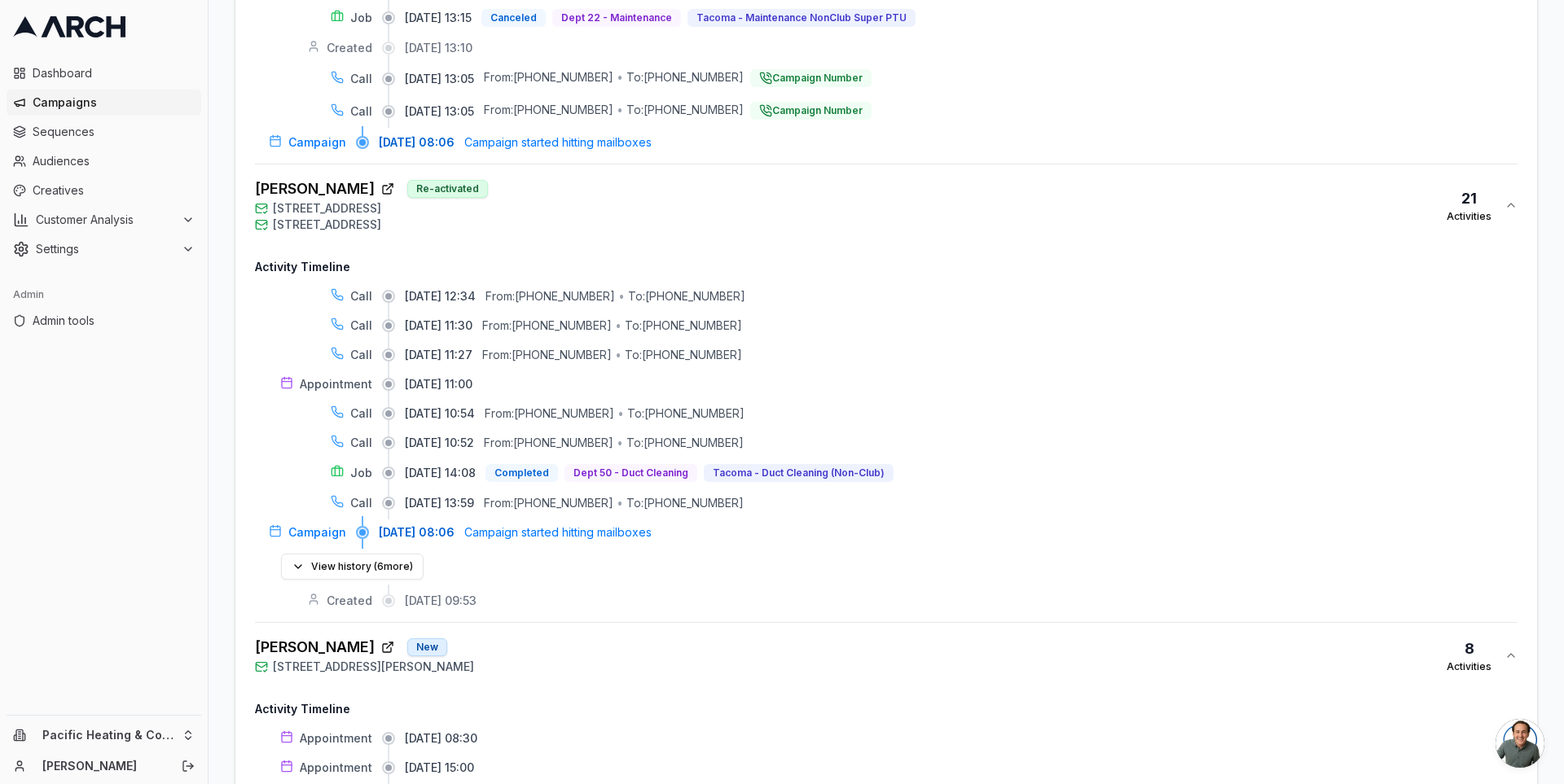
scroll to position [4289, 0]
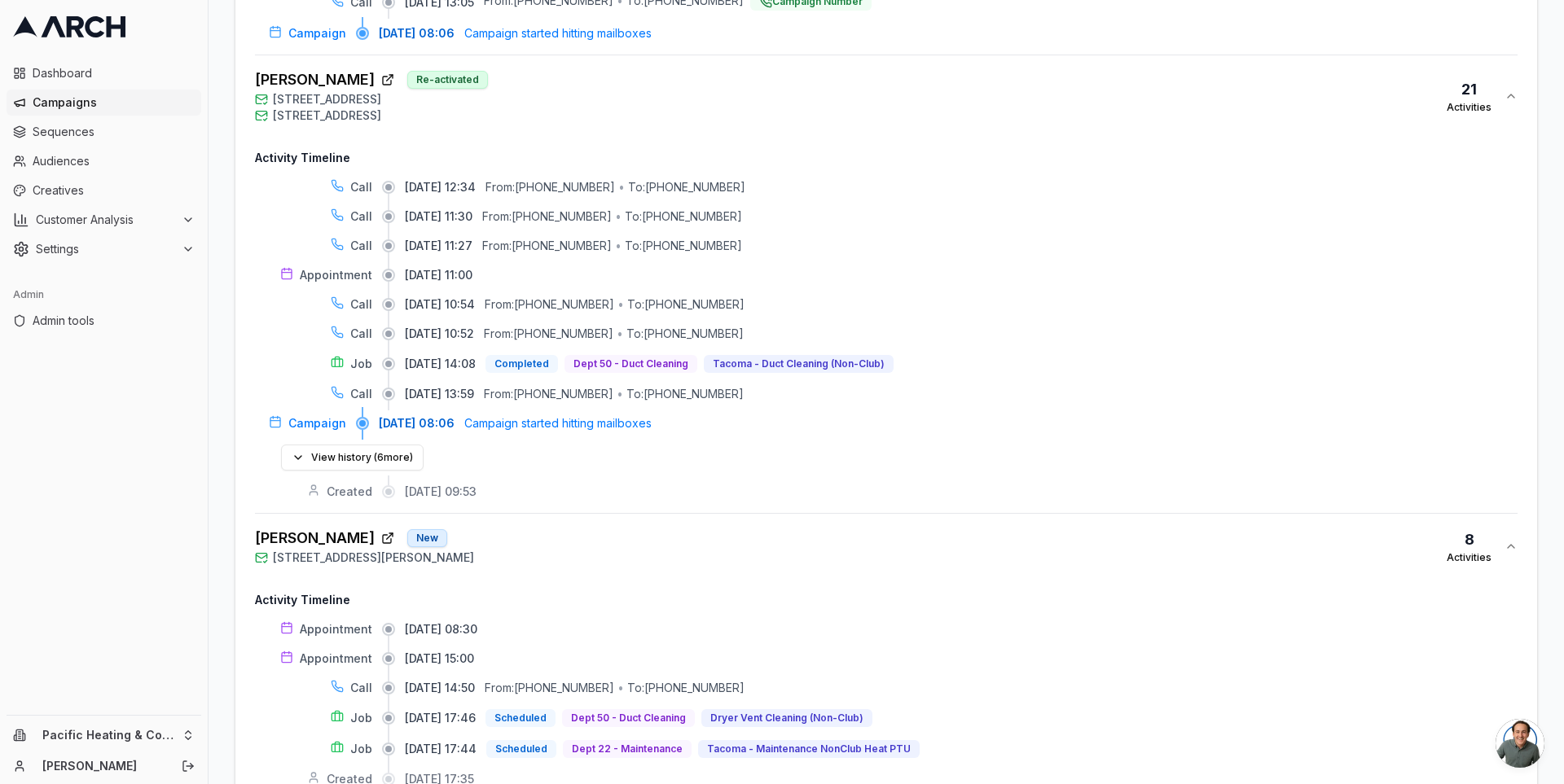
click at [744, 69] on div "[PERSON_NAME] Re-activated [STREET_ADDRESS] [STREET_ADDRESS] 21 Activities" at bounding box center [879, 96] width 1249 height 56
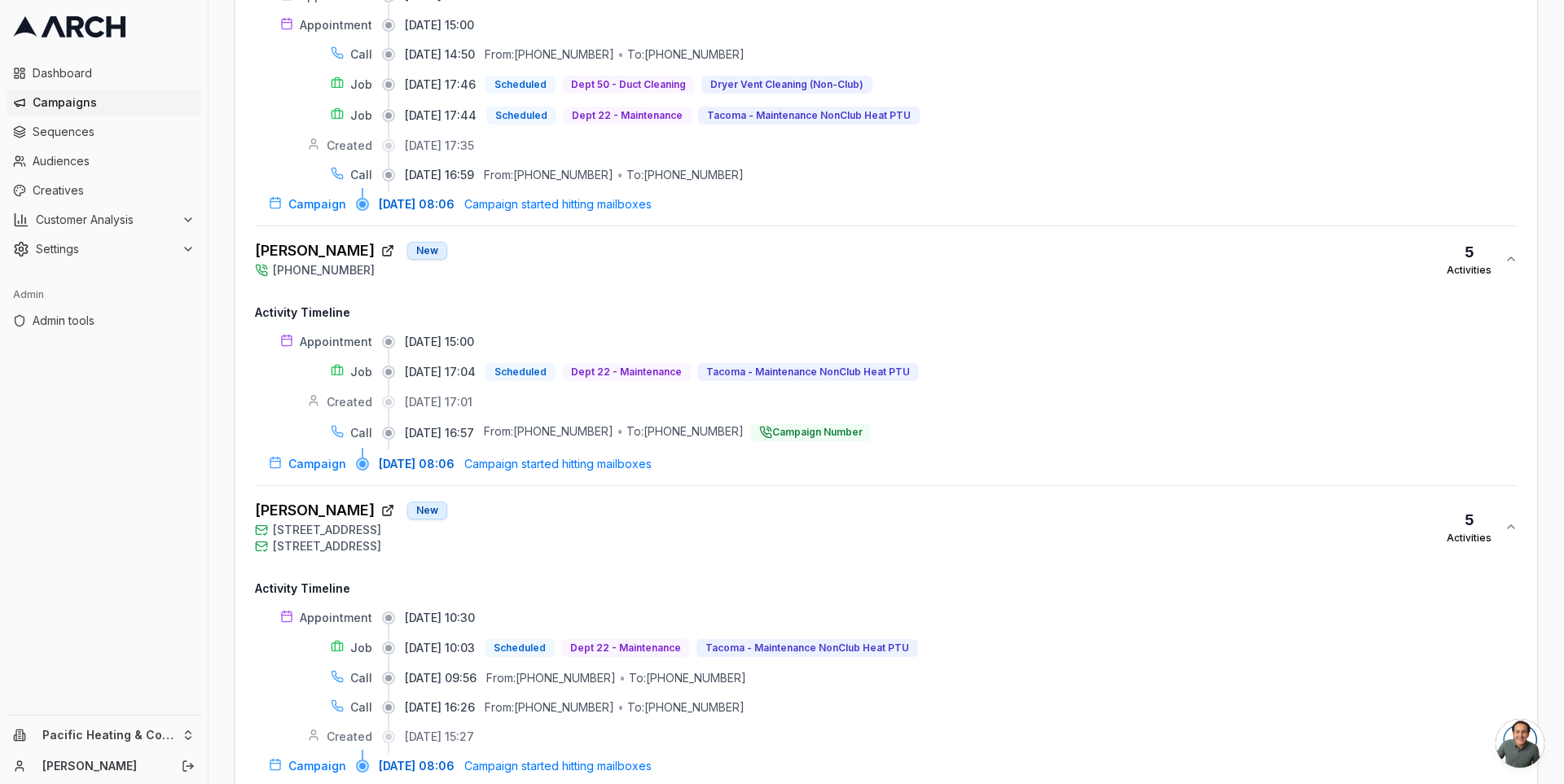
scroll to position [4543, 0]
click at [803, 243] on div "[PERSON_NAME] New [PHONE_NUMBER] 5 Activities" at bounding box center [879, 262] width 1249 height 39
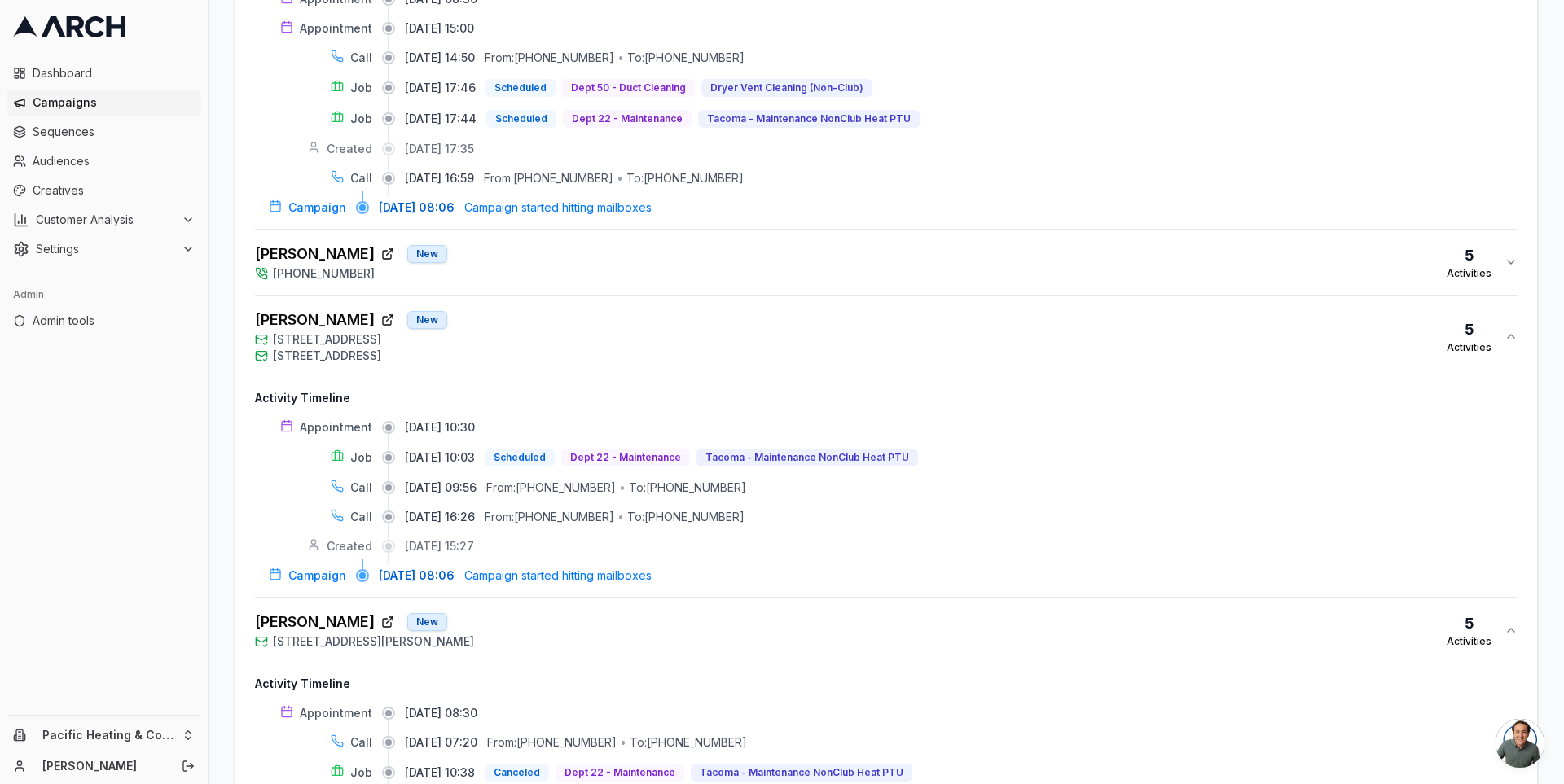
click at [799, 309] on div "[PERSON_NAME] [GEOGRAPHIC_DATA][STREET_ADDRESS] [STREET_ADDRESS] 5 Activities" at bounding box center [879, 336] width 1249 height 56
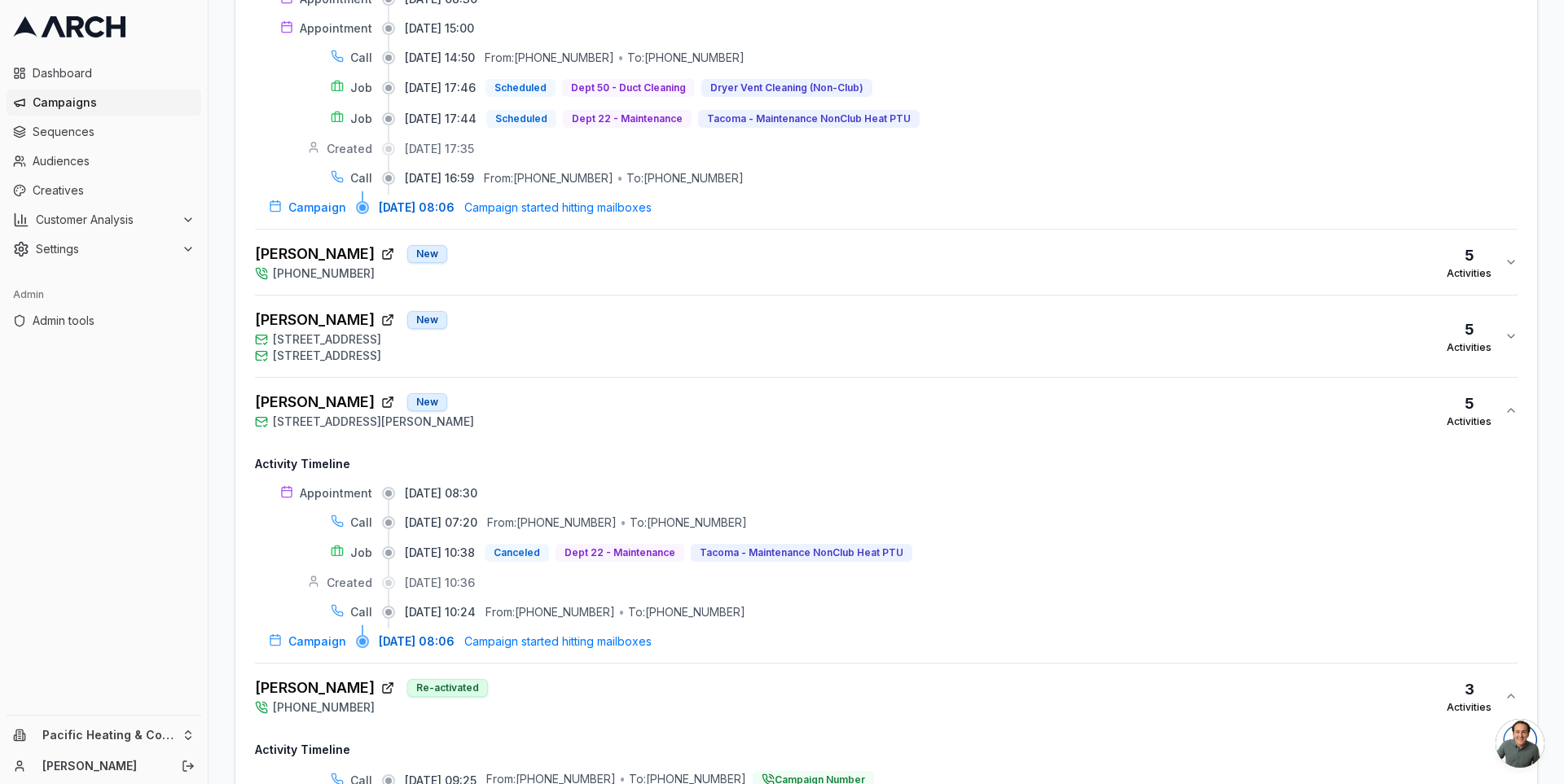
click at [775, 391] on div "[PERSON_NAME] New [STREET_ADDRESS][PERSON_NAME] Activities" at bounding box center [879, 410] width 1249 height 39
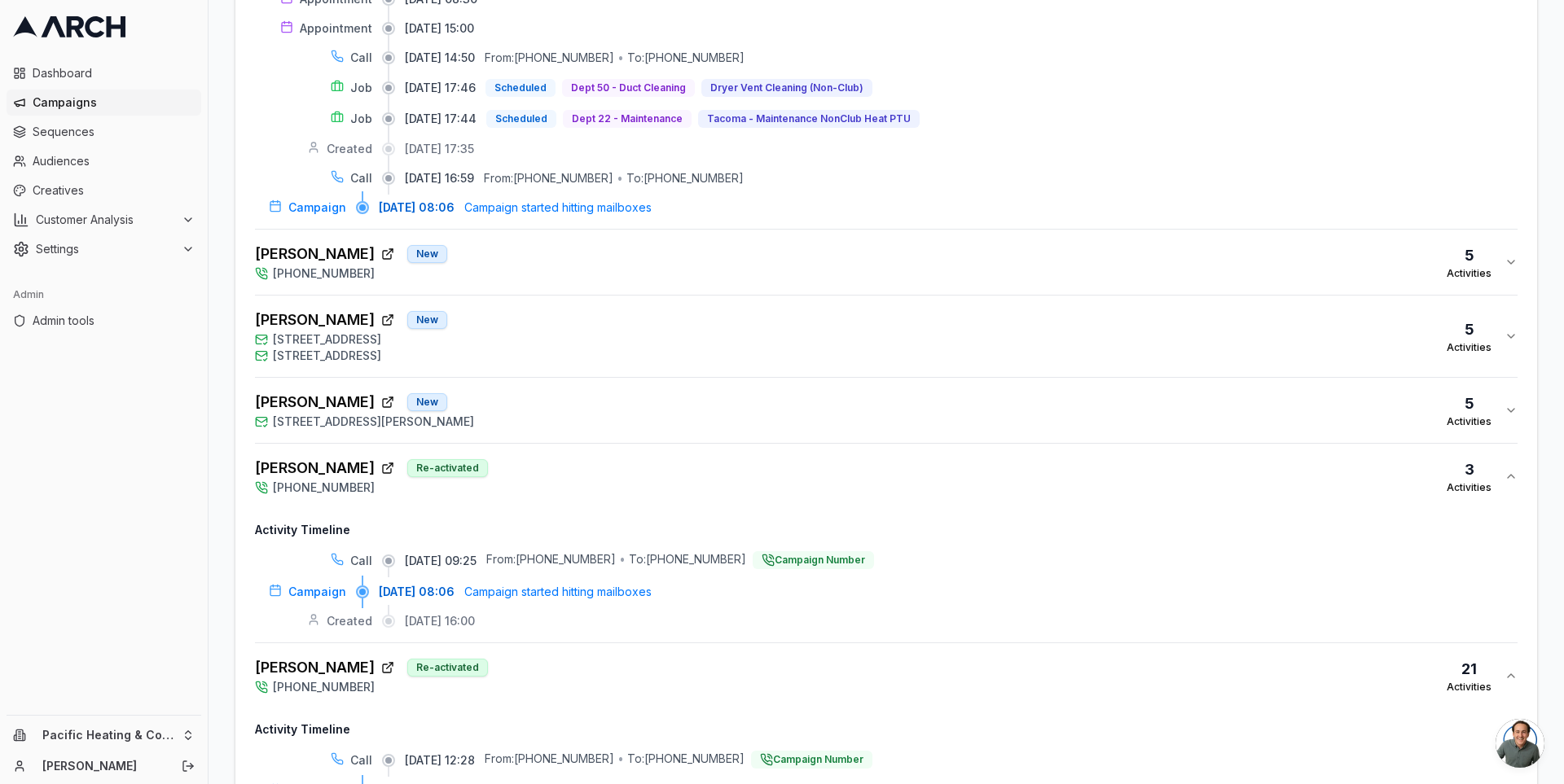
click at [759, 457] on div "[PERSON_NAME] Re-activated [PHONE_NUMBER] 3 Activities" at bounding box center [879, 476] width 1249 height 39
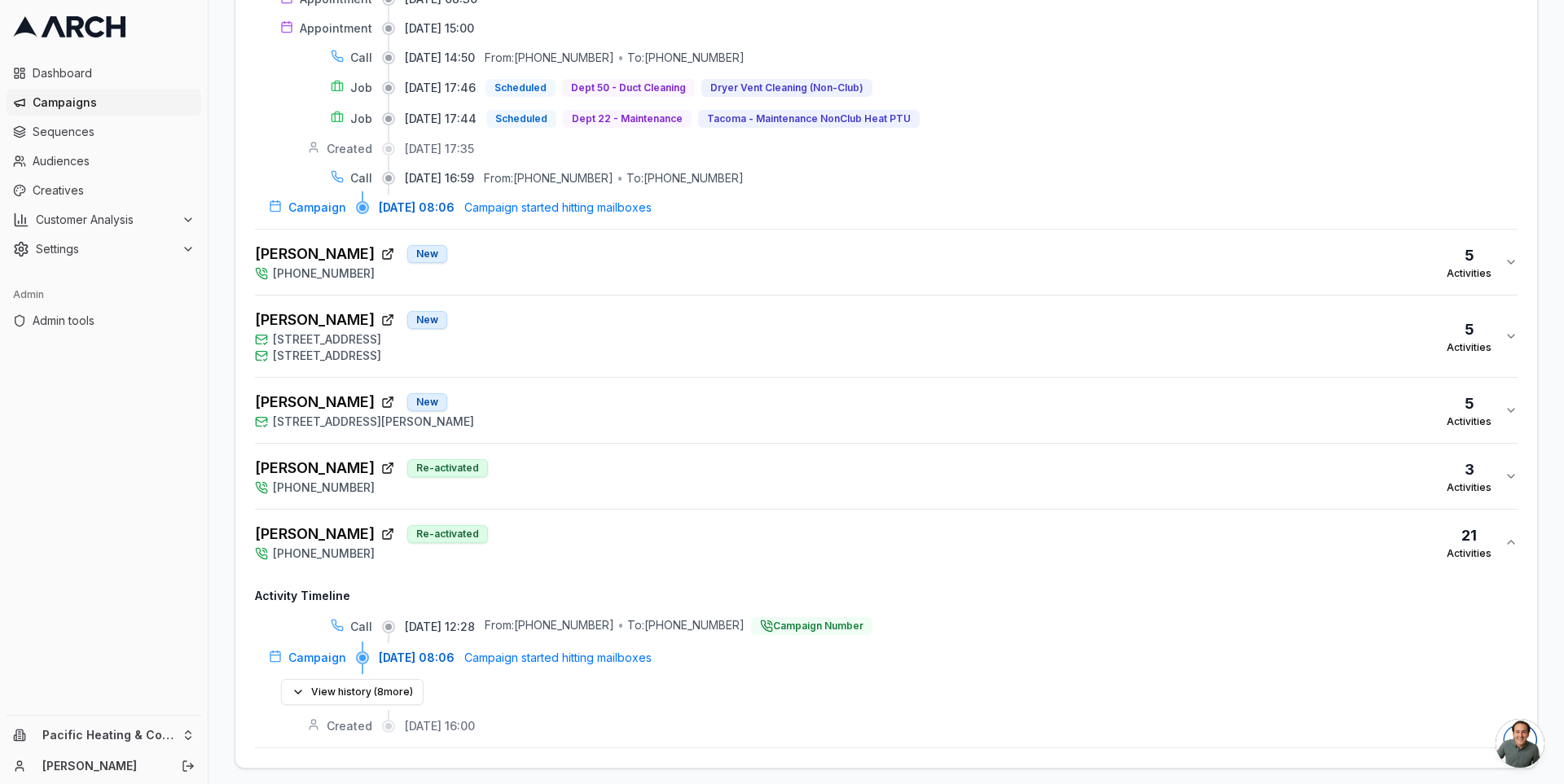
click at [735, 523] on div "[PERSON_NAME] Re-activated [PHONE_NUMBER] 21 Activities" at bounding box center [879, 542] width 1249 height 39
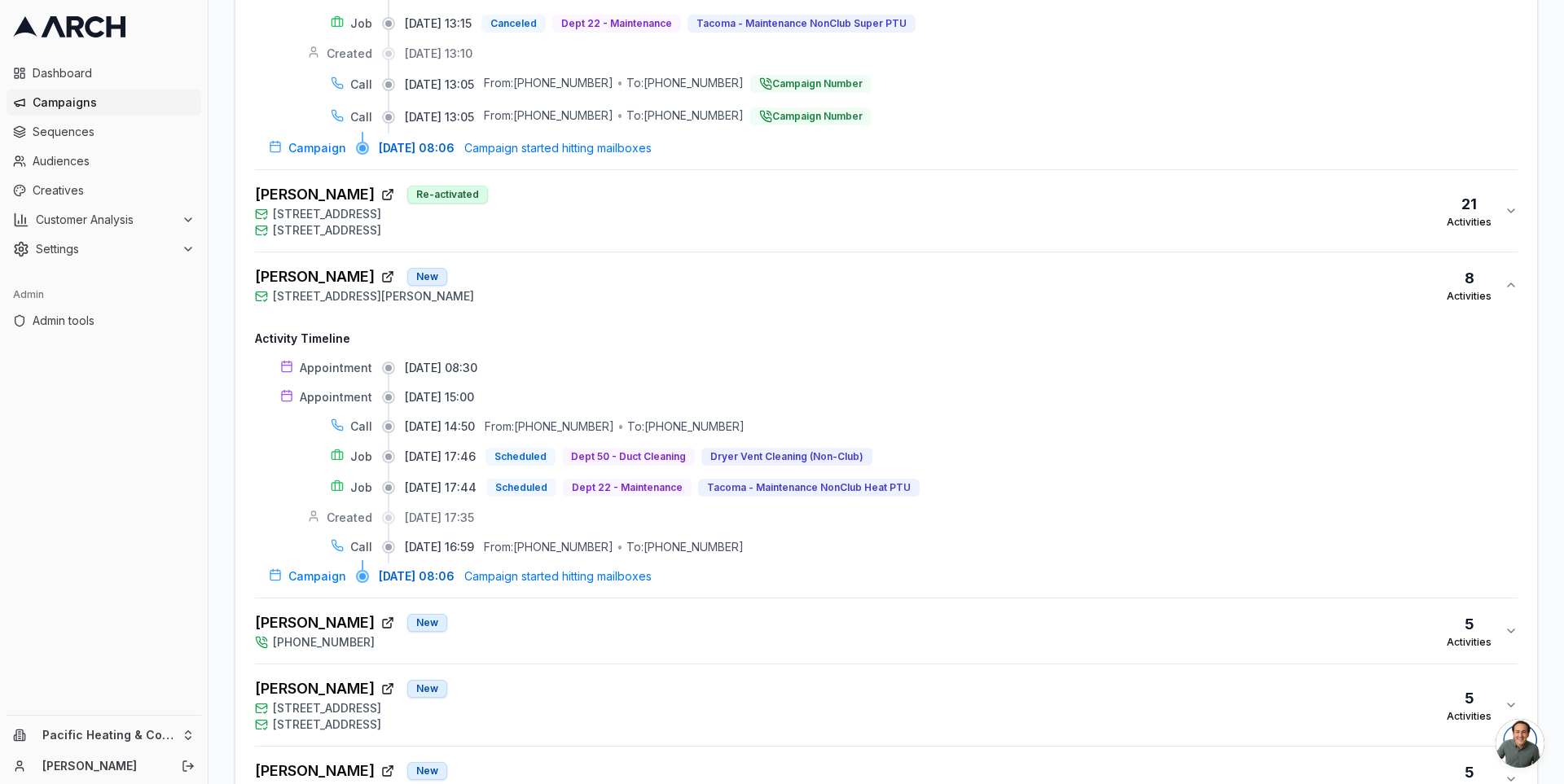
scroll to position [4065, 0]
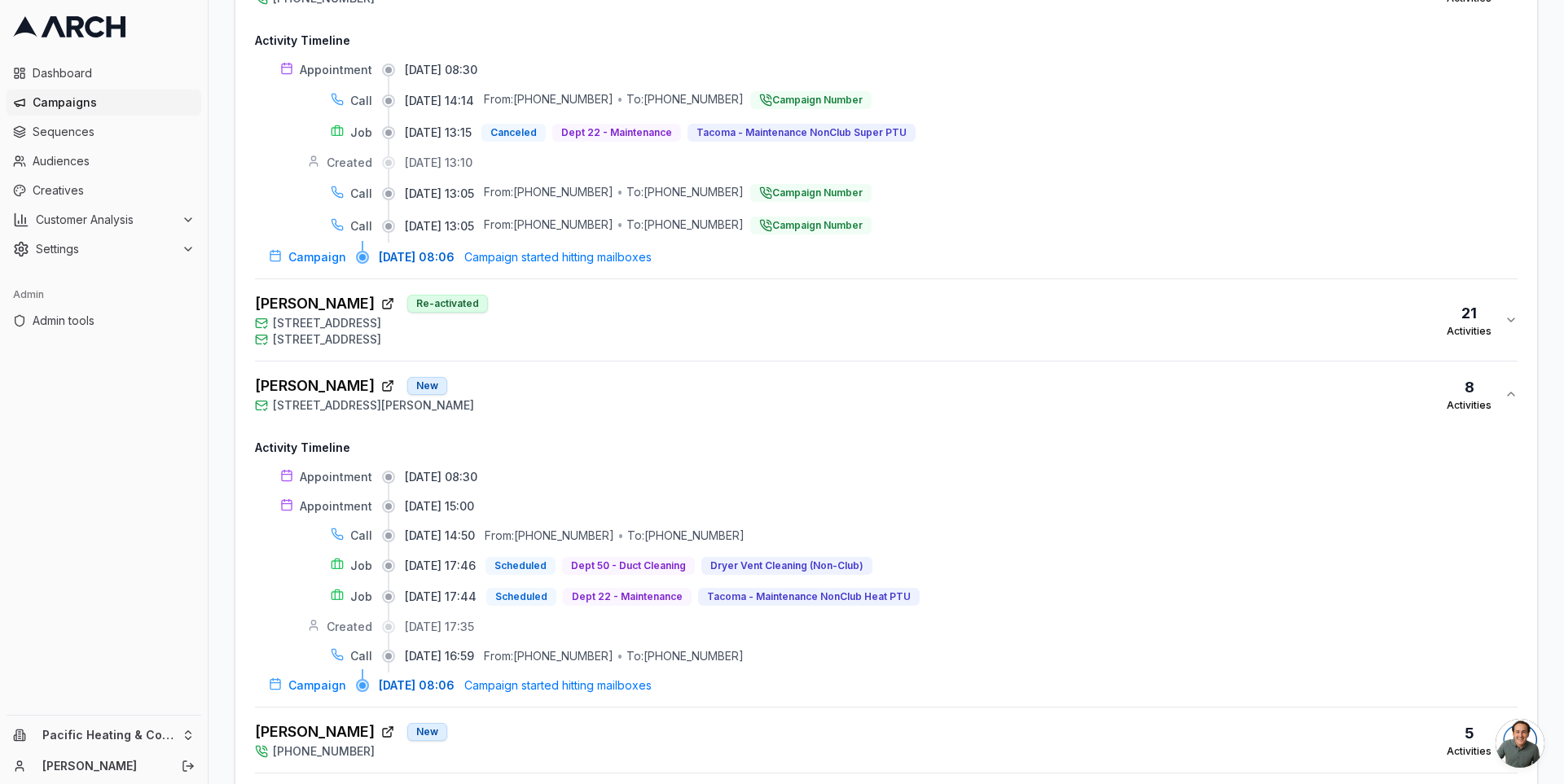
click at [728, 375] on div "[PERSON_NAME] [GEOGRAPHIC_DATA][STREET_ADDRESS][PERSON_NAME] Activities" at bounding box center [879, 394] width 1249 height 39
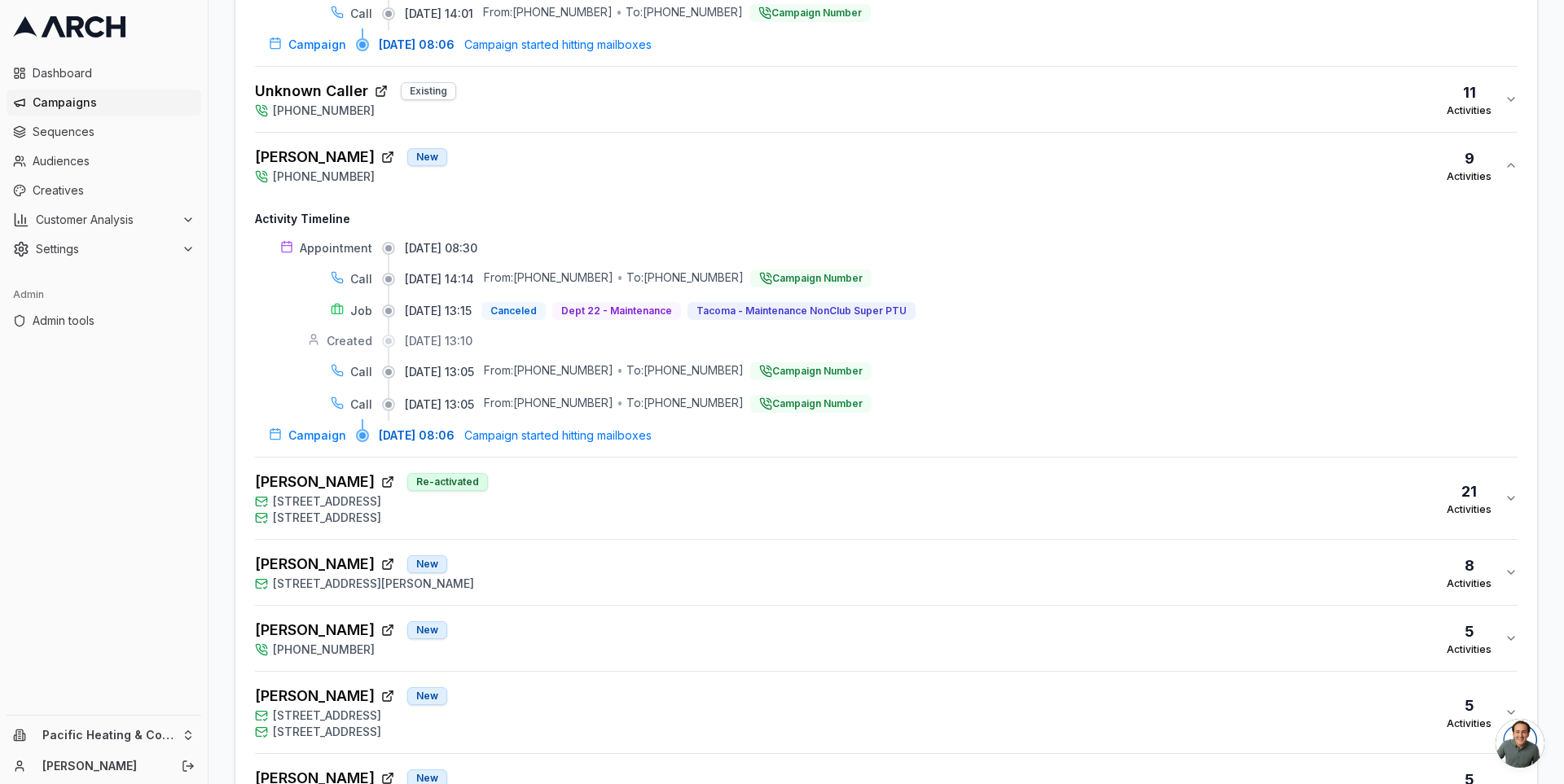
scroll to position [3861, 0]
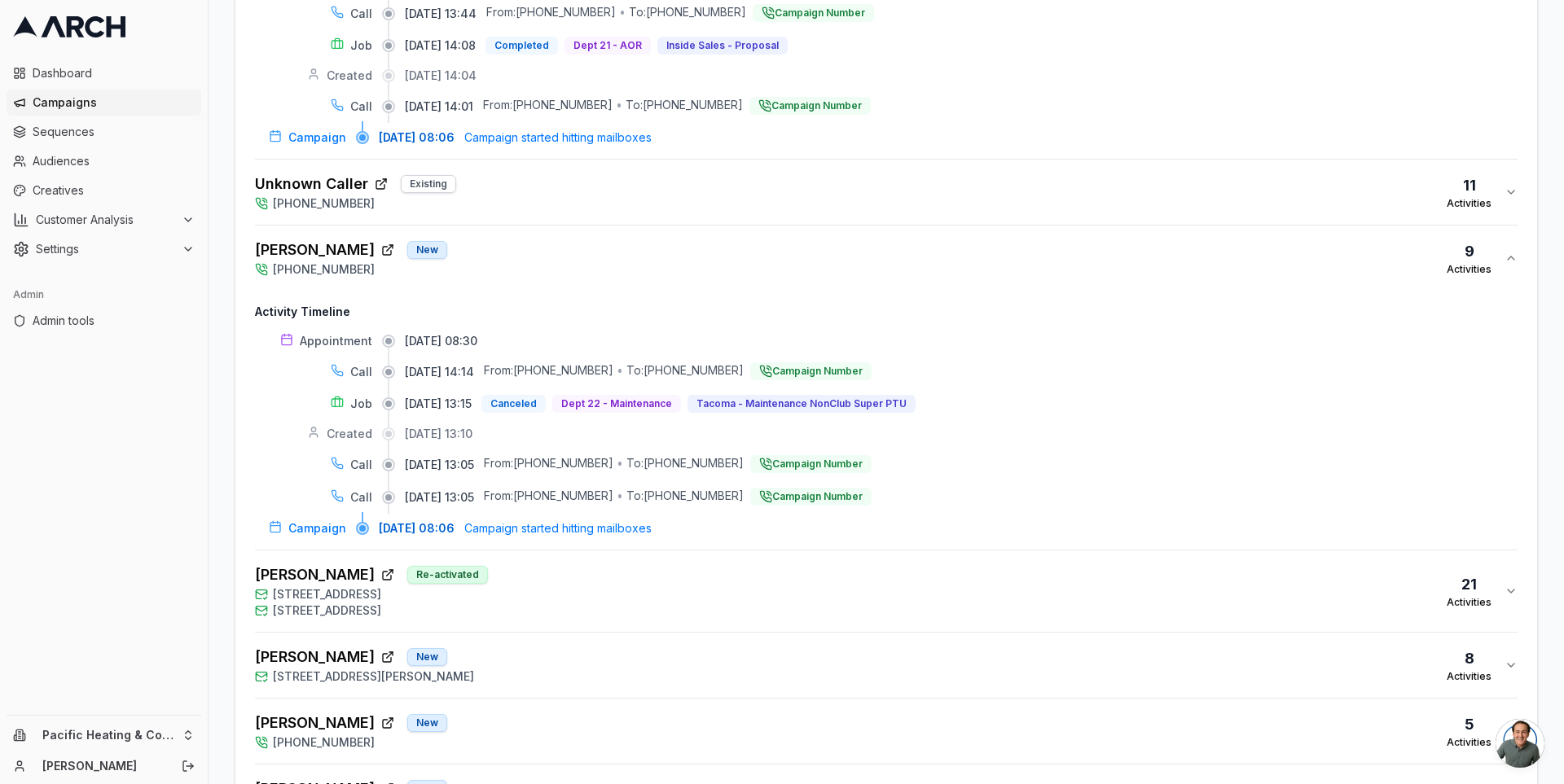
scroll to position [3789, 0]
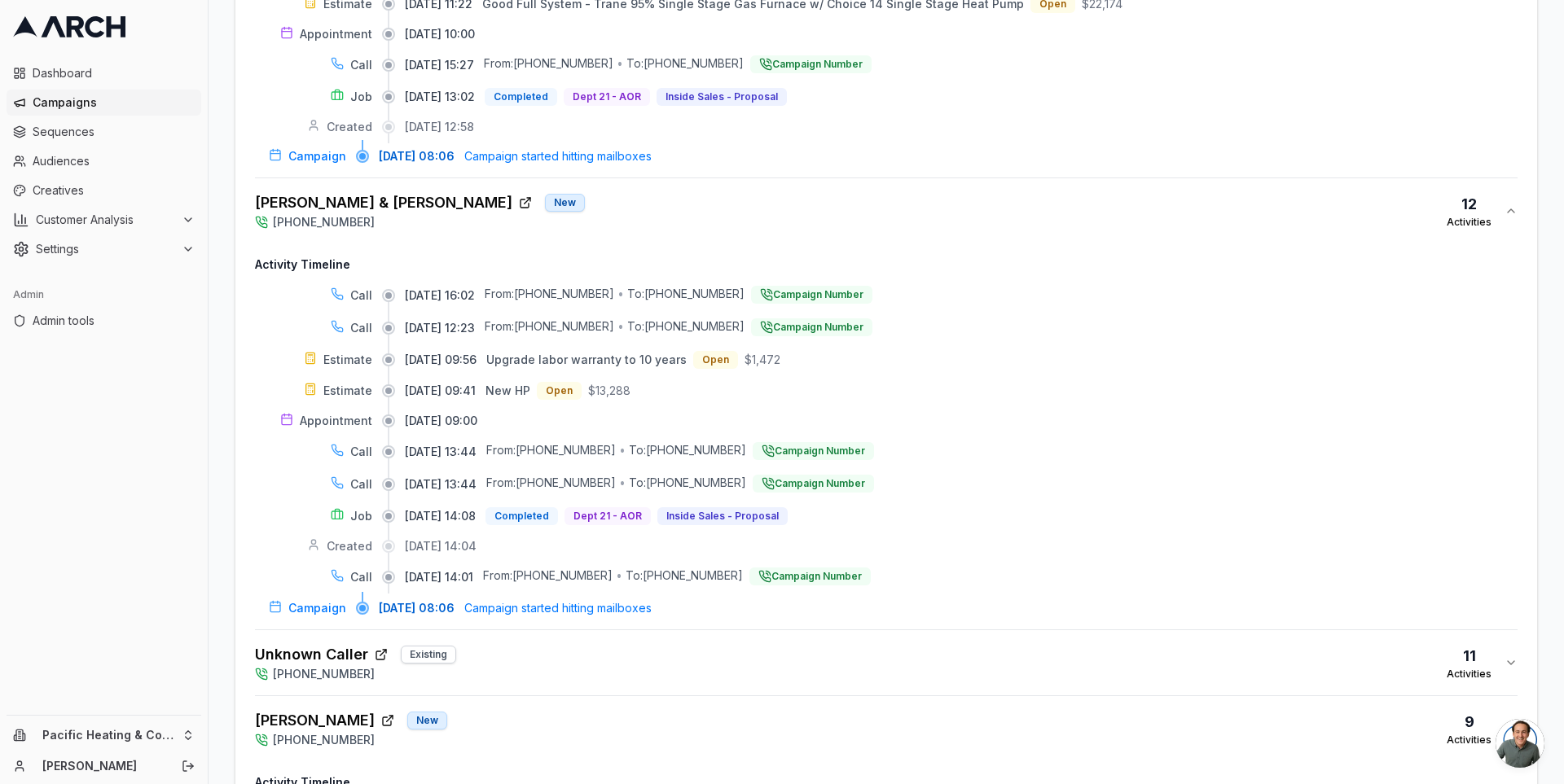
scroll to position [3307, 0]
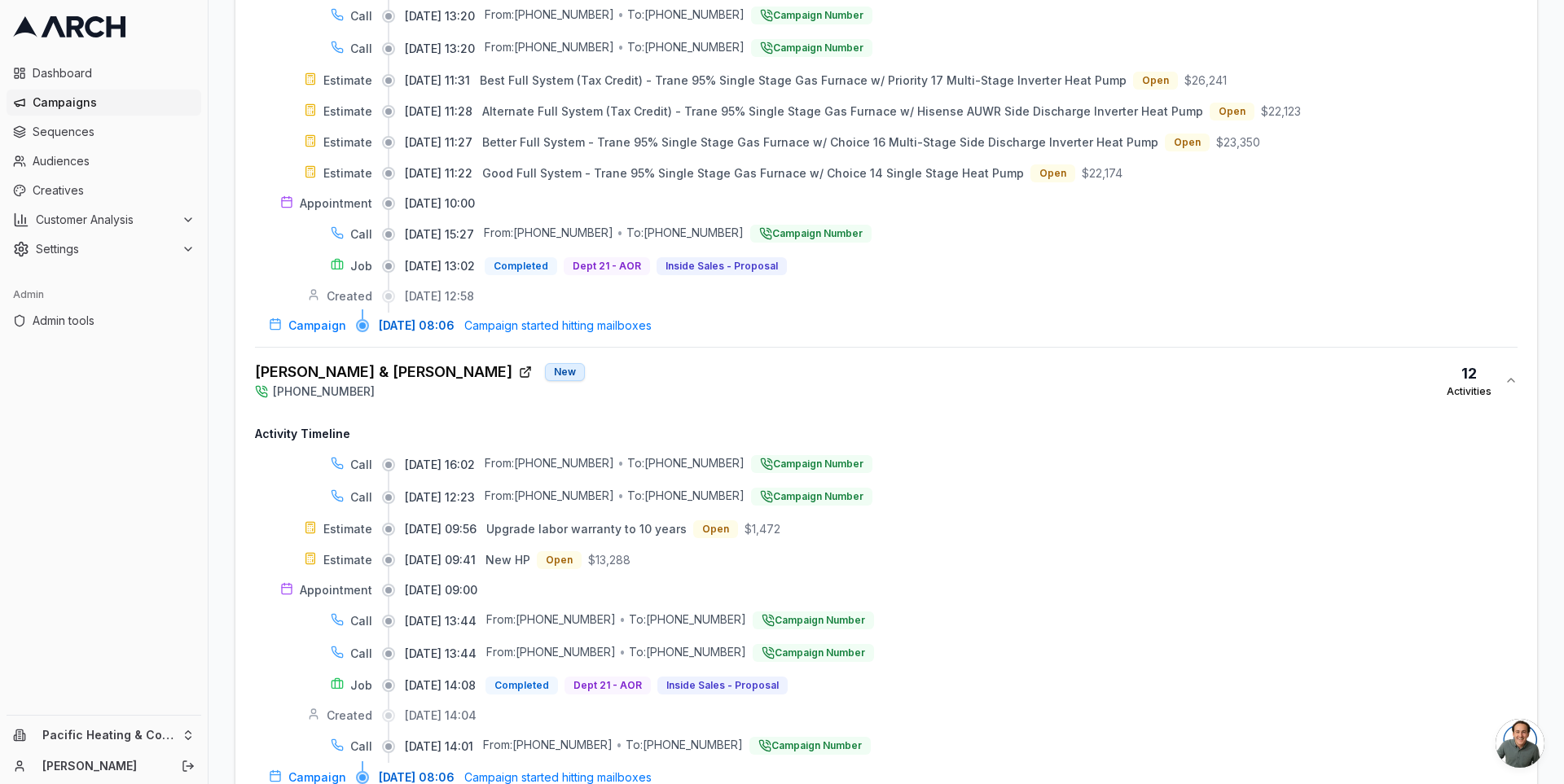
click at [865, 361] on div "[PERSON_NAME] & [PERSON_NAME] New [PHONE_NUMBER] 12 Activities" at bounding box center [879, 380] width 1249 height 39
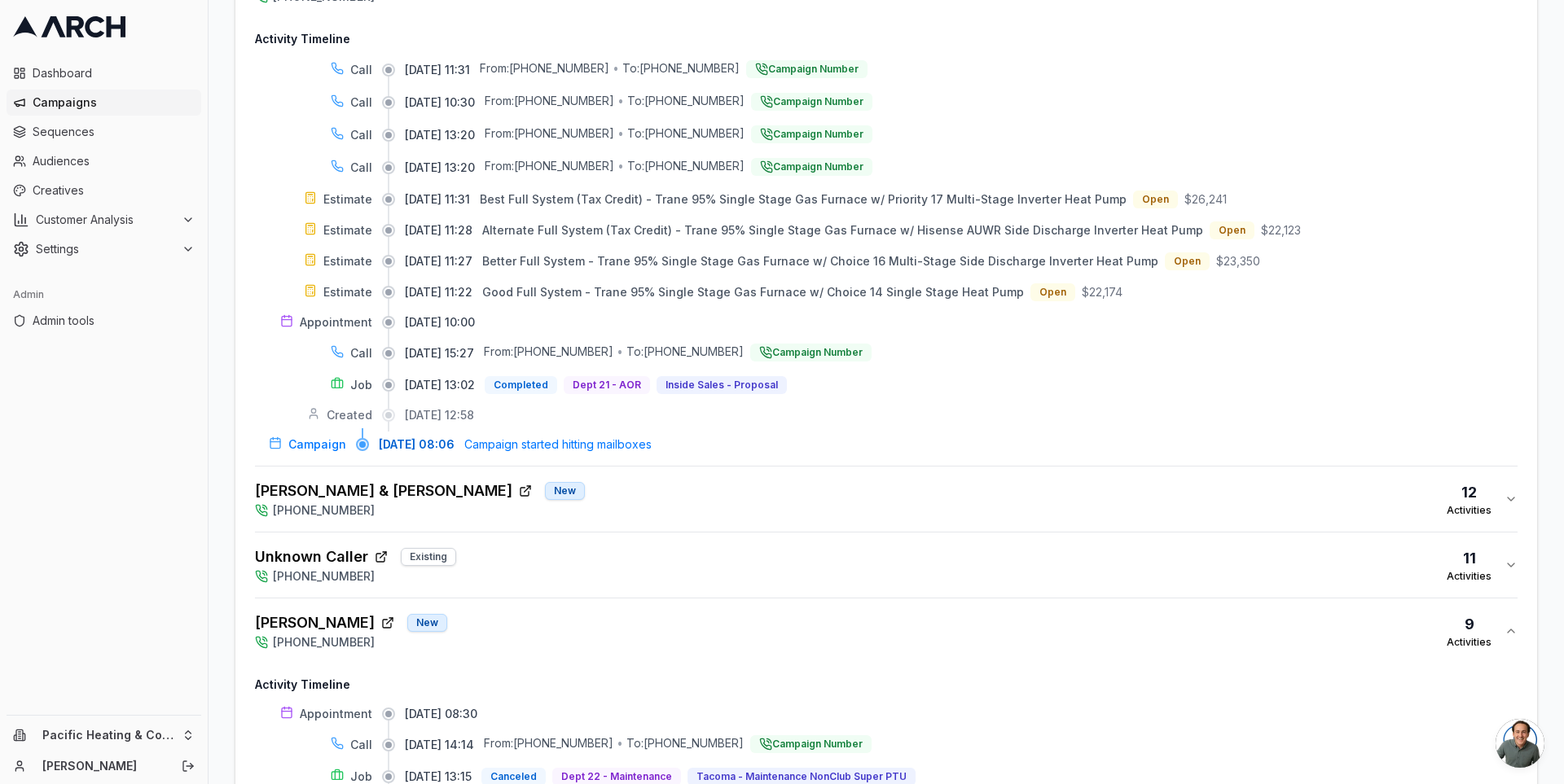
scroll to position [3031, 0]
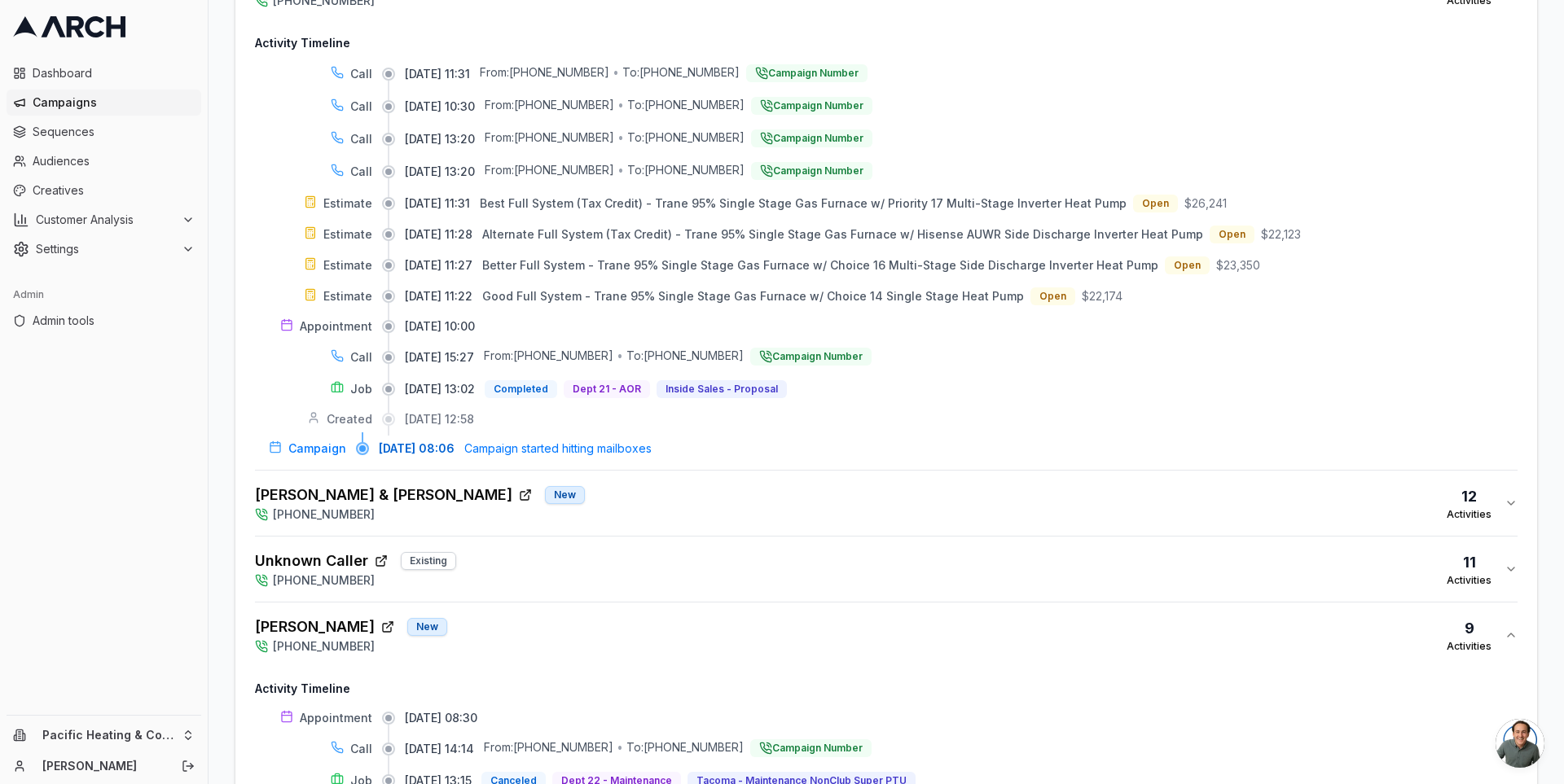
click at [774, 615] on div "[PERSON_NAME] New [PHONE_NUMBER] 9 Activities" at bounding box center [879, 635] width 1249 height 39
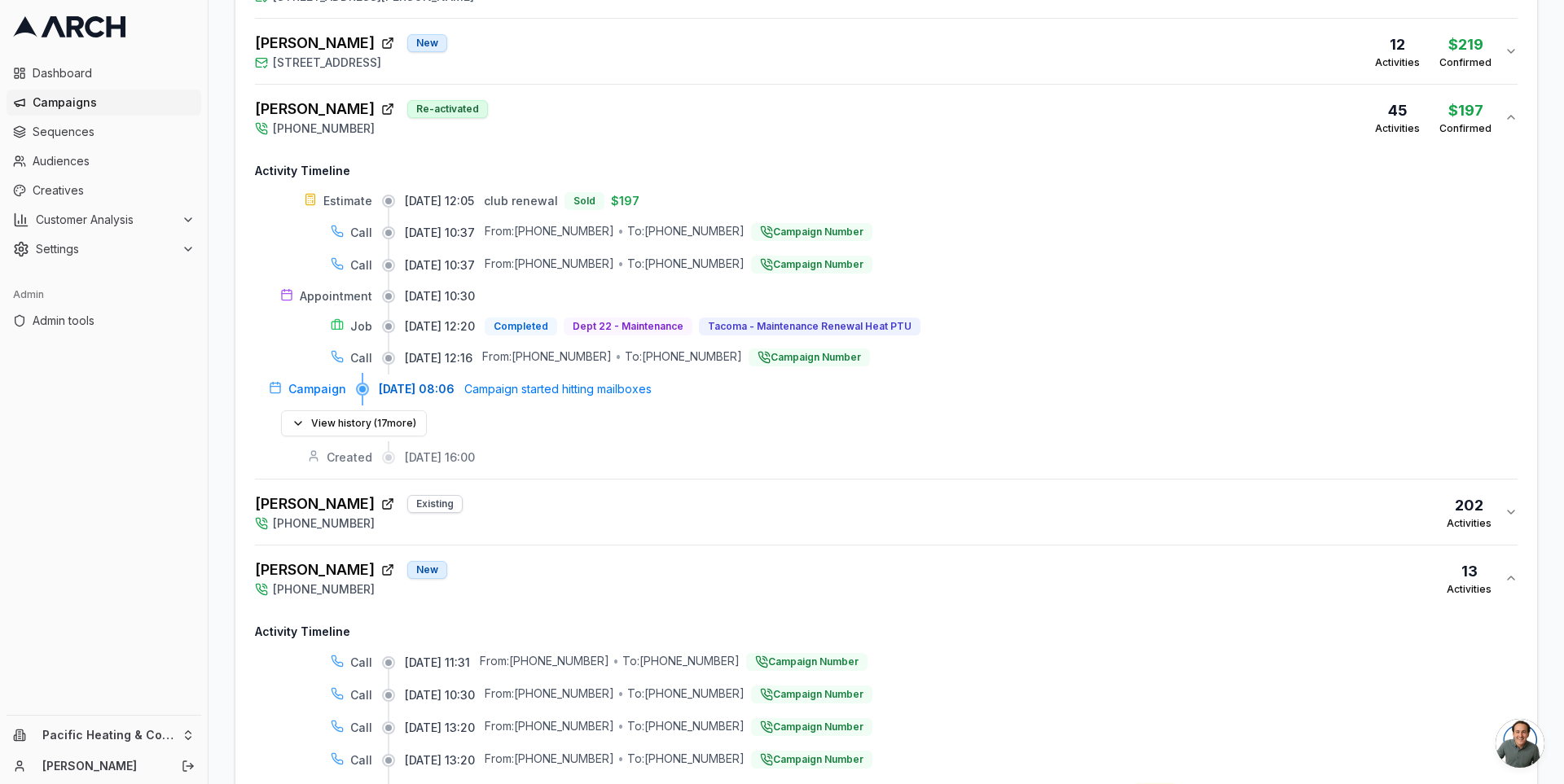
click at [757, 559] on div "[PERSON_NAME] New [PHONE_NUMBER] 13 Activities" at bounding box center [879, 578] width 1249 height 39
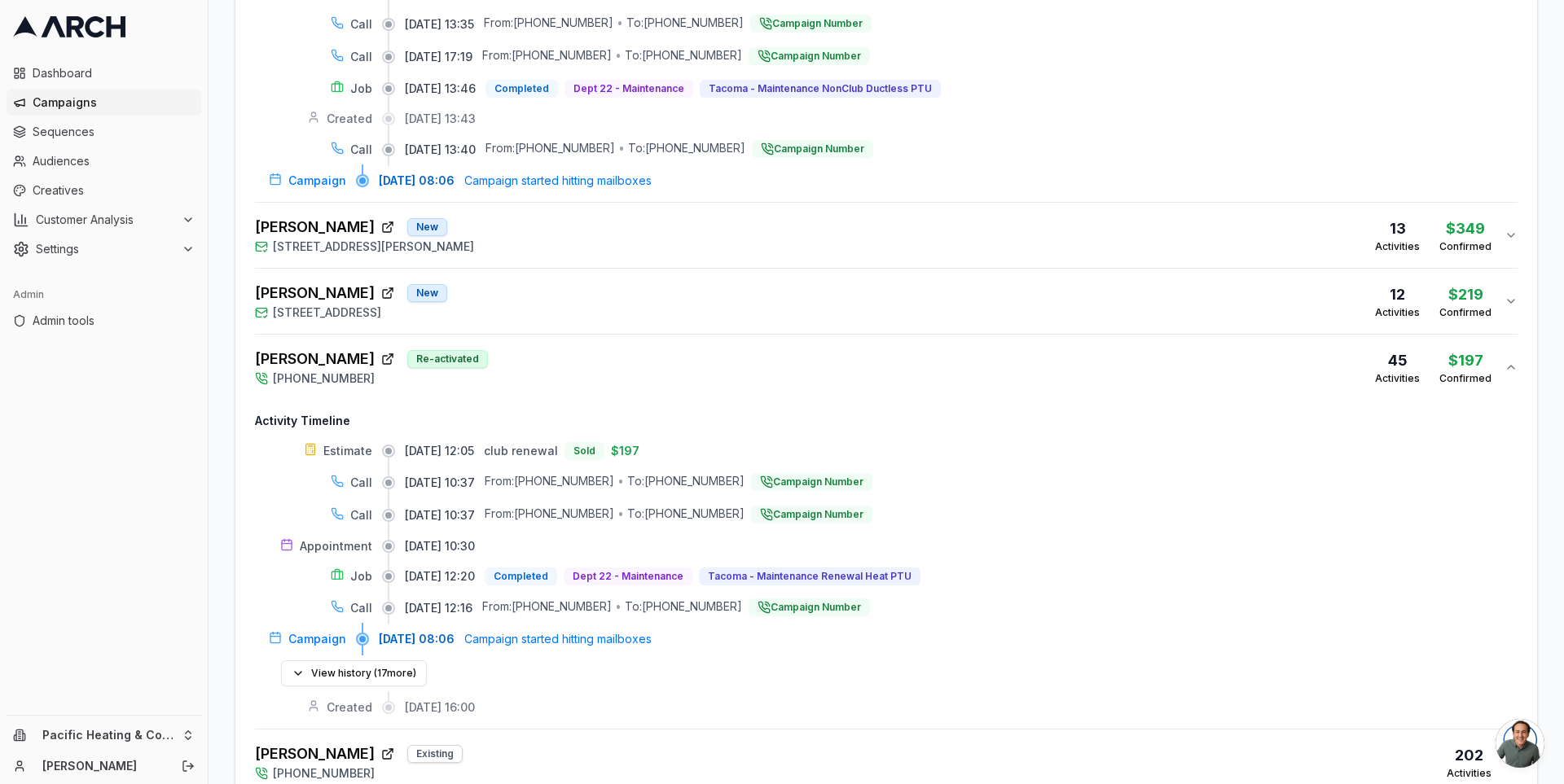
click at [730, 348] on div "[PERSON_NAME] Re-activated [PHONE_NUMBER] 45 Activities $197 Confirmed" at bounding box center [879, 367] width 1249 height 39
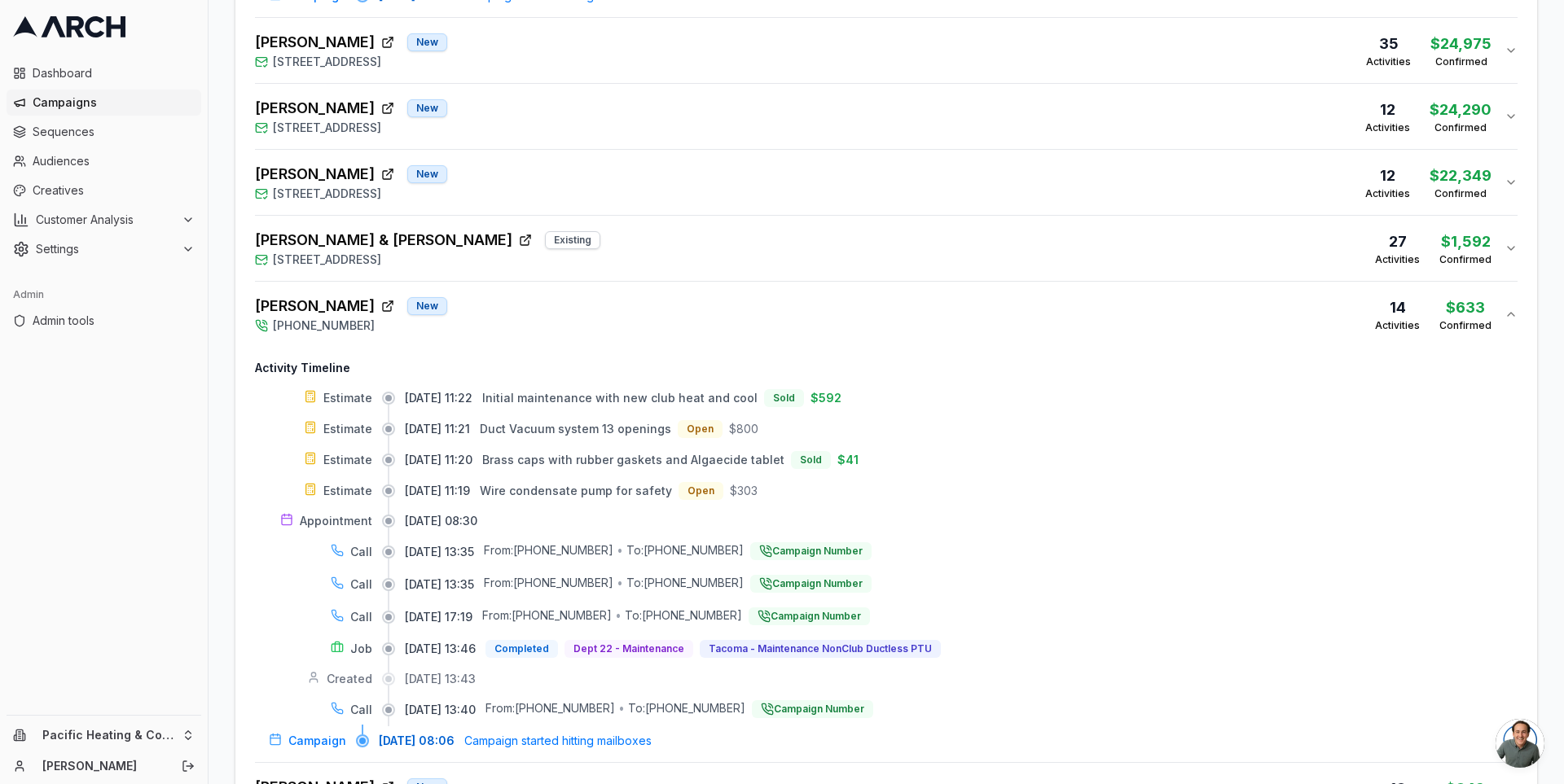
click at [705, 295] on div "[PERSON_NAME] New [PHONE_NUMBER] 14 Activities $633 Confirmed" at bounding box center [879, 314] width 1249 height 39
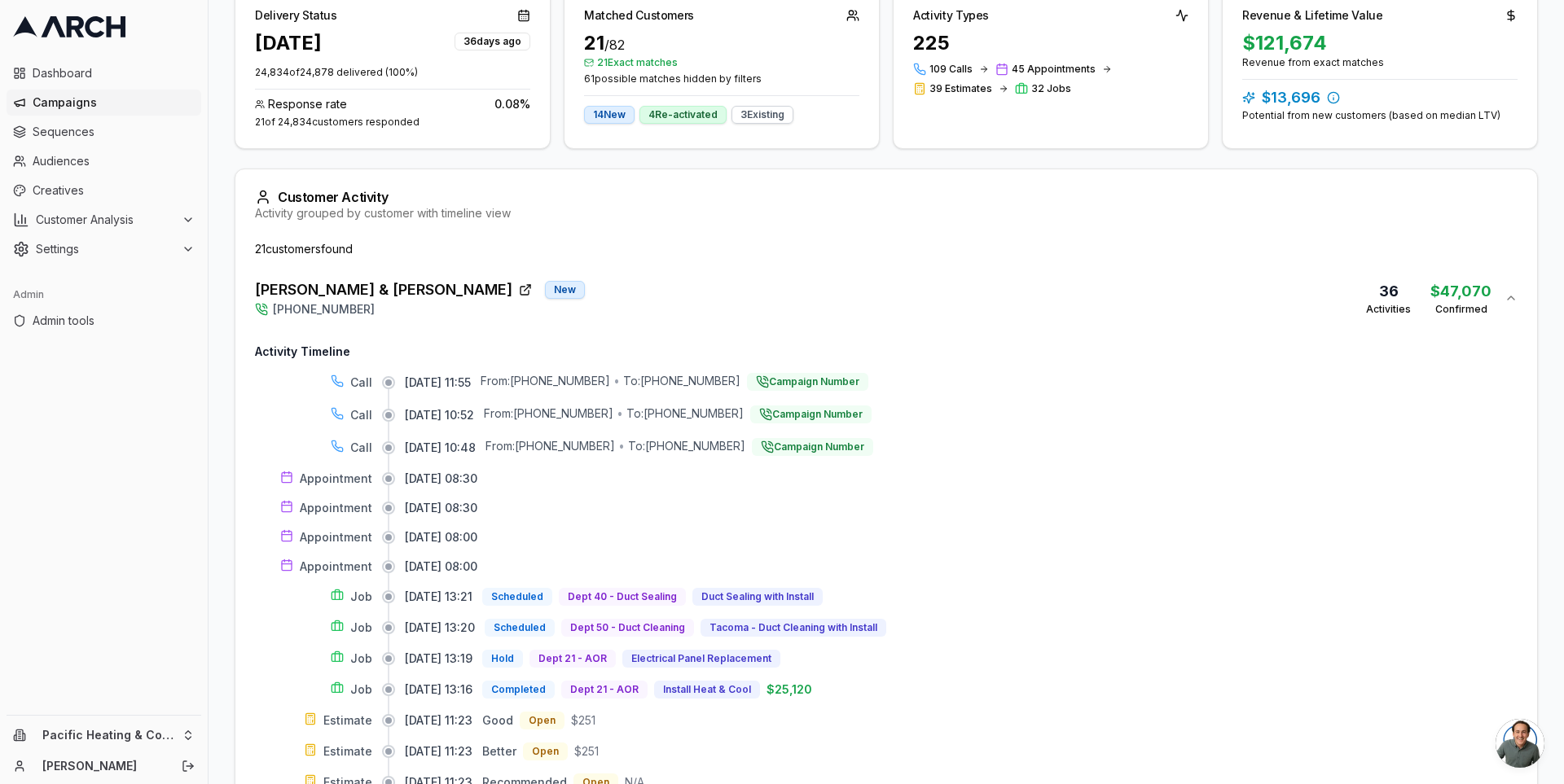
scroll to position [314, 0]
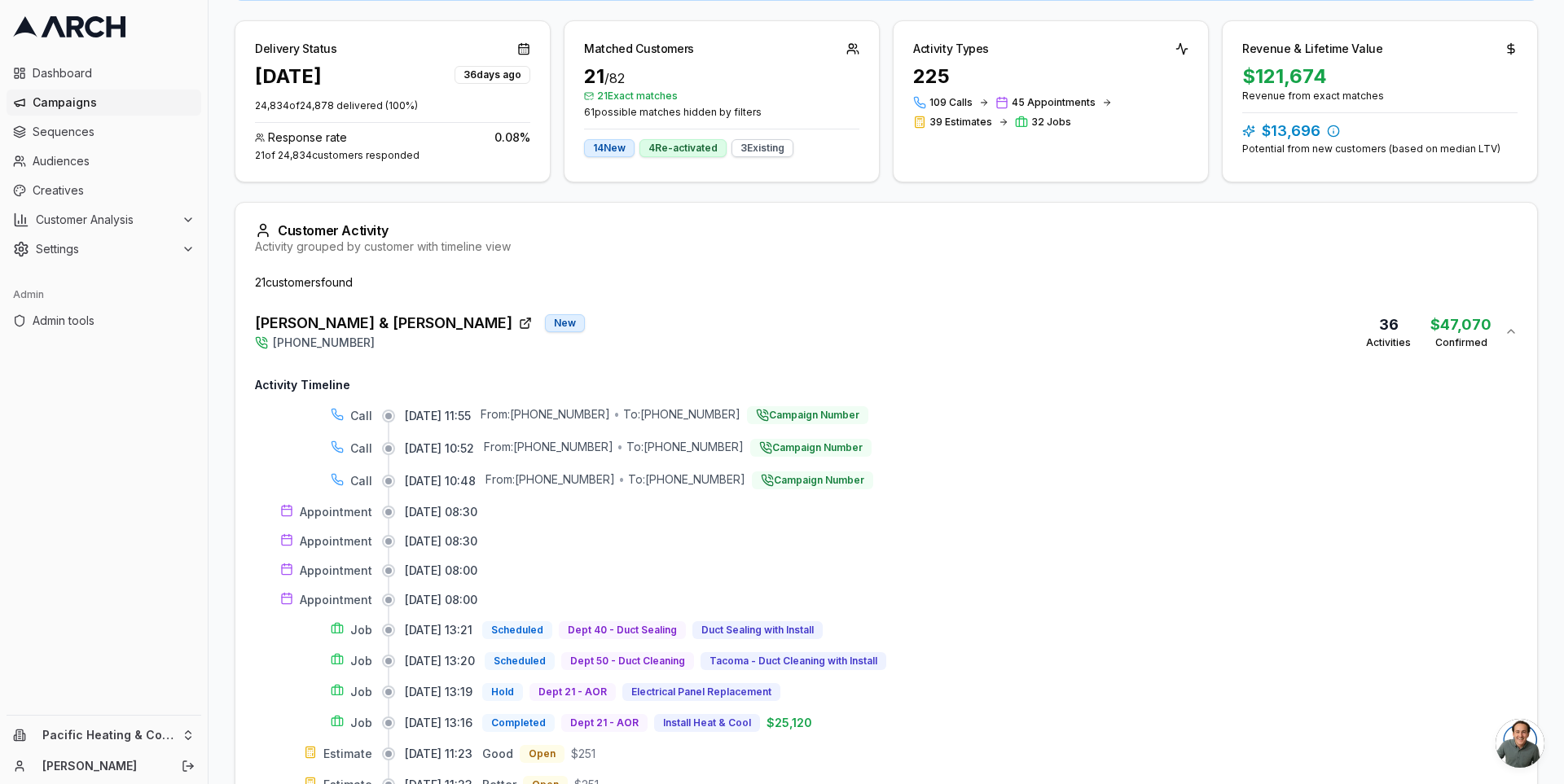
click at [679, 304] on button "Mark & [PERSON_NAME] New [PHONE_NUMBER] 36 Activities $47,070 Confirmed" at bounding box center [886, 331] width 1262 height 65
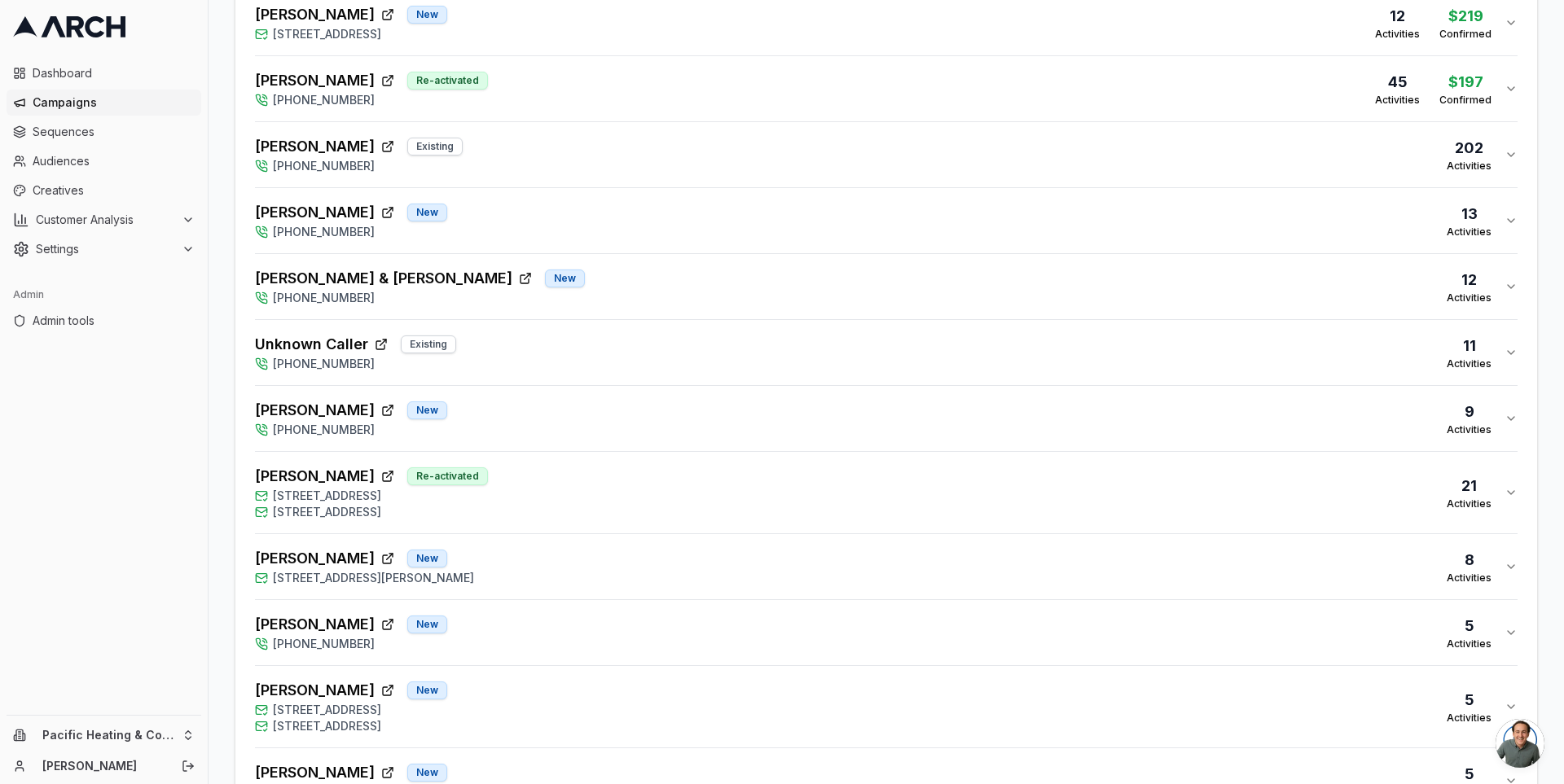
scroll to position [1330, 0]
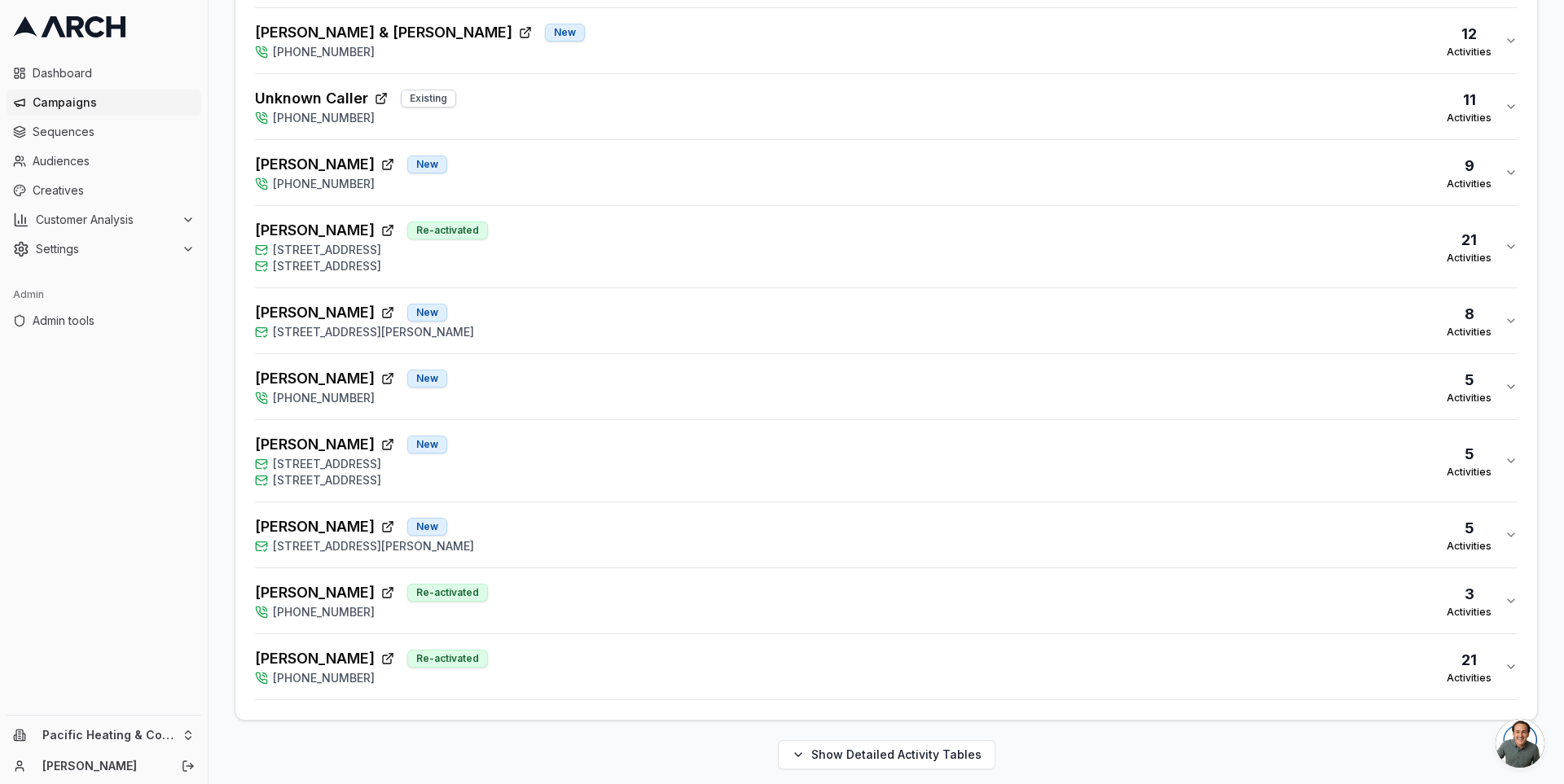
click at [649, 568] on button "[PERSON_NAME] Re-activated [PHONE_NUMBER] 3 Activities" at bounding box center [886, 601] width 1262 height 65
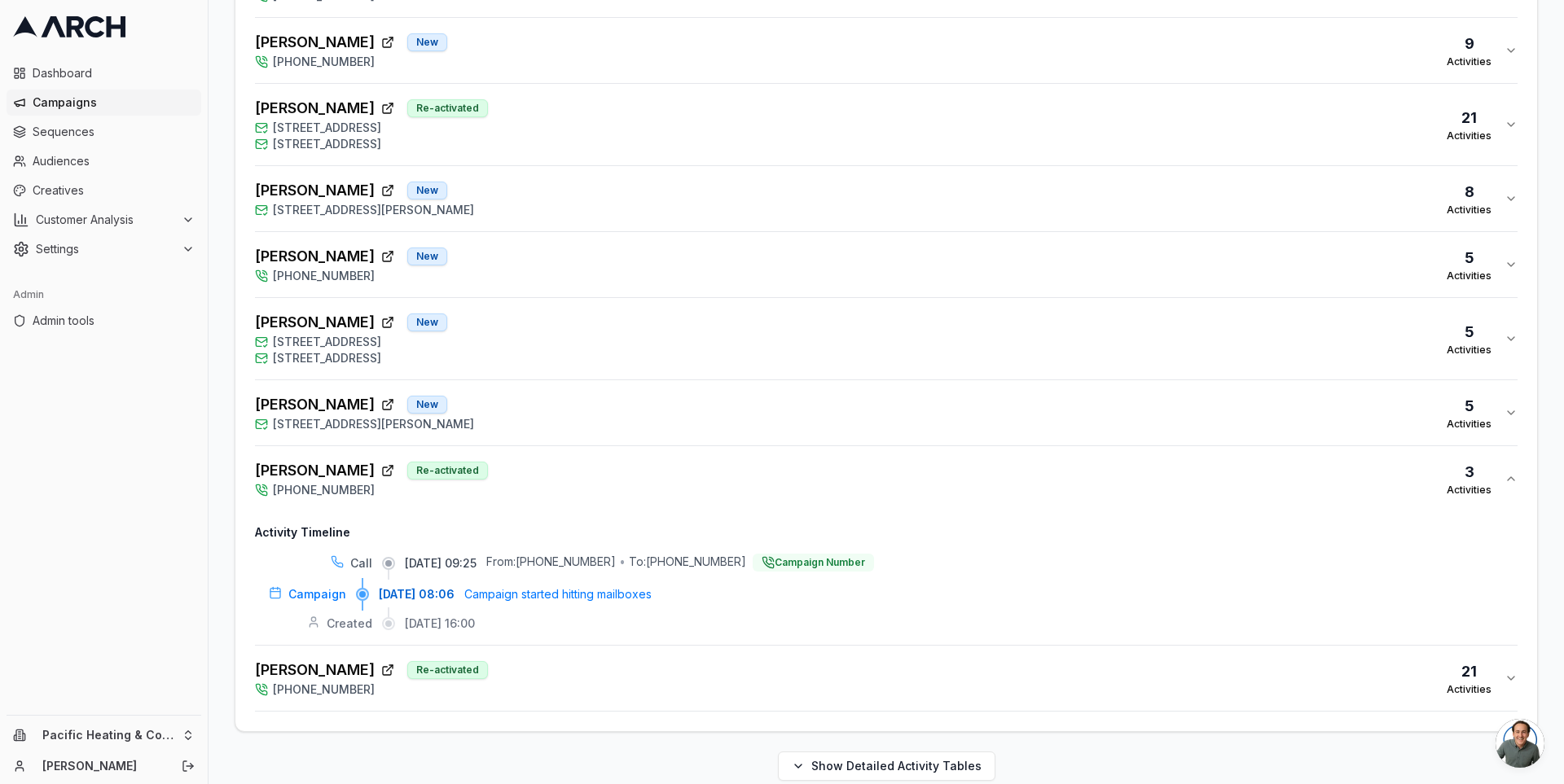
scroll to position [1464, 0]
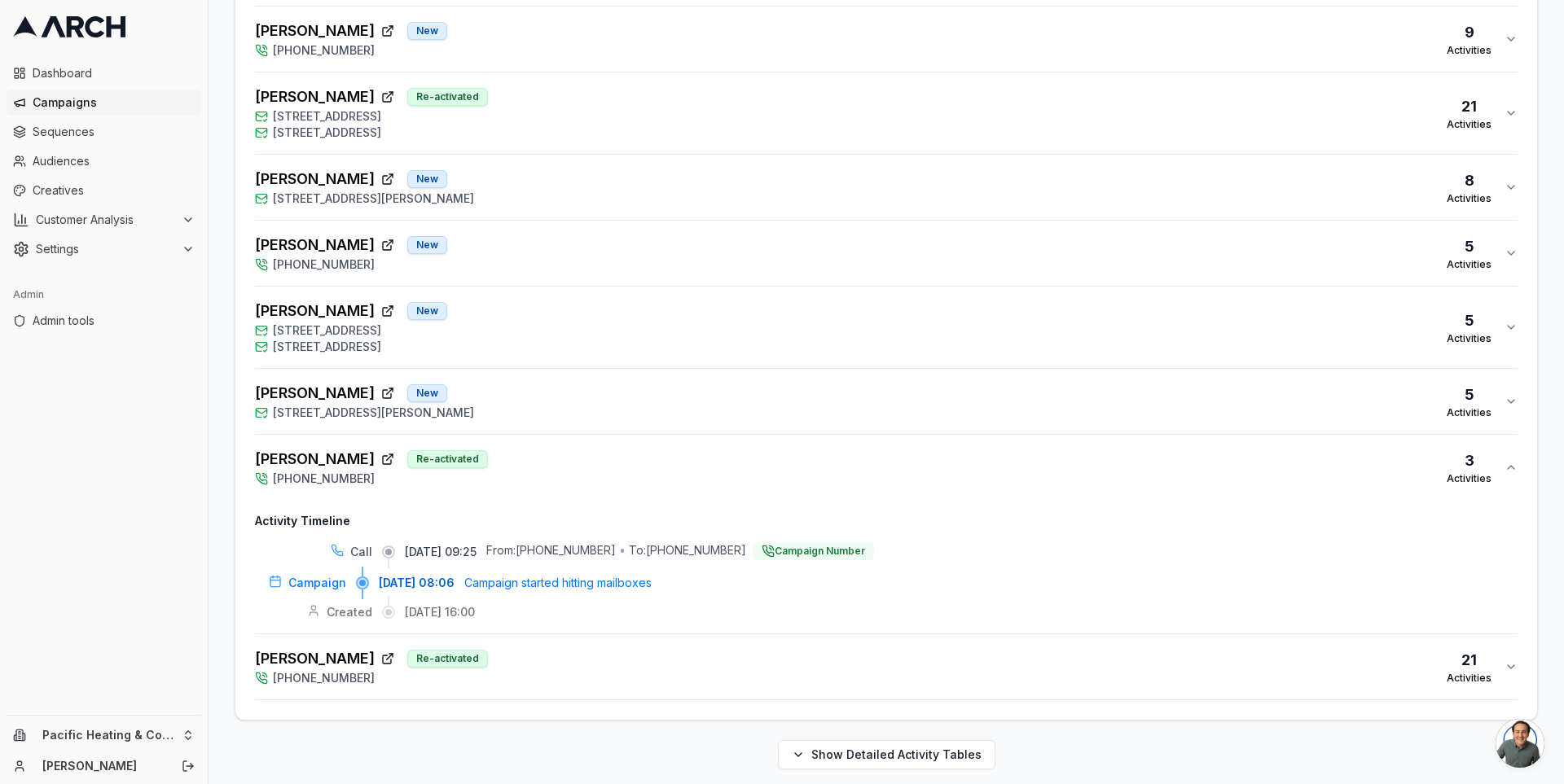
click at [651, 399] on div "[PERSON_NAME] New [STREET_ADDRESS][PERSON_NAME] Activities" at bounding box center [879, 401] width 1249 height 39
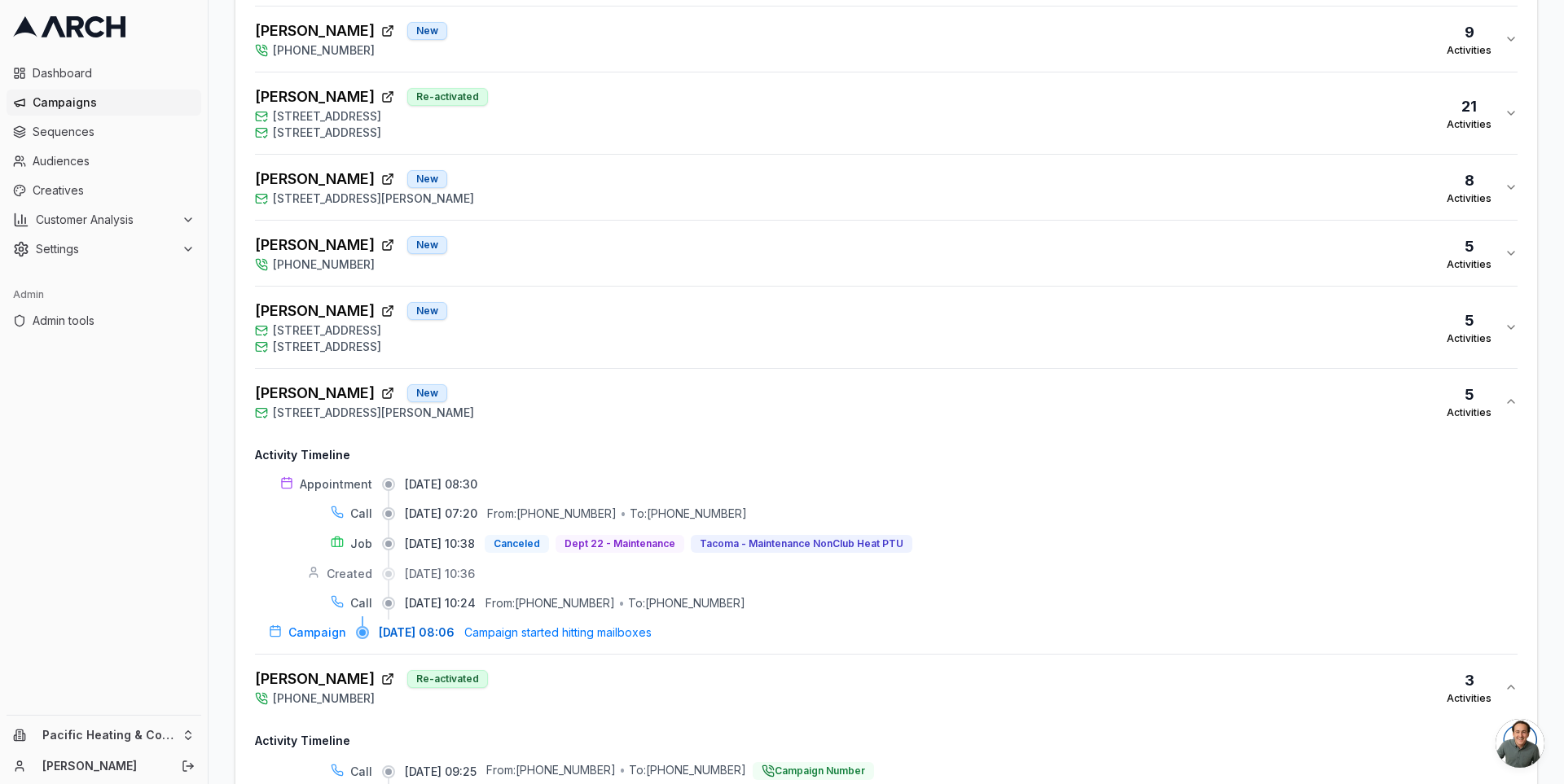
click at [697, 304] on div "[PERSON_NAME] [GEOGRAPHIC_DATA][STREET_ADDRESS] [STREET_ADDRESS] 5 Activities" at bounding box center [879, 328] width 1249 height 56
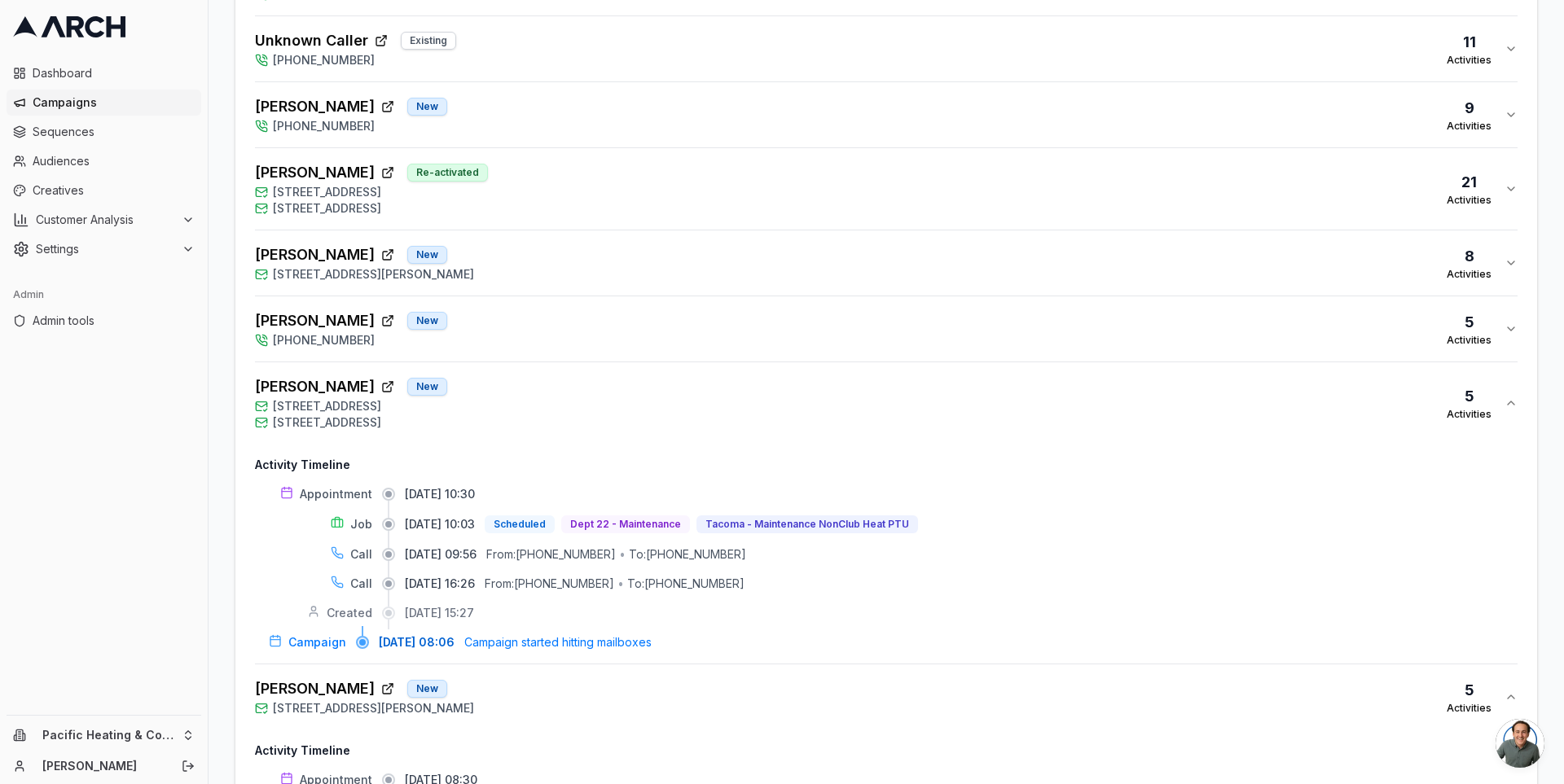
scroll to position [1379, 0]
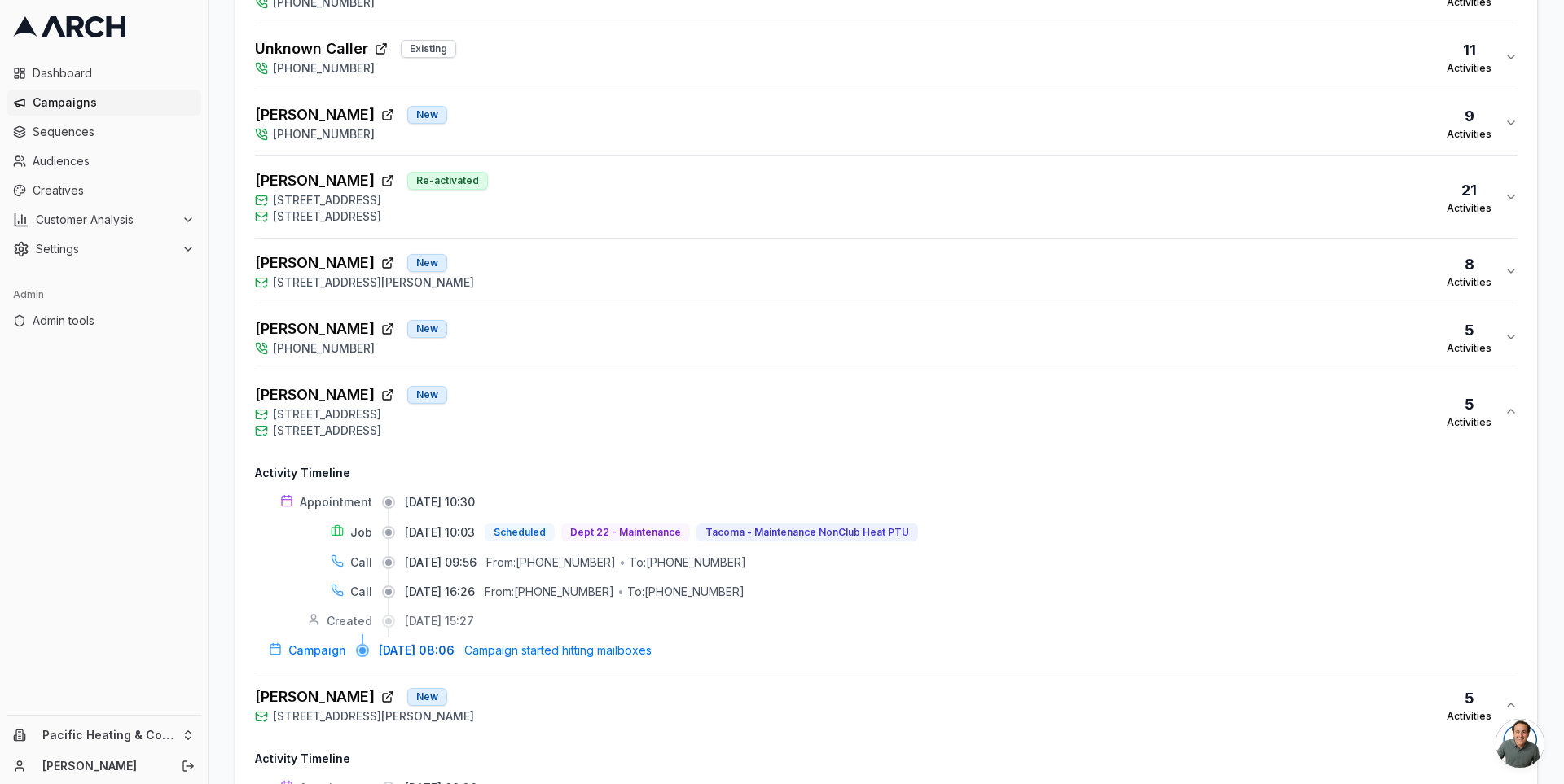
click at [679, 304] on button "[PERSON_NAME] New [PHONE_NUMBER] 5 Activities" at bounding box center [886, 336] width 1262 height 65
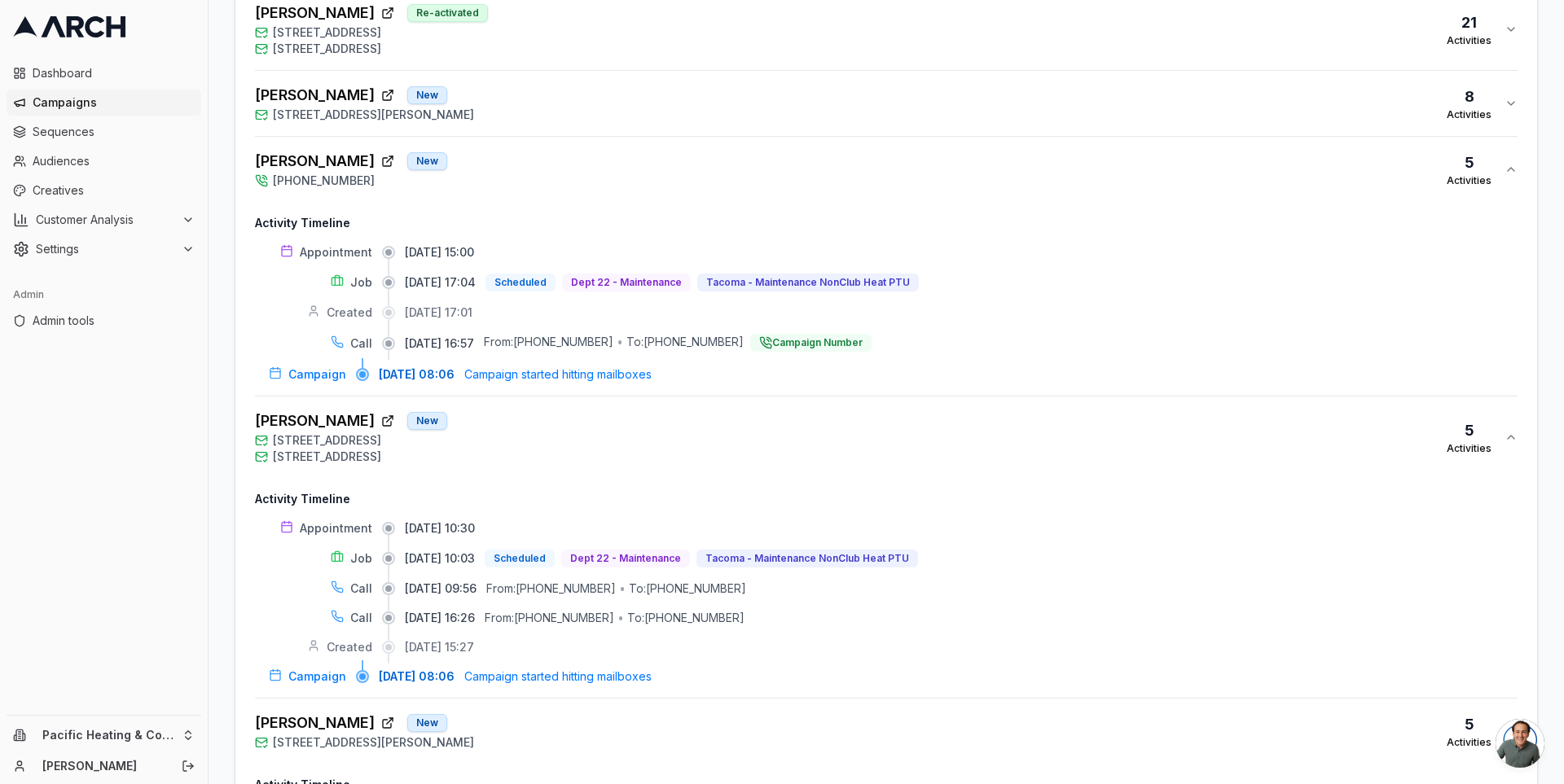
scroll to position [1565, 0]
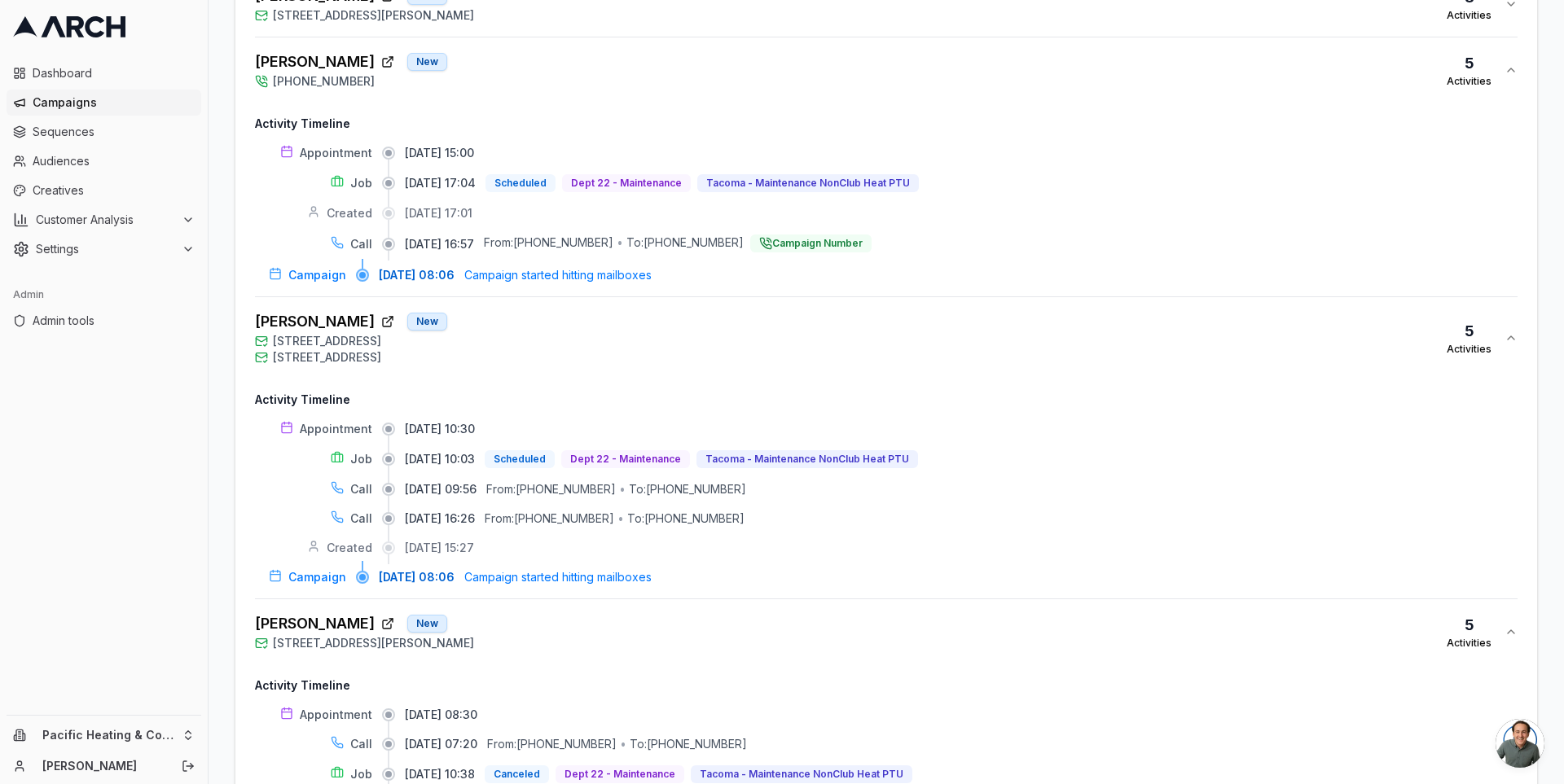
scroll to position [1631, 0]
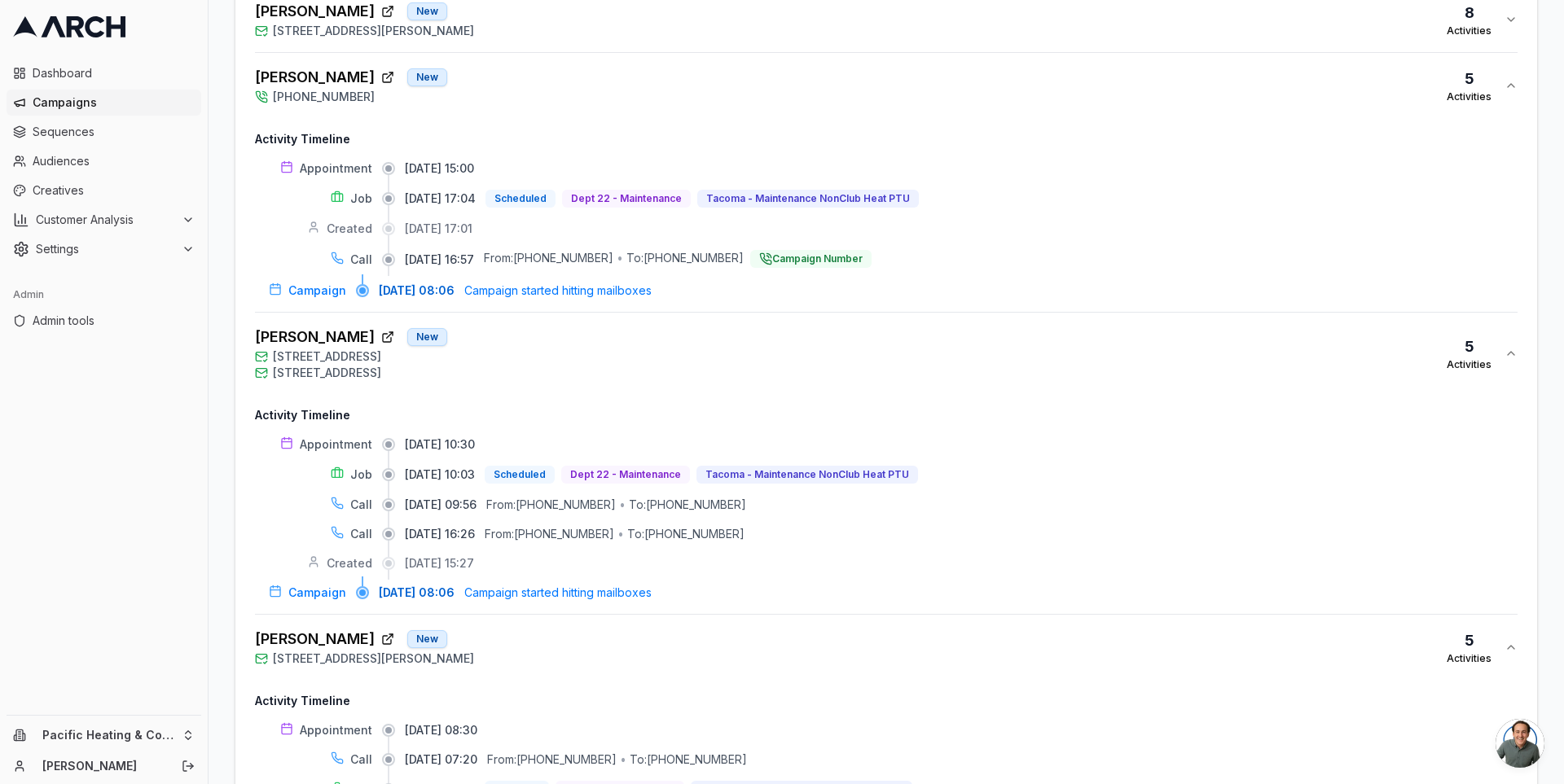
click at [549, 329] on div "[PERSON_NAME] [GEOGRAPHIC_DATA][STREET_ADDRESS] [STREET_ADDRESS] 5 Activities" at bounding box center [879, 354] width 1249 height 56
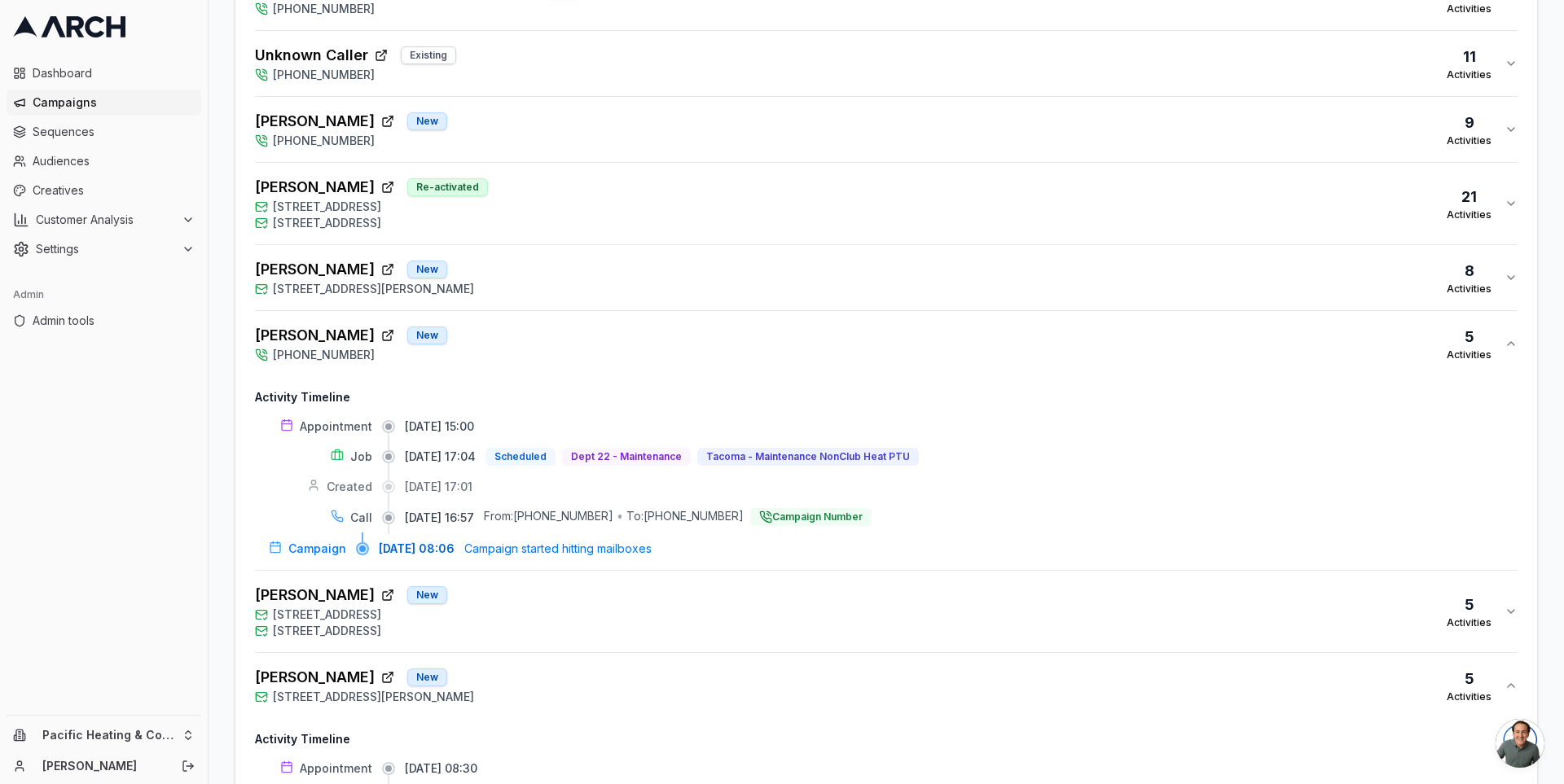
scroll to position [1355, 0]
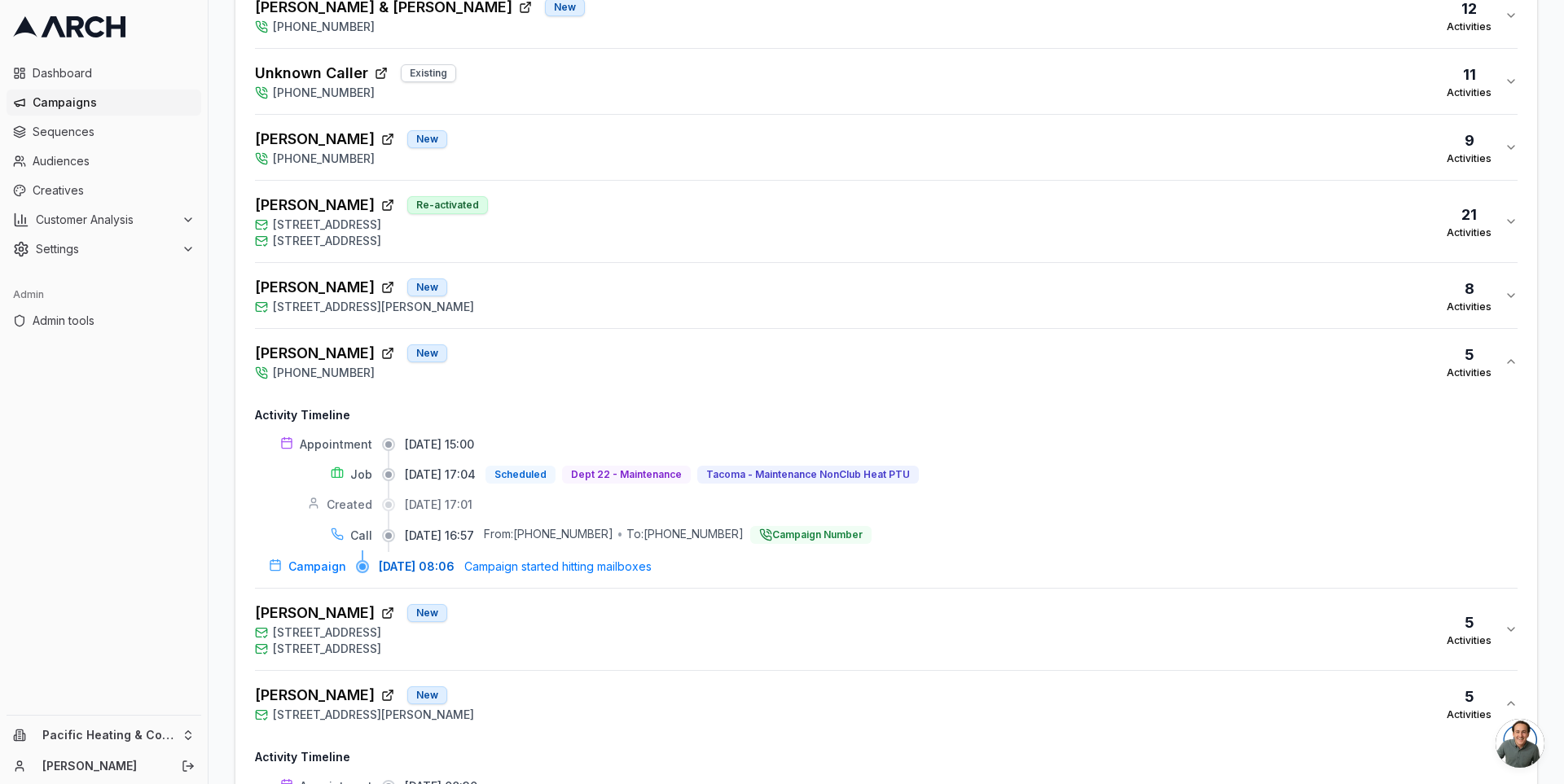
click at [543, 349] on div "[PERSON_NAME] New [PHONE_NUMBER] 5 Activities" at bounding box center [879, 362] width 1249 height 39
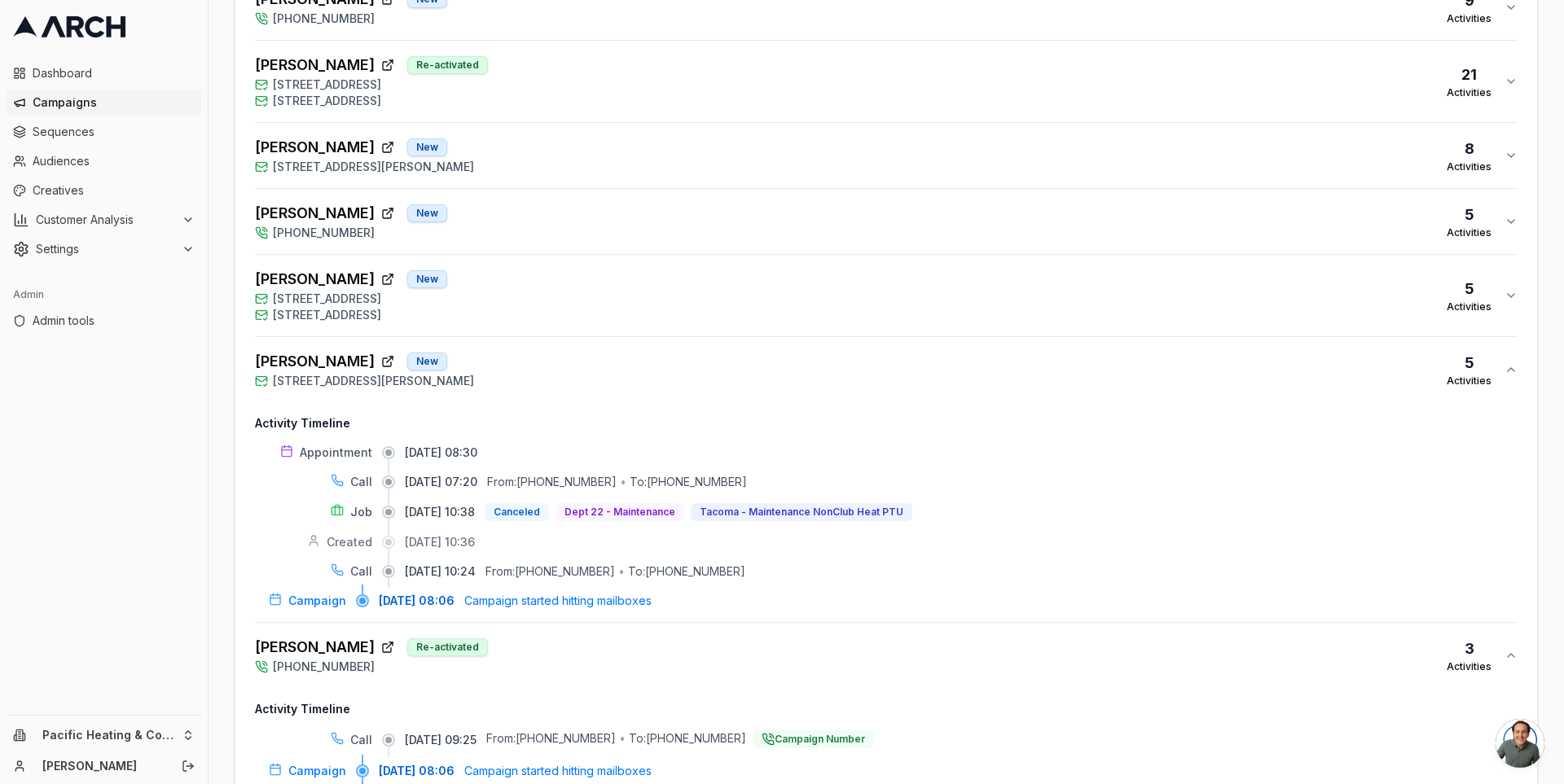
click at [556, 382] on button "[PERSON_NAME] New [STREET_ADDRESS][PERSON_NAME] Activities" at bounding box center [886, 369] width 1262 height 65
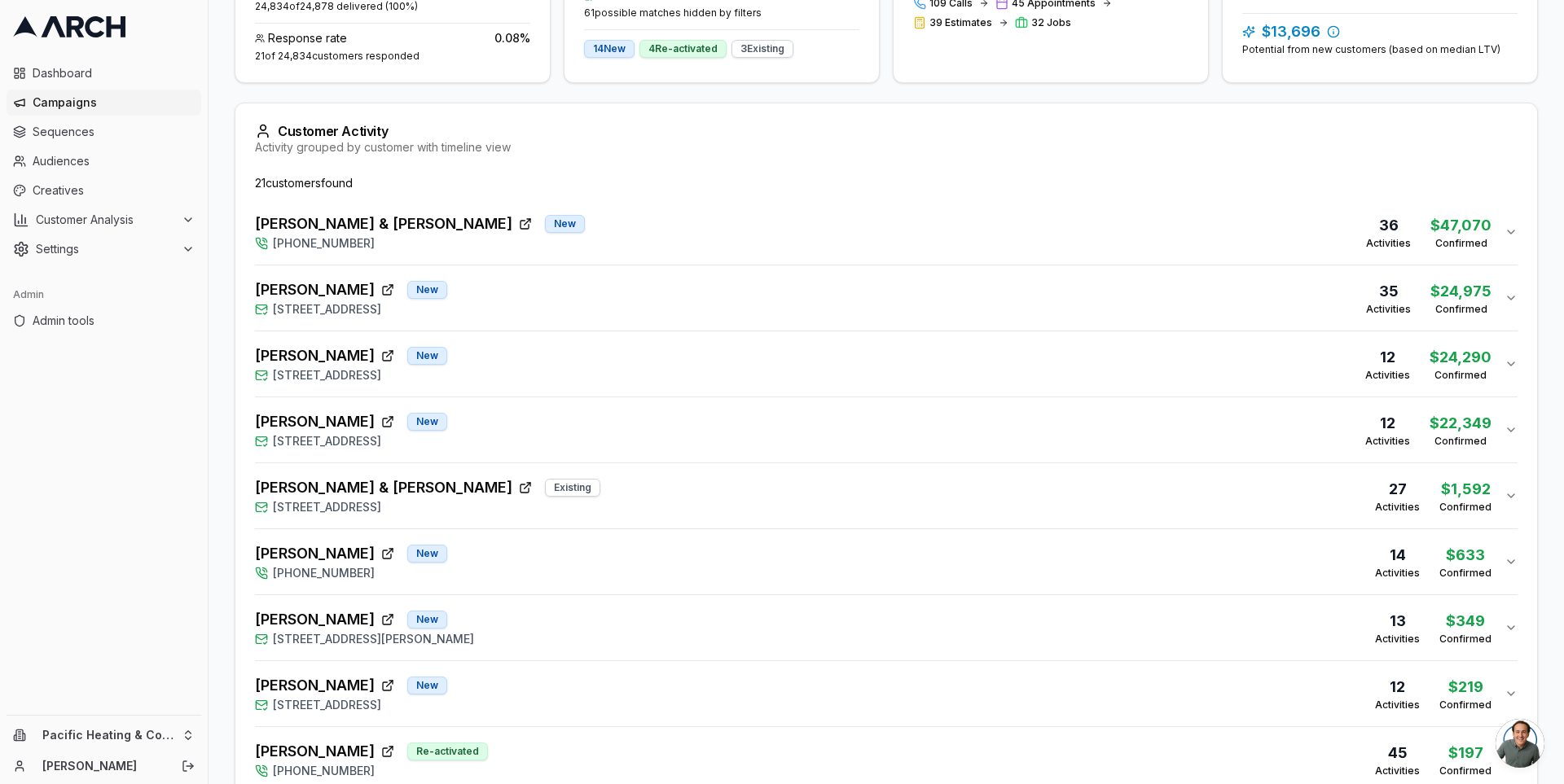
scroll to position [389, 0]
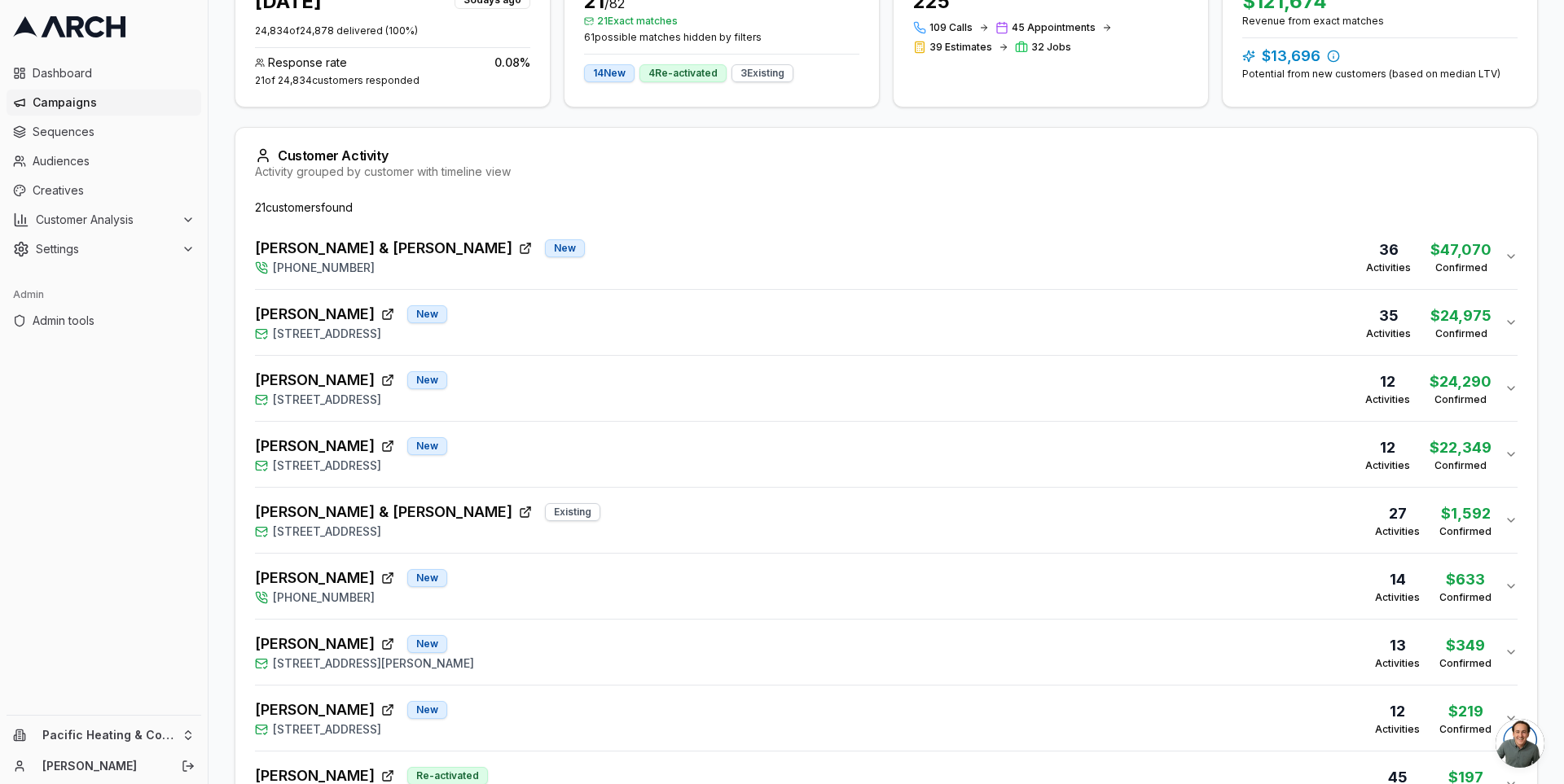
click at [570, 270] on div "Mark & [PERSON_NAME] New [PHONE_NUMBER] 36 Activities $47,070 Confirmed" at bounding box center [879, 256] width 1249 height 39
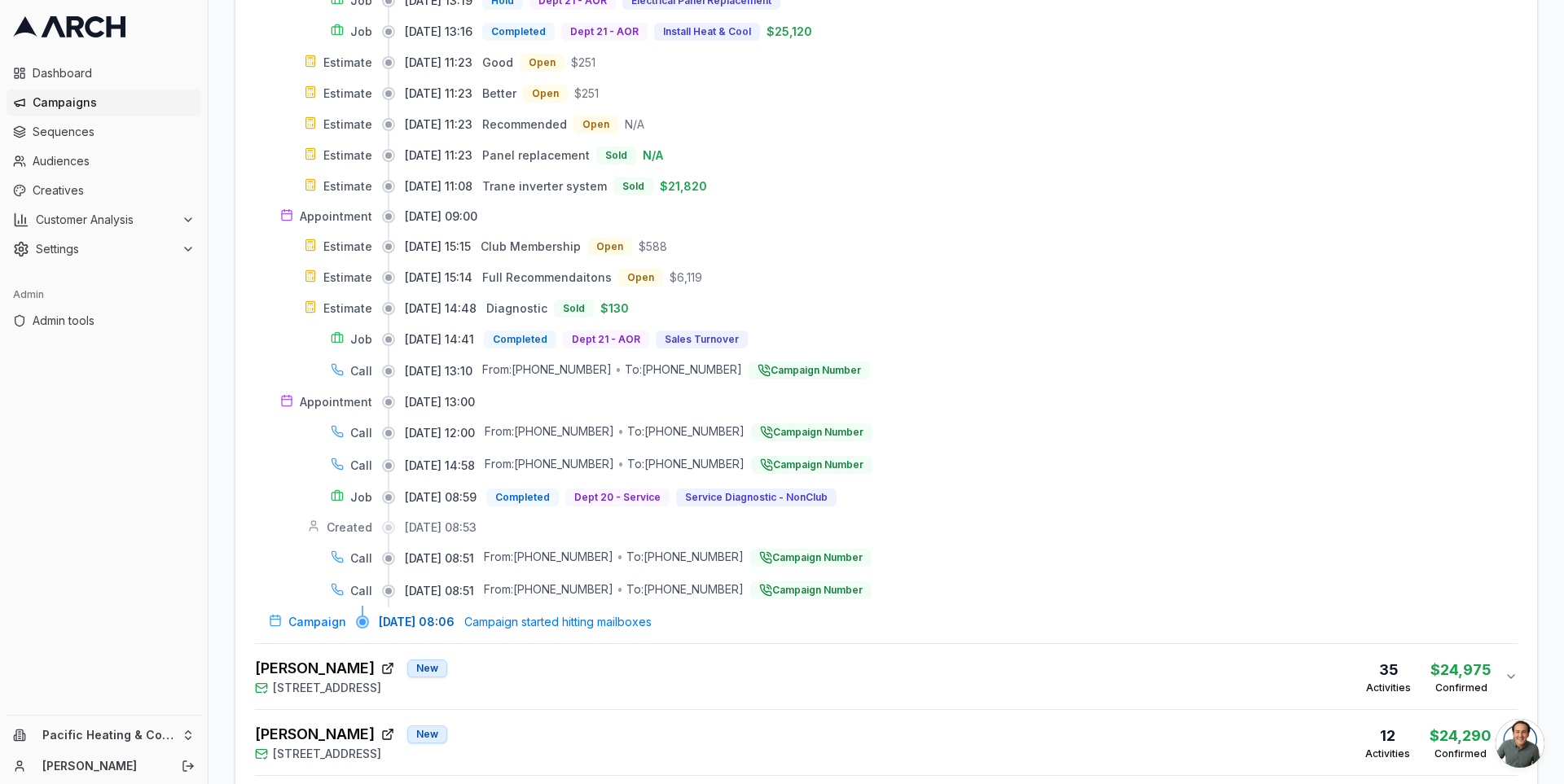
scroll to position [1046, 0]
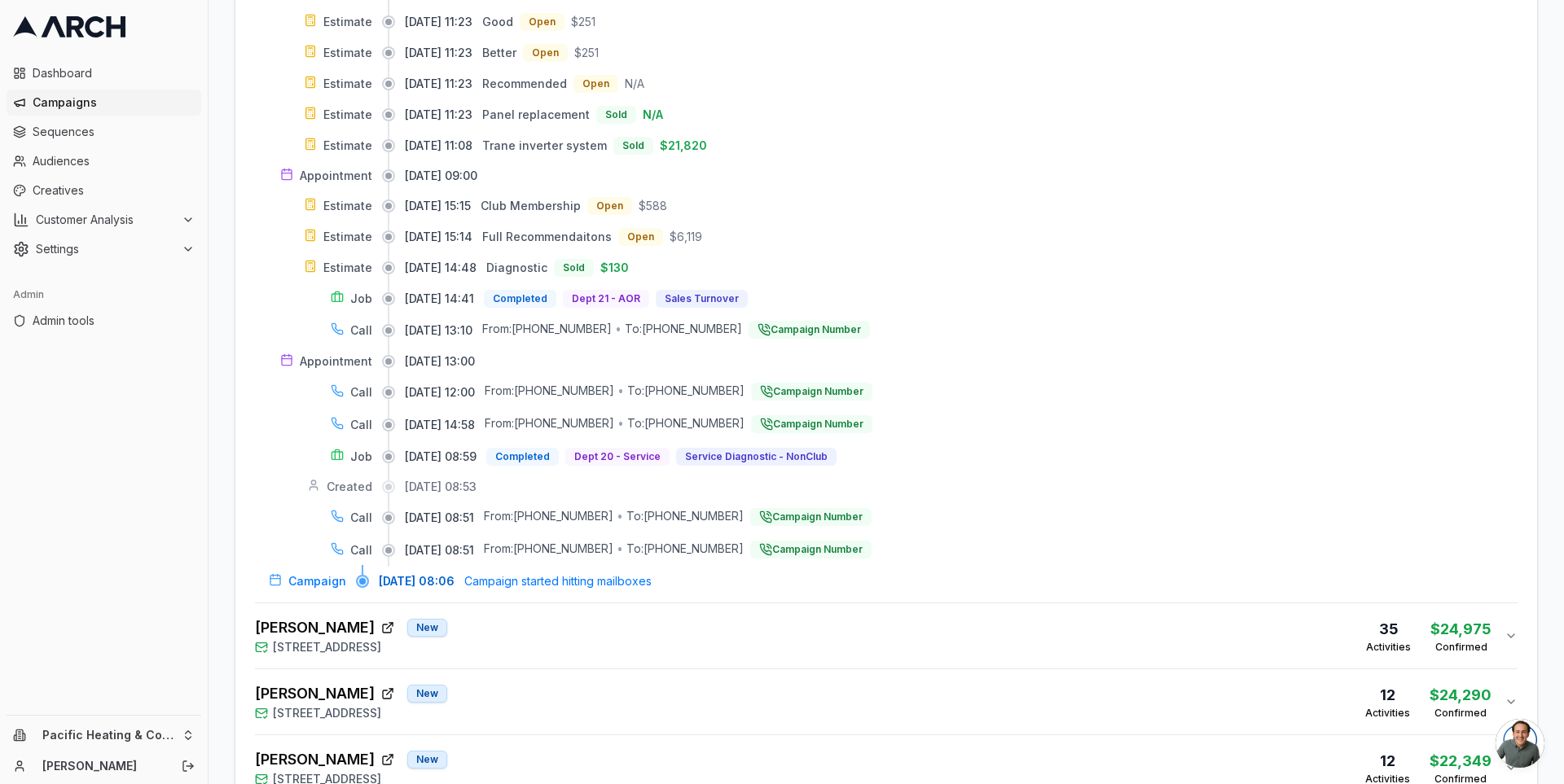
click at [877, 603] on button "[PERSON_NAME] [GEOGRAPHIC_DATA][STREET_ADDRESS] 35 Activities $24,975 Confirmed" at bounding box center [886, 635] width 1262 height 65
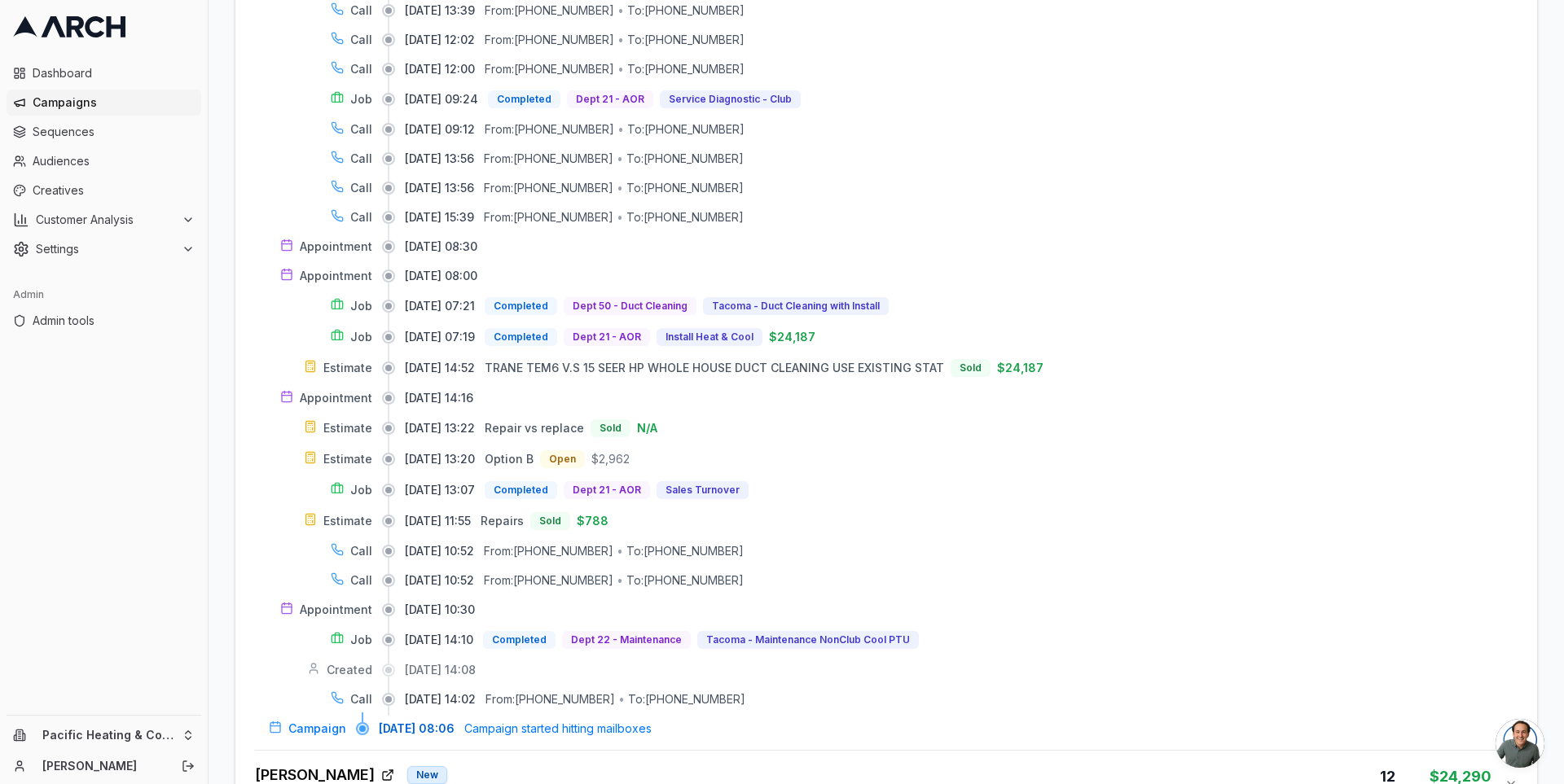
scroll to position [1971, 0]
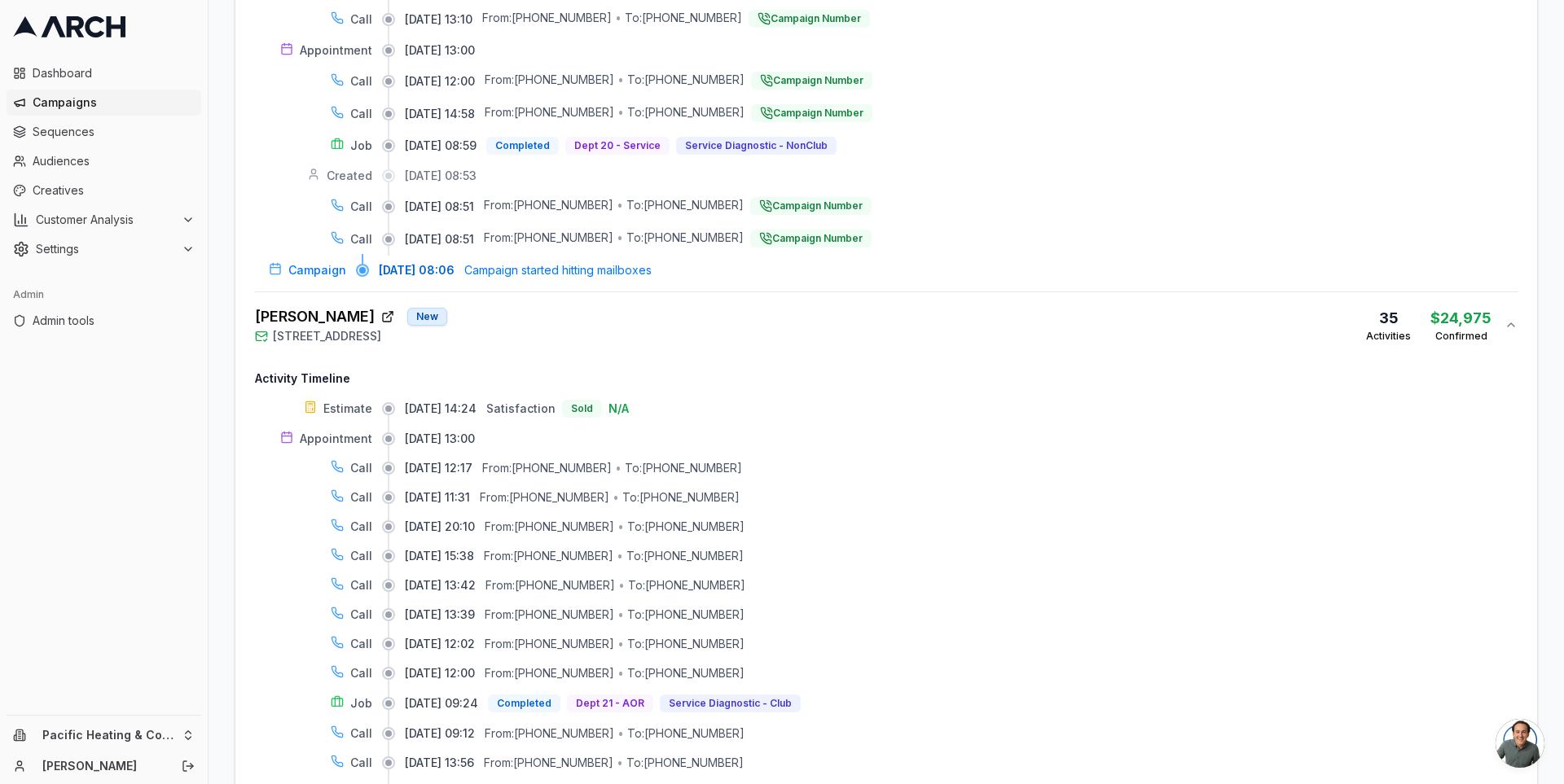
click at [536, 305] on div "[PERSON_NAME] [GEOGRAPHIC_DATA][STREET_ADDRESS] 35 Activities $24,975 Confirmed" at bounding box center [879, 324] width 1249 height 39
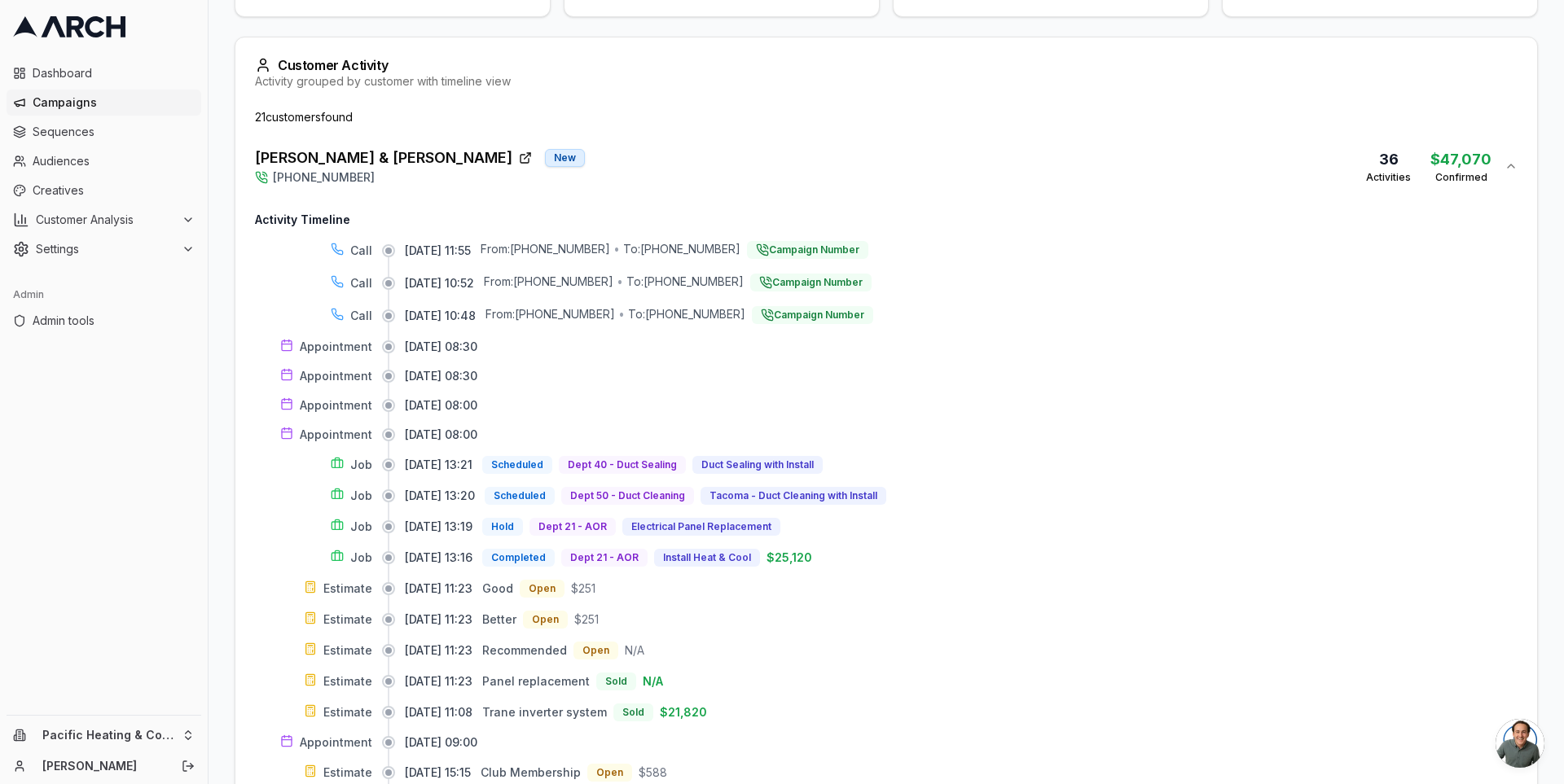
scroll to position [448, 0]
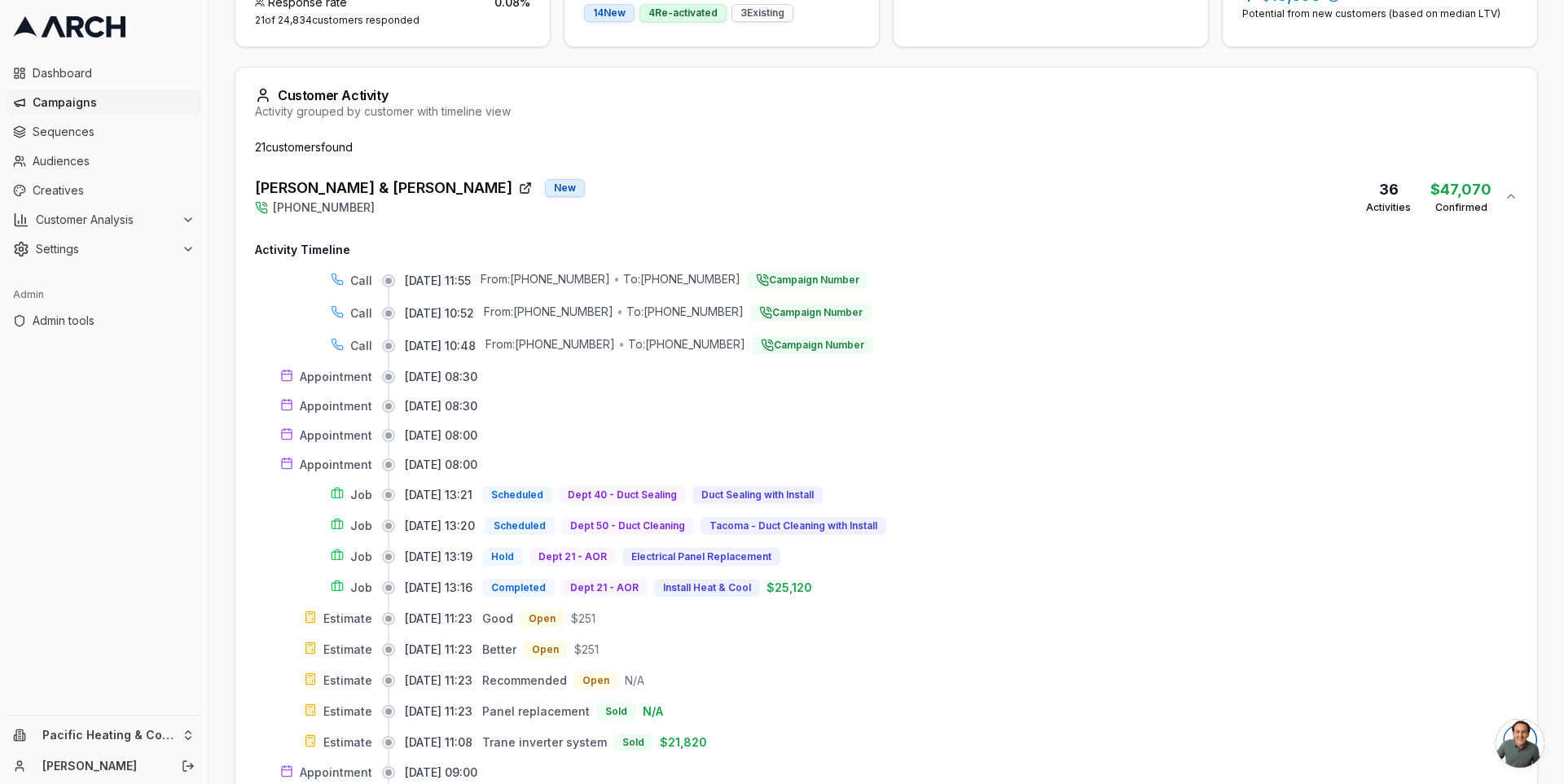
click at [545, 197] on div "Mark & [PERSON_NAME] New [PHONE_NUMBER] 36 Activities $47,070 Confirmed" at bounding box center [879, 196] width 1249 height 39
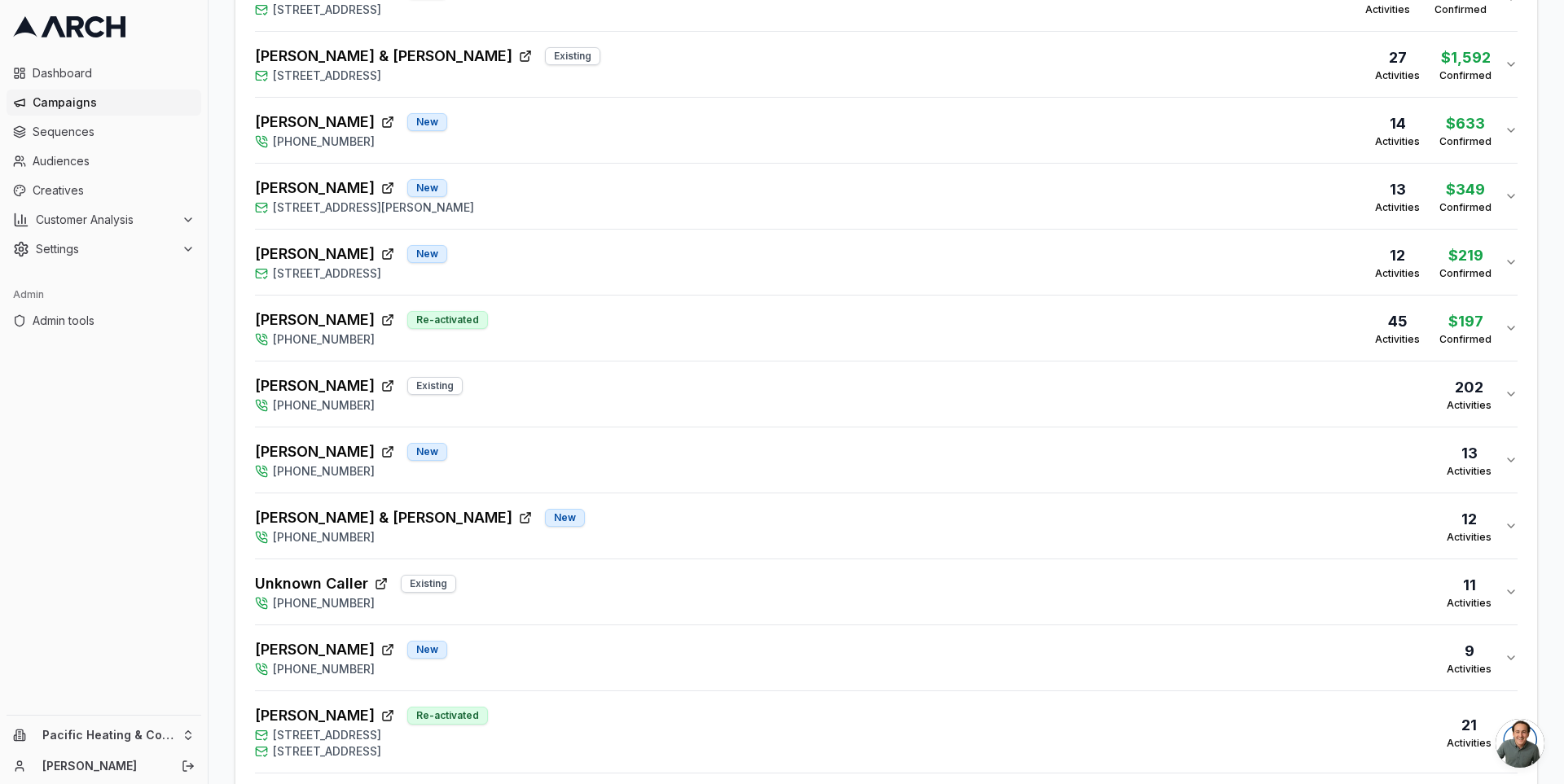
click at [609, 302] on button "[PERSON_NAME] Re-activated [PHONE_NUMBER] 45 Activities $197 Confirmed" at bounding box center [886, 328] width 1262 height 65
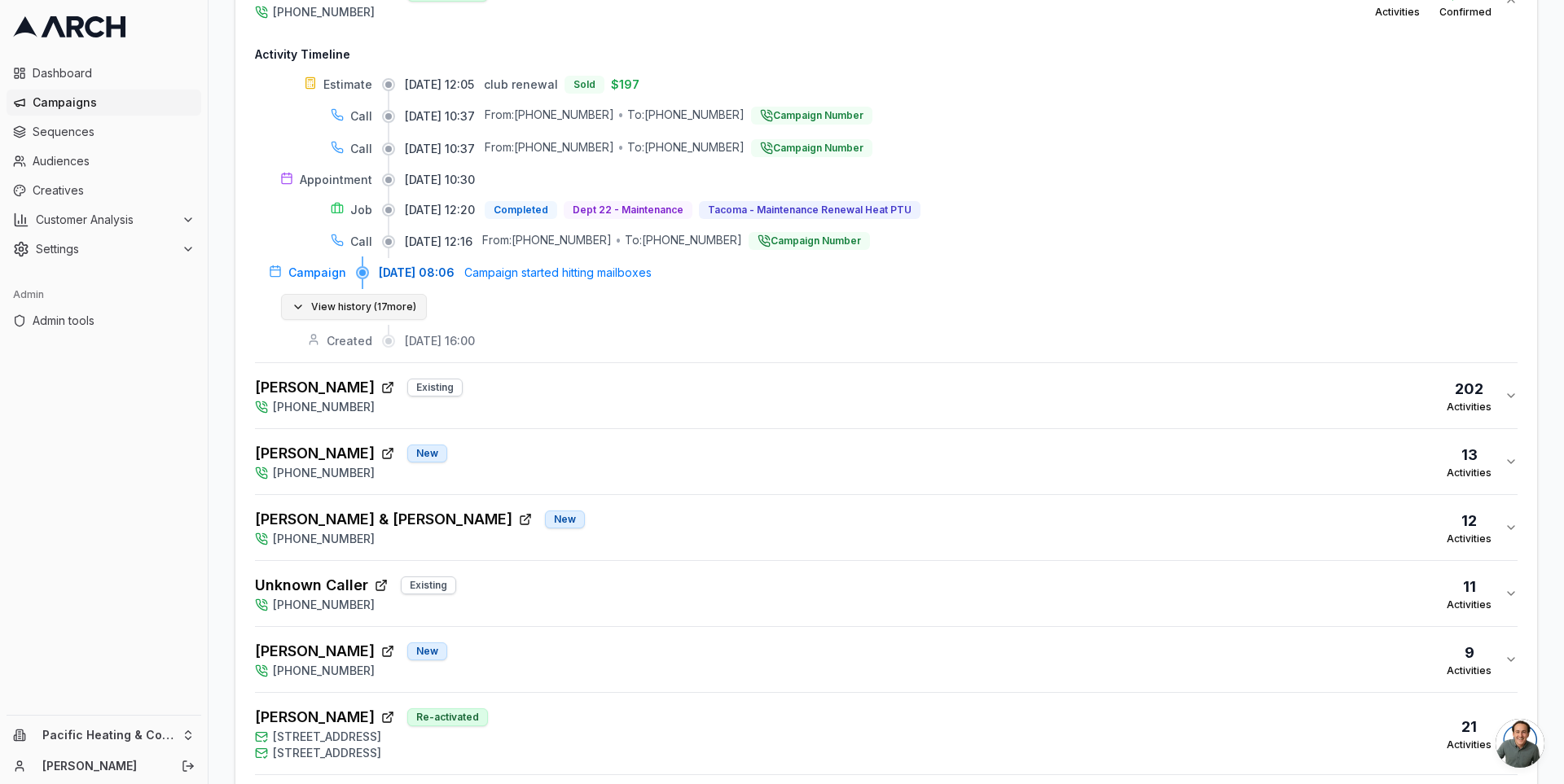
click at [382, 297] on button "View history ( 17 more)" at bounding box center [354, 307] width 146 height 26
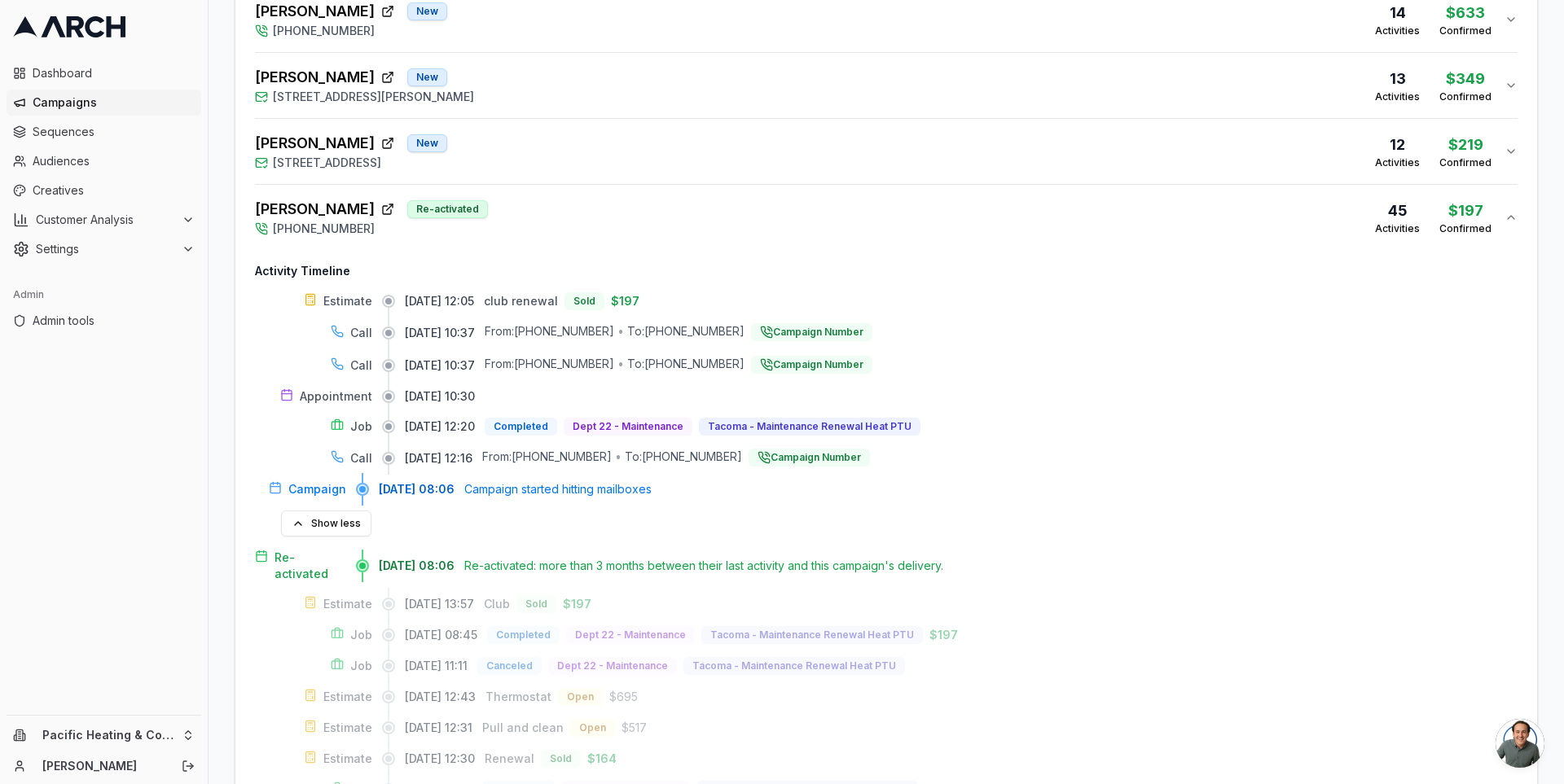
scroll to position [945, 0]
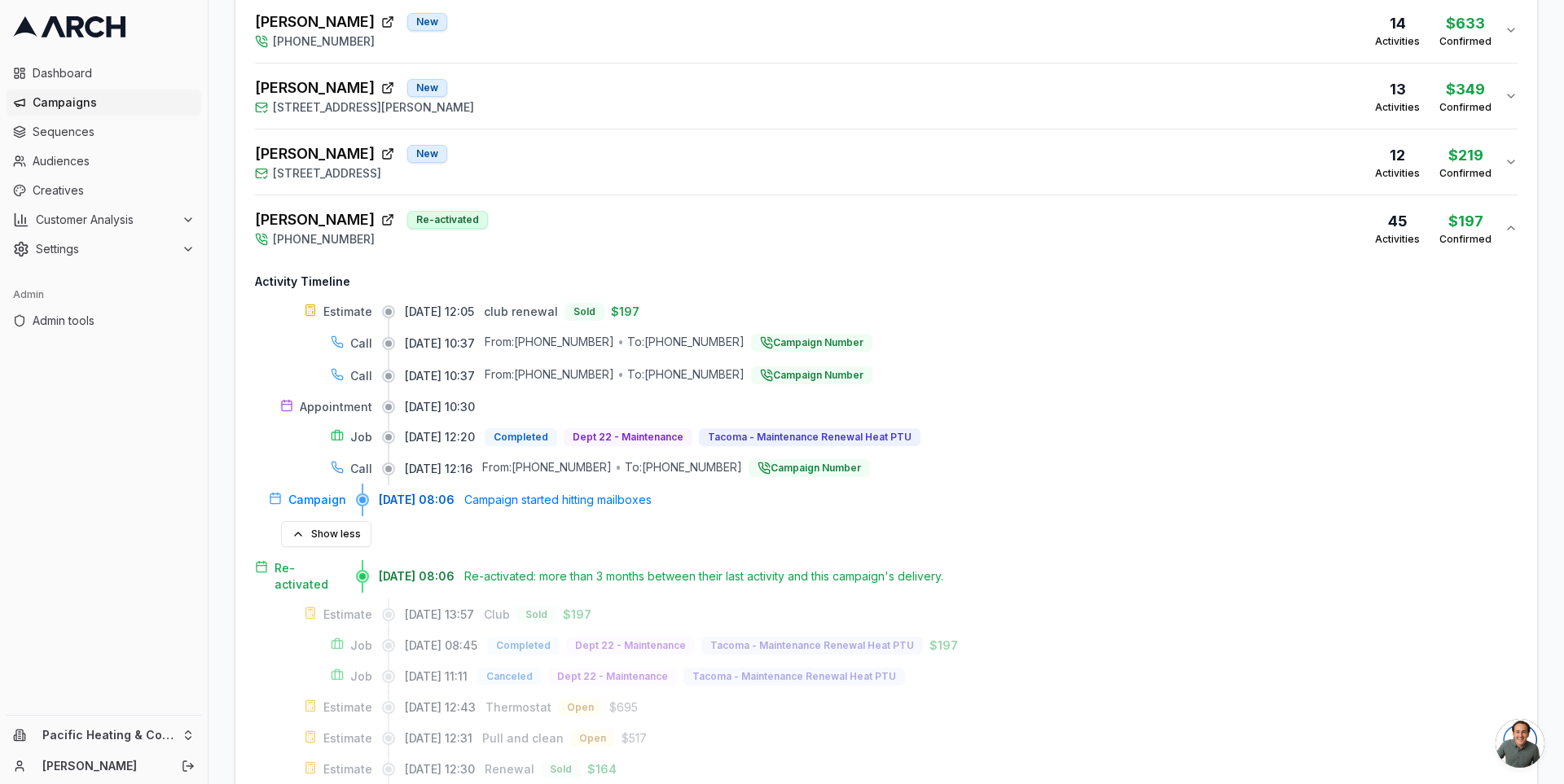
click at [604, 216] on div "[PERSON_NAME] Re-activated [PHONE_NUMBER] 45 Activities $197 Confirmed" at bounding box center [879, 228] width 1249 height 39
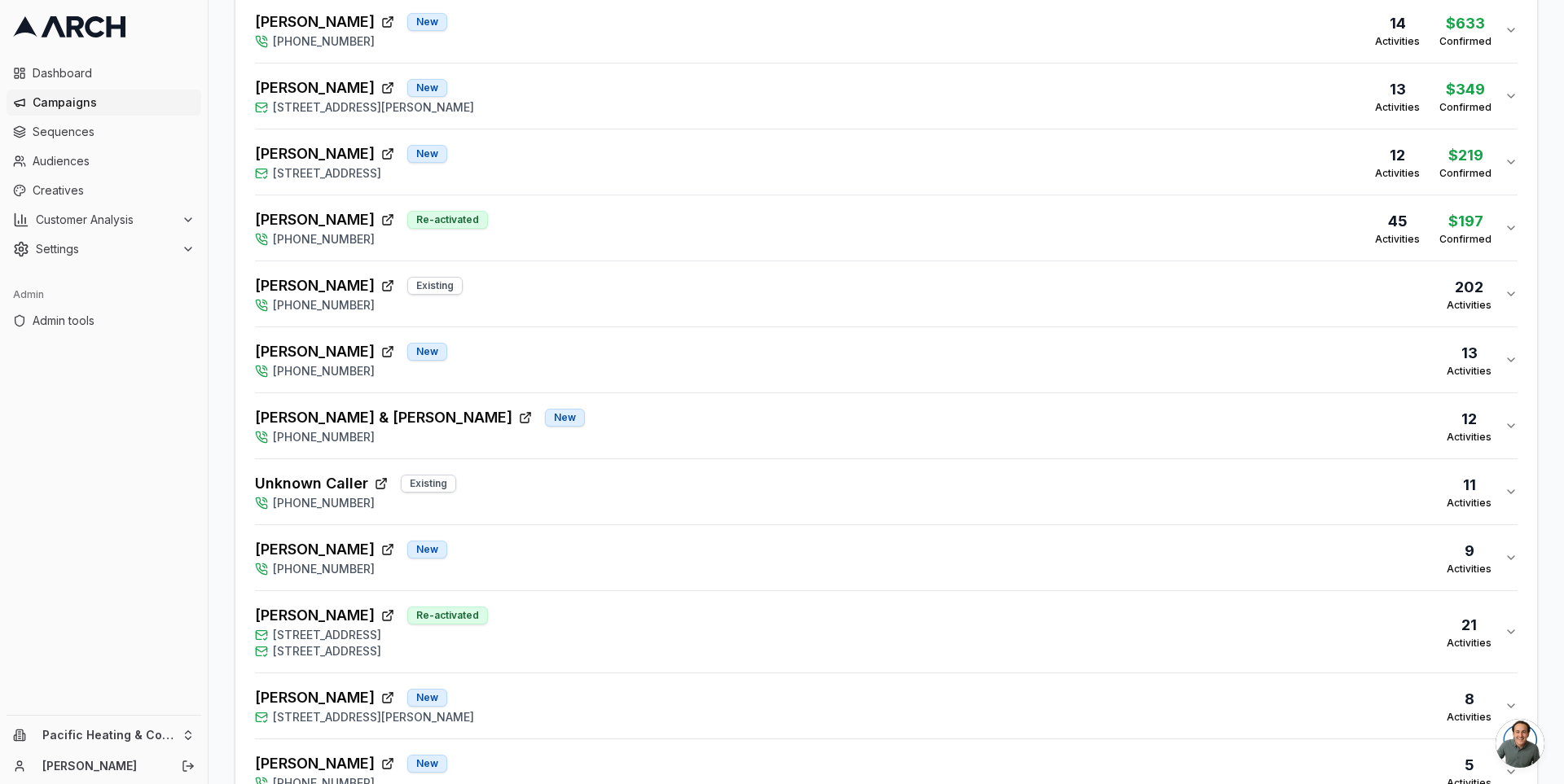
click at [220, 315] on div "Overview Print & Delivery Insights Matchbacks Matchbacks Syncing Calls, Appoint…" at bounding box center [886, 230] width 1355 height 2168
click at [641, 414] on div "[PERSON_NAME] & [PERSON_NAME] New [PHONE_NUMBER] 12 Activities" at bounding box center [879, 426] width 1249 height 39
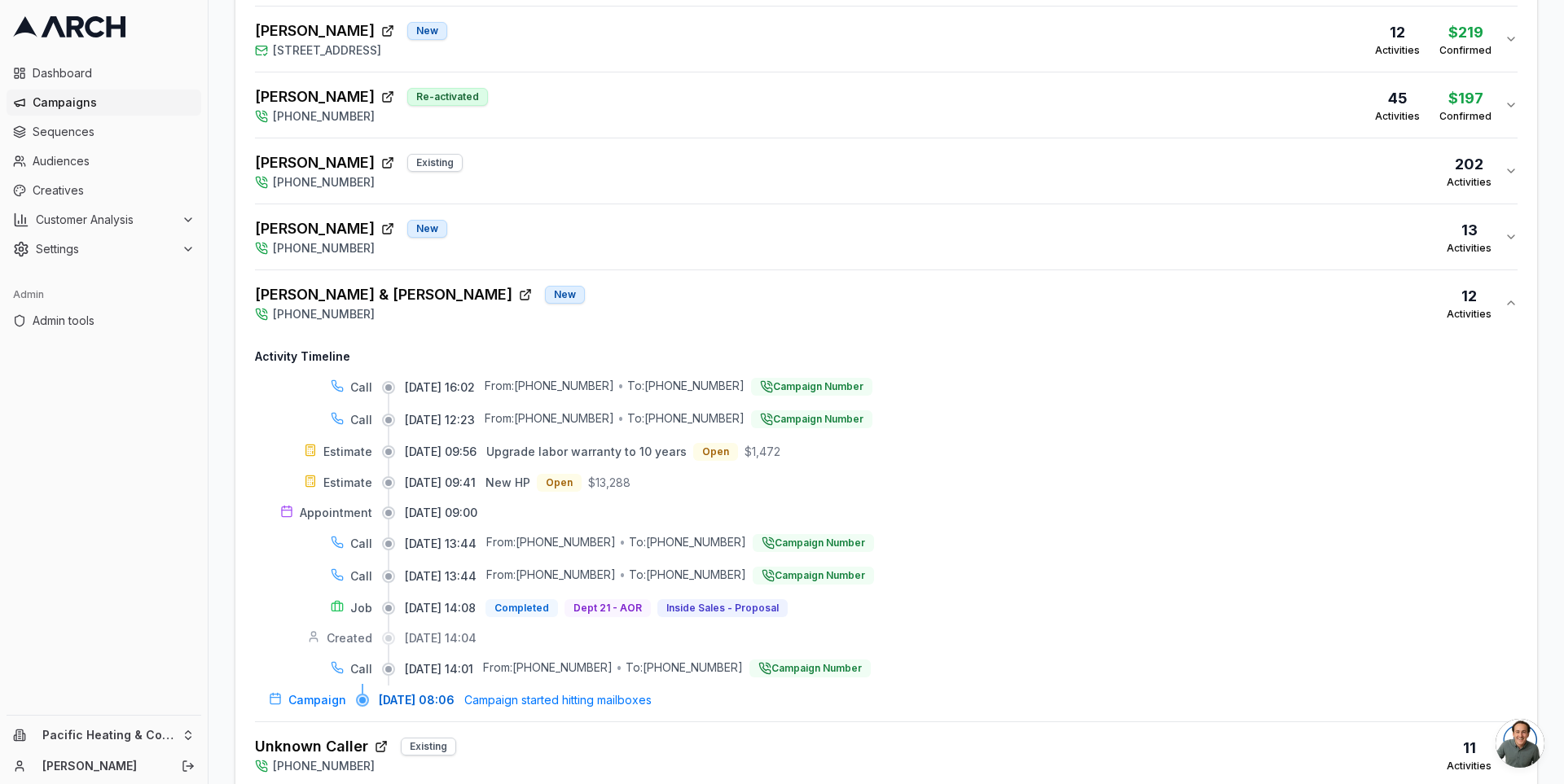
scroll to position [1065, 0]
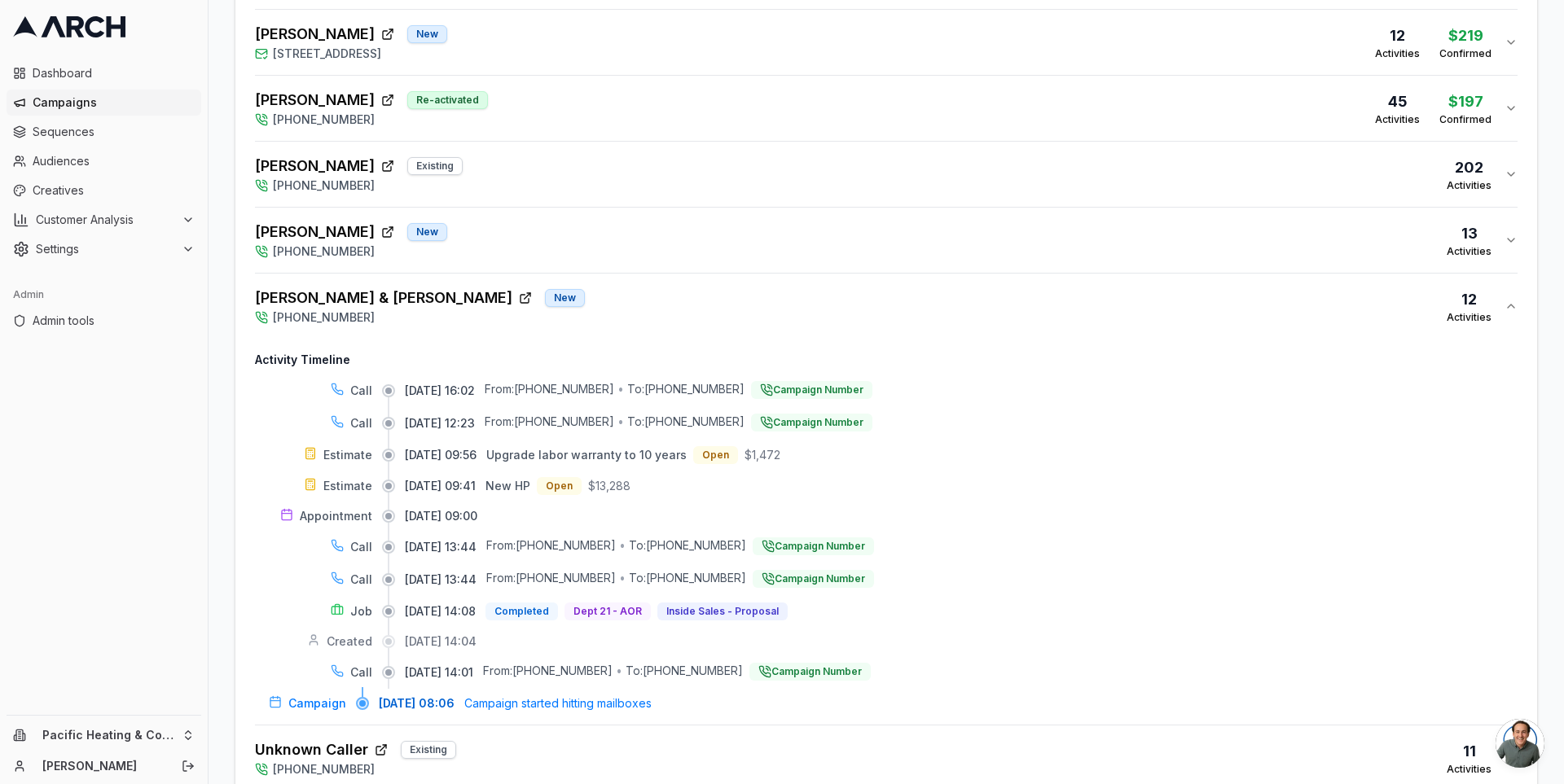
click at [596, 300] on div "[PERSON_NAME] & [PERSON_NAME] New [PHONE_NUMBER] 12 Activities" at bounding box center [879, 306] width 1249 height 39
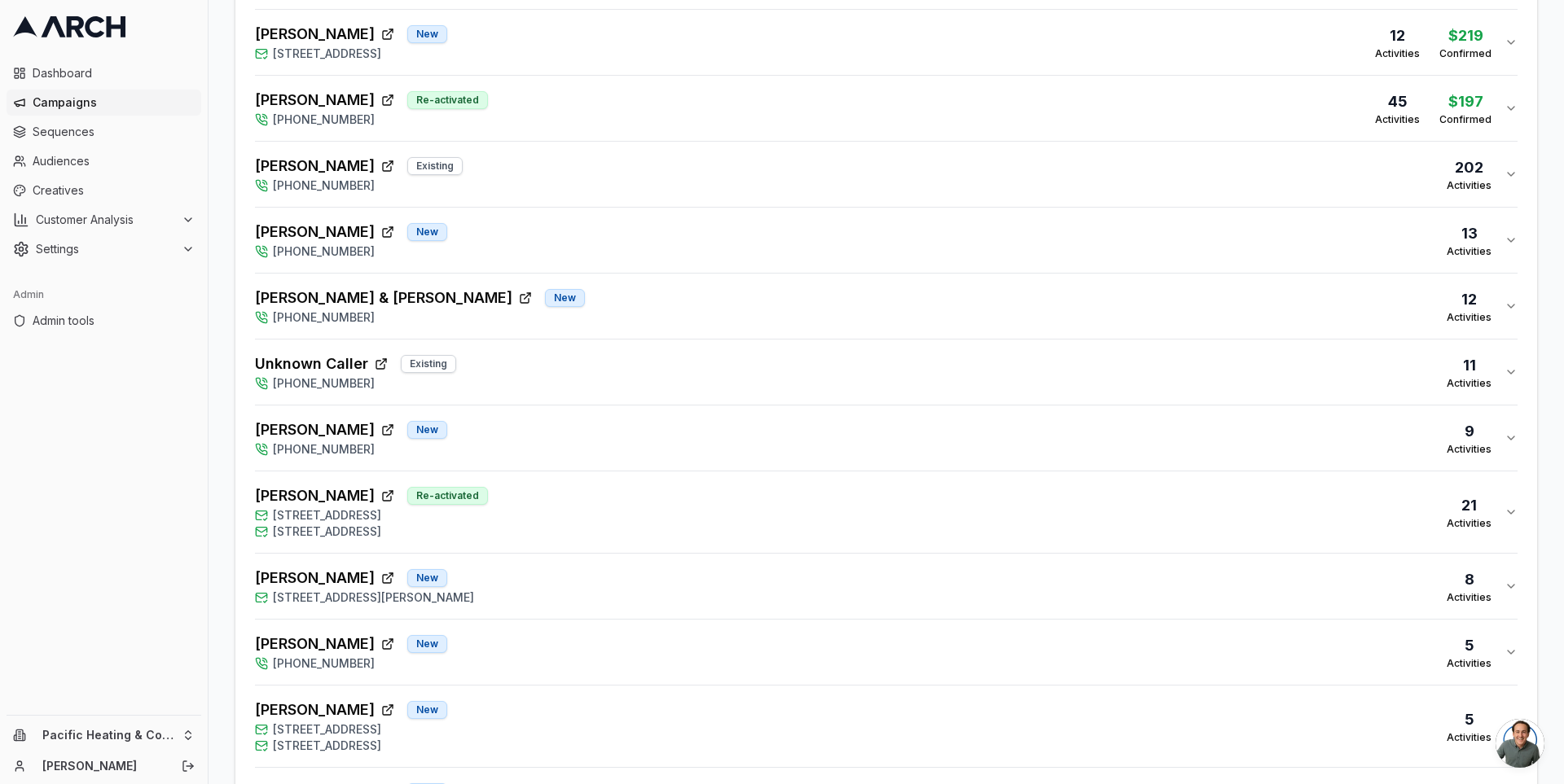
click at [226, 334] on div "Overview Print & Delivery Insights Matchbacks Matchbacks Syncing Calls, Appoint…" at bounding box center [886, 110] width 1355 height 2168
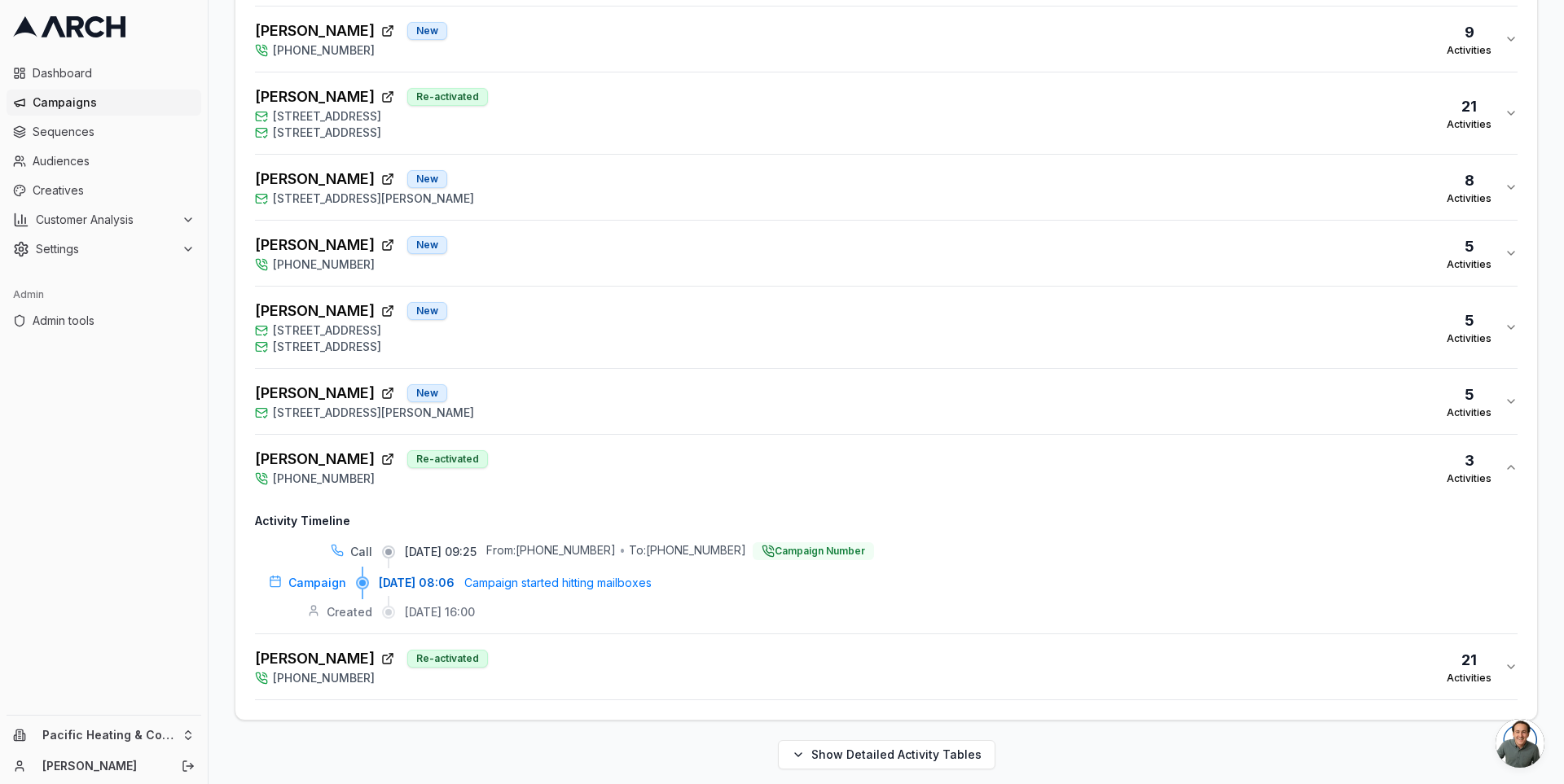
click at [636, 457] on div "[PERSON_NAME] Re-activated [PHONE_NUMBER] 3 Activities" at bounding box center [879, 467] width 1249 height 39
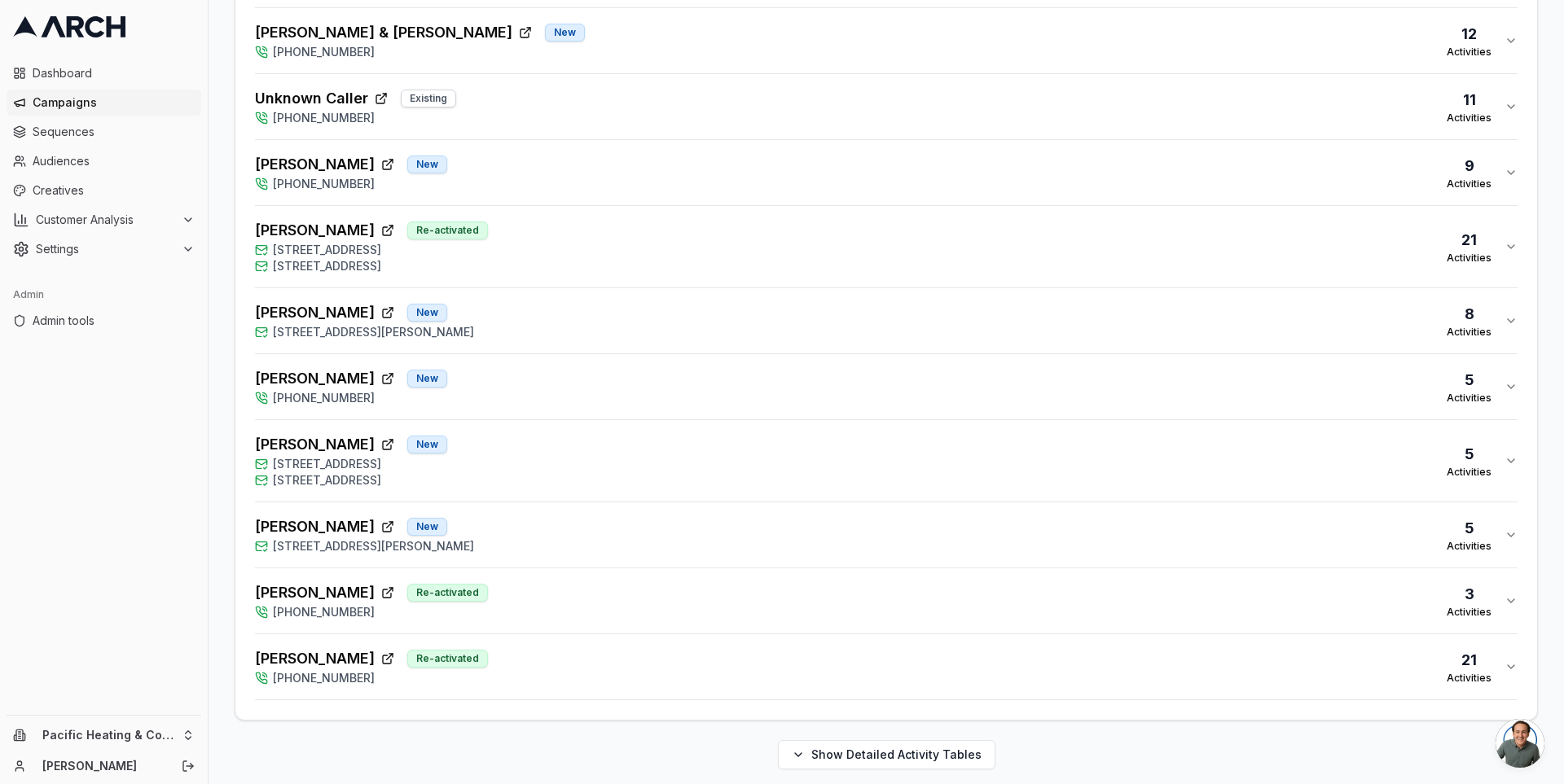
click at [587, 526] on div "[PERSON_NAME] New [STREET_ADDRESS][PERSON_NAME] Activities" at bounding box center [879, 535] width 1249 height 39
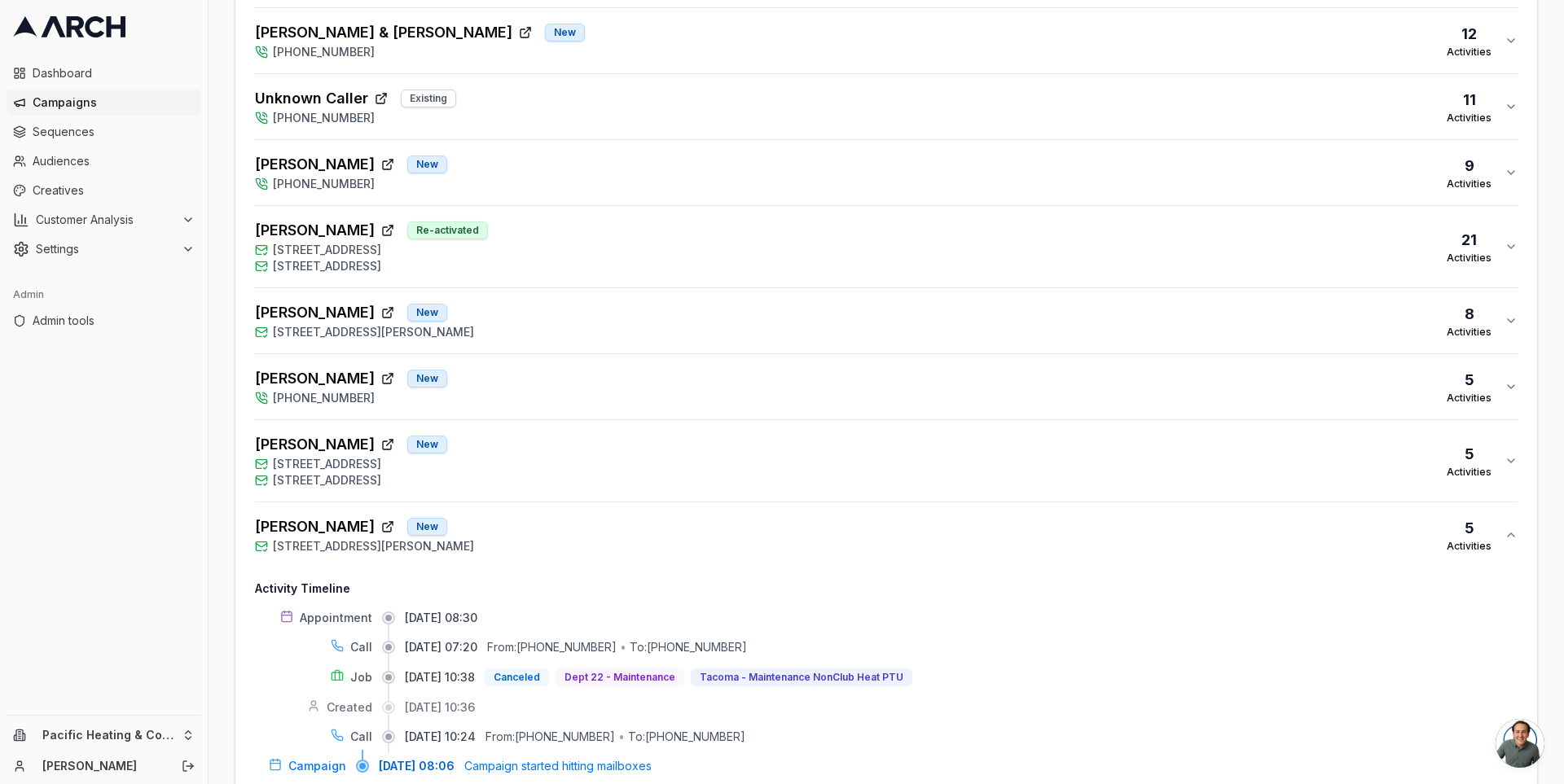
click at [588, 526] on div "[PERSON_NAME] New [STREET_ADDRESS][PERSON_NAME] Activities" at bounding box center [879, 535] width 1249 height 39
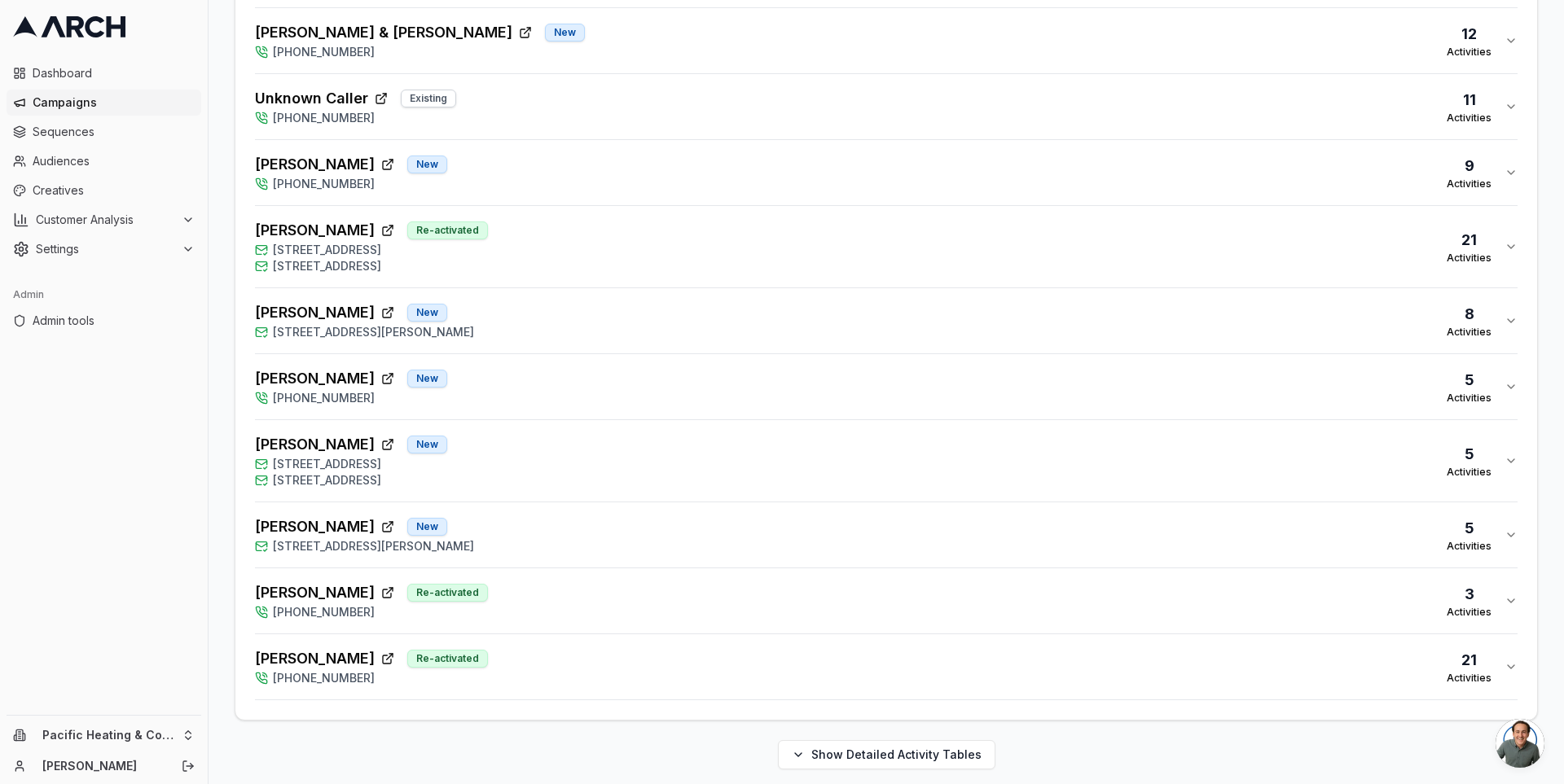
click at [554, 648] on div "[PERSON_NAME] Re-activated [PHONE_NUMBER] 21 Activities" at bounding box center [879, 667] width 1249 height 39
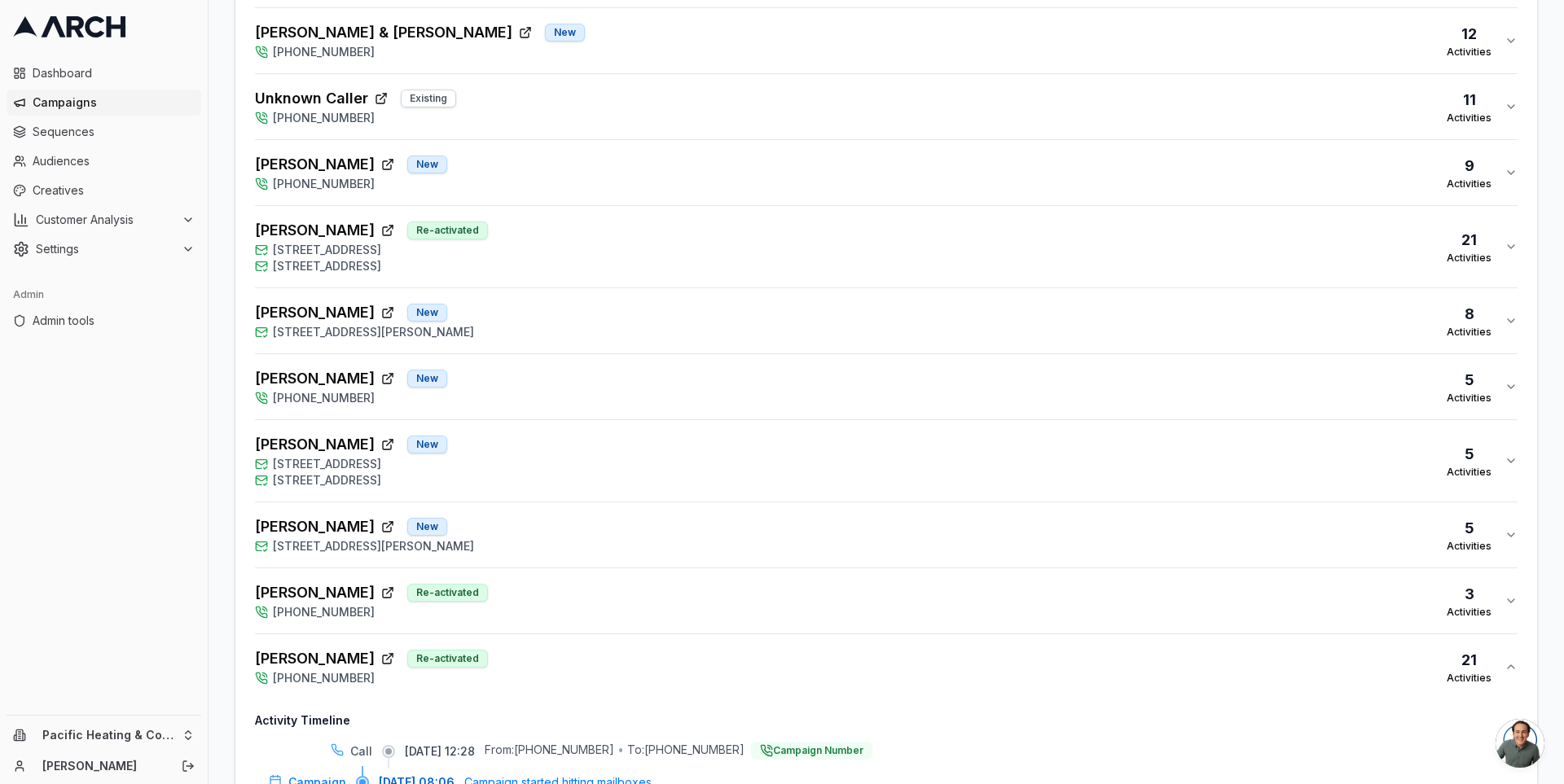
click at [602, 581] on div "[PERSON_NAME] Re-activated [PHONE_NUMBER] 3 Activities" at bounding box center [879, 601] width 1249 height 39
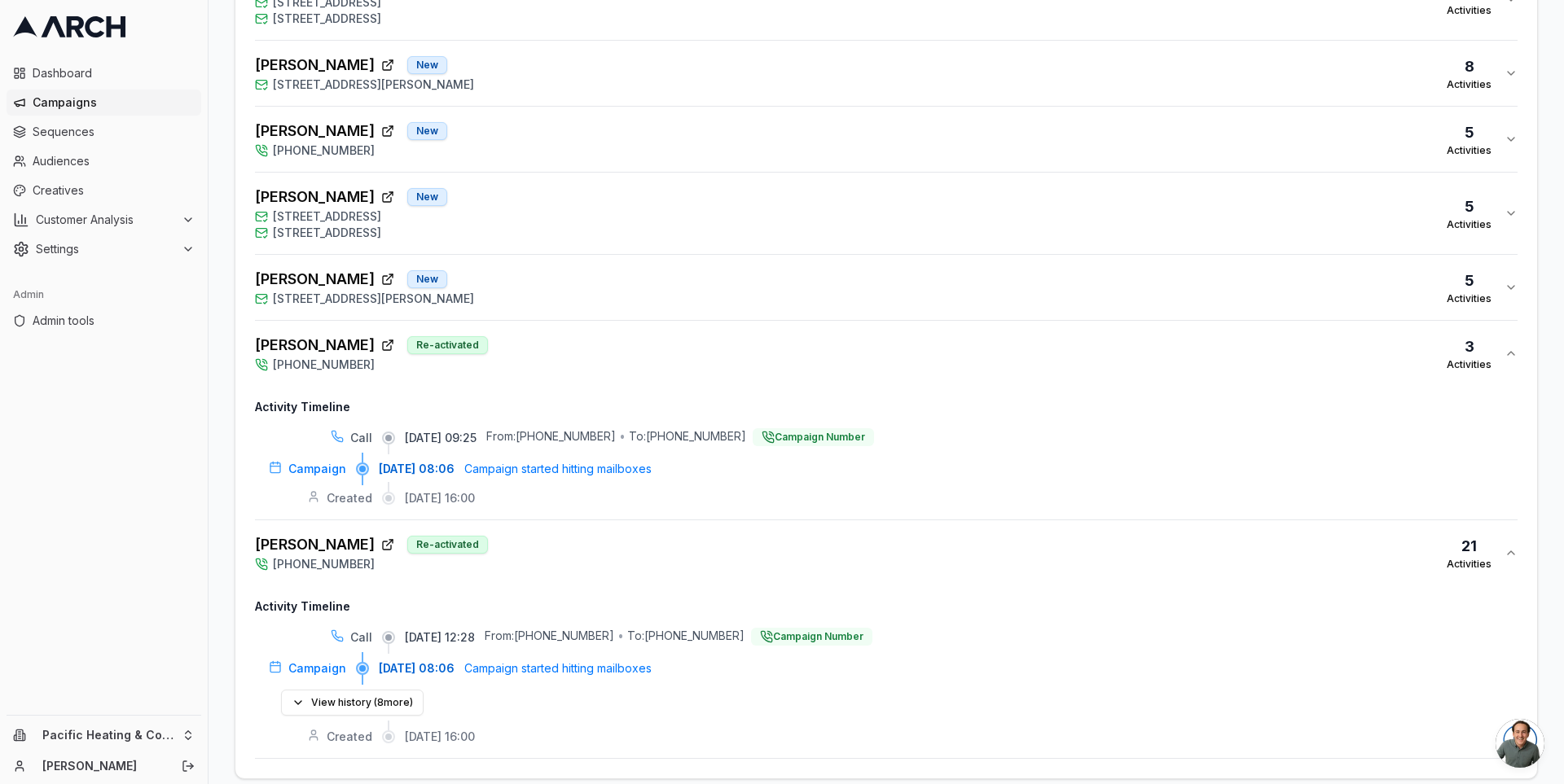
scroll to position [1635, 0]
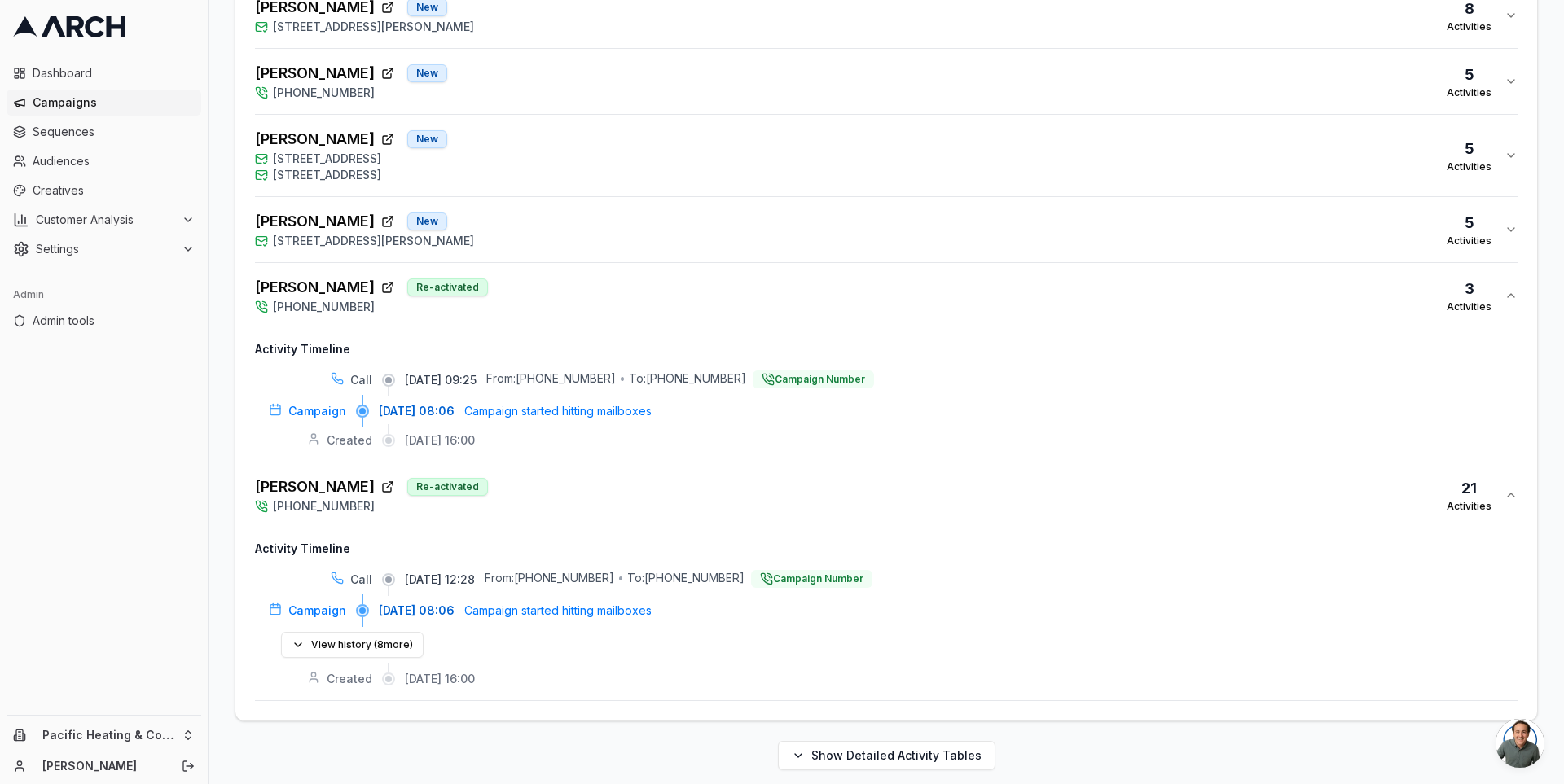
click at [664, 216] on div "[PERSON_NAME] New [STREET_ADDRESS][PERSON_NAME] Activities" at bounding box center [879, 229] width 1249 height 39
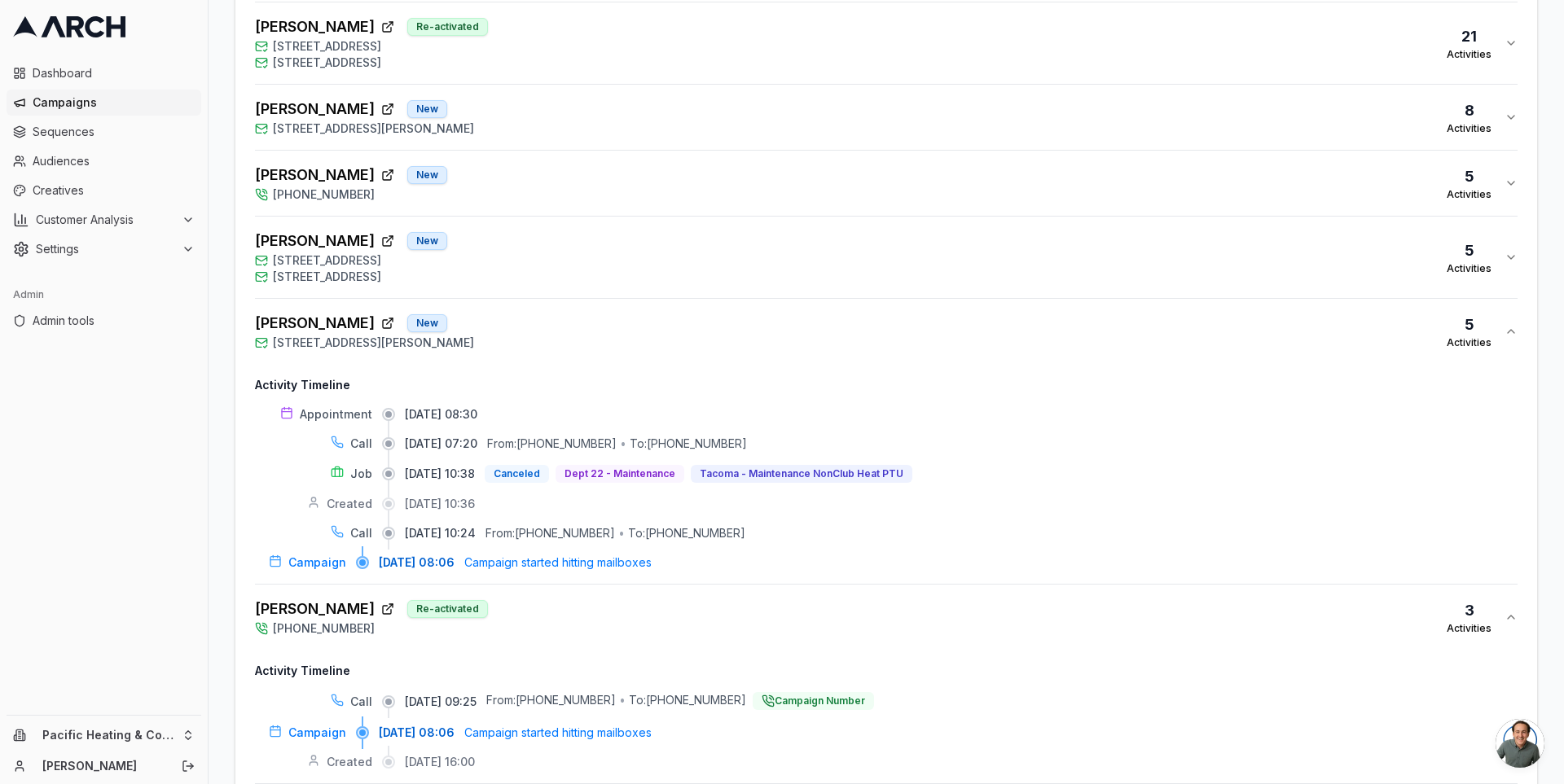
scroll to position [1531, 0]
click at [693, 265] on div "[PERSON_NAME] [GEOGRAPHIC_DATA][STREET_ADDRESS] [STREET_ADDRESS] 5 Activities" at bounding box center [879, 261] width 1249 height 56
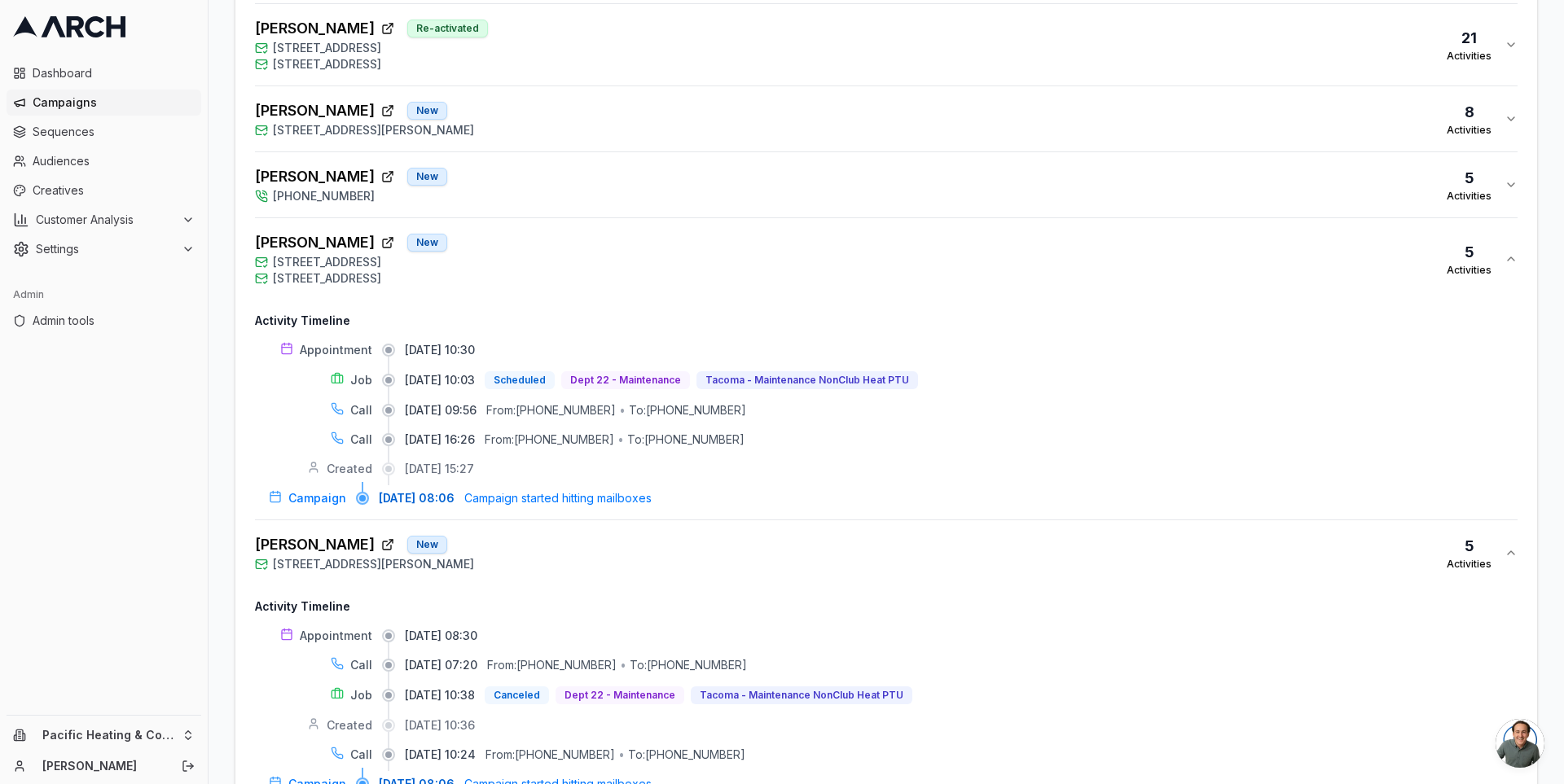
scroll to position [1494, 0]
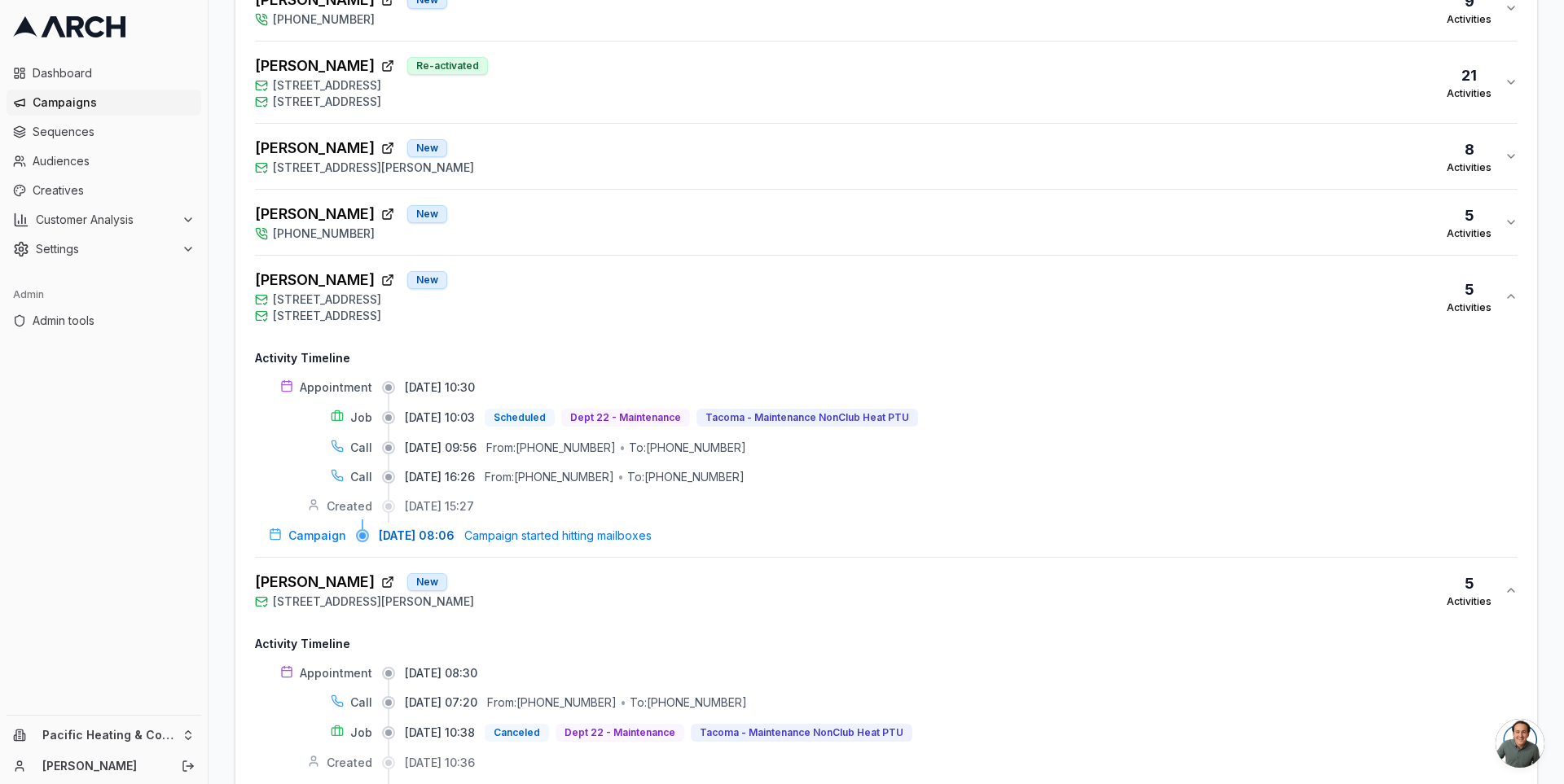
click at [667, 219] on div "[PERSON_NAME] New [PHONE_NUMBER] 5 Activities" at bounding box center [879, 222] width 1249 height 39
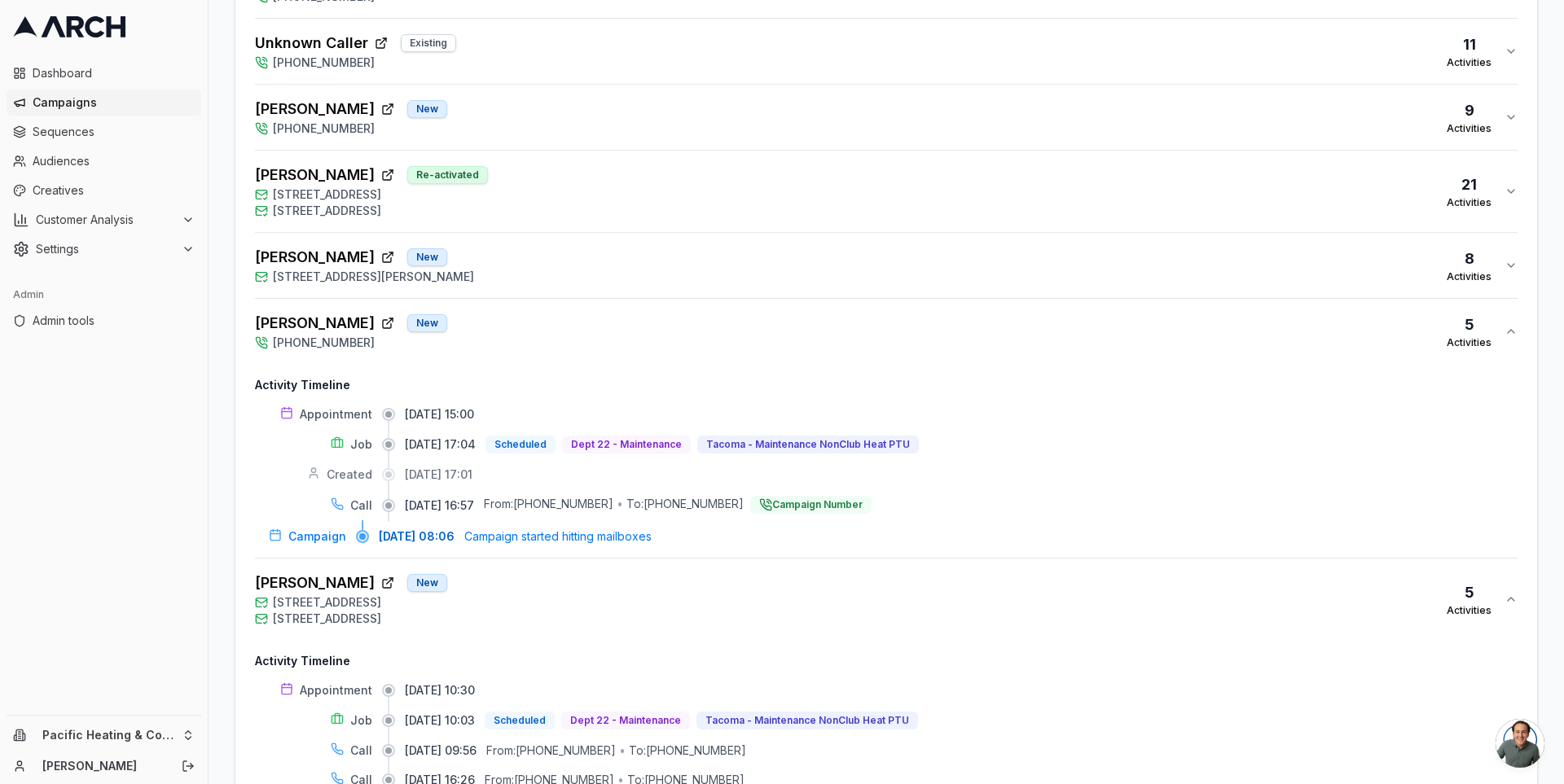
scroll to position [1379, 0]
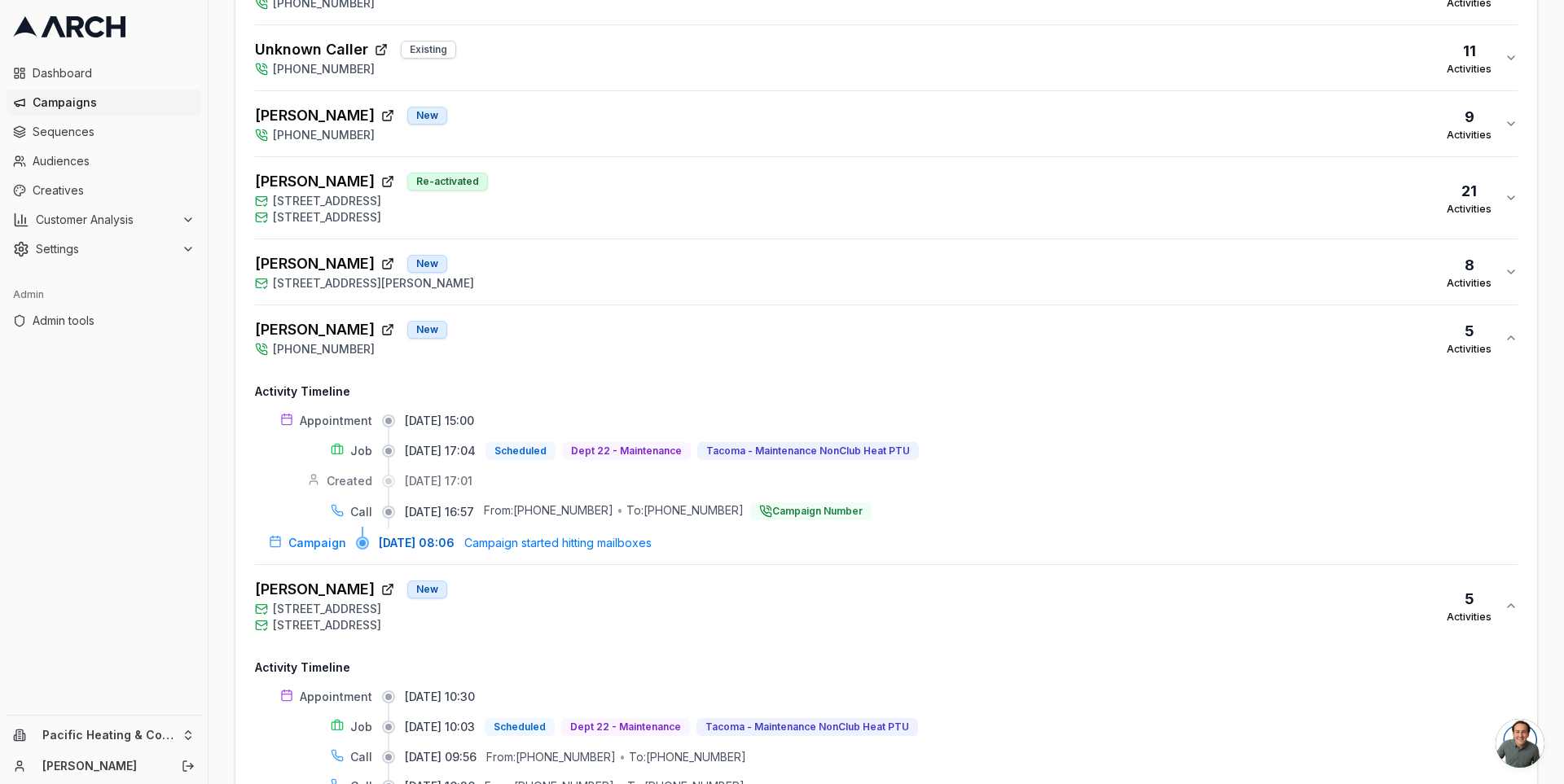
click at [634, 267] on div "[PERSON_NAME] [GEOGRAPHIC_DATA][STREET_ADDRESS][PERSON_NAME] Activities" at bounding box center [879, 271] width 1249 height 39
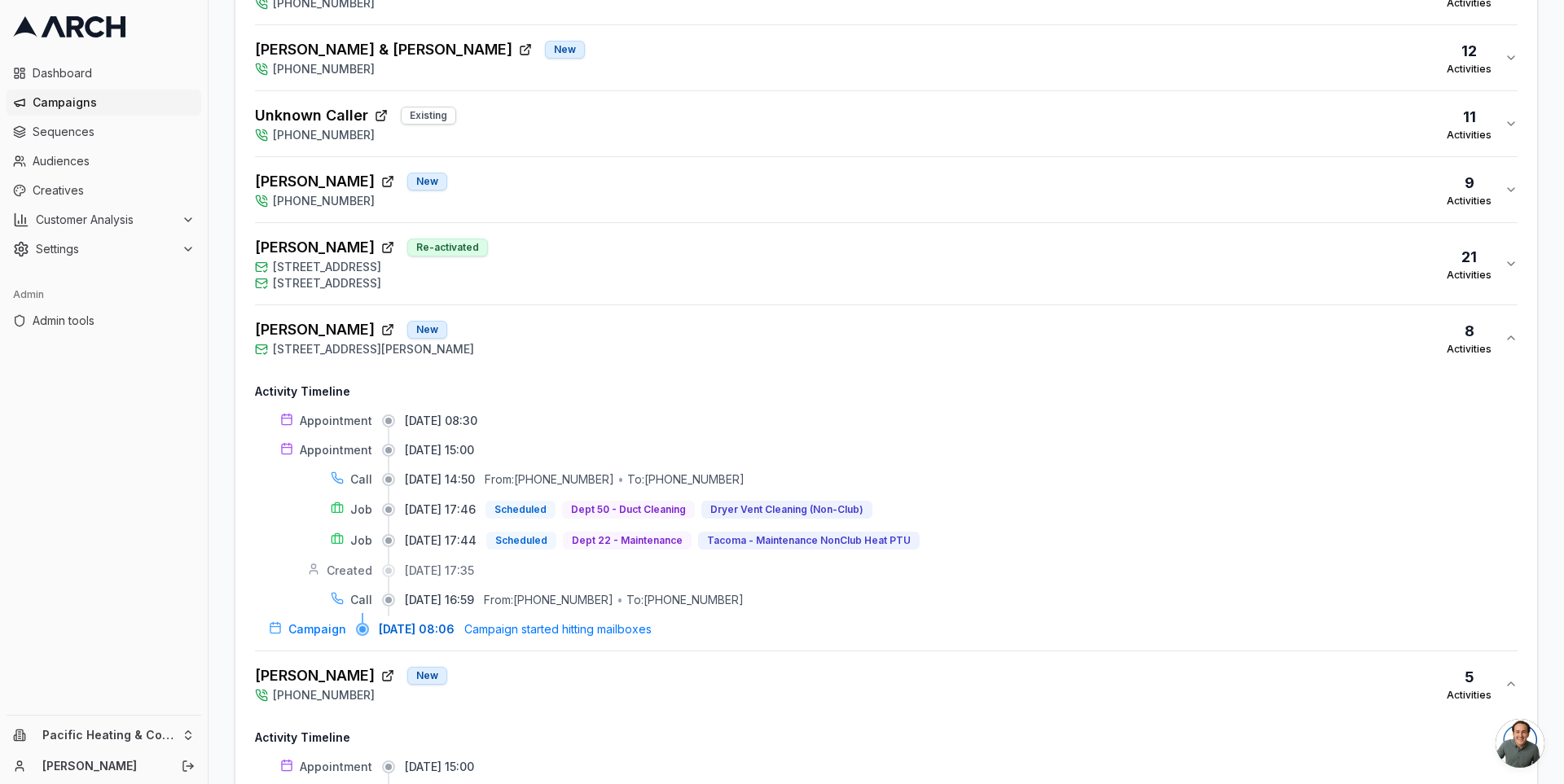
scroll to position [1307, 0]
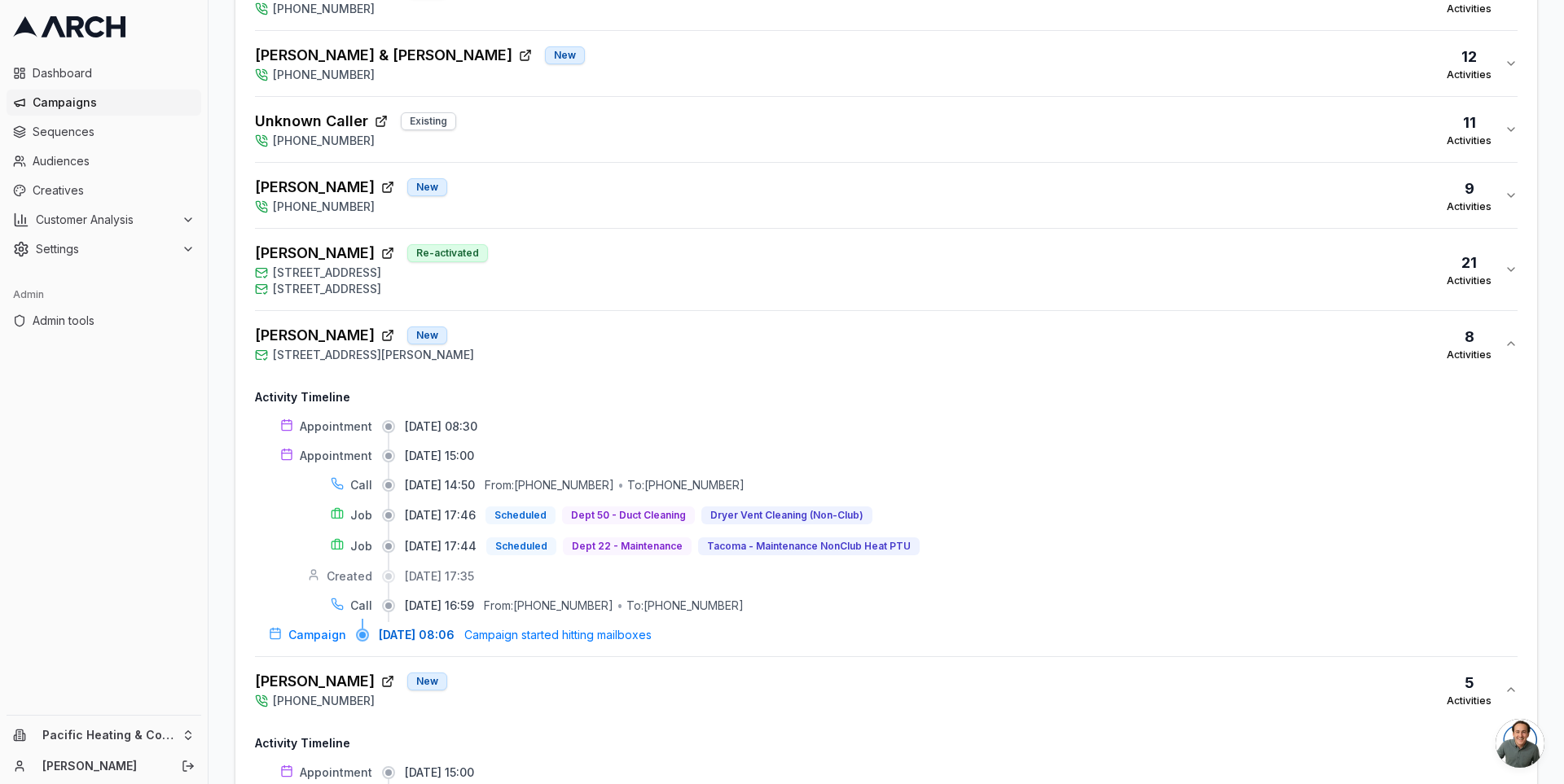
click at [620, 265] on div "[PERSON_NAME] Re-activated [STREET_ADDRESS] [STREET_ADDRESS] 21 Activities" at bounding box center [879, 269] width 1249 height 56
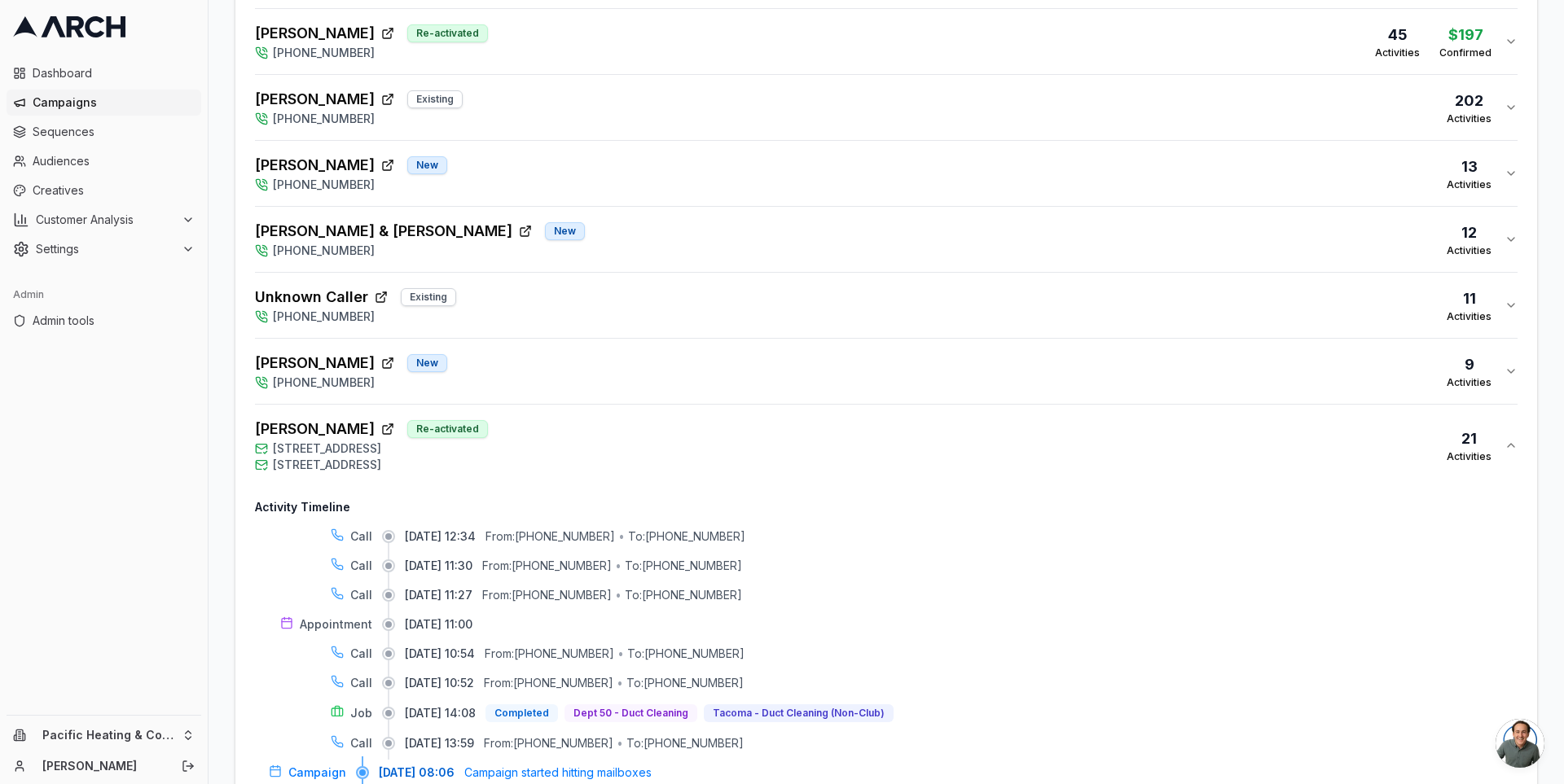
scroll to position [1129, 0]
click at [601, 371] on div "[PERSON_NAME] New [PHONE_NUMBER] 9 Activities" at bounding box center [879, 374] width 1249 height 39
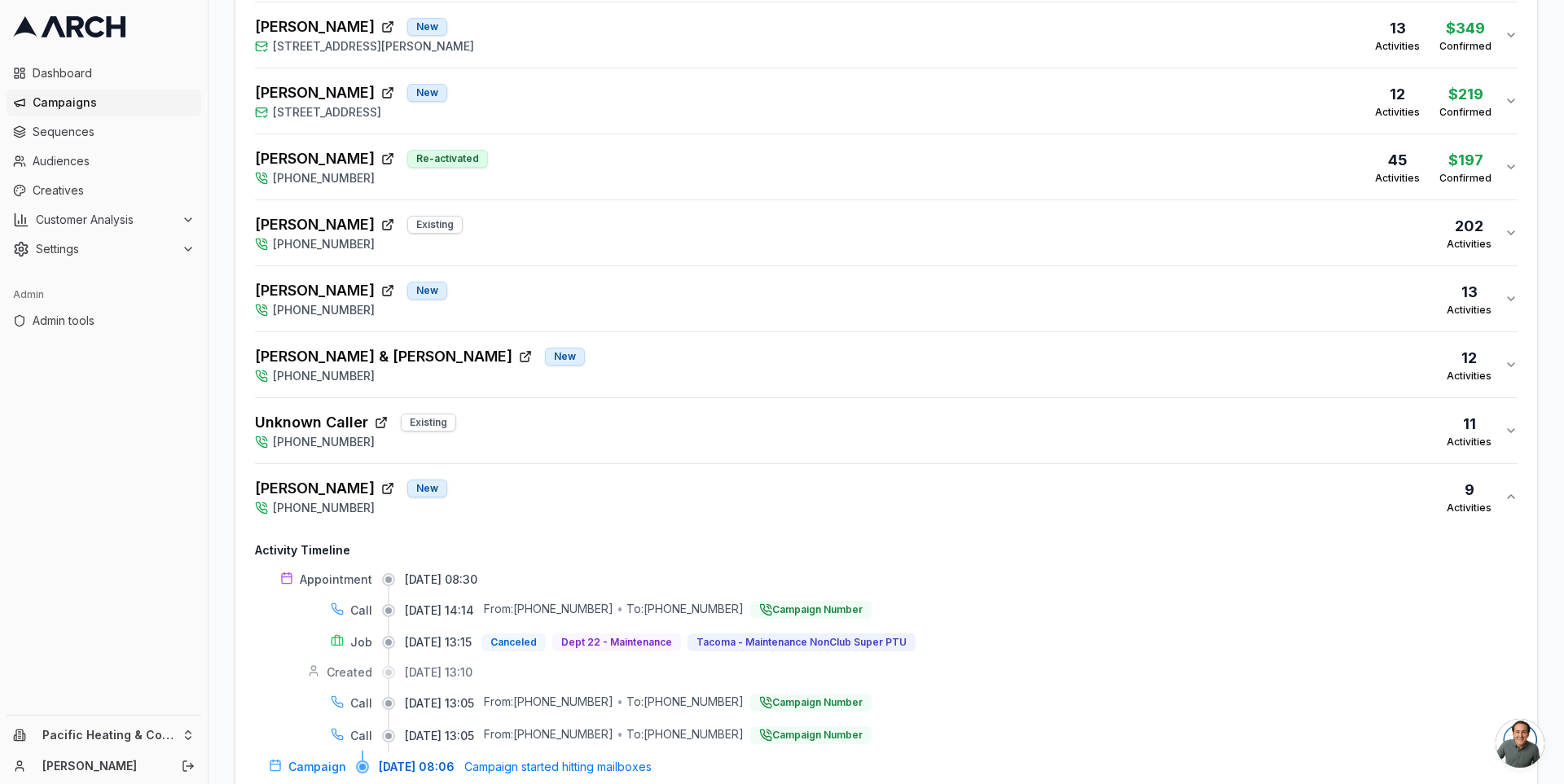
scroll to position [1002, 0]
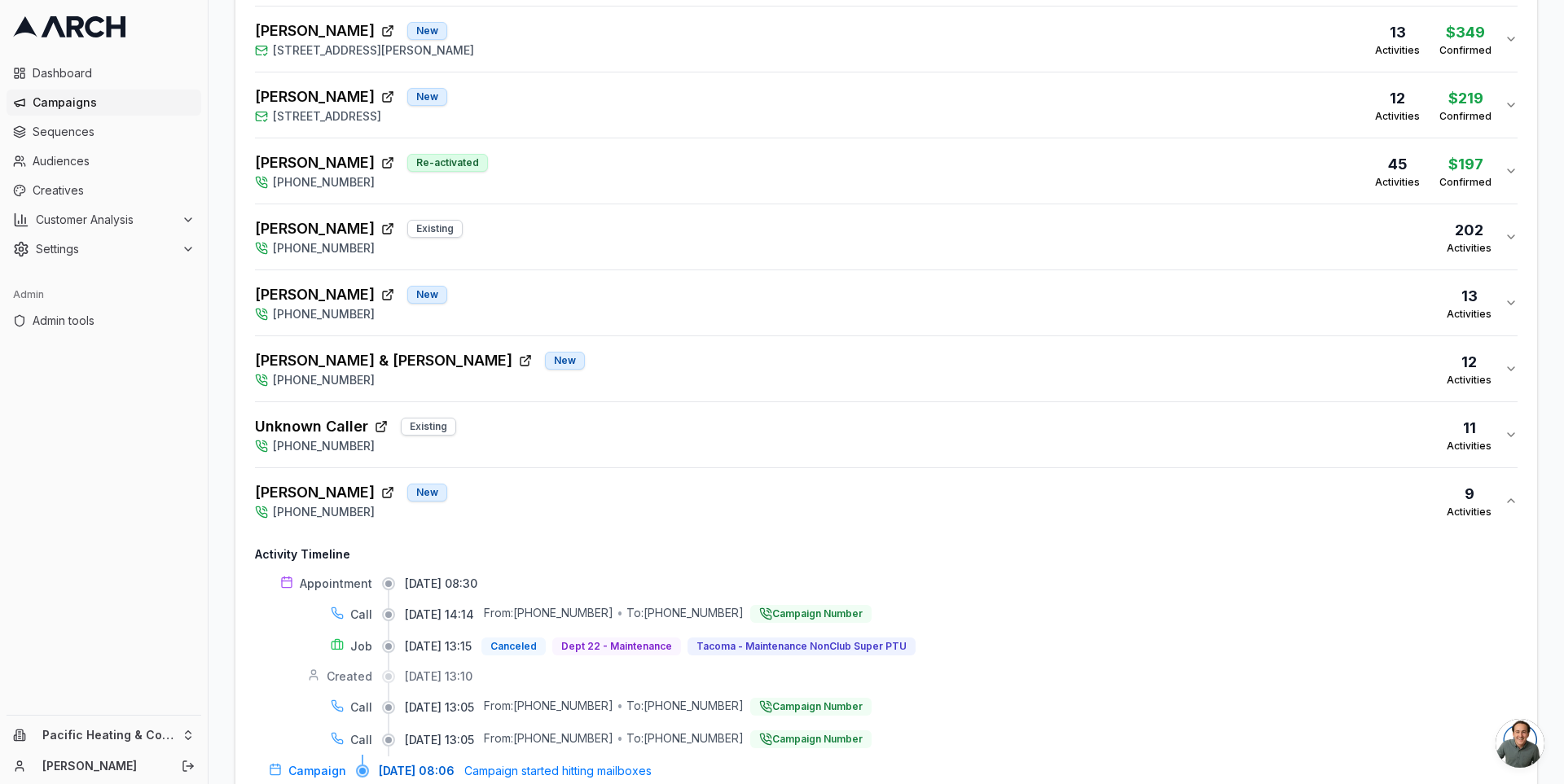
click at [587, 359] on div "[PERSON_NAME] & [PERSON_NAME] New [PHONE_NUMBER] 12 Activities" at bounding box center [879, 369] width 1249 height 39
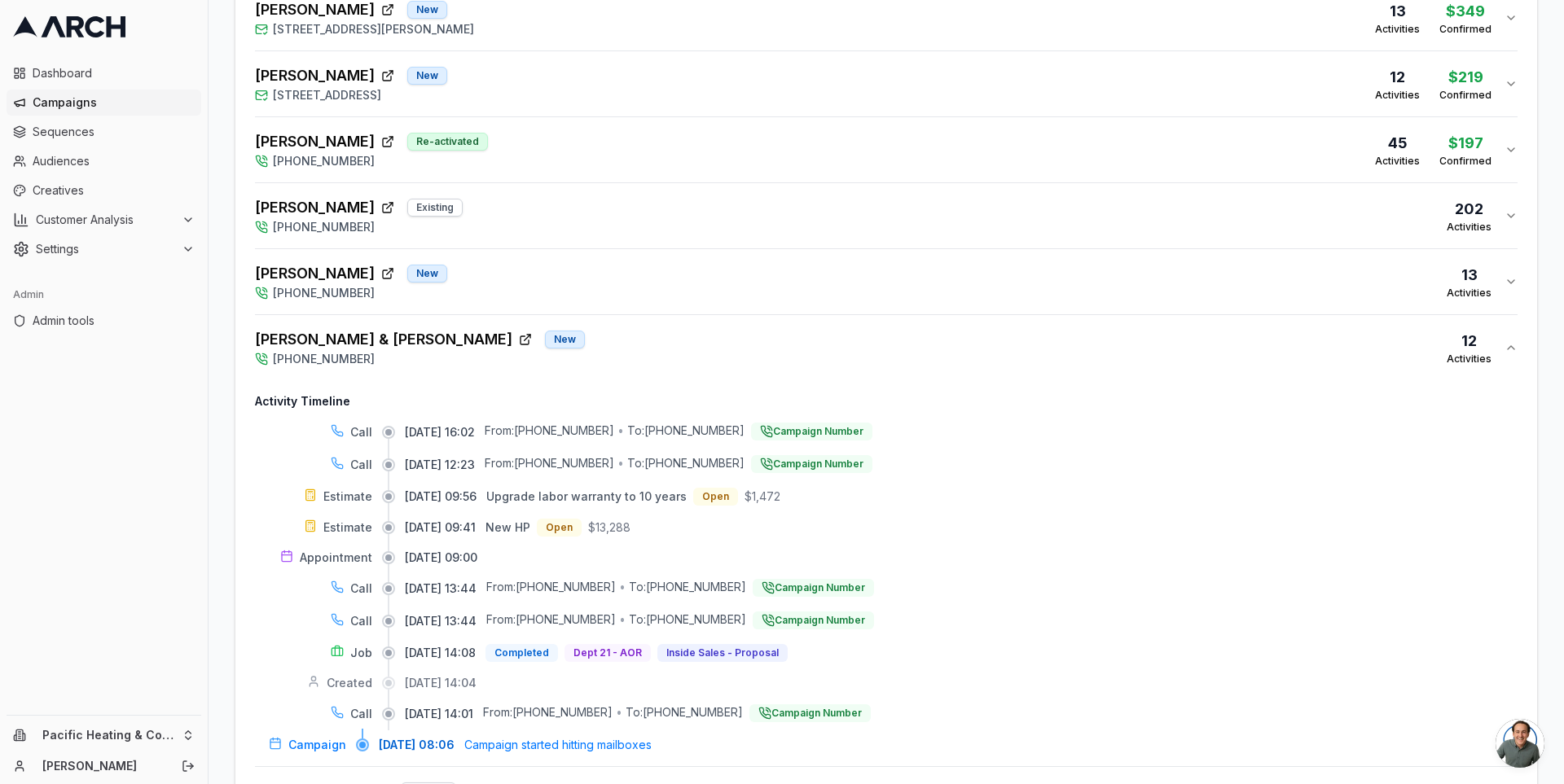
scroll to position [1018, 0]
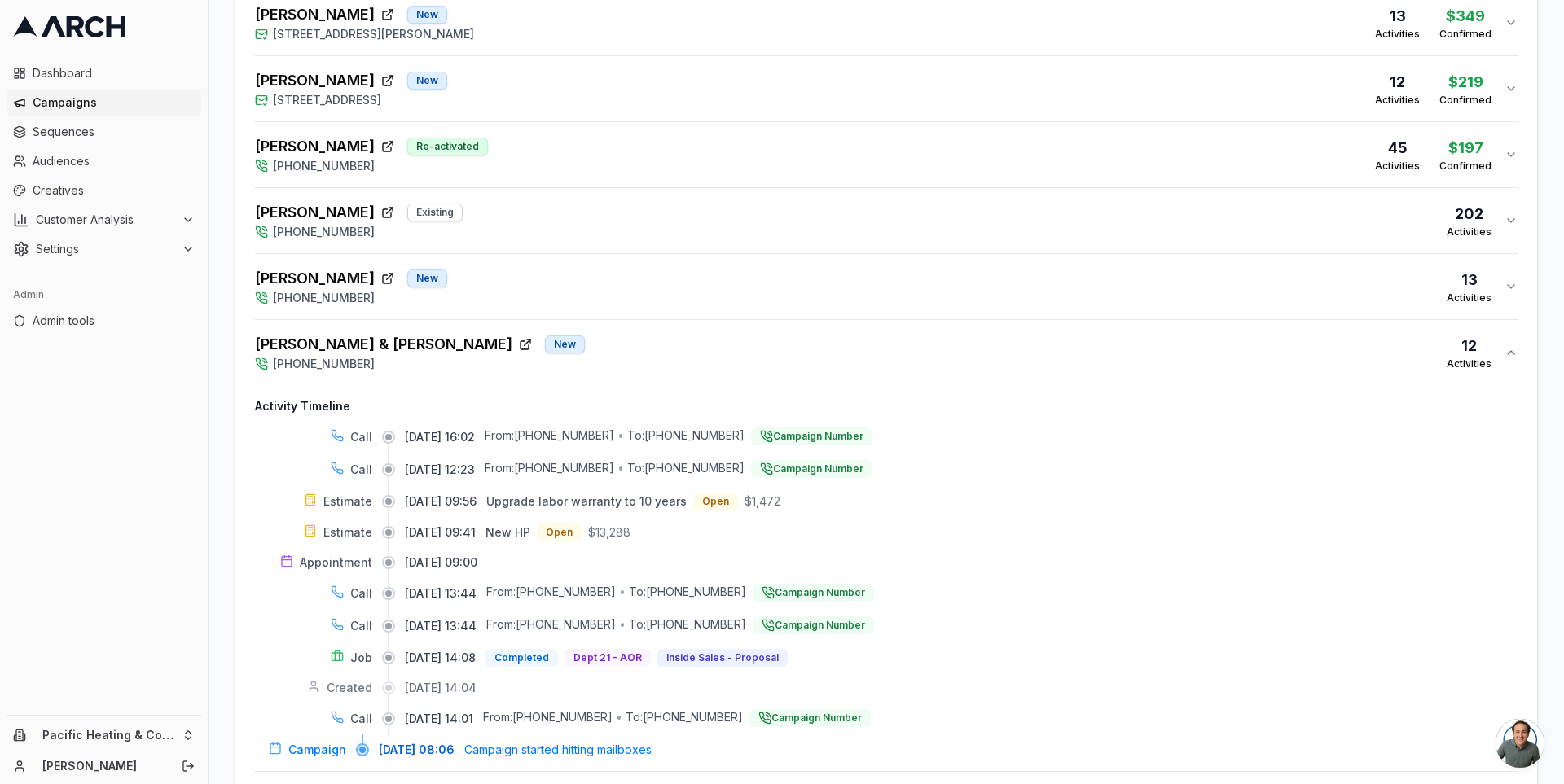
click at [576, 279] on div "[PERSON_NAME] New [PHONE_NUMBER] 13 Activities" at bounding box center [879, 286] width 1249 height 39
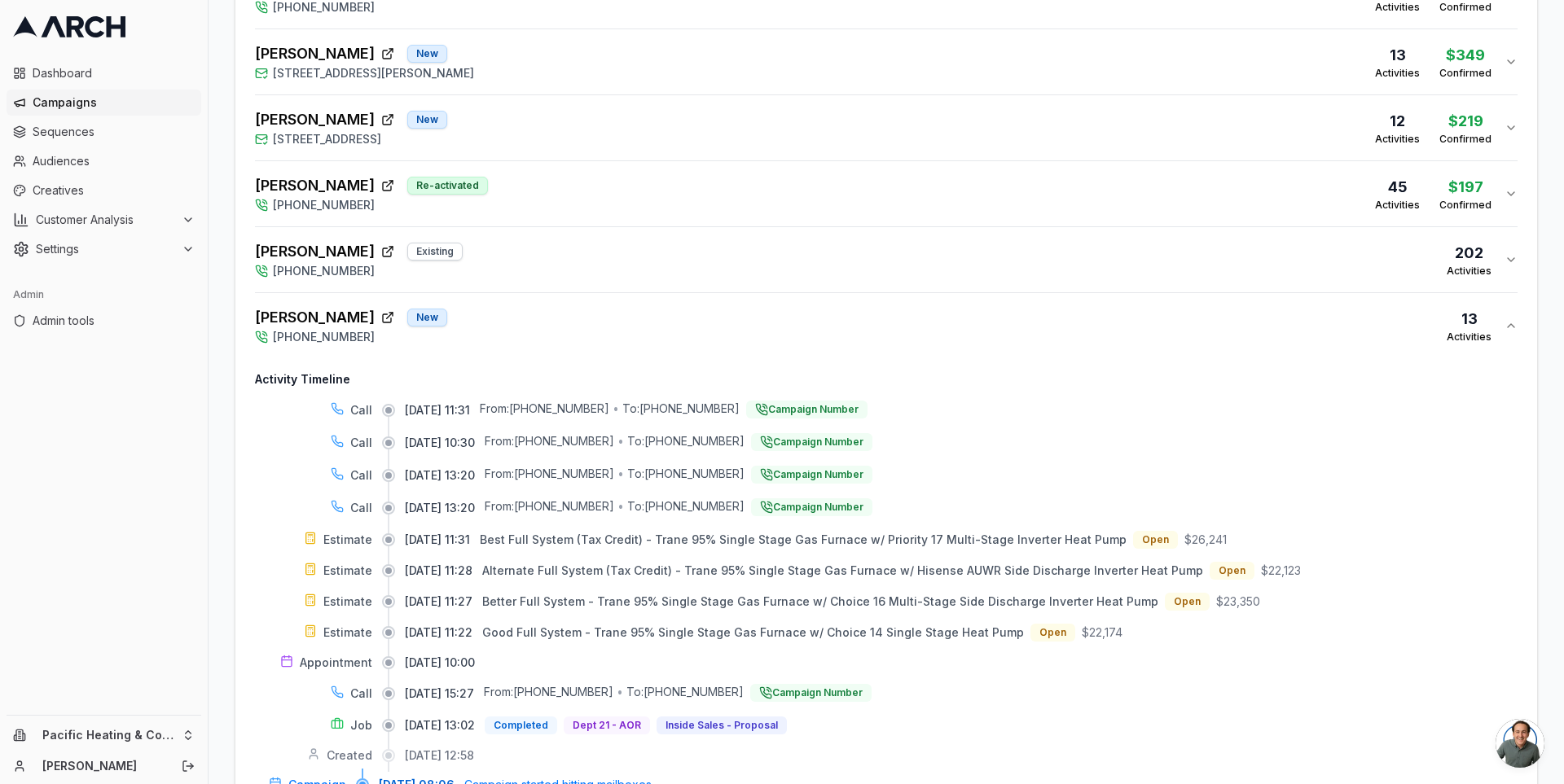
click at [557, 163] on button "[PERSON_NAME] Re-activated [PHONE_NUMBER] 45 Activities $197 Confirmed" at bounding box center [886, 194] width 1262 height 65
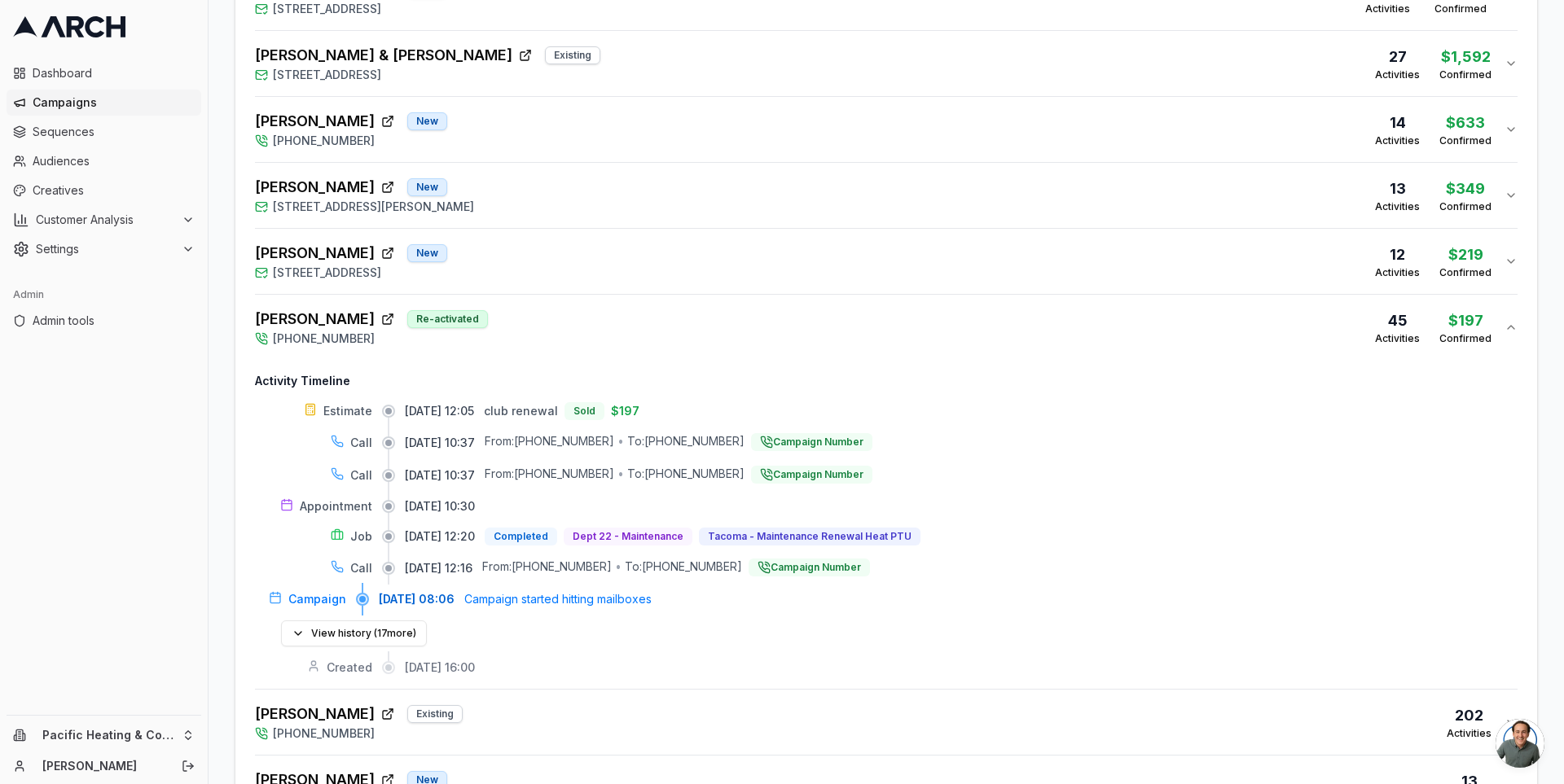
click at [563, 252] on div "[PERSON_NAME] New [STREET_ADDRESS] 12 Activities $219 Confirmed" at bounding box center [879, 261] width 1249 height 39
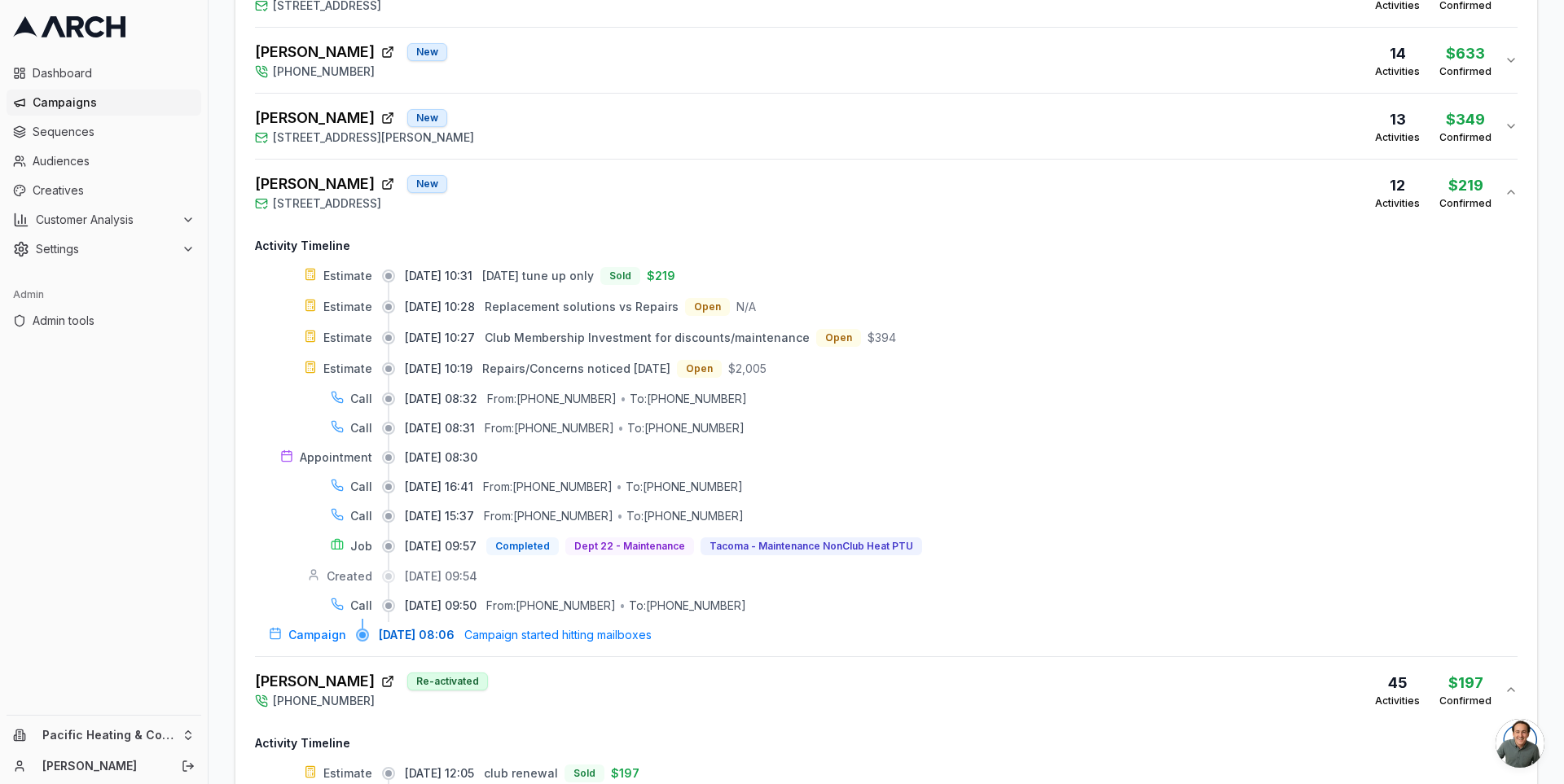
scroll to position [890, 0]
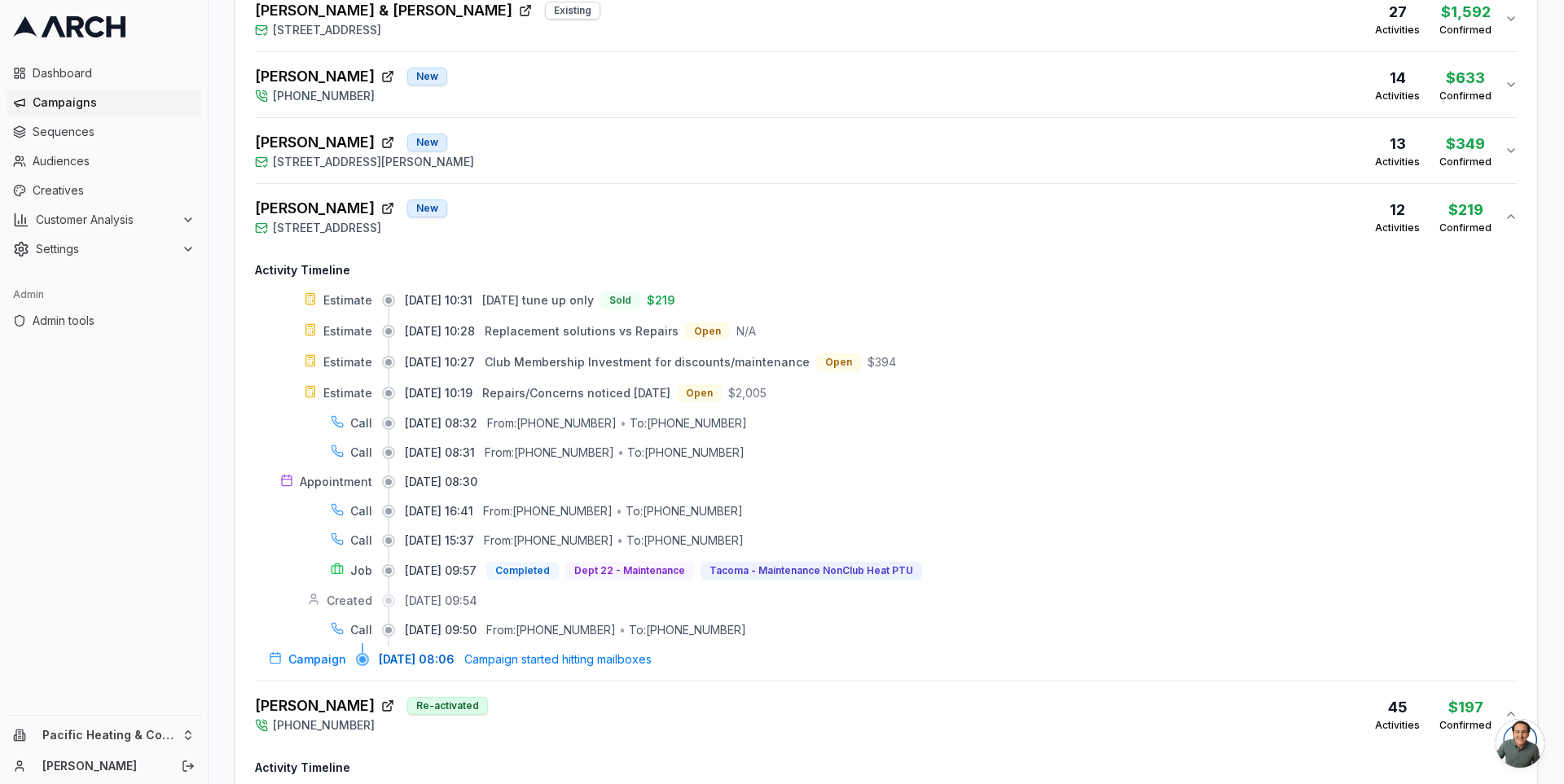
click at [560, 144] on div "[PERSON_NAME] New [STREET_ADDRESS][PERSON_NAME] 13 Activities $349 Confirmed" at bounding box center [879, 150] width 1249 height 39
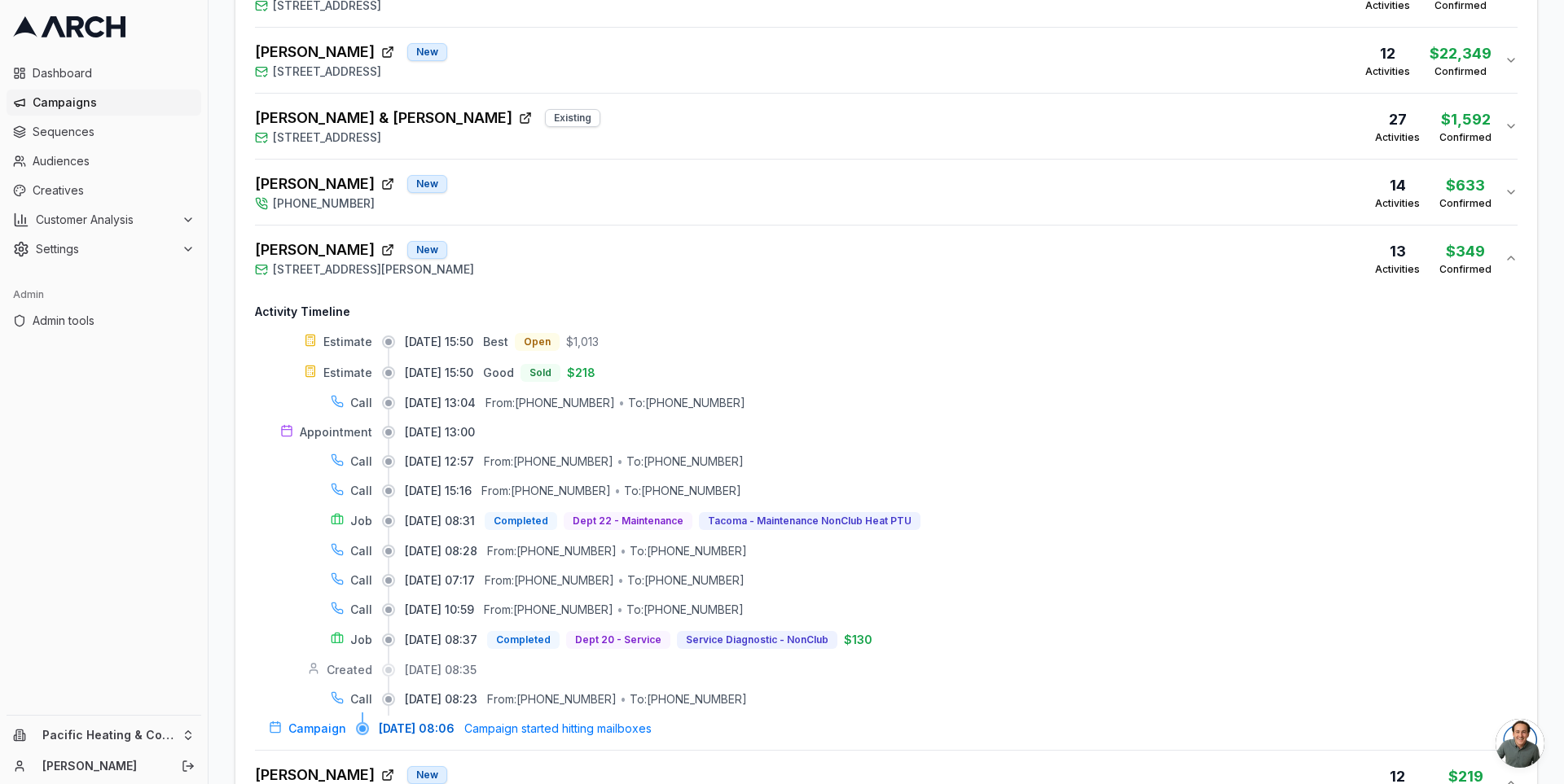
scroll to position [753, 0]
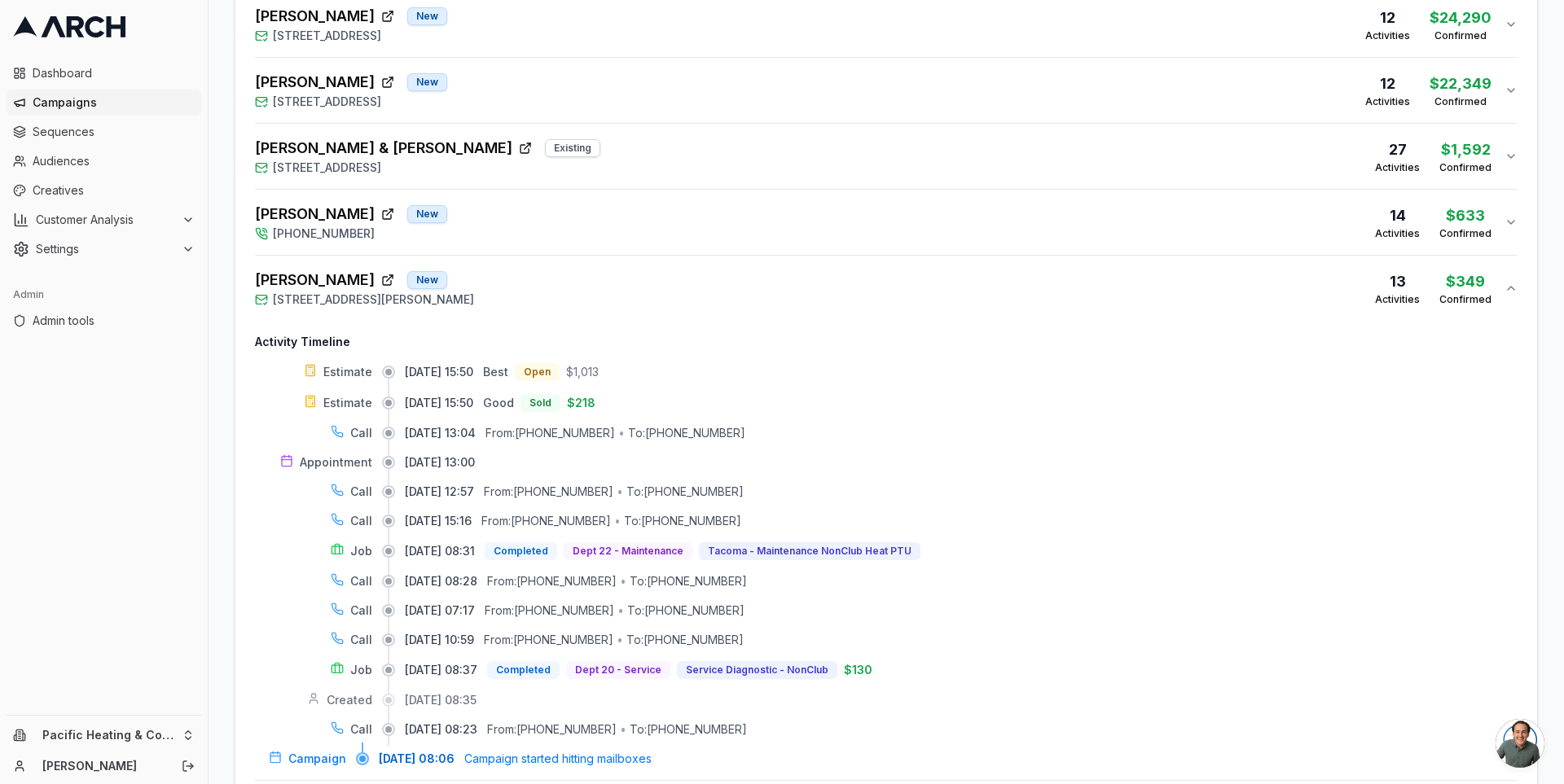
click at [553, 203] on div "[PERSON_NAME] New [PHONE_NUMBER] 14 Activities $633 Confirmed" at bounding box center [879, 222] width 1249 height 39
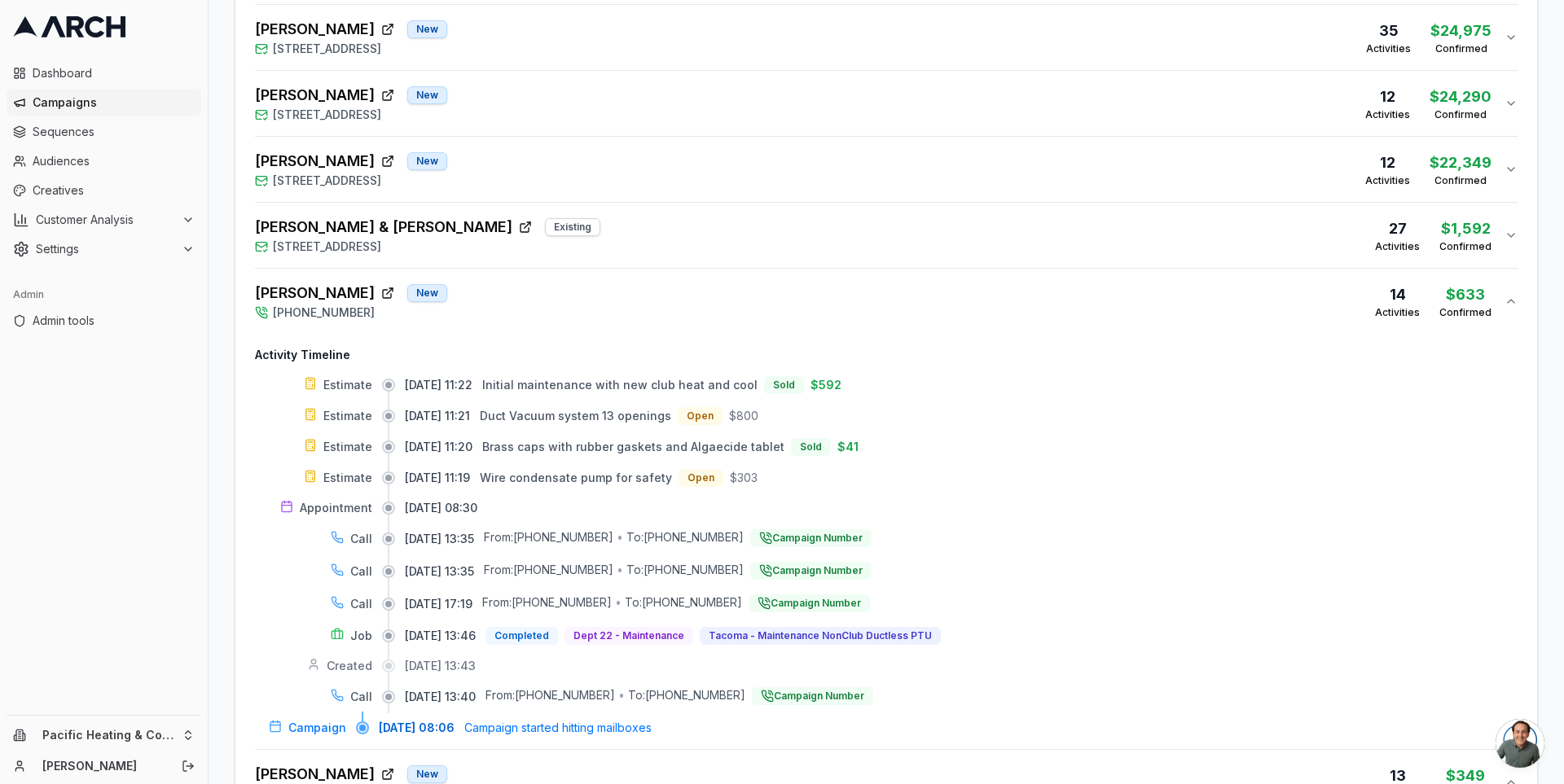
scroll to position [673, 0]
click at [570, 216] on div "[PERSON_NAME] & [PERSON_NAME] Existing [STREET_ADDRESS] 27 Activities $1,592 Co…" at bounding box center [879, 236] width 1249 height 39
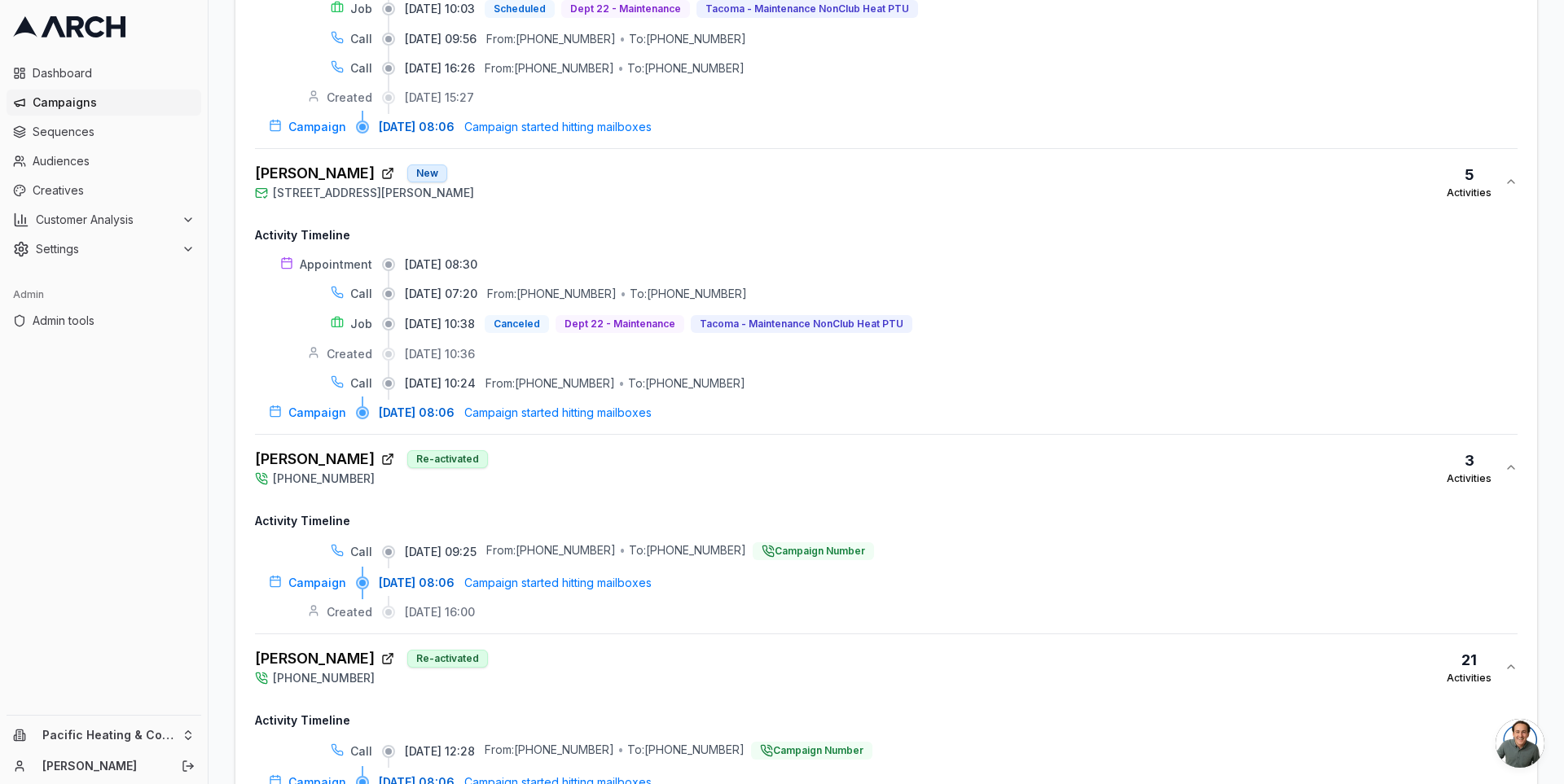
scroll to position [6245, 0]
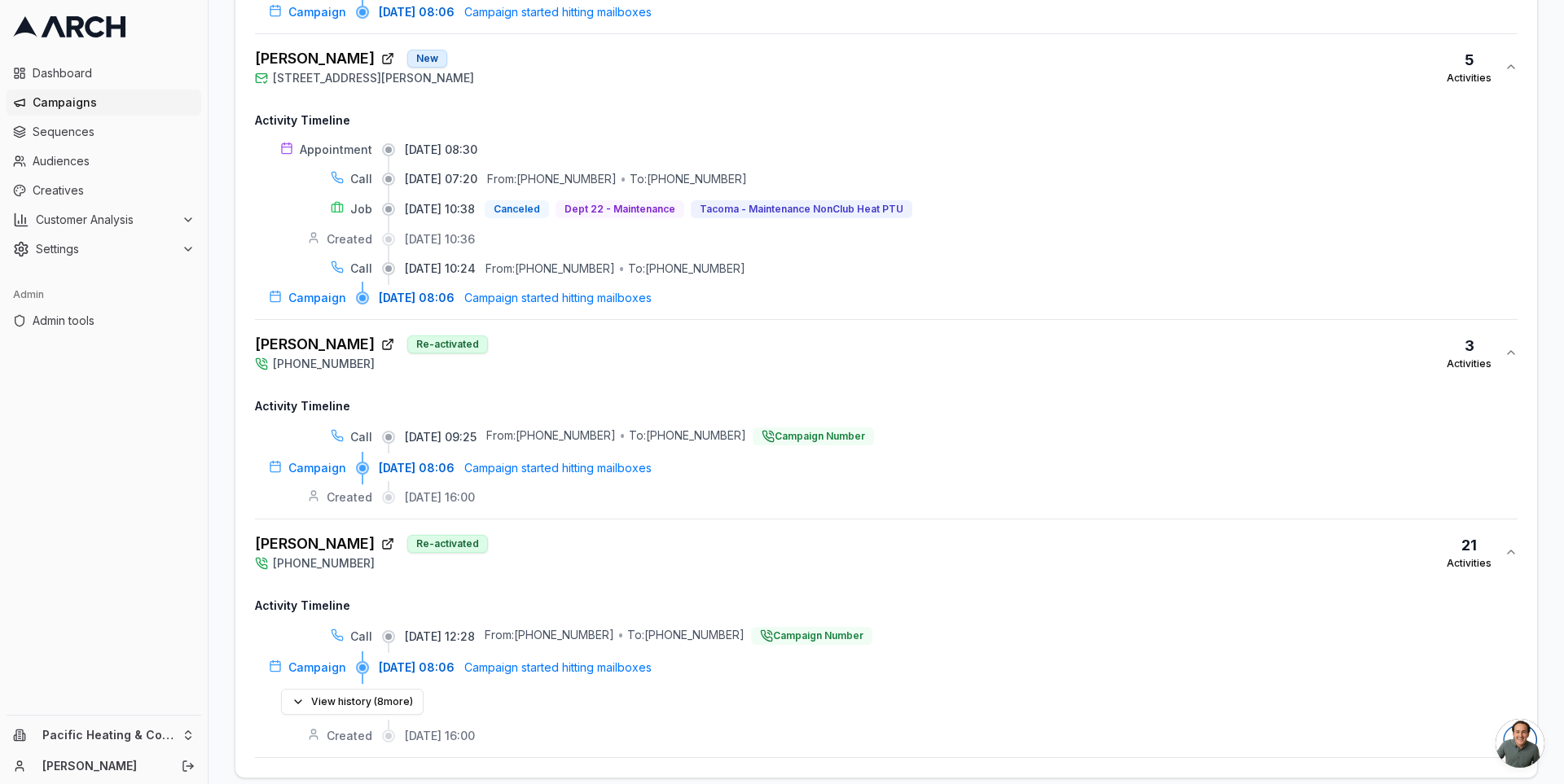
scroll to position [6274, 0]
